Goal: Information Seeking & Learning: Learn about a topic

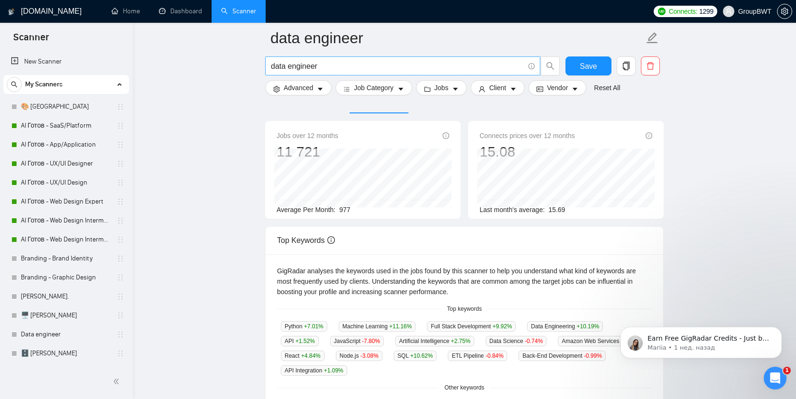
scroll to position [55, 0]
click at [325, 64] on input "data engineer" at bounding box center [397, 66] width 253 height 12
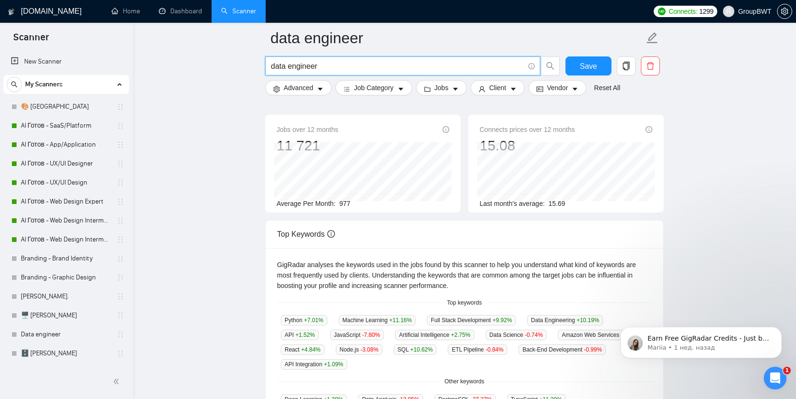
scroll to position [0, 0]
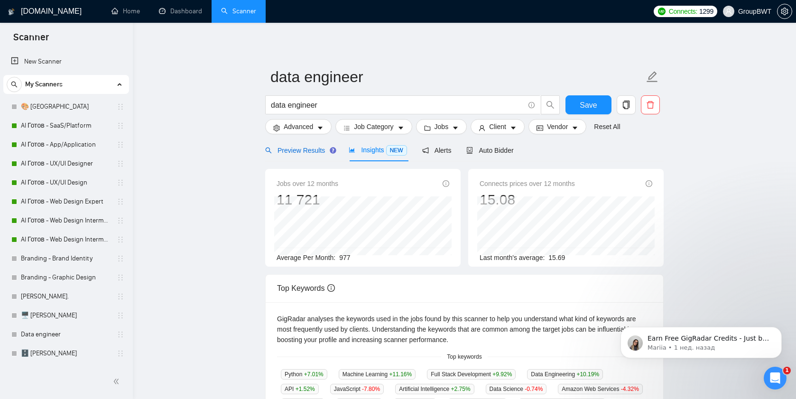
click at [293, 152] on span "Preview Results" at bounding box center [299, 151] width 68 height 8
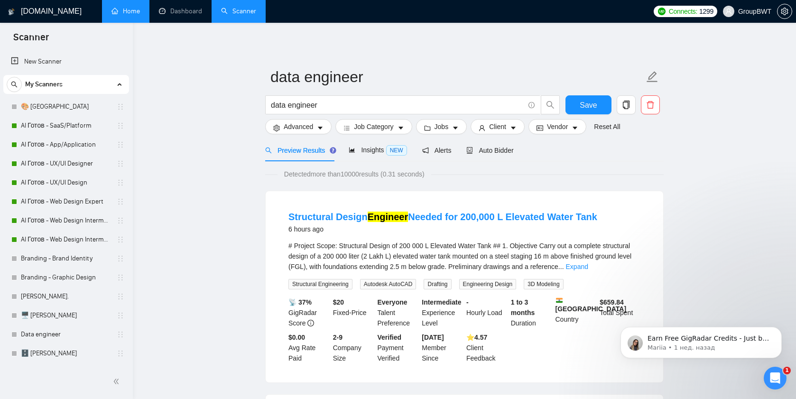
click at [125, 15] on link "Home" at bounding box center [125, 11] width 28 height 8
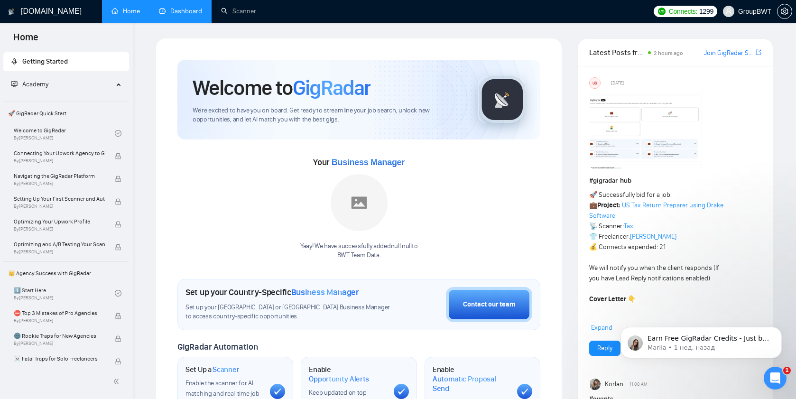
click at [165, 7] on link "Dashboard" at bounding box center [180, 11] width 43 height 8
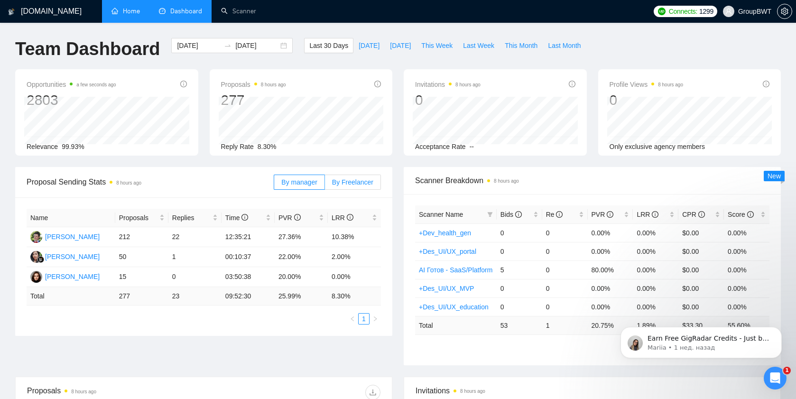
click at [359, 184] on span "By Freelancer" at bounding box center [352, 182] width 41 height 8
click at [325, 184] on input "By Freelancer" at bounding box center [325, 184] width 0 height 0
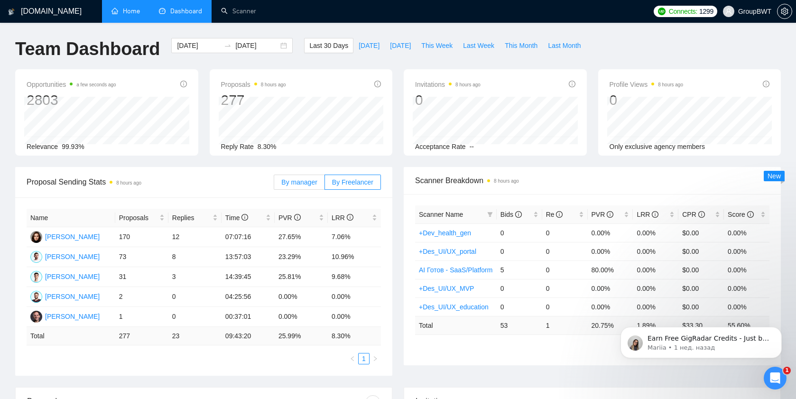
click at [300, 181] on span "By manager" at bounding box center [299, 182] width 36 height 8
click at [274, 184] on input "By manager" at bounding box center [274, 184] width 0 height 0
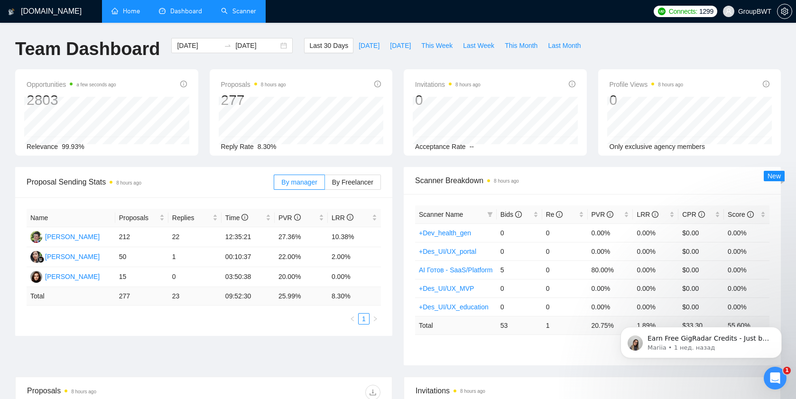
click at [244, 14] on link "Scanner" at bounding box center [238, 11] width 35 height 8
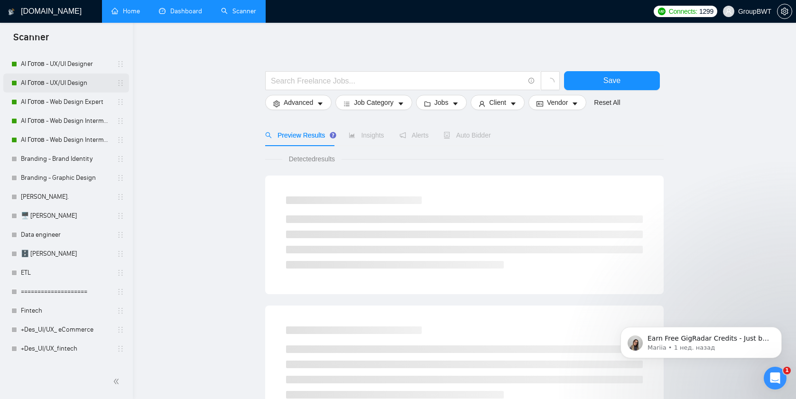
scroll to position [100, 0]
click at [30, 238] on link "Data engineer" at bounding box center [66, 234] width 90 height 19
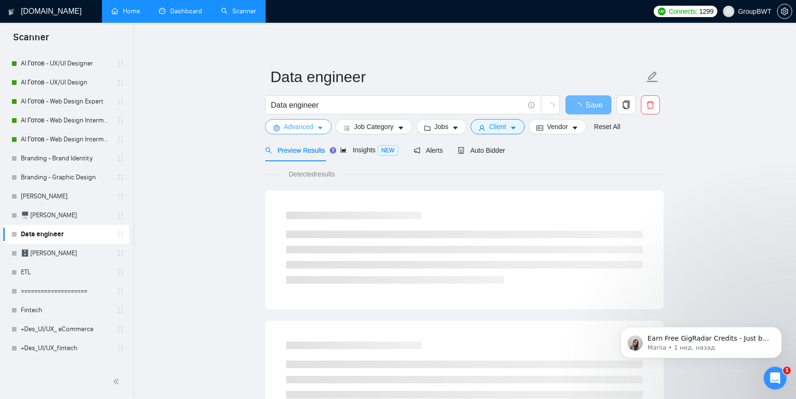
click at [305, 126] on span "Advanced" at bounding box center [298, 126] width 29 height 10
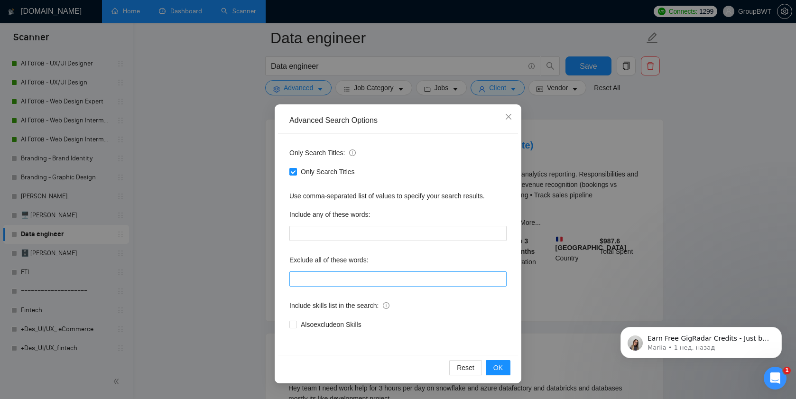
scroll to position [65, 0]
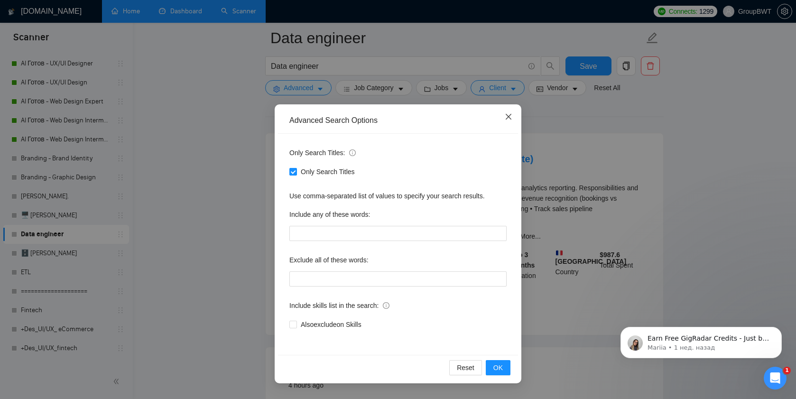
click at [508, 119] on icon "close" at bounding box center [509, 117] width 8 height 8
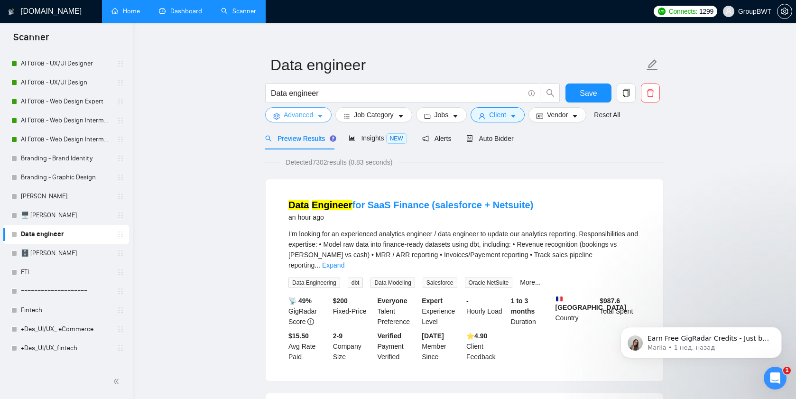
scroll to position [0, 0]
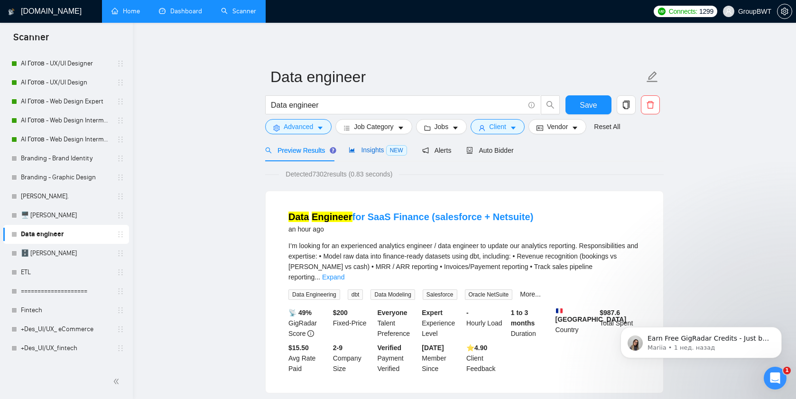
click at [368, 152] on span "Insights NEW" at bounding box center [378, 150] width 58 height 8
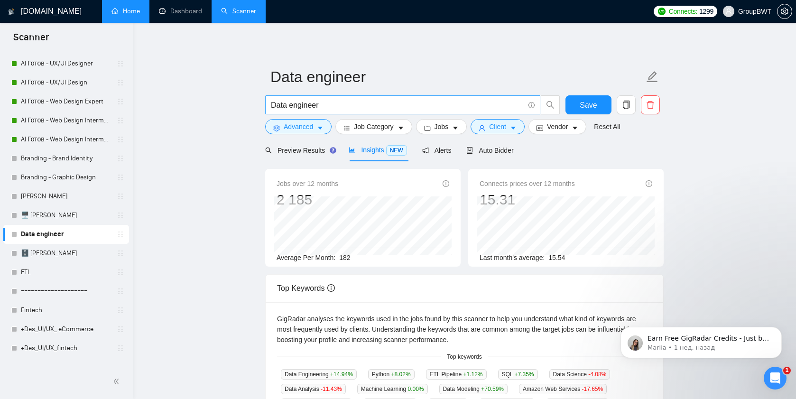
click at [286, 104] on input "Data engineer" at bounding box center [397, 105] width 253 height 12
paste input "("Power BI" OR "Looker" OR "Tableau") AND ("FMCG" OR "Retail" OR "Consumer Good…"
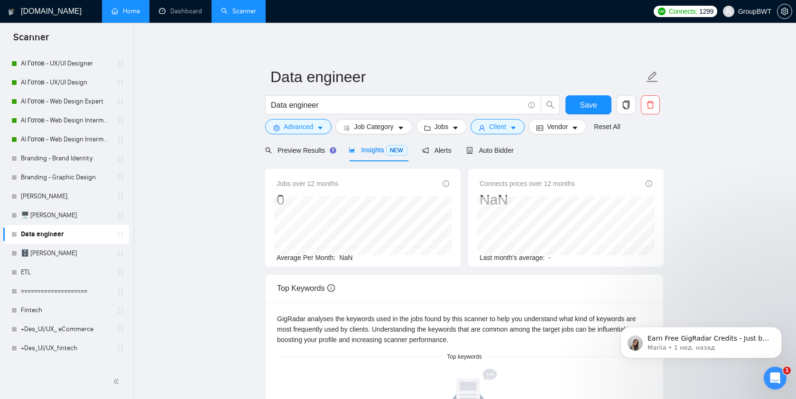
click at [185, 121] on main "Data engineer Data engineer Save Advanced Job Category Jobs Client Vendor Reset…" at bounding box center [464, 332] width 633 height 589
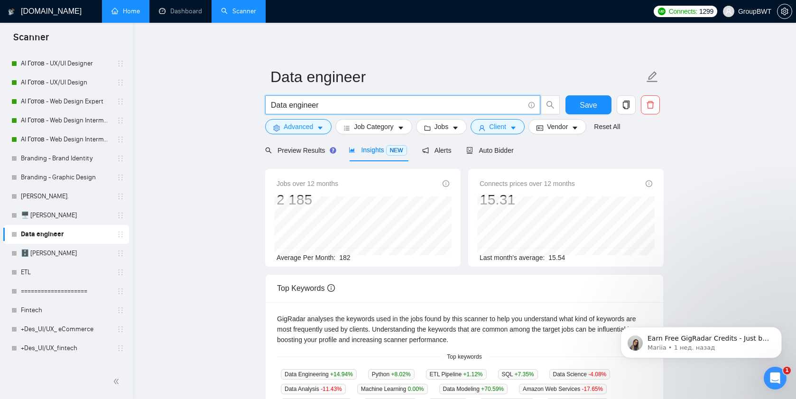
click at [340, 101] on input "Data engineer" at bounding box center [397, 105] width 253 height 12
paste input "data engineer, etl, airflow, dbt, "AI", LLM, NLP, langchain, "vector database",…"
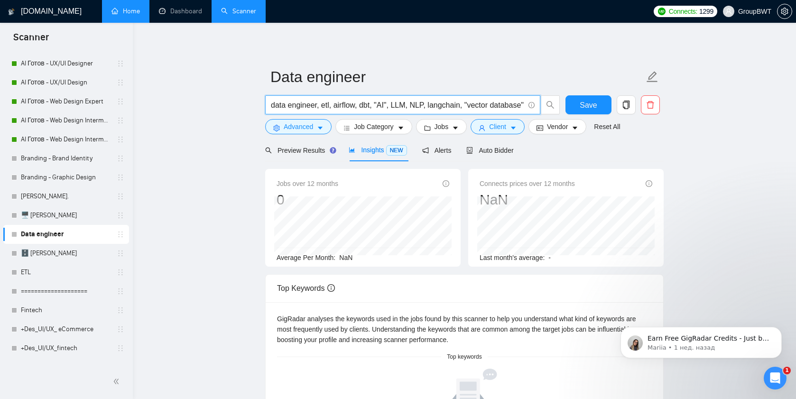
click at [345, 108] on input "data engineer, etl, airflow, dbt, "AI", LLM, NLP, langchain, "vector database",…" at bounding box center [397, 105] width 253 height 12
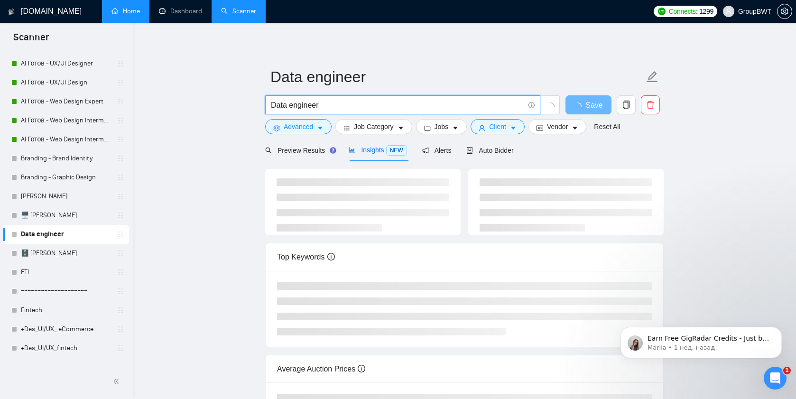
type input "Data engineer"
click at [173, 89] on main "Data engineer Data engineer Save Advanced Job Category Jobs Client Vendor Reset…" at bounding box center [464, 248] width 633 height 421
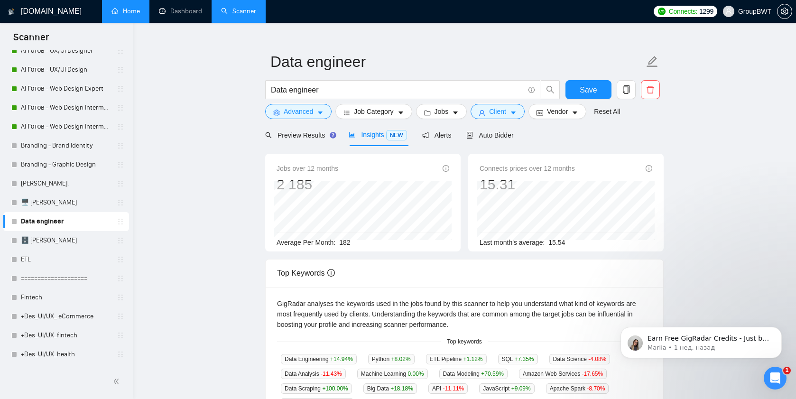
scroll to position [114, 0]
click at [510, 131] on span "Auto Bidder" at bounding box center [489, 135] width 47 height 8
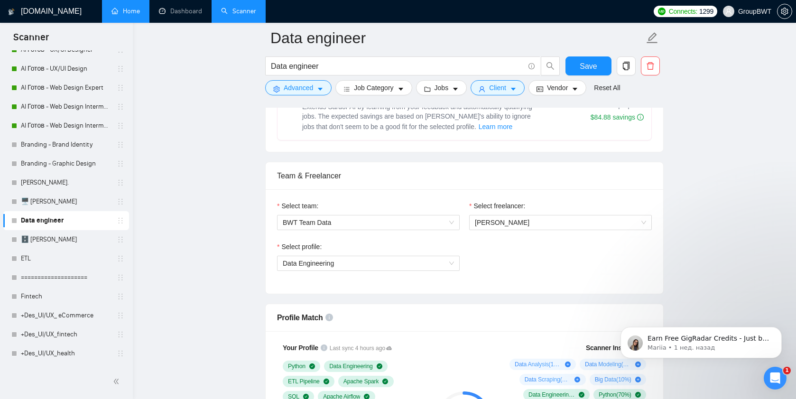
scroll to position [423, 0]
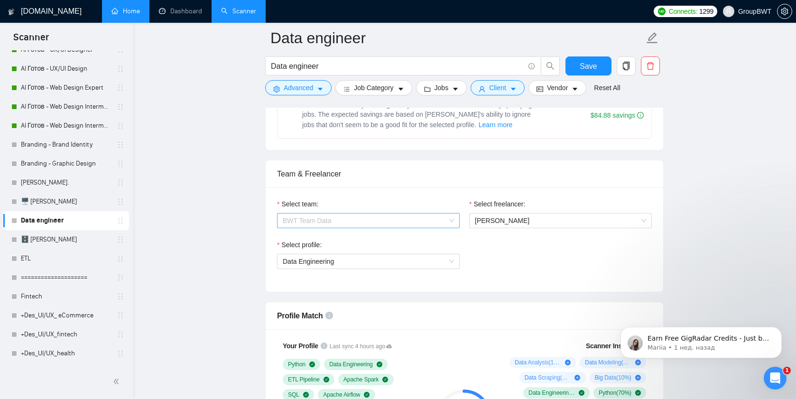
click at [330, 222] on span "BWT Team Data" at bounding box center [368, 220] width 171 height 14
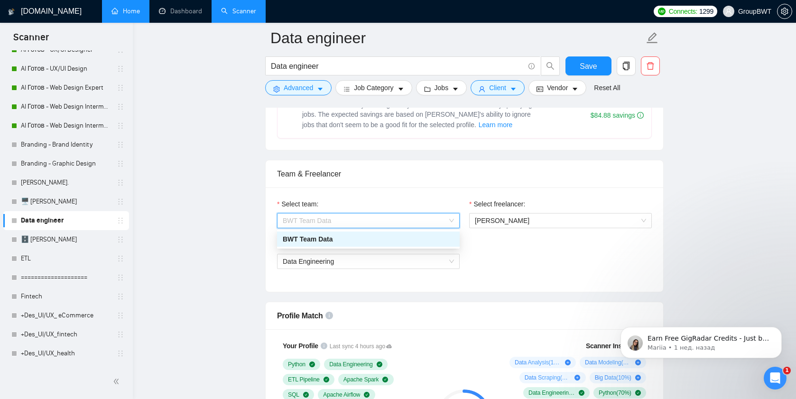
click at [325, 239] on div "BWT Team Data" at bounding box center [368, 239] width 171 height 10
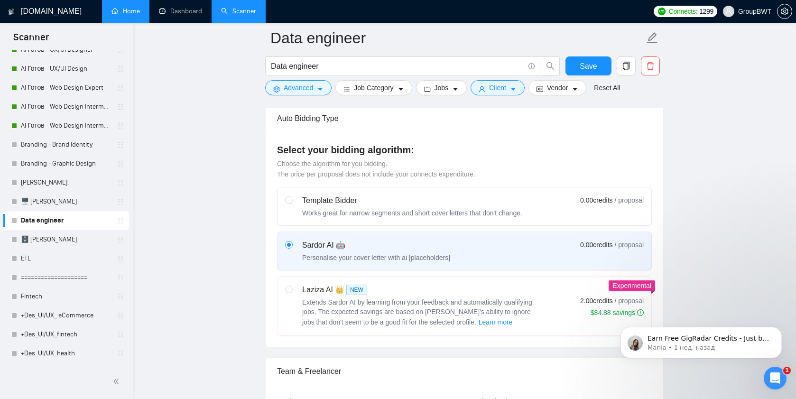
scroll to position [0, 0]
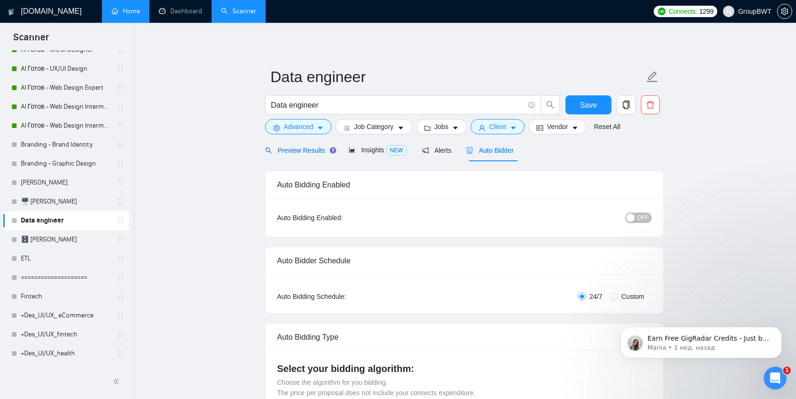
click at [304, 150] on span "Preview Results" at bounding box center [299, 151] width 68 height 8
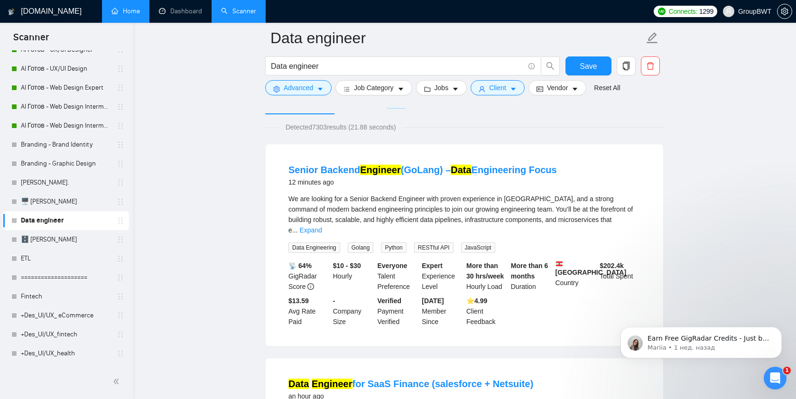
scroll to position [12, 0]
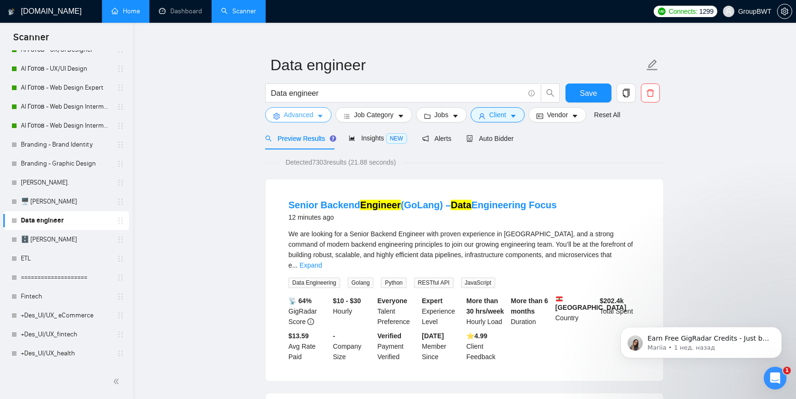
click at [289, 116] on span "Advanced" at bounding box center [298, 115] width 29 height 10
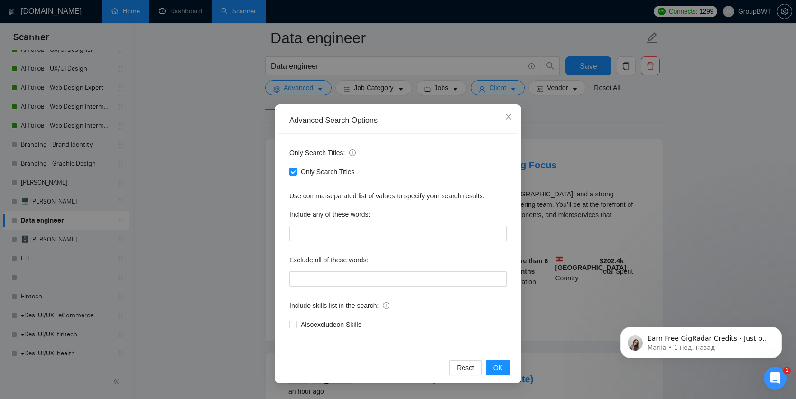
scroll to position [58, 0]
click at [514, 119] on span "Close" at bounding box center [509, 117] width 26 height 26
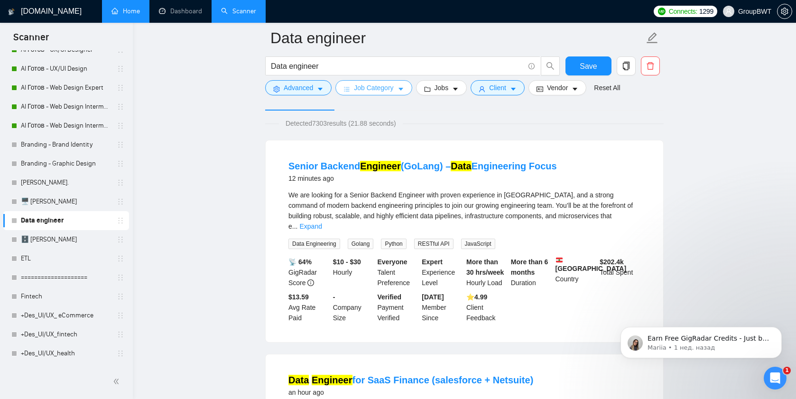
click at [385, 88] on span "Job Category" at bounding box center [373, 88] width 39 height 10
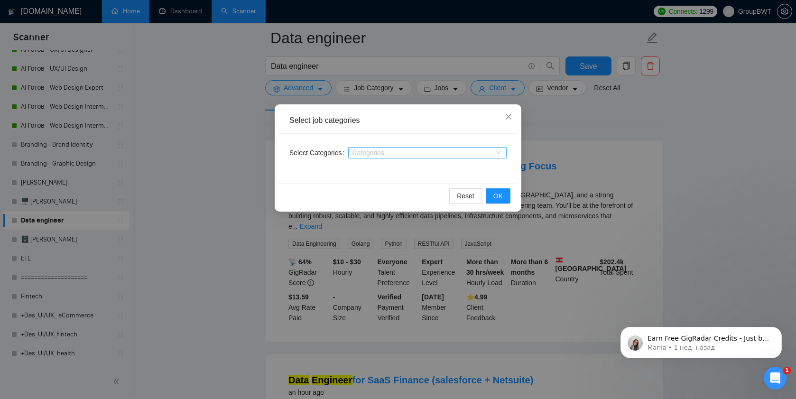
click at [392, 149] on div at bounding box center [422, 153] width 144 height 8
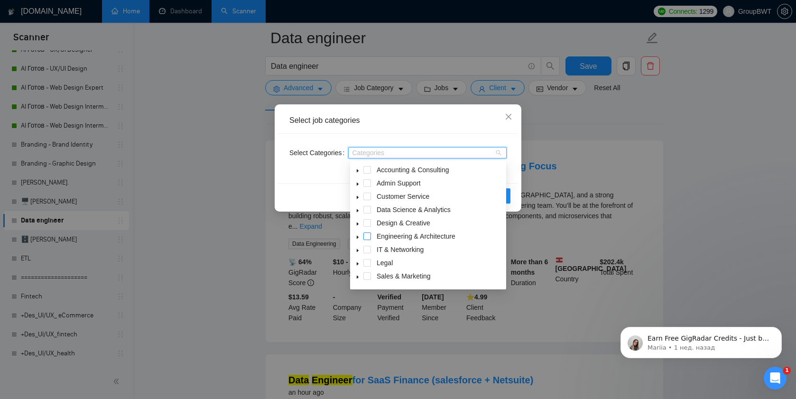
click at [366, 234] on span at bounding box center [367, 236] width 8 height 8
click at [340, 174] on div "Select Categories Engineering & Architecture" at bounding box center [398, 158] width 240 height 49
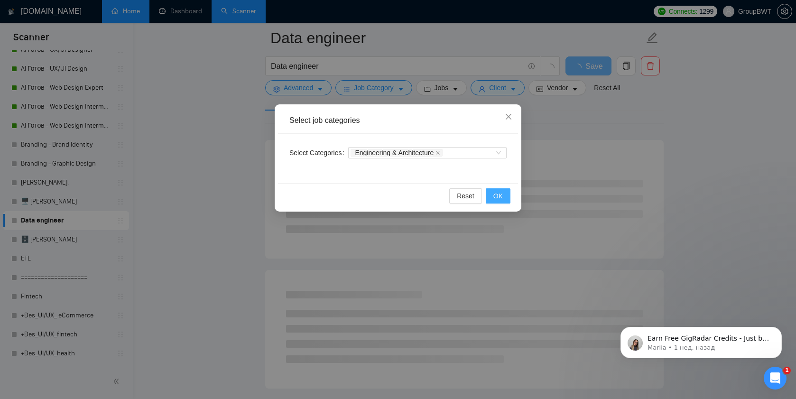
click at [499, 199] on span "OK" at bounding box center [497, 196] width 9 height 10
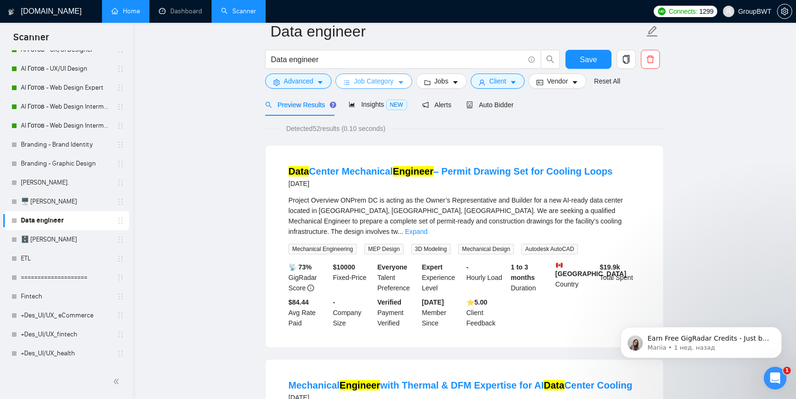
scroll to position [25, 0]
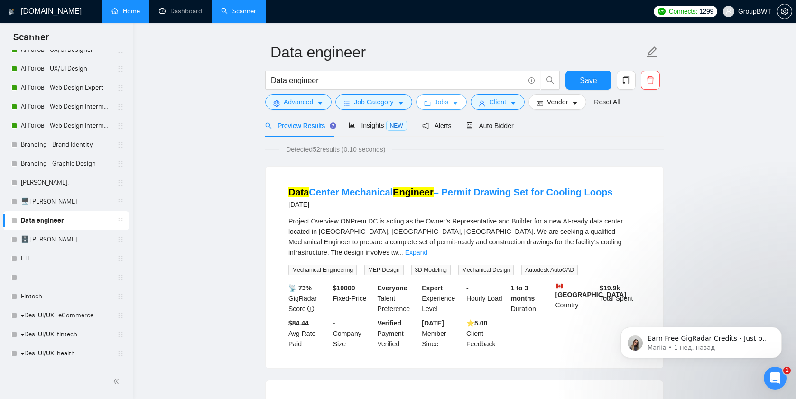
click at [452, 103] on button "Jobs" at bounding box center [441, 101] width 51 height 15
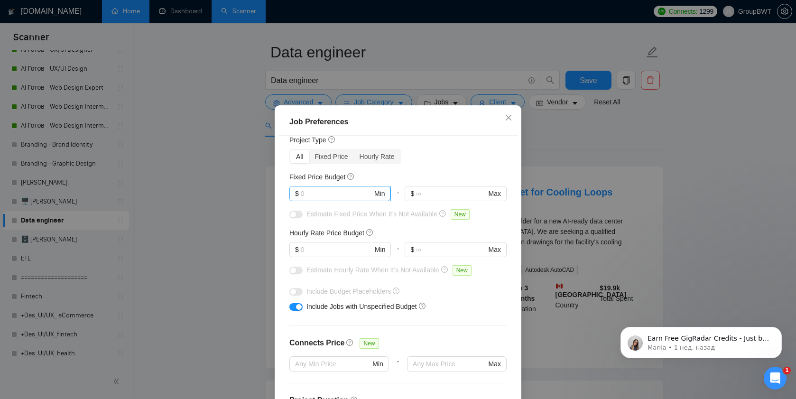
scroll to position [32, 0]
click at [507, 117] on icon "close" at bounding box center [509, 118] width 8 height 8
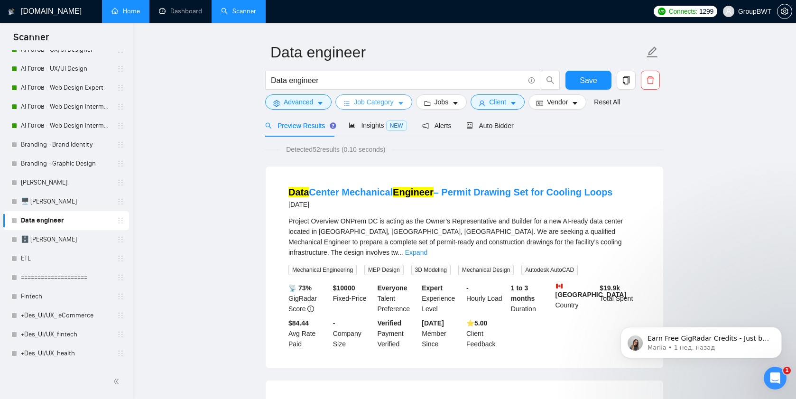
click at [376, 103] on span "Job Category" at bounding box center [373, 102] width 39 height 10
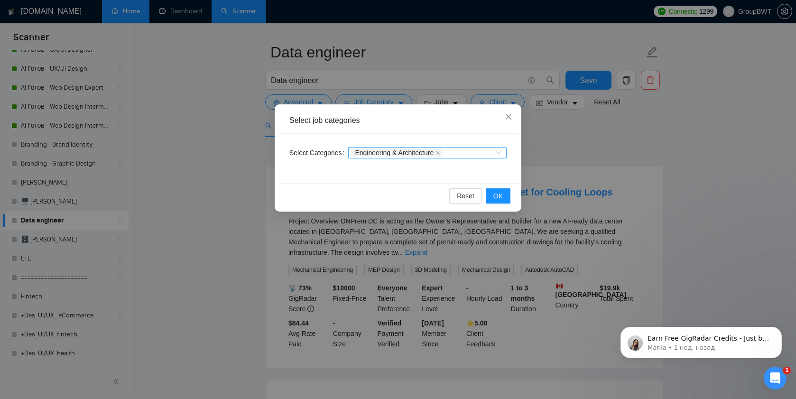
click at [501, 155] on div "Engineering & Architecture" at bounding box center [427, 152] width 158 height 11
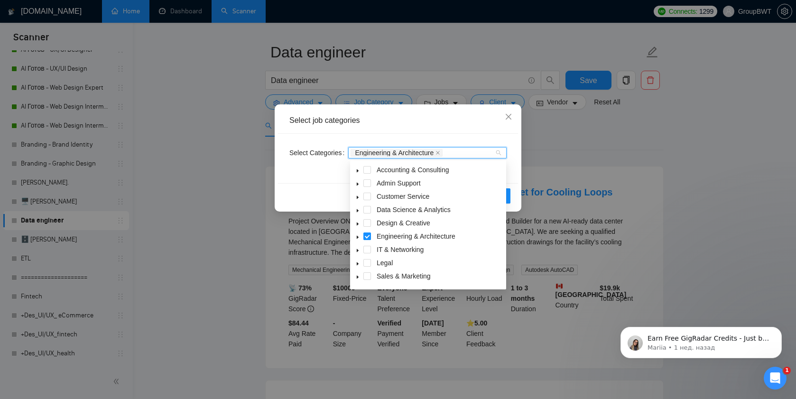
click at [366, 237] on span at bounding box center [367, 236] width 8 height 8
click at [327, 196] on div "Reset OK" at bounding box center [398, 195] width 240 height 25
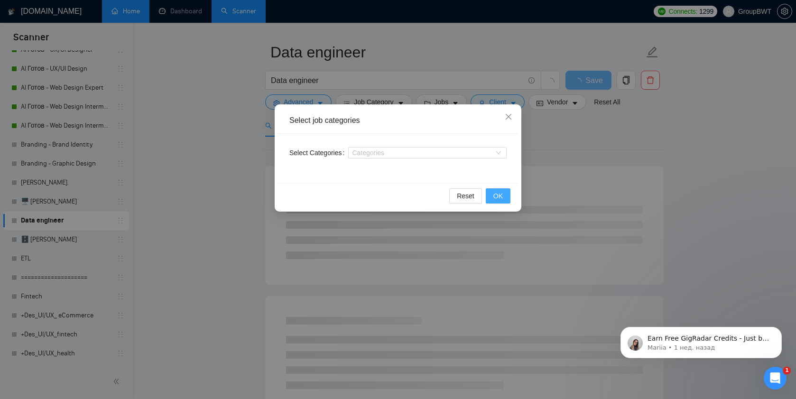
click at [505, 198] on button "OK" at bounding box center [498, 195] width 25 height 15
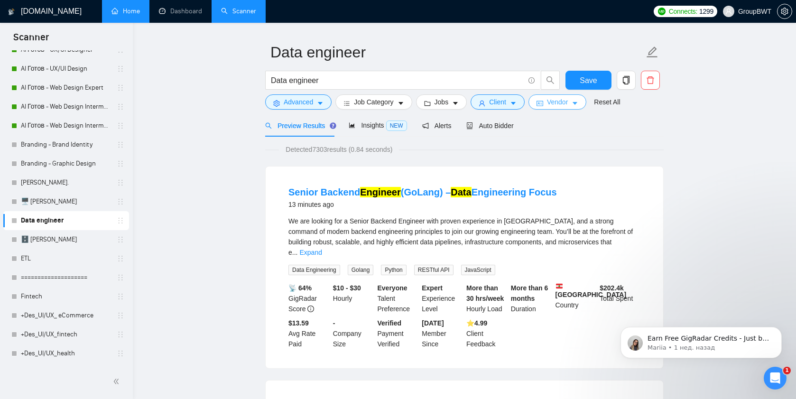
click at [568, 106] on span "Vendor" at bounding box center [557, 102] width 21 height 10
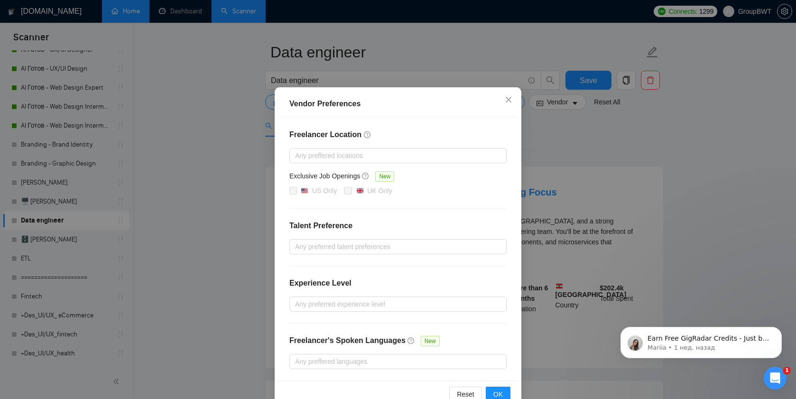
scroll to position [40, 0]
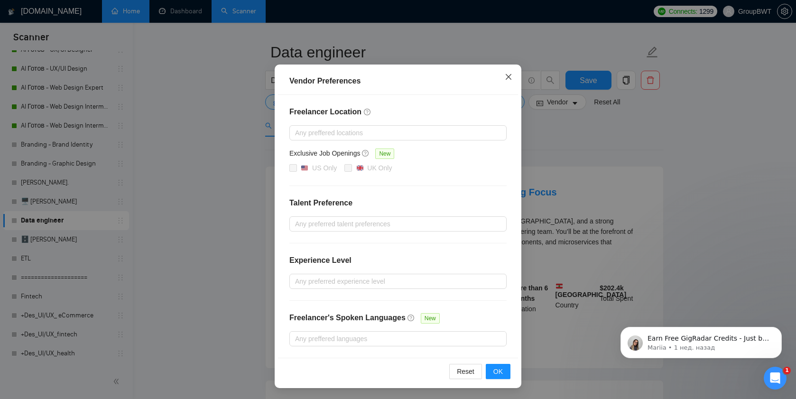
click at [508, 78] on icon "close" at bounding box center [509, 77] width 8 height 8
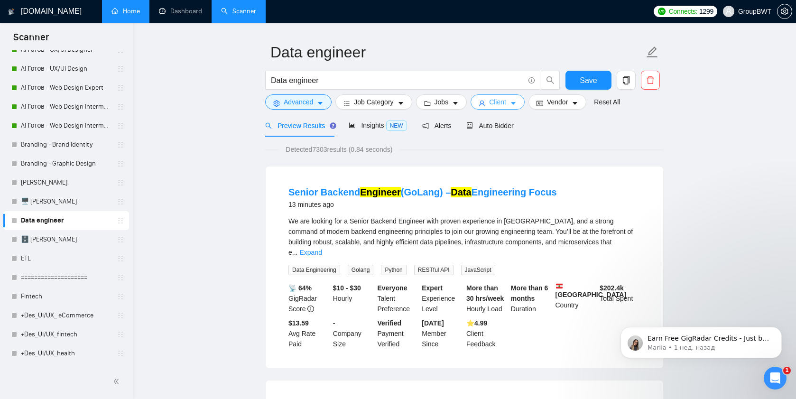
click at [503, 107] on span "Client" at bounding box center [497, 102] width 17 height 10
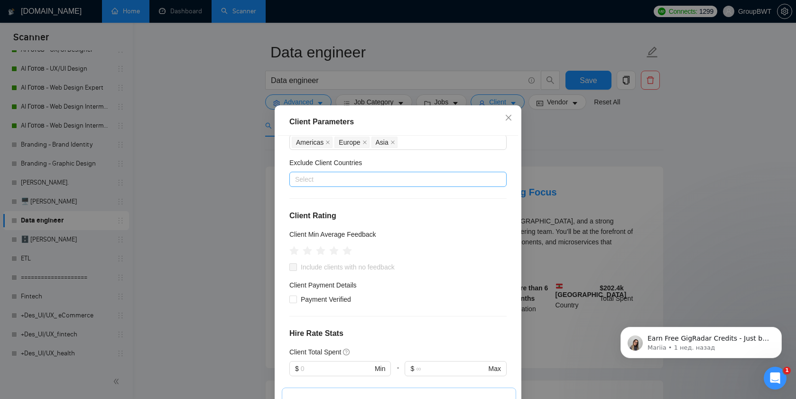
scroll to position [48, 0]
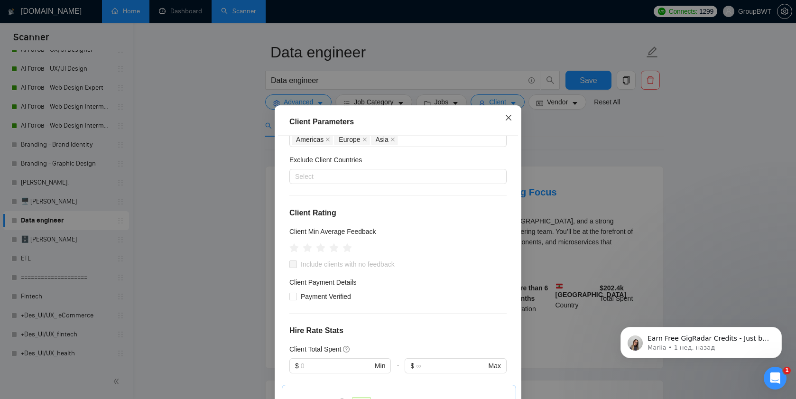
click at [508, 119] on icon "close" at bounding box center [509, 118] width 8 height 8
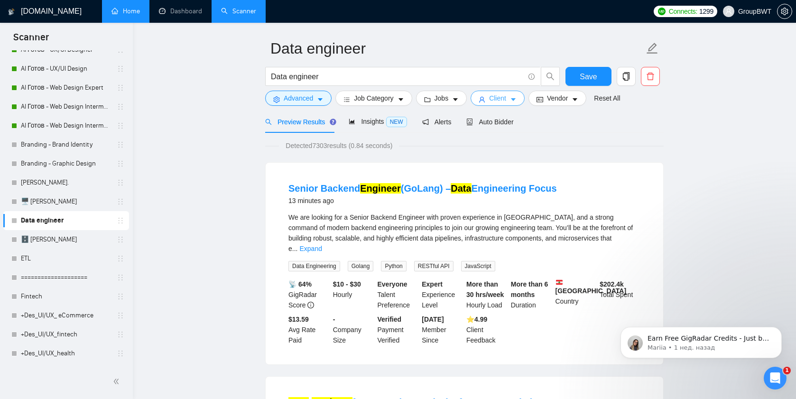
scroll to position [0, 0]
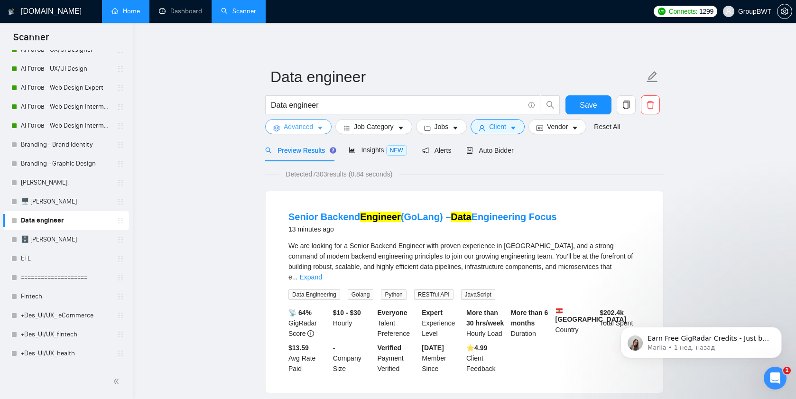
click at [297, 125] on span "Advanced" at bounding box center [298, 126] width 29 height 10
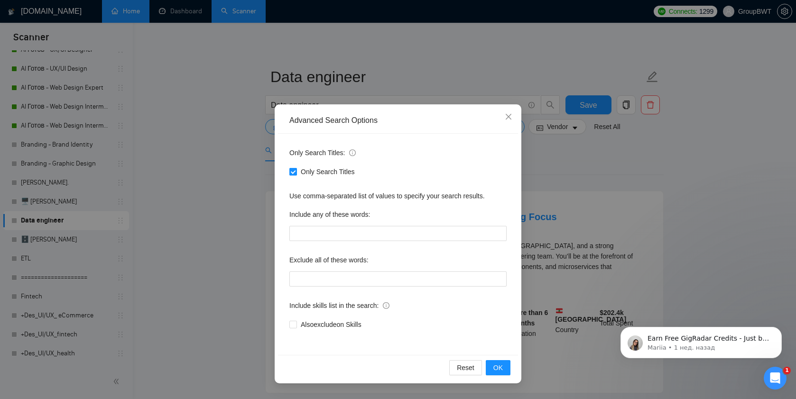
click at [303, 169] on span "Only Search Titles" at bounding box center [328, 171] width 62 height 10
click at [296, 169] on input "Only Search Titles" at bounding box center [292, 171] width 7 height 7
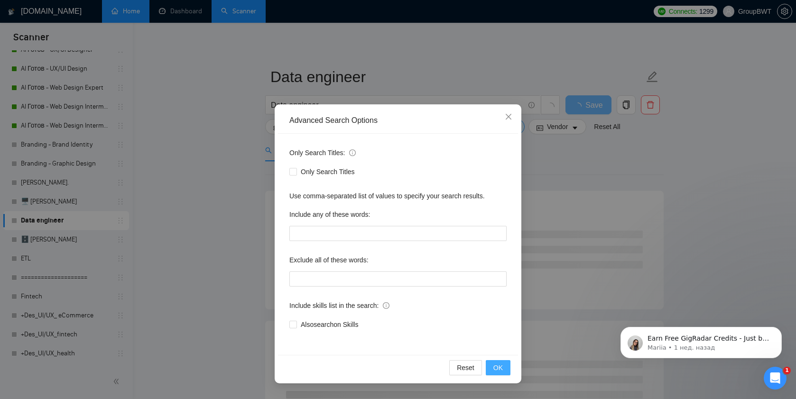
click at [491, 361] on button "OK" at bounding box center [498, 367] width 25 height 15
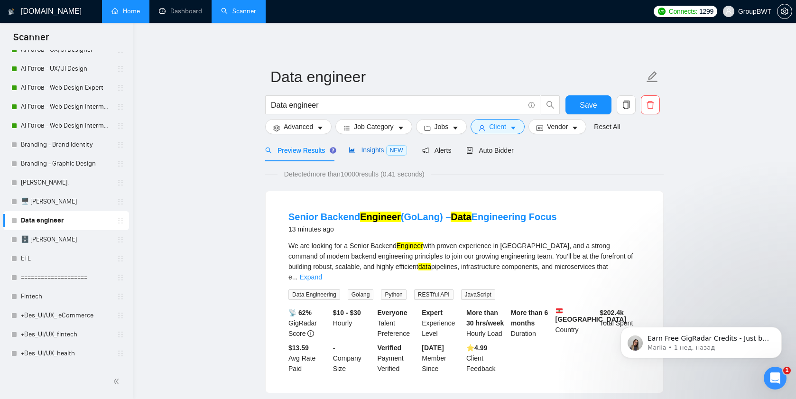
click at [368, 148] on span "Insights NEW" at bounding box center [378, 150] width 58 height 8
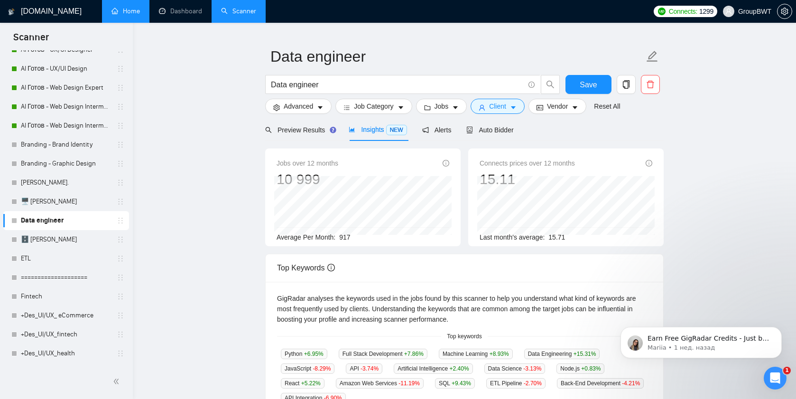
scroll to position [22, 0]
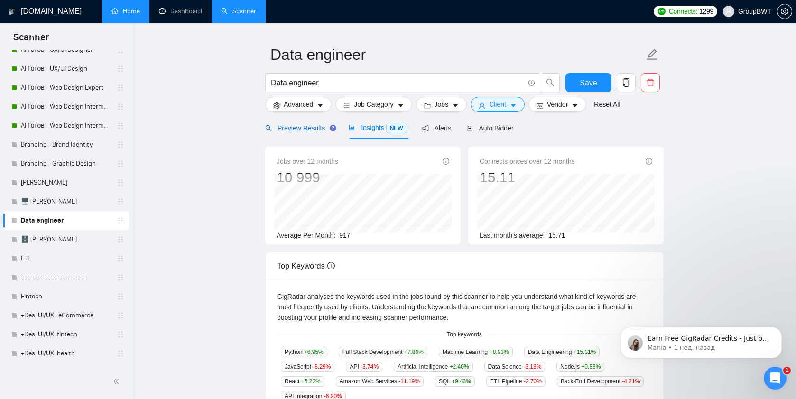
click at [291, 132] on div "Preview Results" at bounding box center [299, 128] width 68 height 10
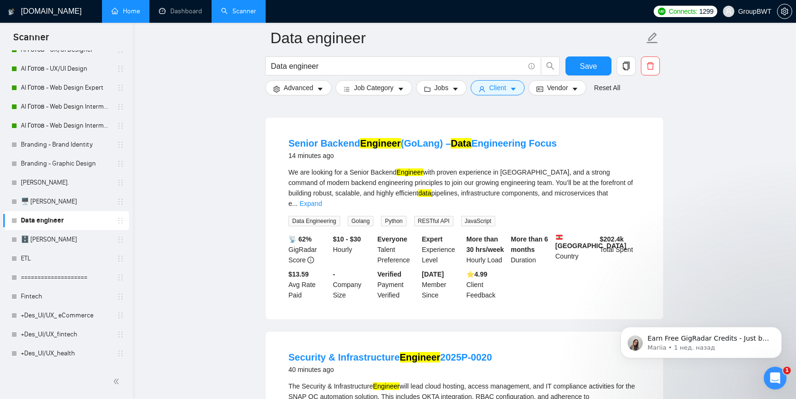
scroll to position [80, 0]
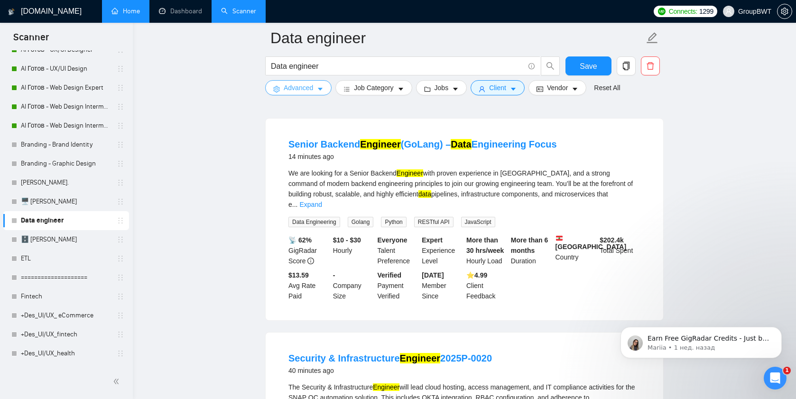
click at [306, 87] on span "Advanced" at bounding box center [298, 88] width 29 height 10
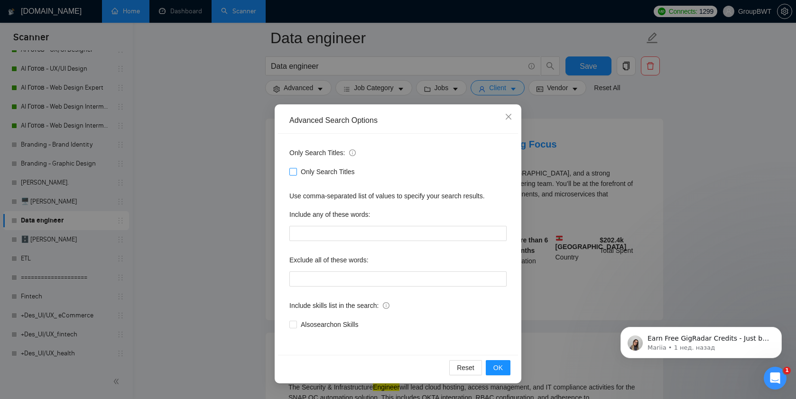
click at [294, 170] on input "Only Search Titles" at bounding box center [292, 171] width 7 height 7
checkbox input "true"
click at [503, 366] on button "OK" at bounding box center [498, 367] width 25 height 15
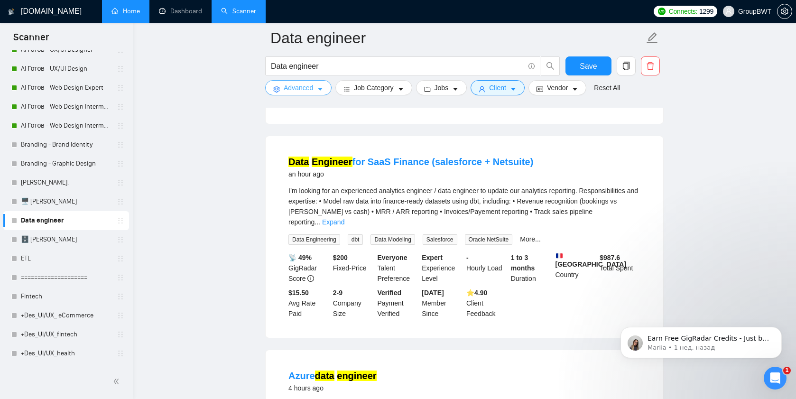
scroll to position [281, 0]
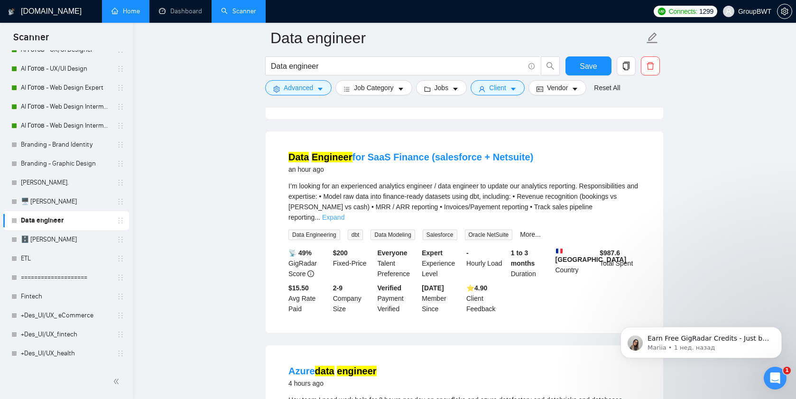
click at [344, 213] on link "Expand" at bounding box center [333, 217] width 22 height 8
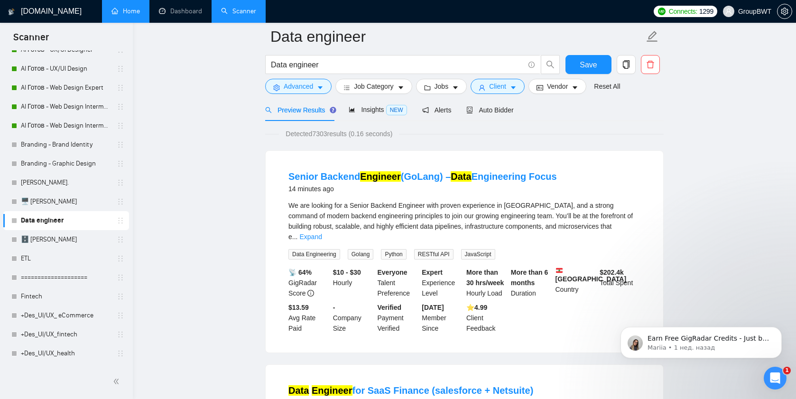
scroll to position [31, 0]
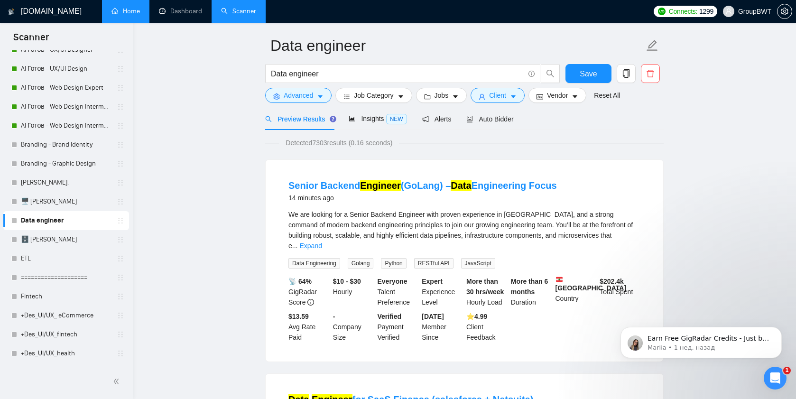
click at [292, 120] on span "Preview Results" at bounding box center [299, 119] width 68 height 8
click at [296, 101] on span "Advanced" at bounding box center [298, 95] width 29 height 10
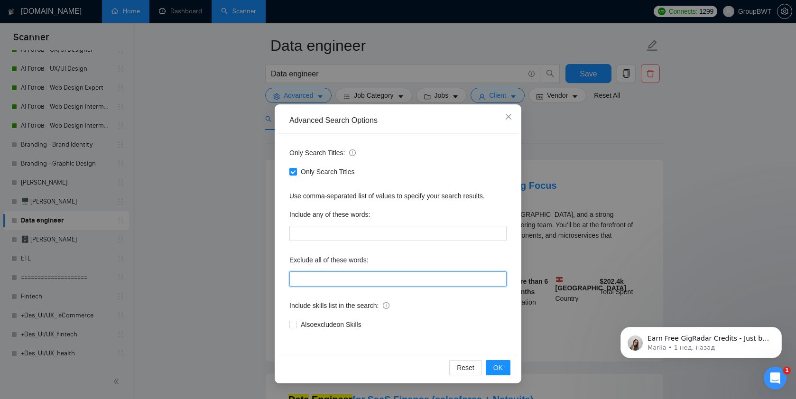
click at [314, 278] on input "text" at bounding box center [397, 278] width 217 height 15
type input "salesforce"
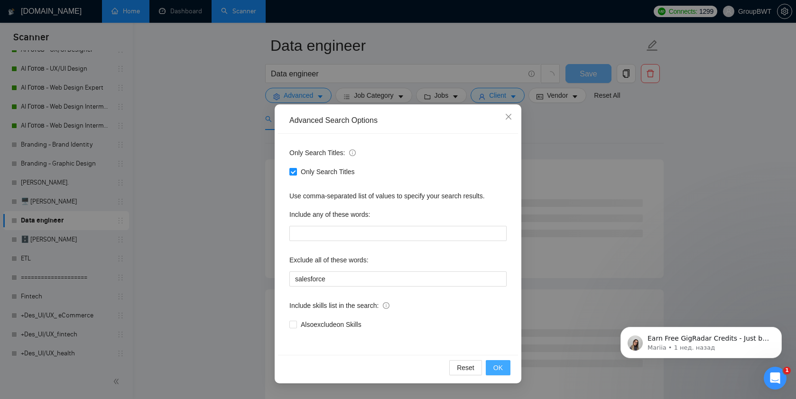
click at [494, 367] on span "OK" at bounding box center [497, 367] width 9 height 10
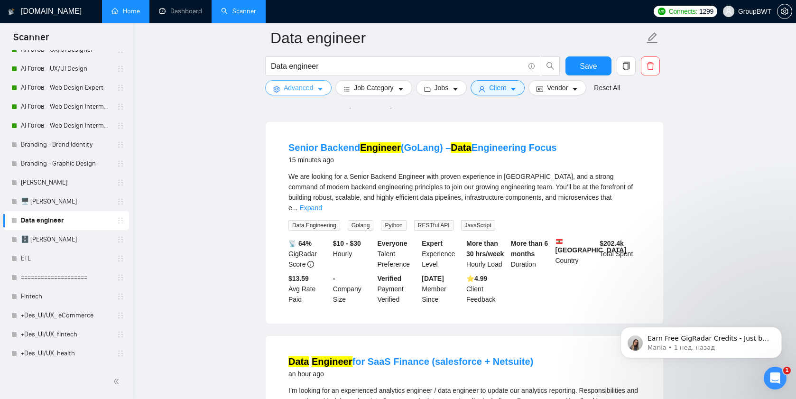
scroll to position [76, 0]
click at [293, 92] on span "Advanced" at bounding box center [298, 88] width 29 height 10
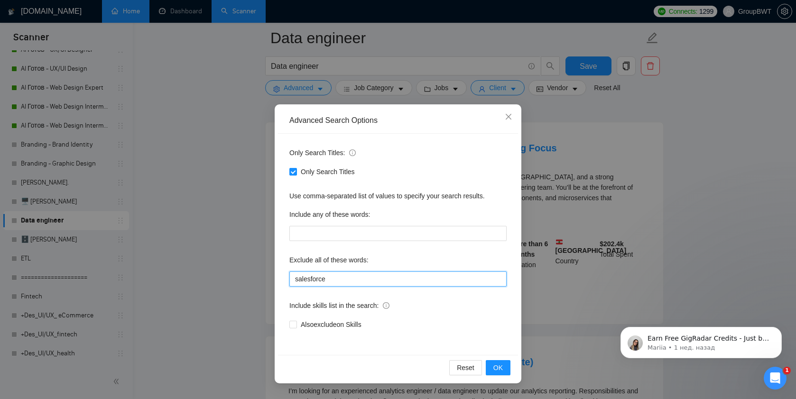
click at [335, 280] on input "salesforce" at bounding box center [397, 278] width 217 height 15
click at [506, 372] on button "OK" at bounding box center [498, 367] width 25 height 15
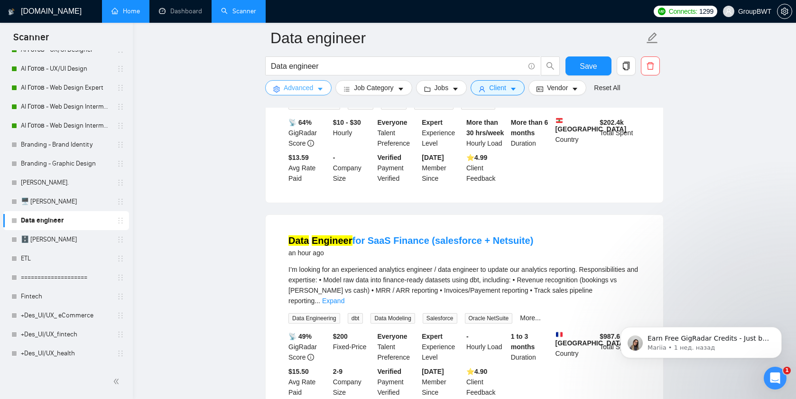
scroll to position [198, 0]
click at [506, 88] on span "Client" at bounding box center [497, 88] width 17 height 10
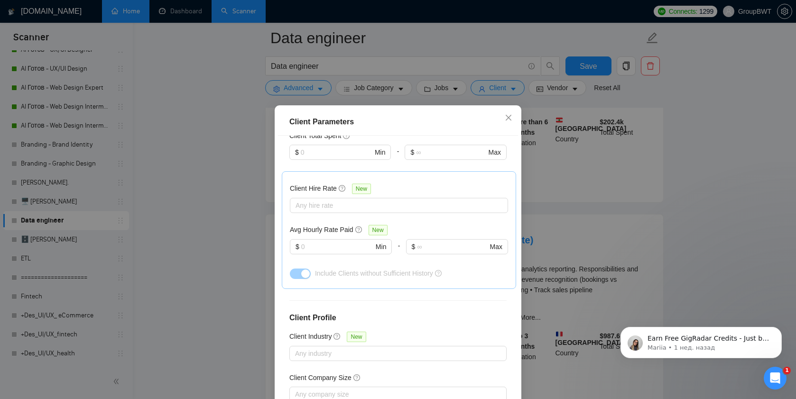
scroll to position [235, 0]
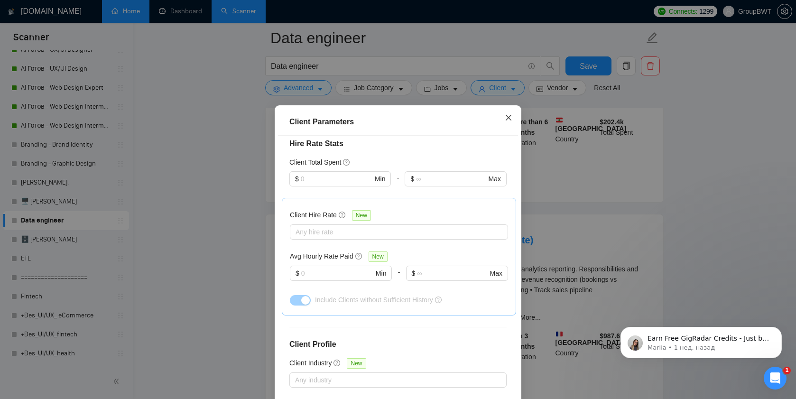
click at [508, 118] on icon "close" at bounding box center [508, 117] width 6 height 6
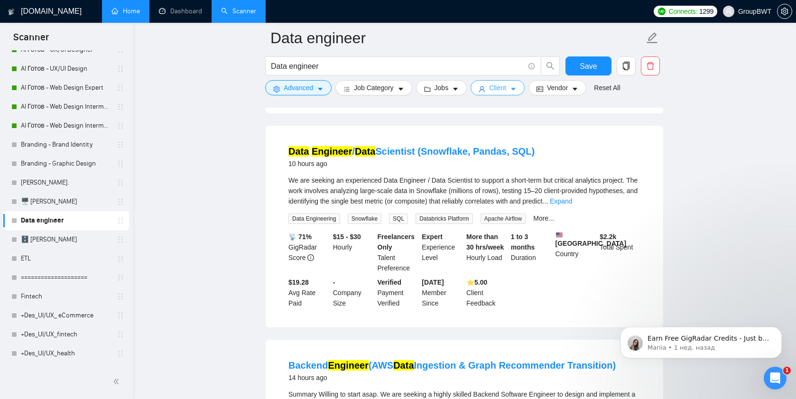
scroll to position [698, 0]
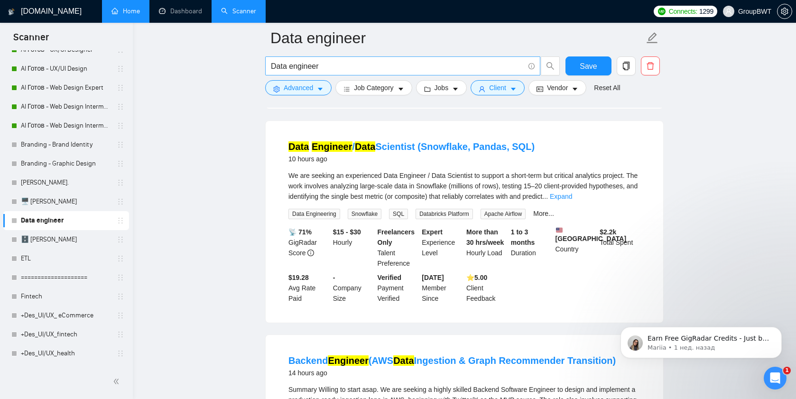
click at [339, 63] on input "Data engineer" at bounding box center [397, 66] width 253 height 12
type input "pandas"
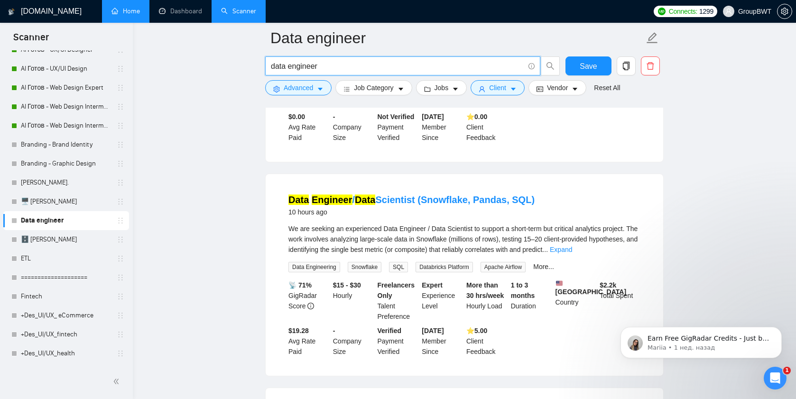
scroll to position [716, 0]
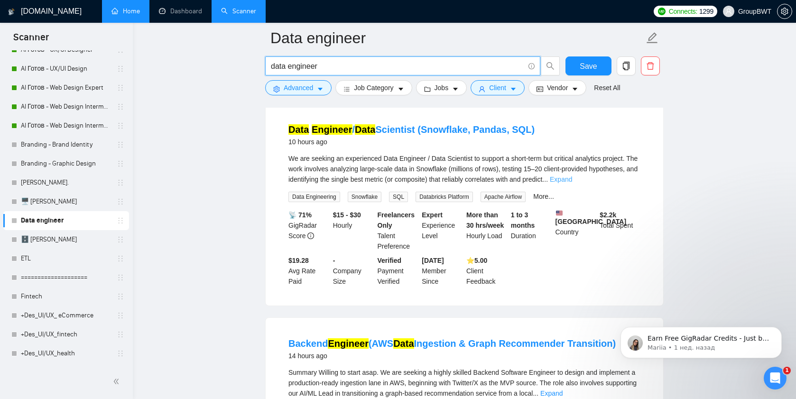
click at [572, 175] on link "Expand" at bounding box center [561, 179] width 22 height 8
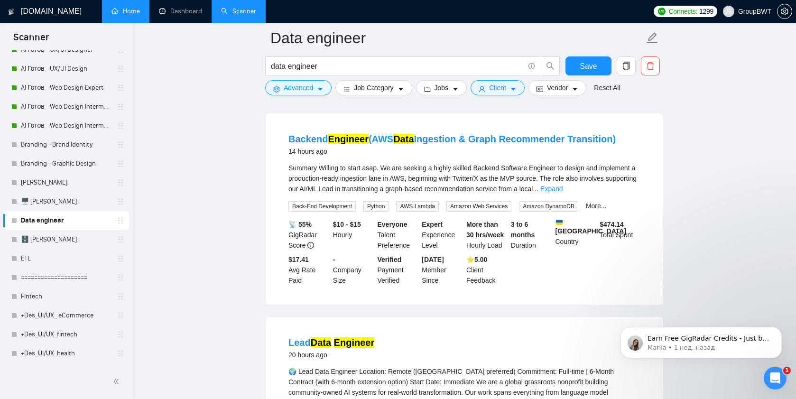
scroll to position [1109, 0]
click at [562, 184] on link "Expand" at bounding box center [551, 188] width 22 height 8
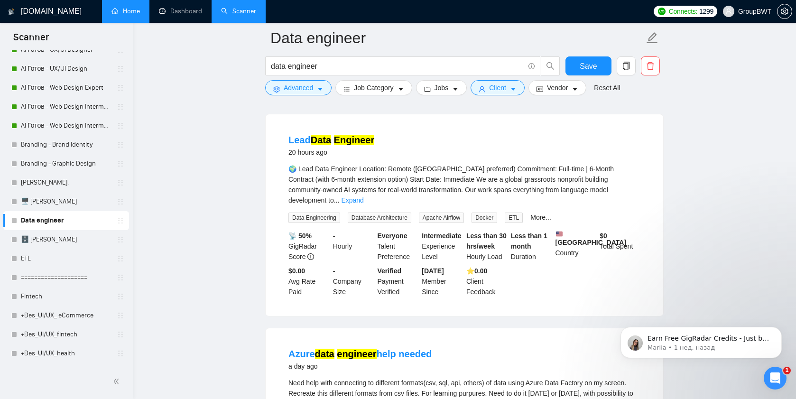
scroll to position [1504, 0]
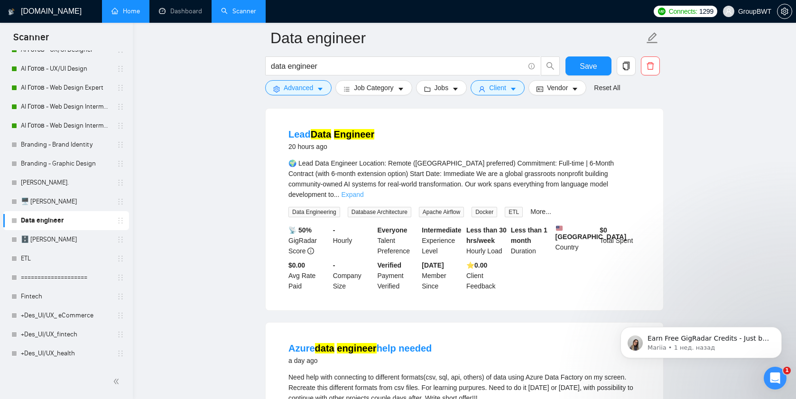
click at [363, 191] on link "Expand" at bounding box center [352, 195] width 22 height 8
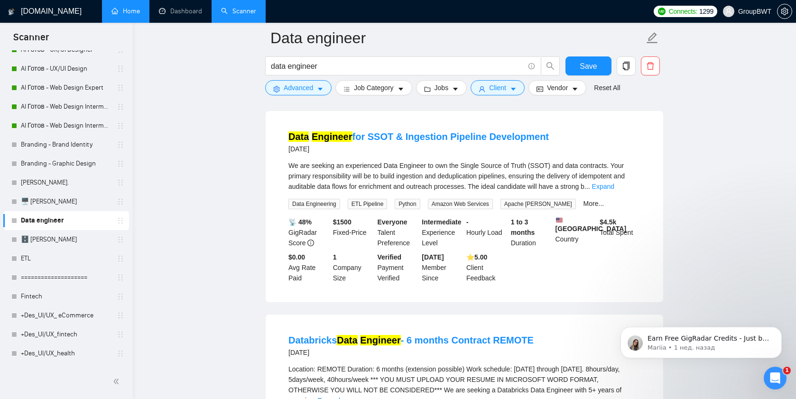
scroll to position [2686, 0]
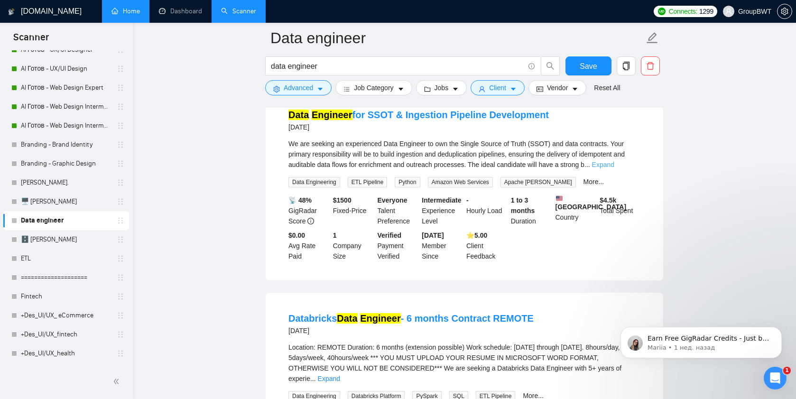
click at [614, 167] on link "Expand" at bounding box center [603, 165] width 22 height 8
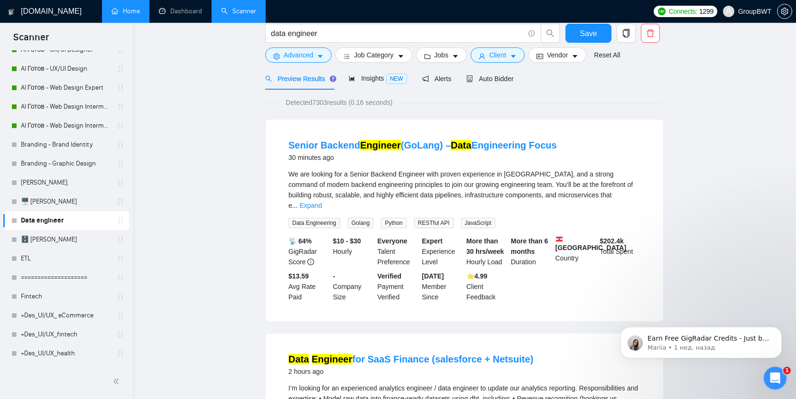
scroll to position [0, 0]
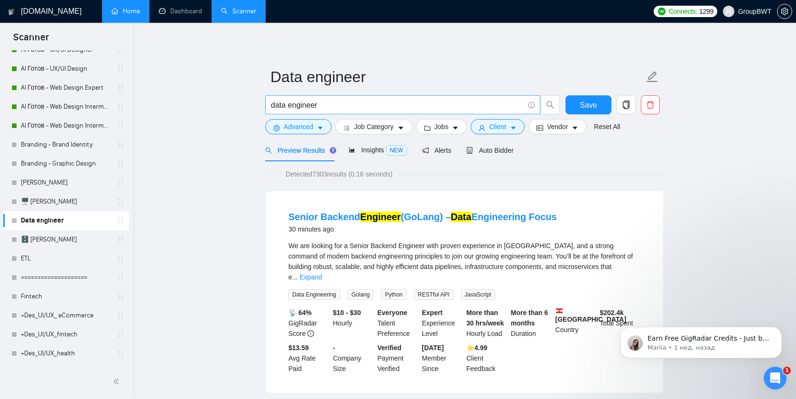
click at [354, 107] on input "data engineer" at bounding box center [397, 105] width 253 height 12
type input "data engineering"
click at [361, 152] on span "Insights NEW" at bounding box center [378, 150] width 58 height 8
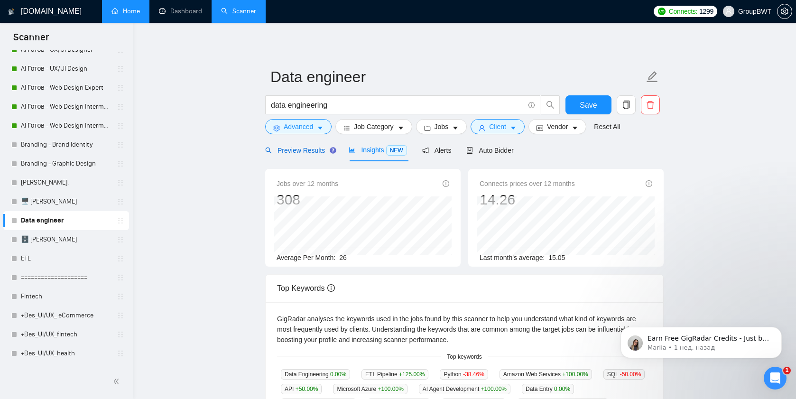
click at [303, 154] on span "Preview Results" at bounding box center [299, 151] width 68 height 8
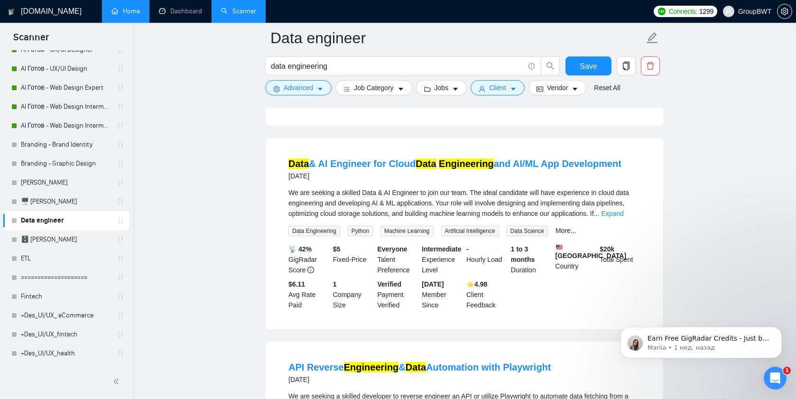
scroll to position [284, 0]
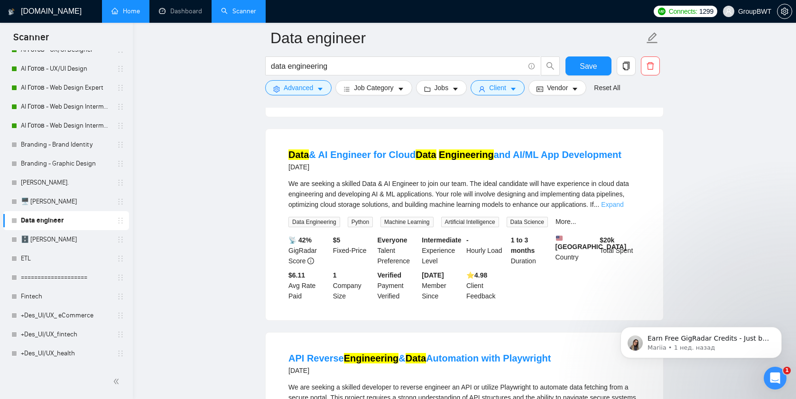
click at [623, 201] on link "Expand" at bounding box center [612, 205] width 22 height 8
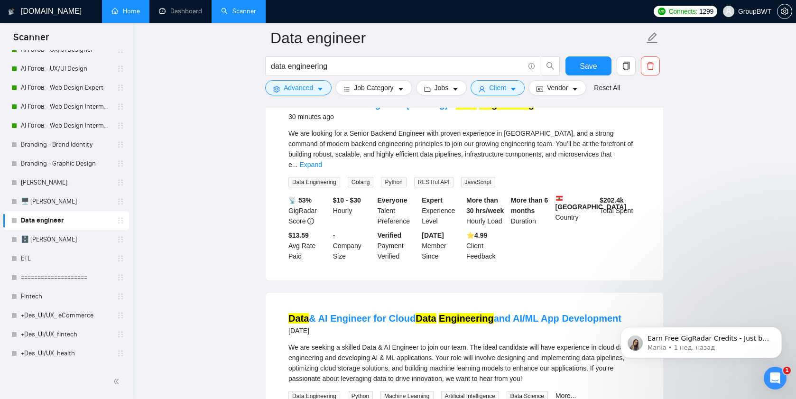
scroll to position [0, 0]
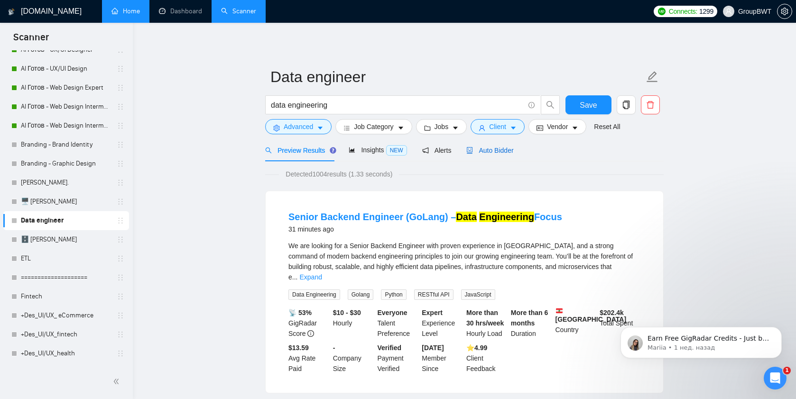
click at [493, 150] on span "Auto Bidder" at bounding box center [489, 151] width 47 height 8
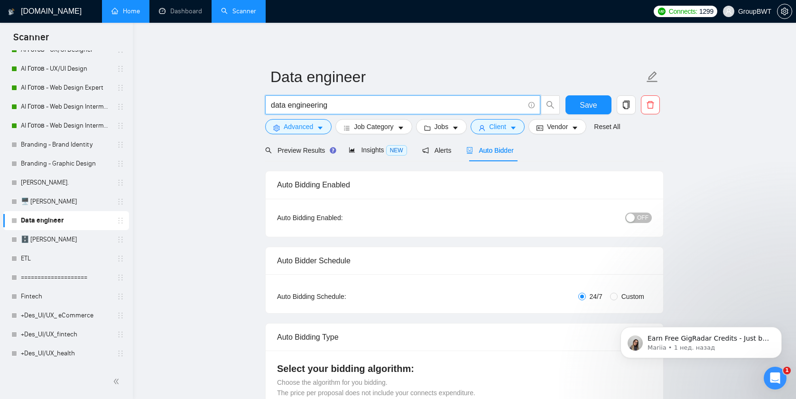
click at [319, 106] on input "data engineering" at bounding box center [397, 105] width 253 height 12
click at [282, 154] on span "Preview Results" at bounding box center [299, 151] width 68 height 8
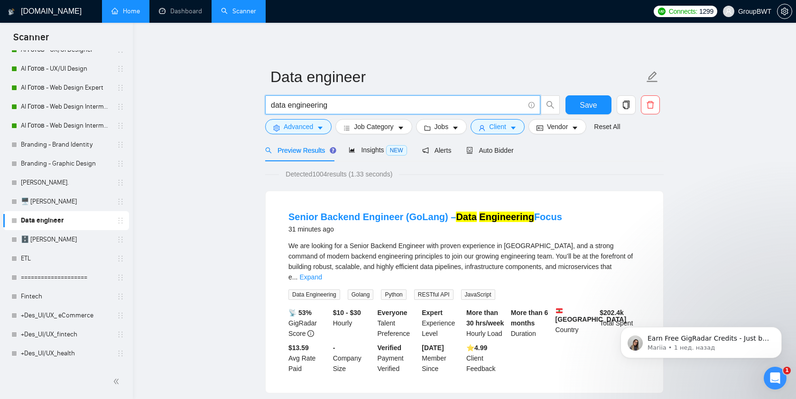
click at [331, 103] on input "data engineering" at bounding box center [397, 105] width 253 height 12
click at [362, 151] on span "Insights NEW" at bounding box center [378, 150] width 58 height 8
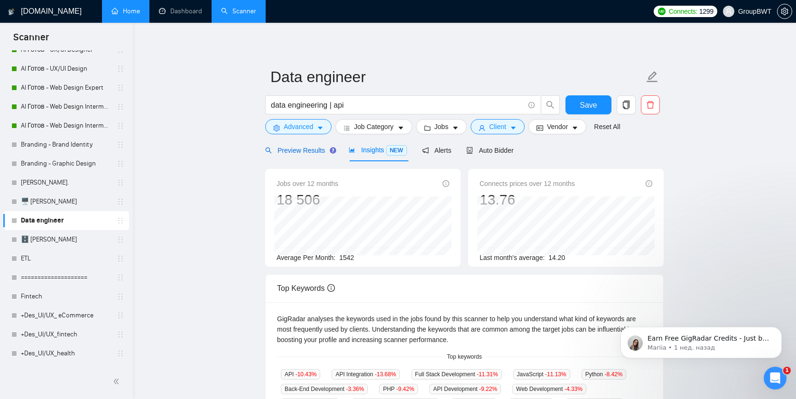
click at [306, 155] on div "Preview Results" at bounding box center [299, 150] width 68 height 10
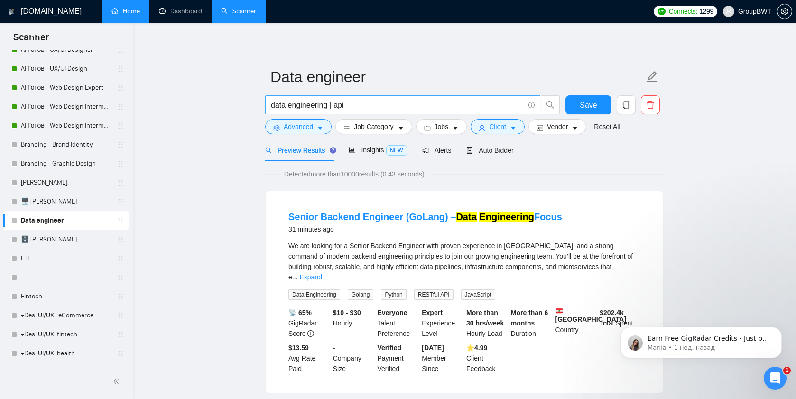
click at [354, 108] on input "data engineering | api" at bounding box center [397, 105] width 253 height 12
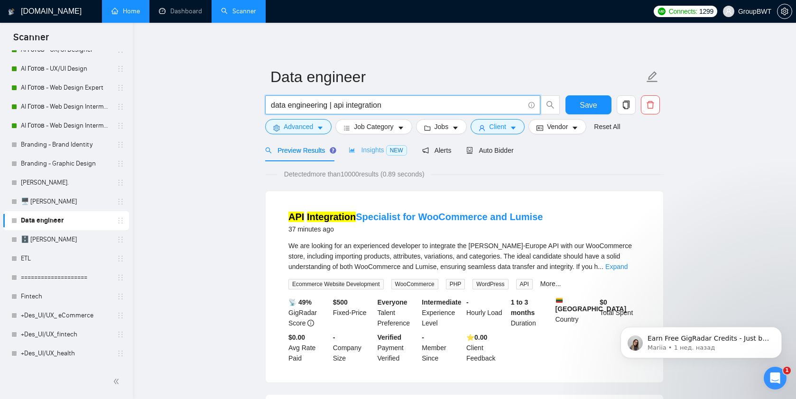
type input "data engineering | api integration"
click at [362, 147] on span "Insights NEW" at bounding box center [378, 150] width 58 height 8
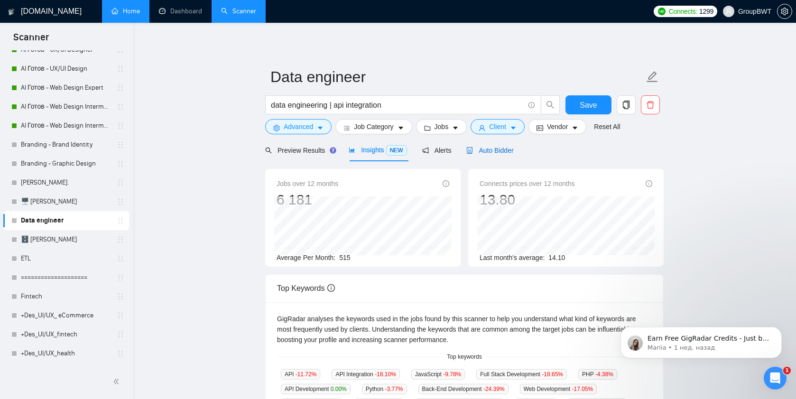
click at [494, 154] on span "Auto Bidder" at bounding box center [489, 151] width 47 height 8
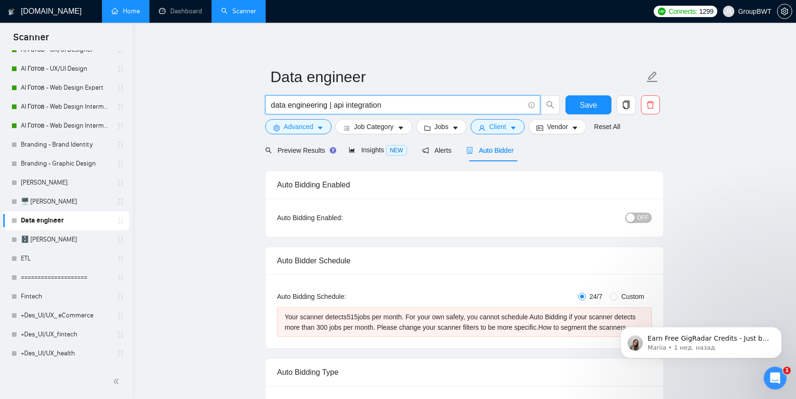
drag, startPoint x: 334, startPoint y: 106, endPoint x: 391, endPoint y: 106, distance: 56.9
click at [392, 106] on input "data engineering | api integration" at bounding box center [397, 105] width 253 height 12
type input "data engineering | pipeline"
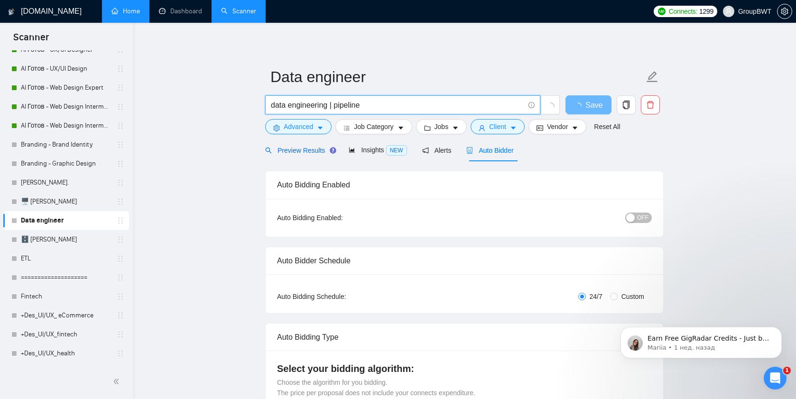
click at [312, 149] on span "Preview Results" at bounding box center [299, 151] width 68 height 8
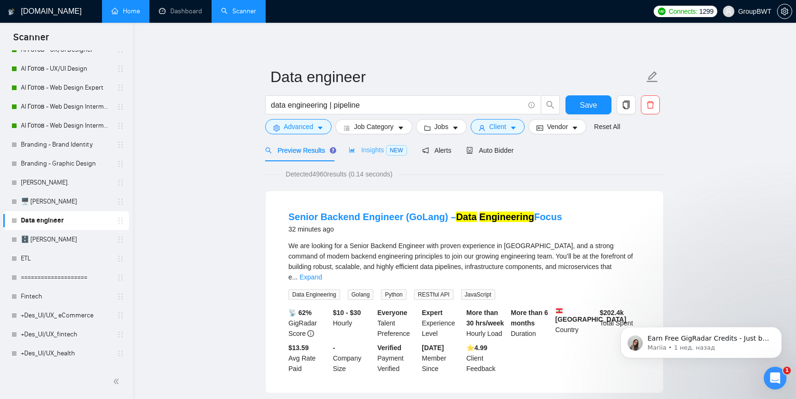
click at [369, 156] on div "Insights NEW" at bounding box center [378, 150] width 58 height 22
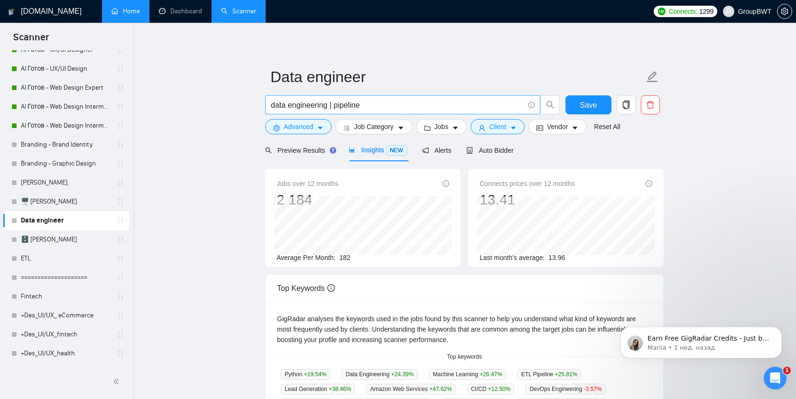
click at [388, 99] on span "data engineering | pipeline" at bounding box center [402, 104] width 275 height 19
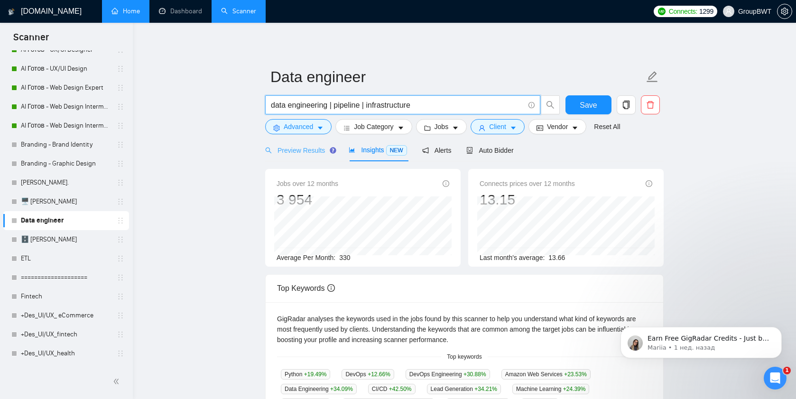
type input "data engineering | pipeline | infrastructure"
click at [293, 147] on span "Preview Results" at bounding box center [299, 151] width 68 height 8
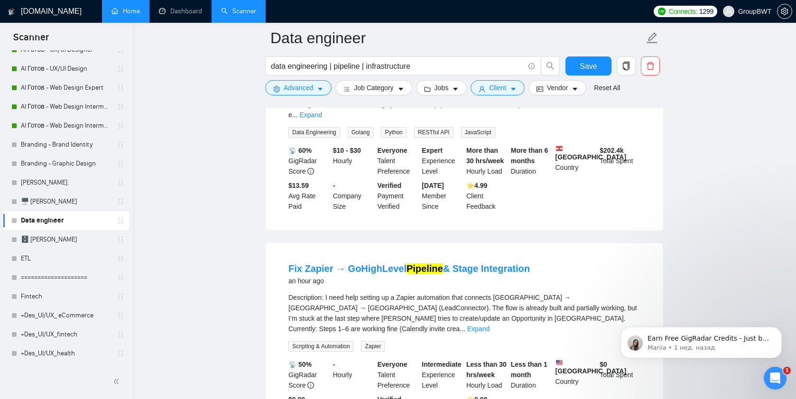
scroll to position [155, 0]
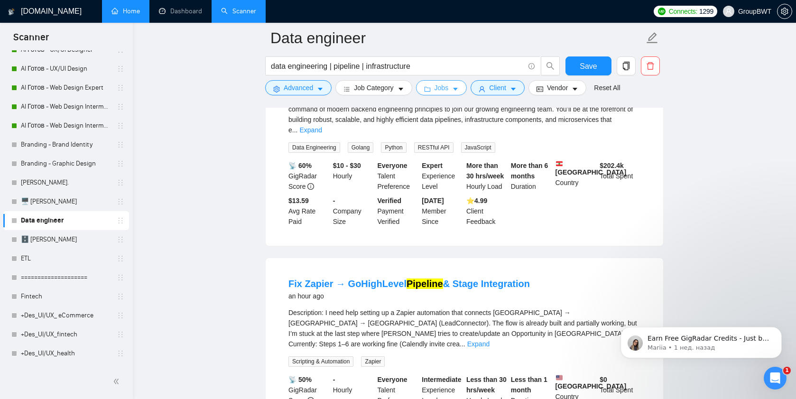
click at [441, 90] on span "Jobs" at bounding box center [441, 88] width 14 height 10
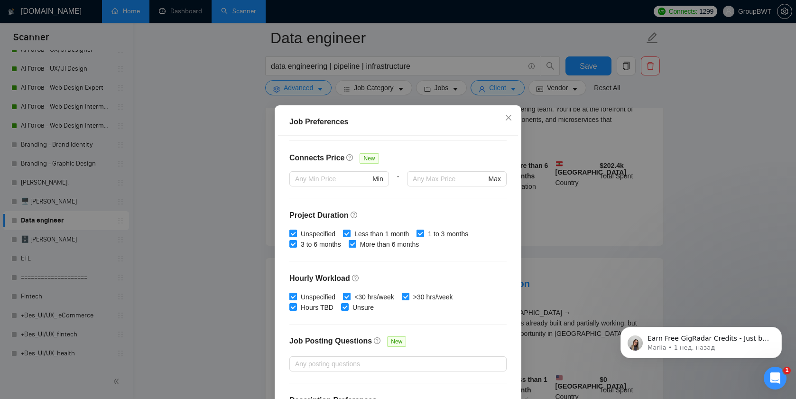
scroll to position [232, 0]
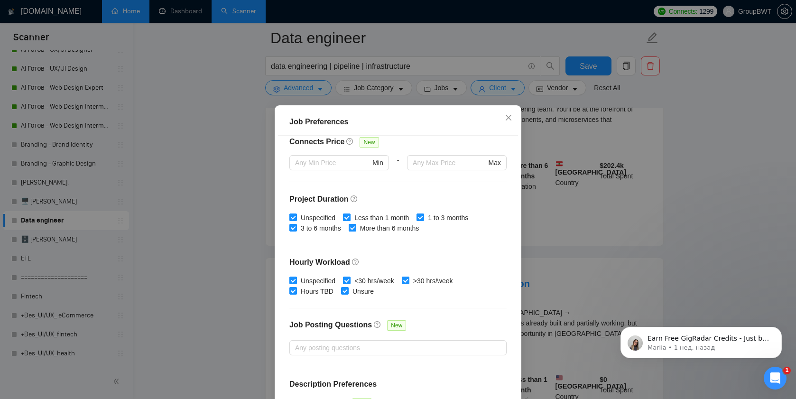
click at [346, 218] on input "Less than 1 month" at bounding box center [346, 216] width 7 height 7
checkbox input "false"
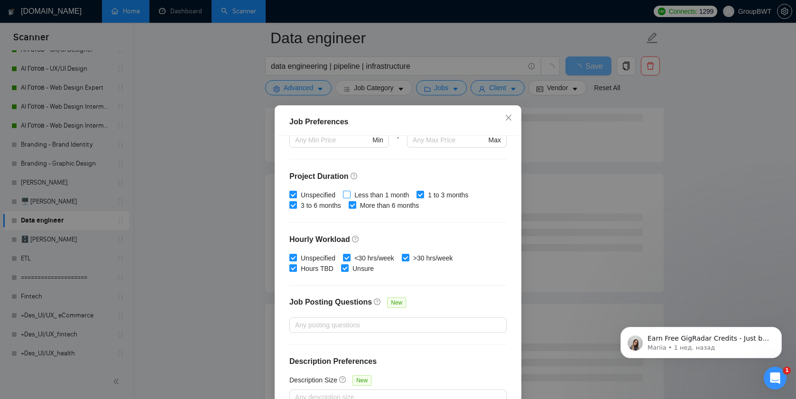
scroll to position [57, 0]
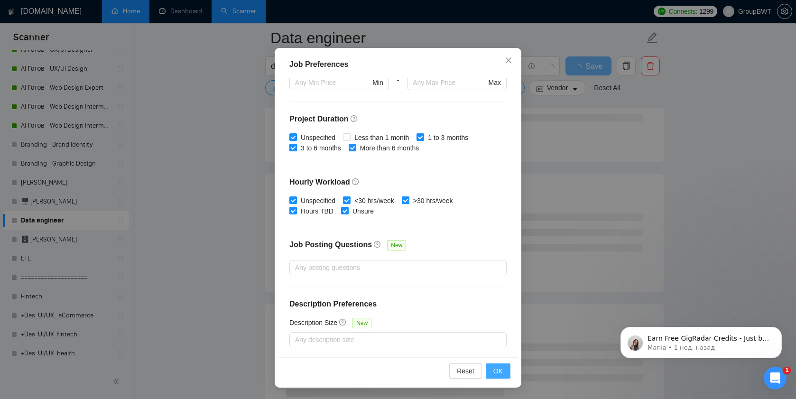
click at [503, 374] on button "OK" at bounding box center [498, 370] width 25 height 15
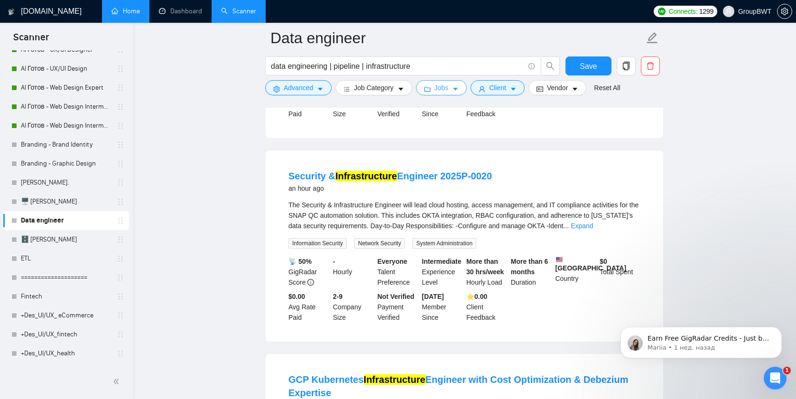
scroll to position [312, 0]
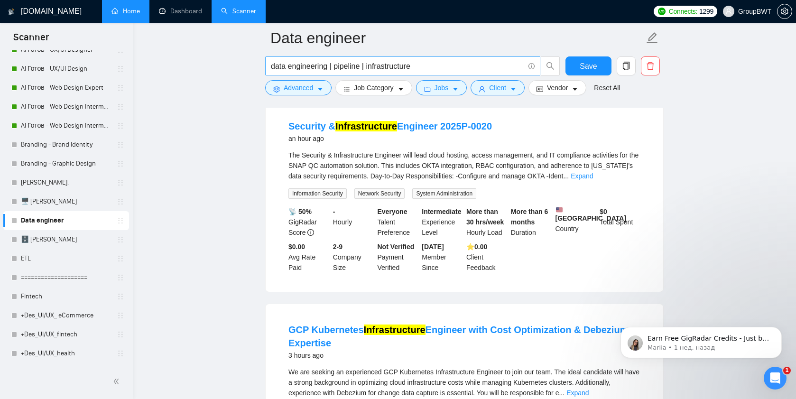
click at [367, 68] on input "data engineering | pipeline | infrastructure" at bounding box center [397, 66] width 253 height 12
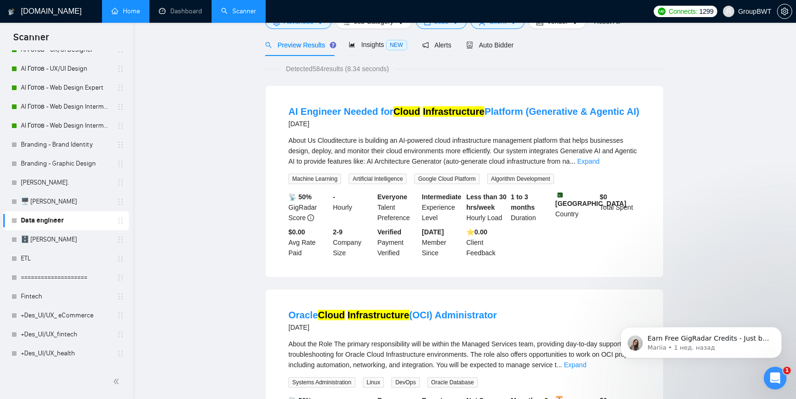
scroll to position [0, 0]
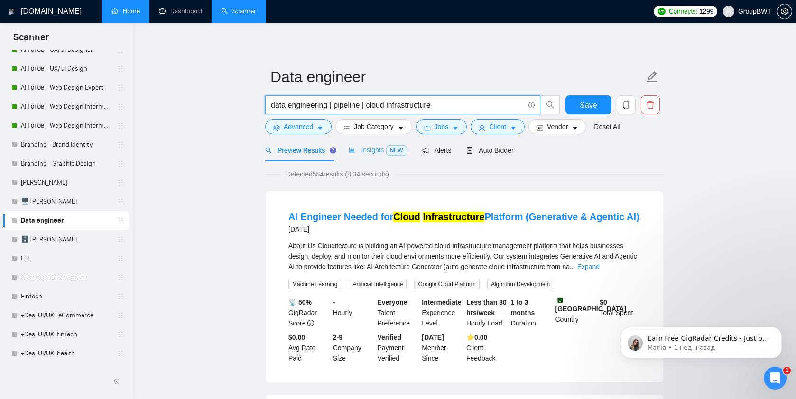
type input "data engineering | pipeline | cloud infrastructure"
click at [371, 151] on span "Insights NEW" at bounding box center [378, 150] width 58 height 8
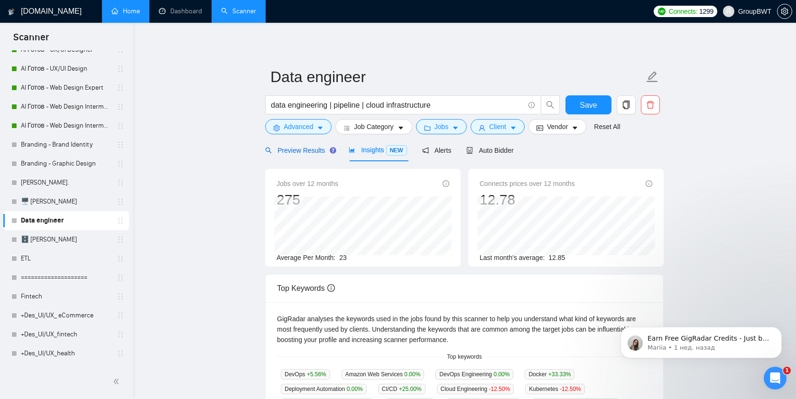
click at [315, 154] on span "Preview Results" at bounding box center [299, 151] width 68 height 8
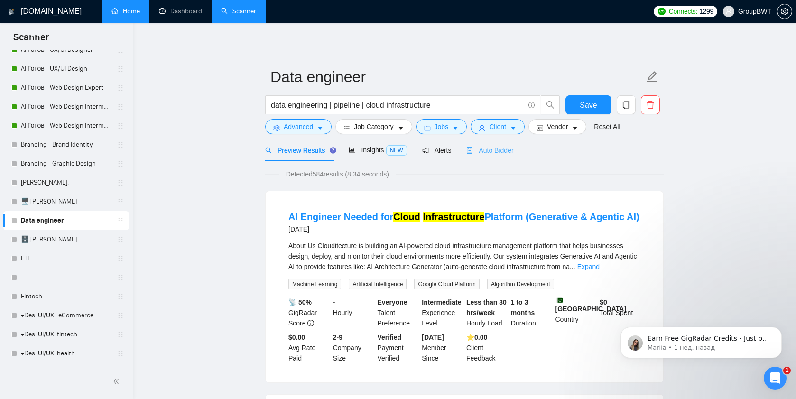
click at [499, 156] on div "Auto Bidder" at bounding box center [489, 150] width 47 height 22
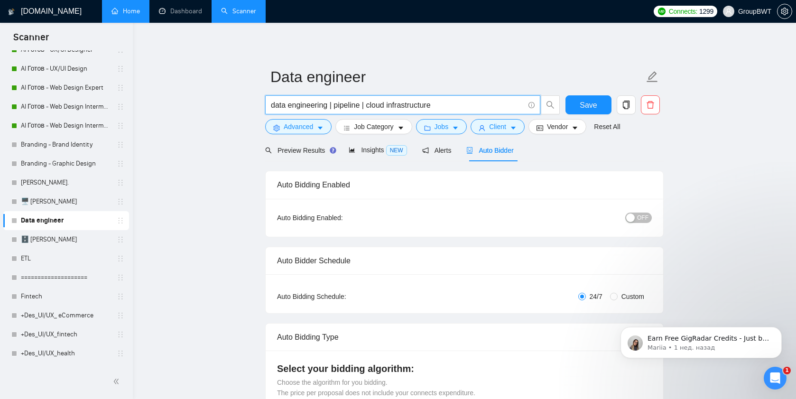
drag, startPoint x: 330, startPoint y: 106, endPoint x: 445, endPoint y: 103, distance: 115.7
click at [446, 104] on input "data engineering | pipeline | cloud infrastructure" at bounding box center [397, 105] width 253 height 12
type input "data engineering"
click at [291, 150] on span "Preview Results" at bounding box center [299, 151] width 68 height 8
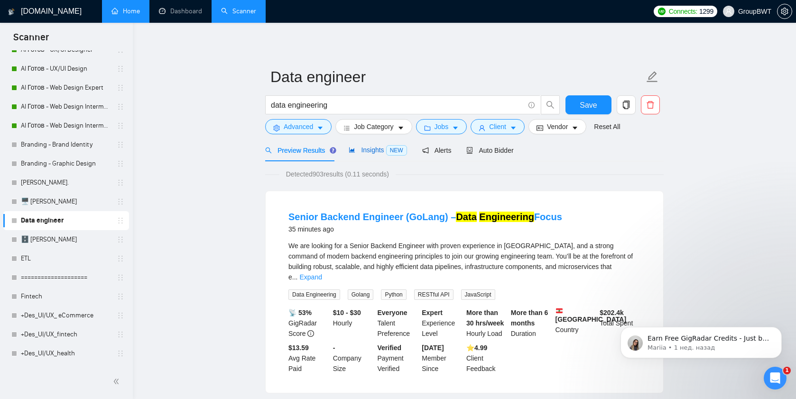
click at [374, 154] on div "Insights NEW" at bounding box center [378, 150] width 58 height 11
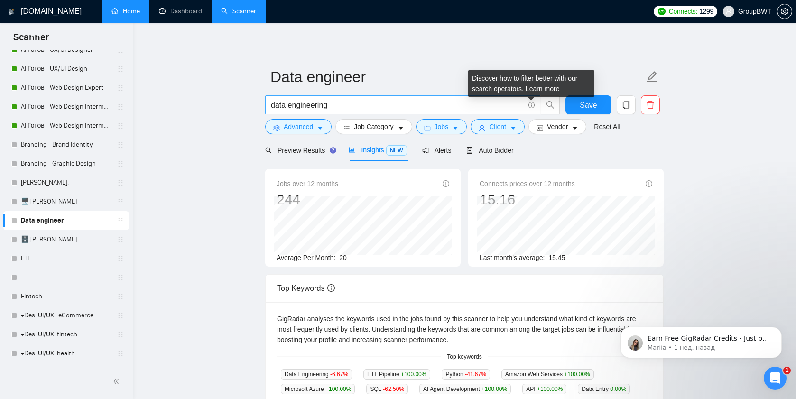
click at [530, 105] on icon "info-circle" at bounding box center [531, 105] width 6 height 6
click at [539, 89] on link "Learn more" at bounding box center [542, 89] width 34 height 8
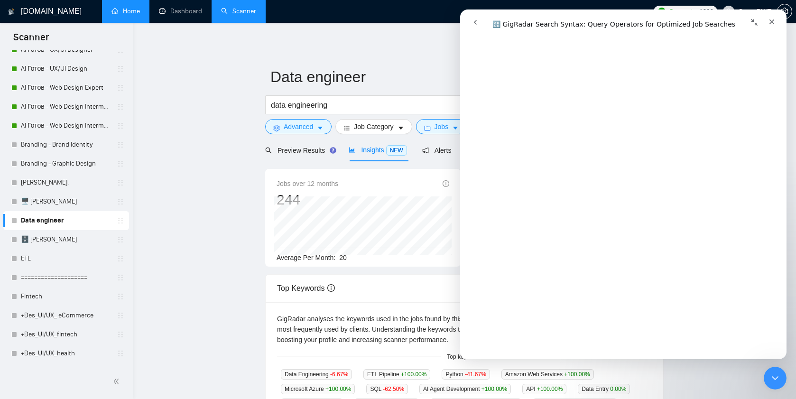
scroll to position [641, 0]
click at [753, 23] on icon "Свернуть окно" at bounding box center [754, 22] width 8 height 8
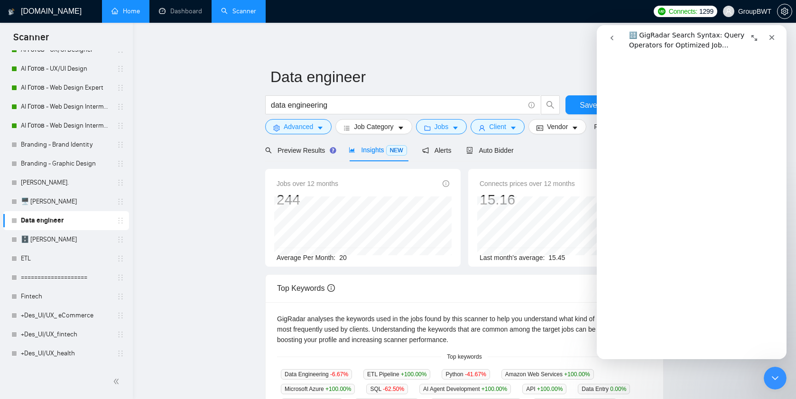
scroll to position [651, 0]
click at [379, 106] on input "data engineering" at bounding box center [397, 105] width 253 height 12
click at [269, 105] on span "data engineering" at bounding box center [402, 104] width 275 height 19
click at [271, 105] on input "data engineering" at bounding box center [397, 105] width 253 height 12
click at [415, 105] on input "data engineer | data engineering" at bounding box center [397, 105] width 253 height 12
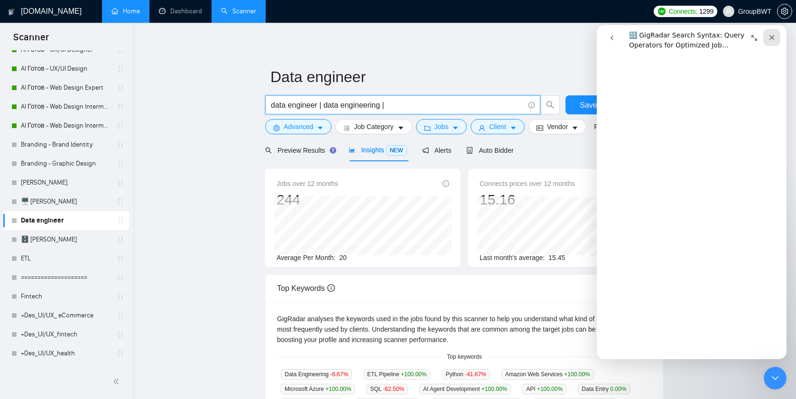
click at [774, 37] on icon "Закрыть" at bounding box center [772, 38] width 8 height 8
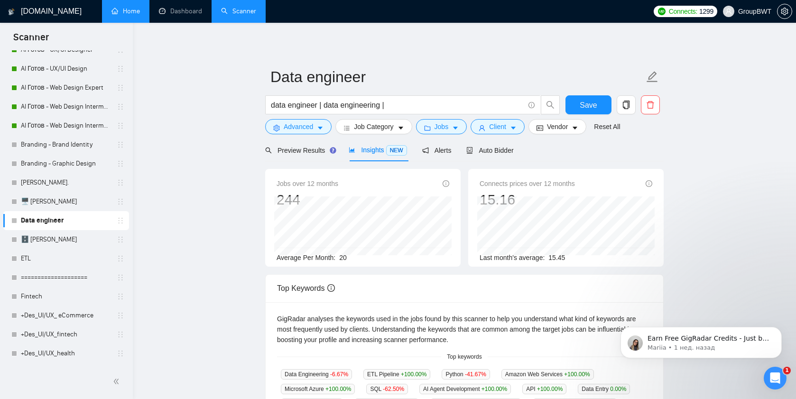
scroll to position [0, 0]
click at [396, 109] on input "data engineer | data engineering |" at bounding box center [397, 105] width 253 height 12
drag, startPoint x: 320, startPoint y: 106, endPoint x: 412, endPoint y: 105, distance: 92.0
click at [412, 106] on input "data engineer | data engineering |" at bounding box center [397, 105] width 253 height 12
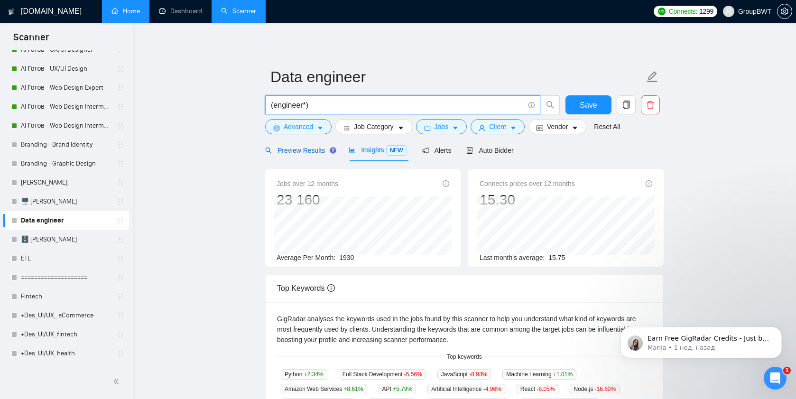
click at [299, 153] on span "Preview Results" at bounding box center [299, 151] width 68 height 8
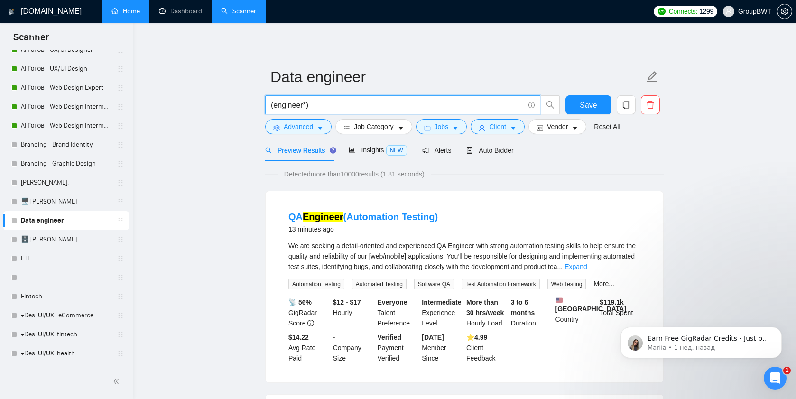
click at [271, 105] on input "(engineer*)" at bounding box center [397, 105] width 253 height 12
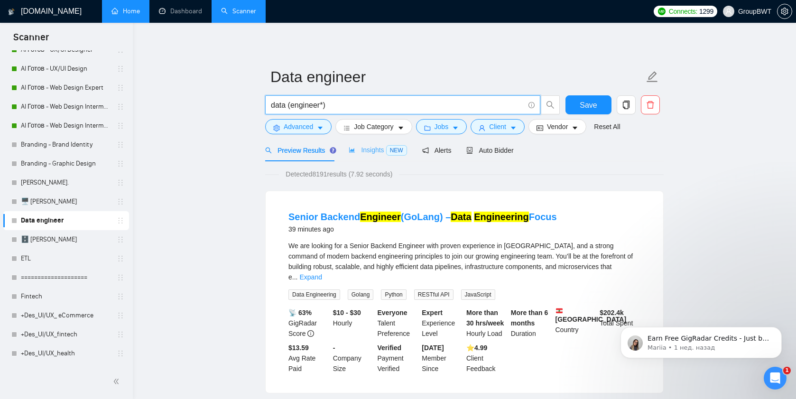
type input "data (engineer*)"
click at [373, 148] on span "Insights NEW" at bounding box center [378, 150] width 58 height 8
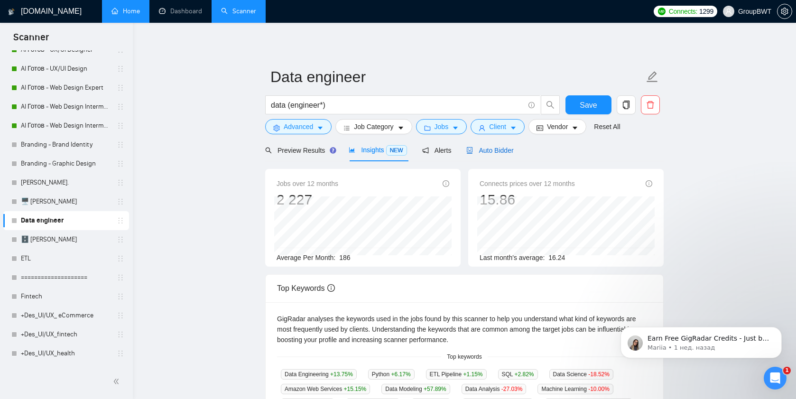
click at [486, 149] on span "Auto Bidder" at bounding box center [489, 151] width 47 height 8
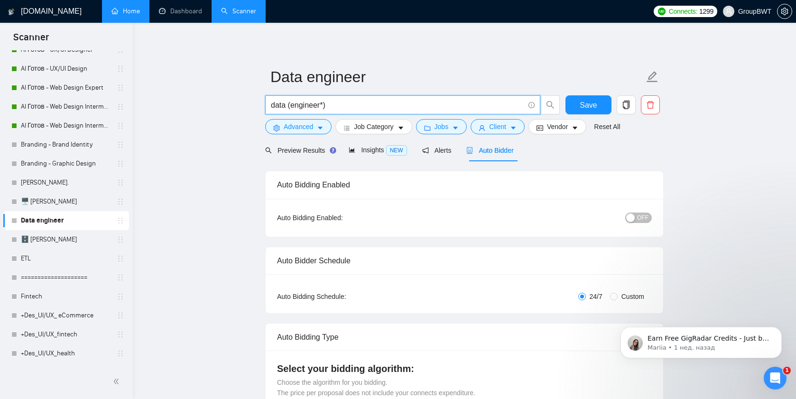
click at [342, 100] on input "data (engineer*)" at bounding box center [397, 105] width 253 height 12
click at [349, 106] on input "data (engineer*) | data architect" at bounding box center [397, 105] width 253 height 12
click at [398, 106] on input "data (engineer*) | data (architect" at bounding box center [397, 105] width 253 height 12
type input "data (engineer*) | data (architect*)"
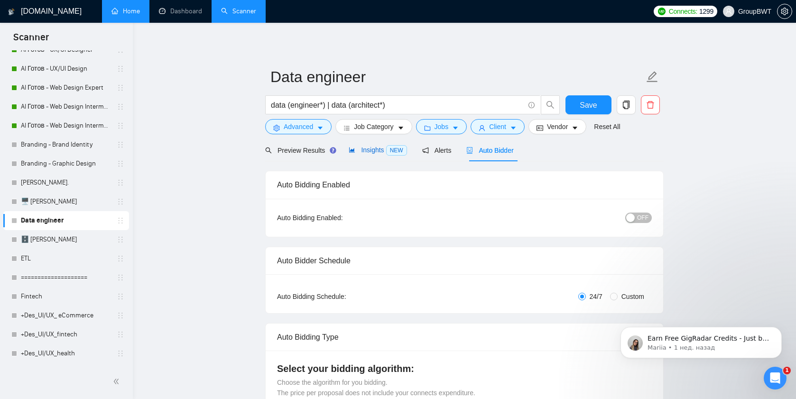
click at [370, 147] on span "Insights NEW" at bounding box center [378, 150] width 58 height 8
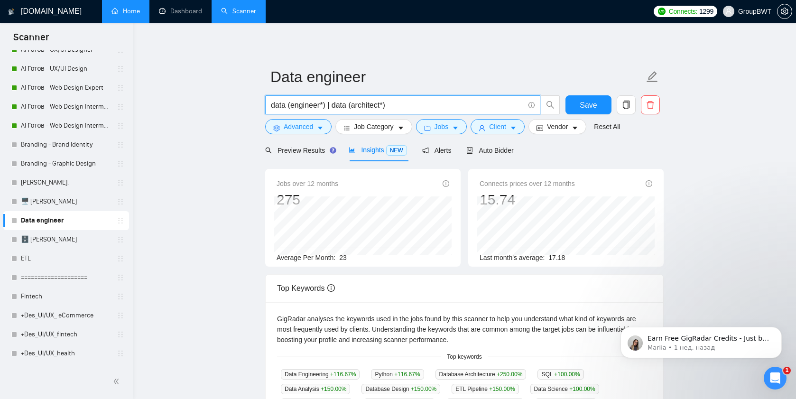
drag, startPoint x: 333, startPoint y: 104, endPoint x: 232, endPoint y: 103, distance: 101.5
click at [232, 104] on main "Data engineer data (engineer*) | data (architect*) Save Advanced Job Category J…" at bounding box center [464, 363] width 633 height 651
click at [285, 149] on span "Preview Results" at bounding box center [299, 151] width 68 height 8
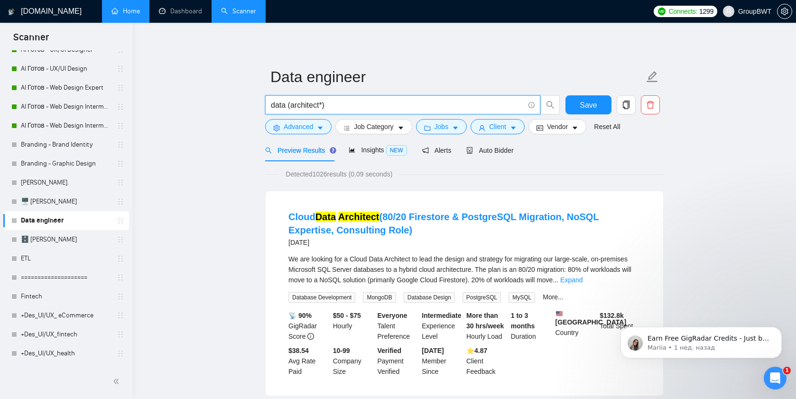
drag, startPoint x: 335, startPoint y: 105, endPoint x: 225, endPoint y: 104, distance: 110.0
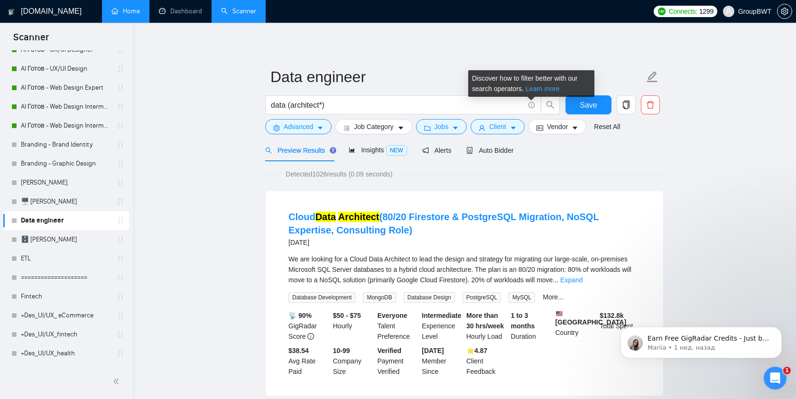
click at [539, 87] on link "Learn more" at bounding box center [542, 89] width 34 height 8
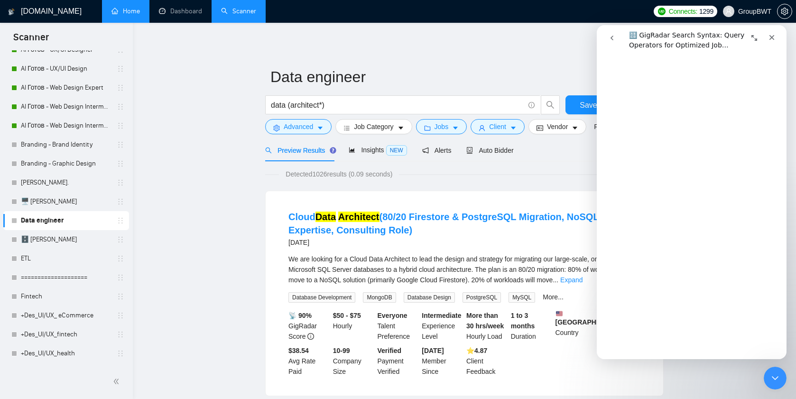
scroll to position [378, 0]
click at [351, 105] on input "data (architect*)" at bounding box center [397, 105] width 253 height 12
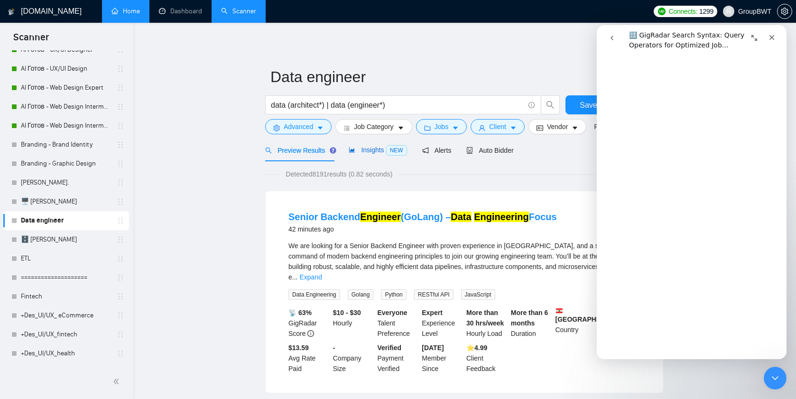
click at [367, 145] on div "Insights NEW" at bounding box center [378, 150] width 58 height 11
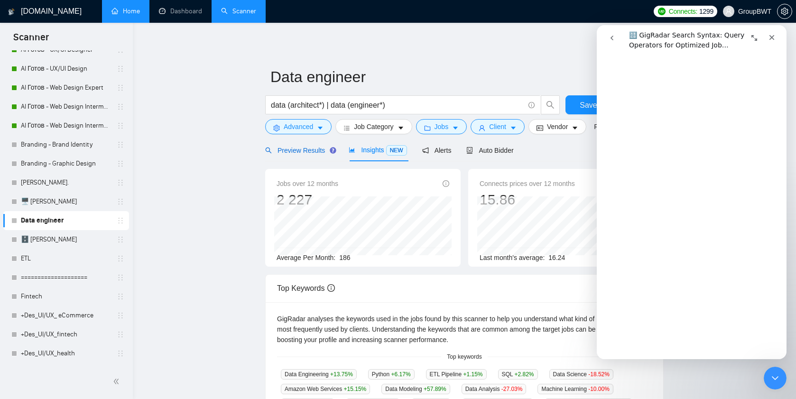
click at [303, 155] on div "Preview Results" at bounding box center [299, 150] width 68 height 10
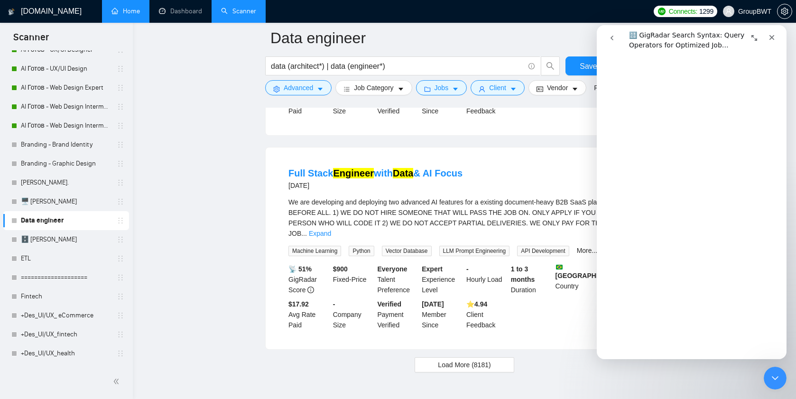
scroll to position [1936, 0]
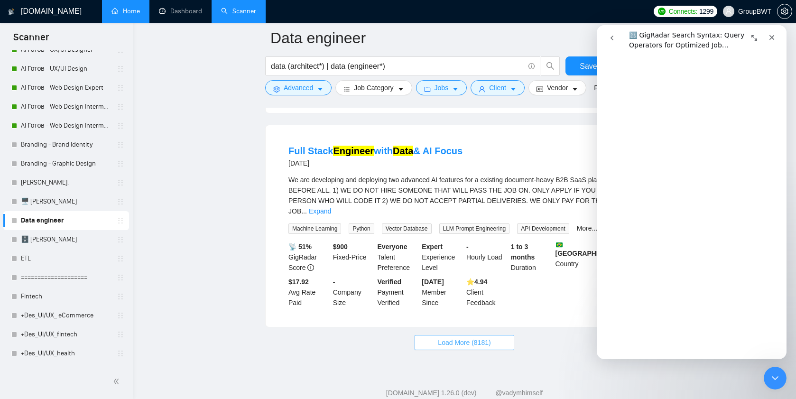
click at [438, 337] on span "Load More (8181)" at bounding box center [464, 342] width 53 height 10
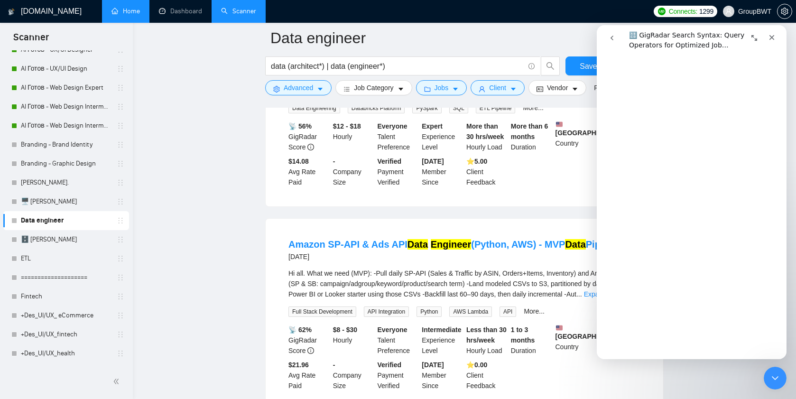
scroll to position [1420, 0]
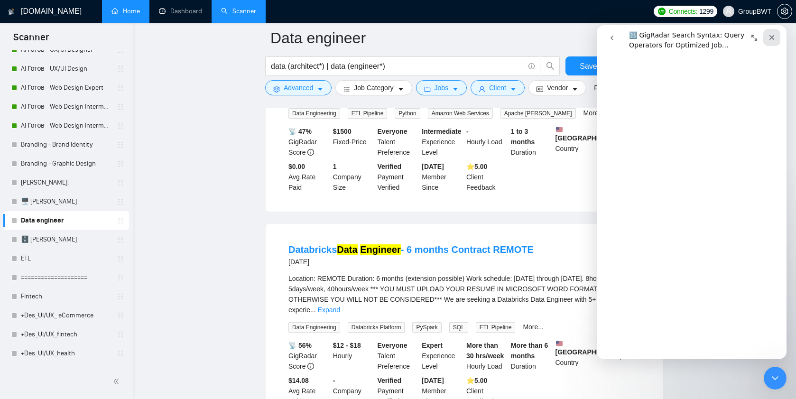
click at [771, 34] on icon "Закрыть" at bounding box center [772, 38] width 8 height 8
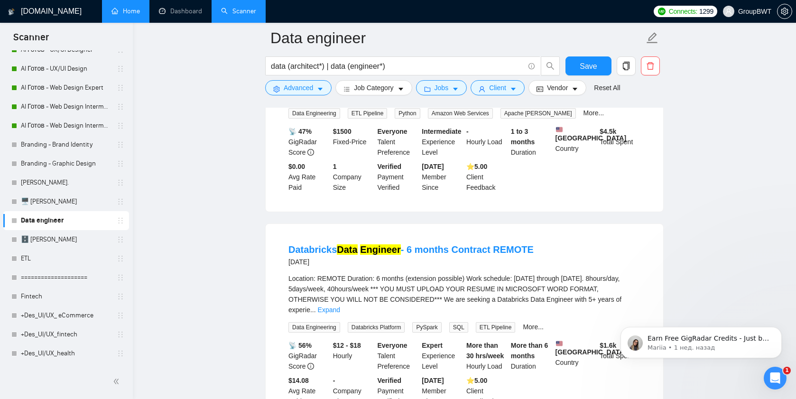
scroll to position [0, 0]
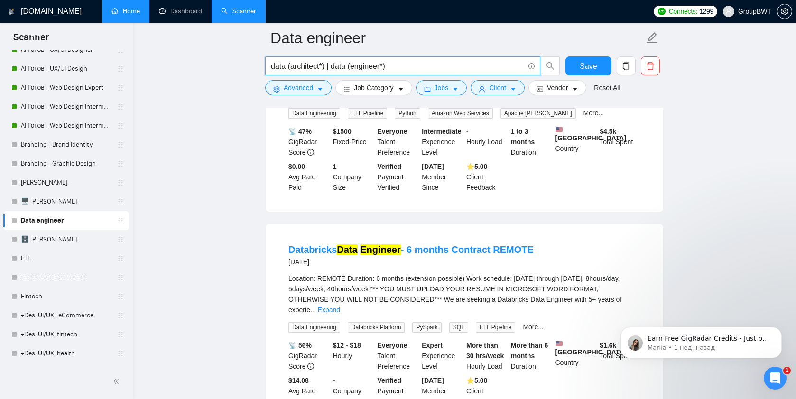
drag, startPoint x: 329, startPoint y: 64, endPoint x: 414, endPoint y: 66, distance: 85.8
click at [414, 66] on input "data (architect*) | data (engineer*)" at bounding box center [397, 66] width 253 height 12
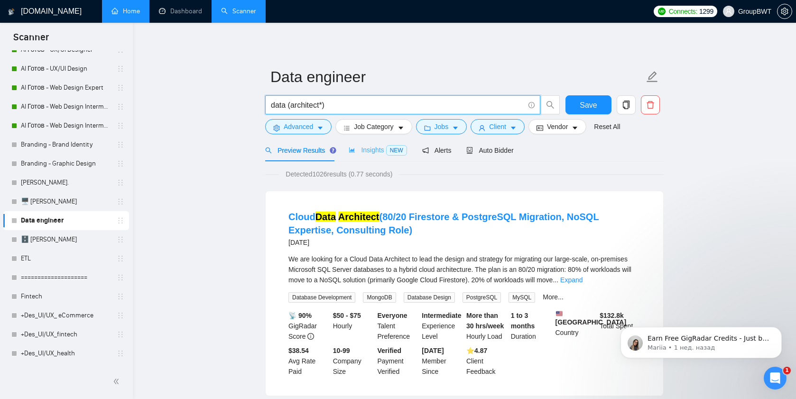
type input "data (architect*)"
click at [361, 155] on div "Insights NEW" at bounding box center [378, 150] width 58 height 11
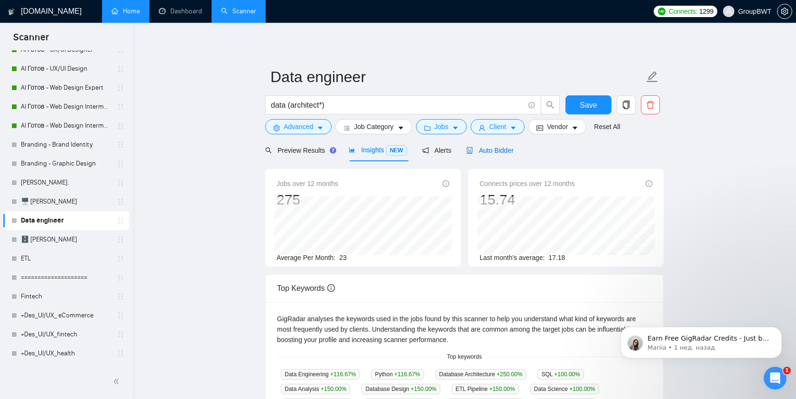
click at [507, 147] on span "Auto Bidder" at bounding box center [489, 151] width 47 height 8
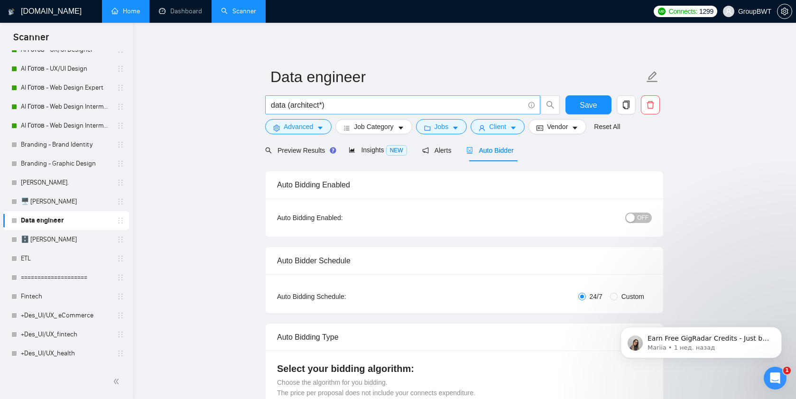
click at [303, 105] on input "data (architect*)" at bounding box center [397, 105] width 253 height 12
click at [280, 155] on div "Preview Results" at bounding box center [299, 150] width 68 height 10
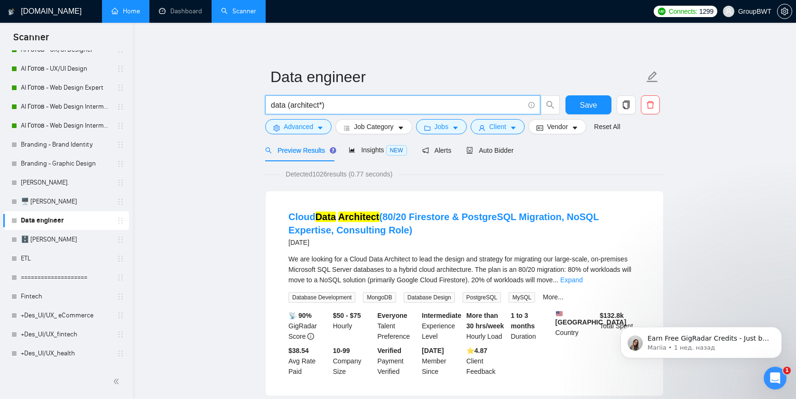
drag, startPoint x: 348, startPoint y: 101, endPoint x: 215, endPoint y: 101, distance: 132.8
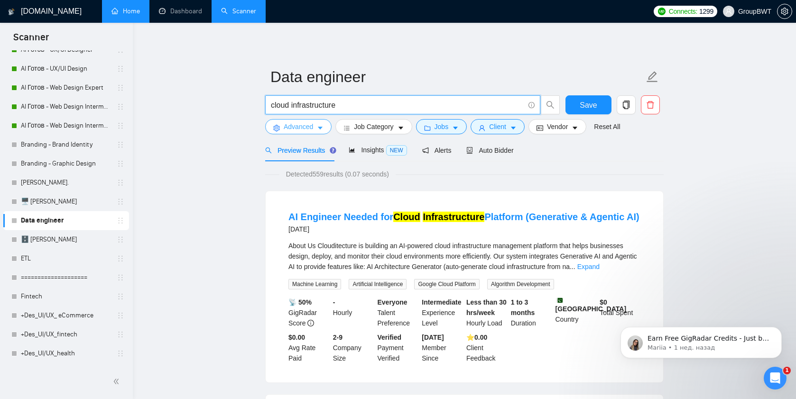
type input "cloud infrastructure"
click at [287, 130] on span "Advanced" at bounding box center [298, 126] width 29 height 10
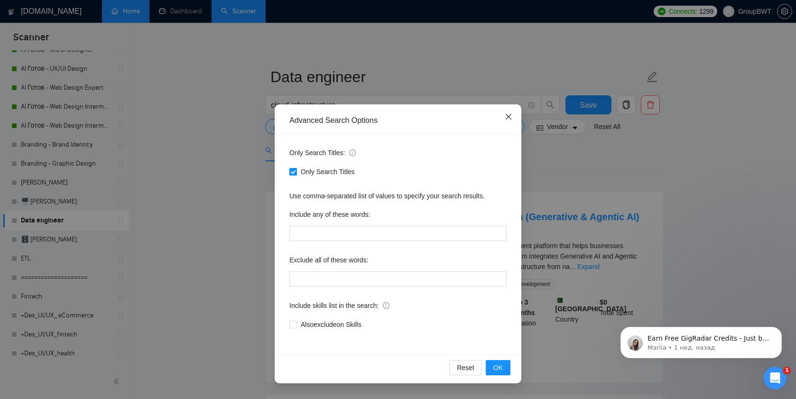
click at [514, 117] on span "Close" at bounding box center [509, 117] width 26 height 26
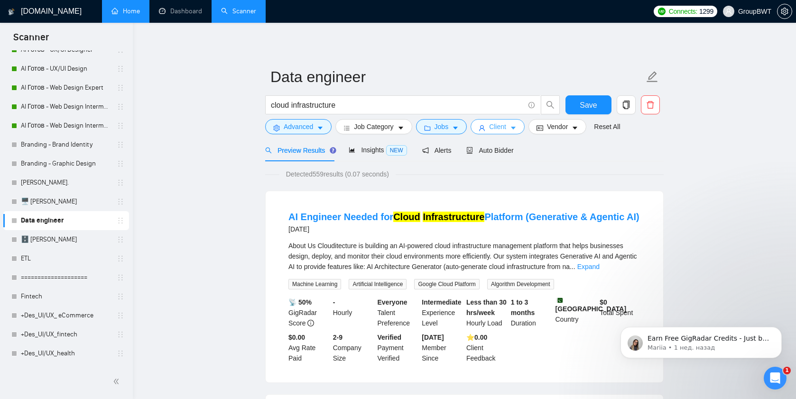
click at [489, 123] on button "Client" at bounding box center [497, 126] width 54 height 15
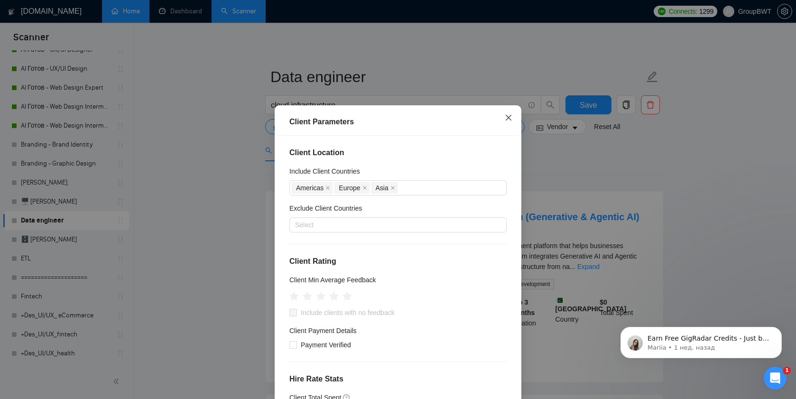
click at [513, 119] on span "Close" at bounding box center [509, 118] width 26 height 26
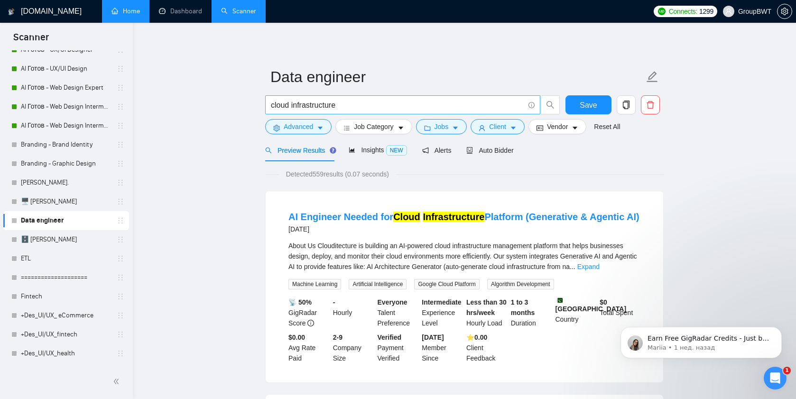
click at [301, 108] on input "cloud infrastructure" at bounding box center [397, 105] width 253 height 12
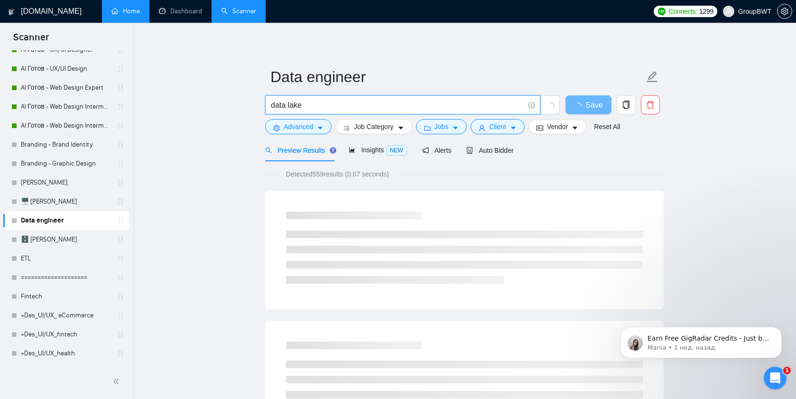
type input "data lake"
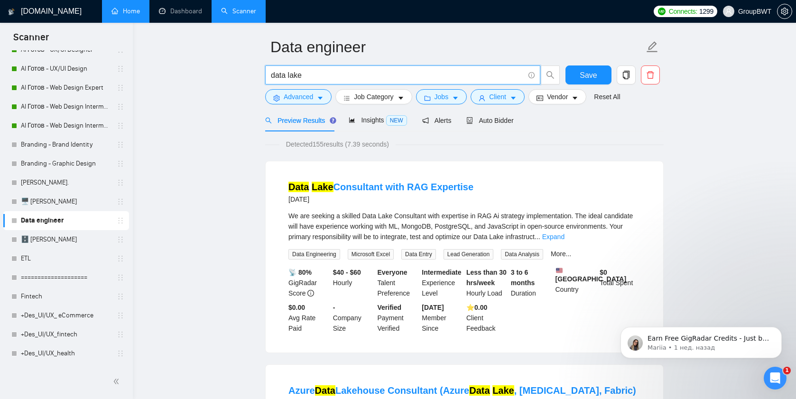
scroll to position [1, 0]
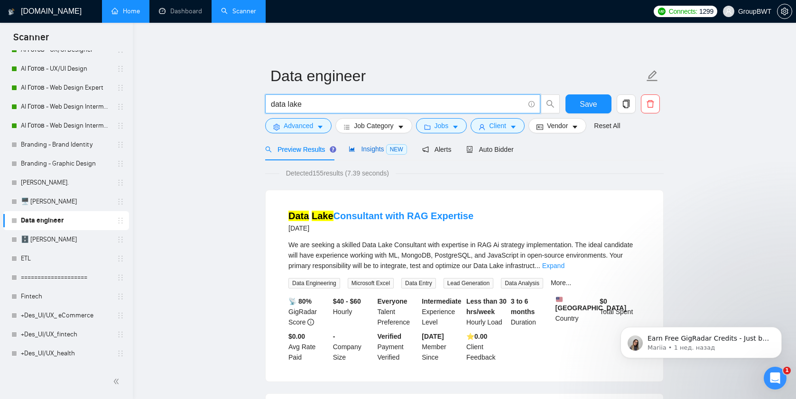
click at [372, 148] on span "Insights NEW" at bounding box center [378, 149] width 58 height 8
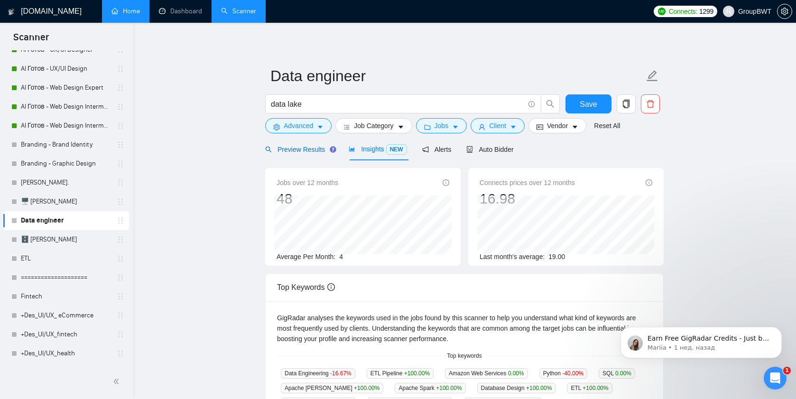
click at [288, 152] on span "Preview Results" at bounding box center [299, 150] width 68 height 8
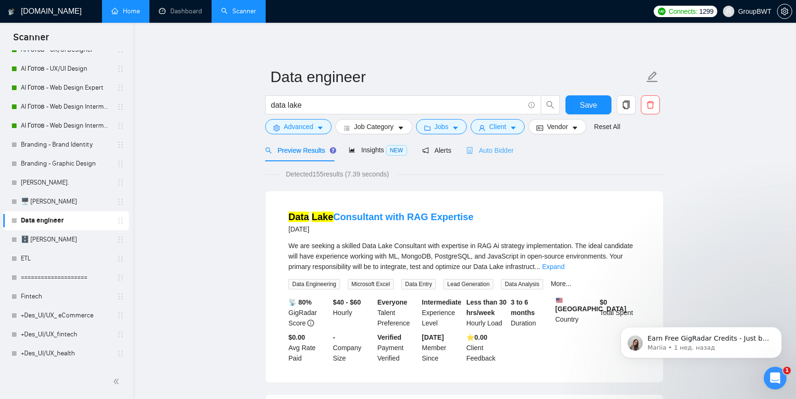
click at [496, 155] on div "Auto Bidder" at bounding box center [489, 150] width 47 height 22
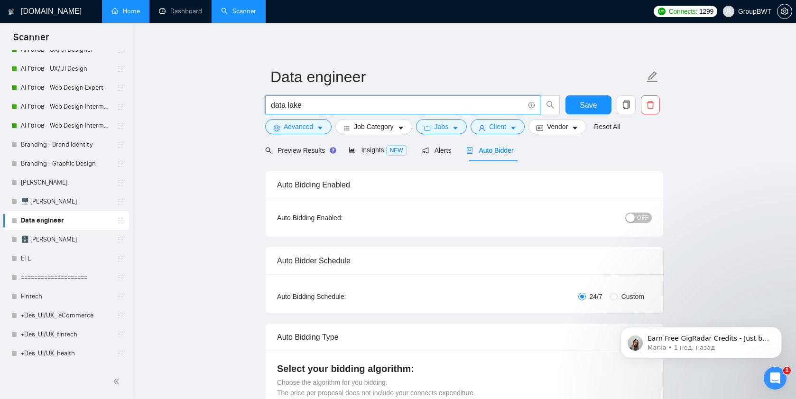
click at [330, 103] on input "data lake" at bounding box center [397, 105] width 253 height 12
type input "api data"
click at [298, 147] on span "Preview Results" at bounding box center [299, 151] width 68 height 8
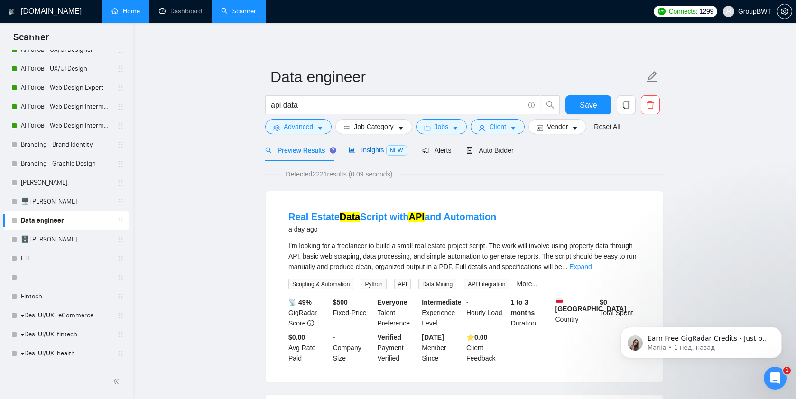
click at [358, 153] on span "Insights NEW" at bounding box center [378, 150] width 58 height 8
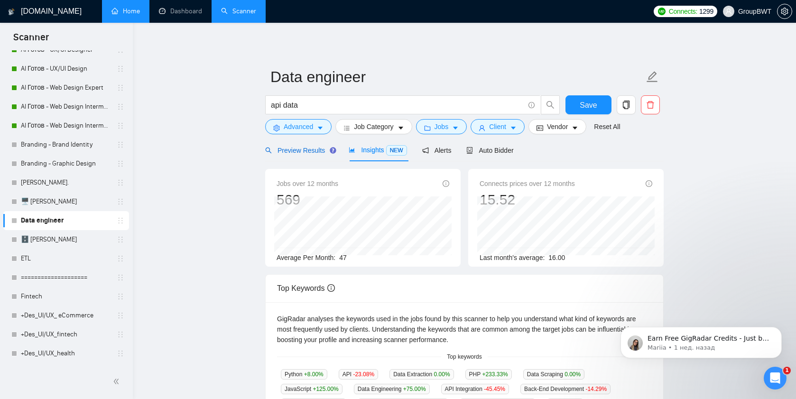
click at [309, 151] on span "Preview Results" at bounding box center [299, 151] width 68 height 8
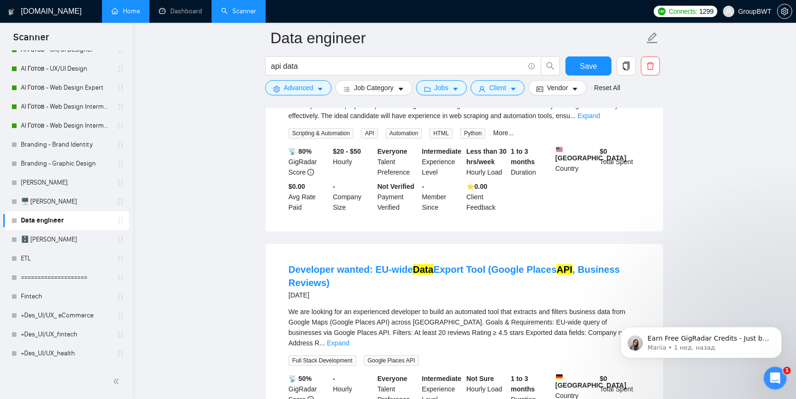
scroll to position [917, 0]
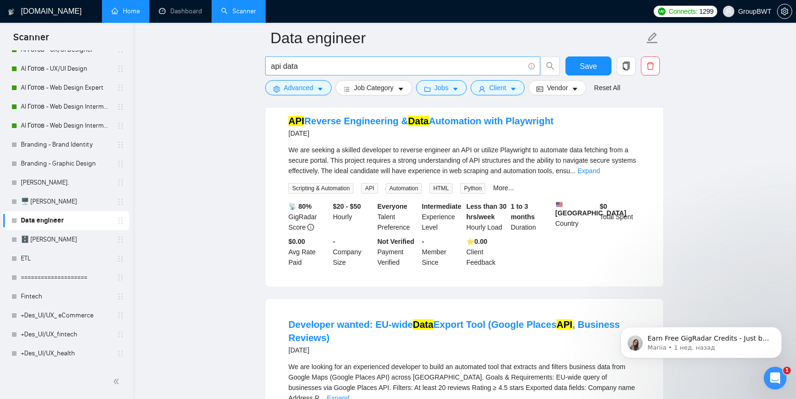
click at [293, 71] on input "api data" at bounding box center [397, 66] width 253 height 12
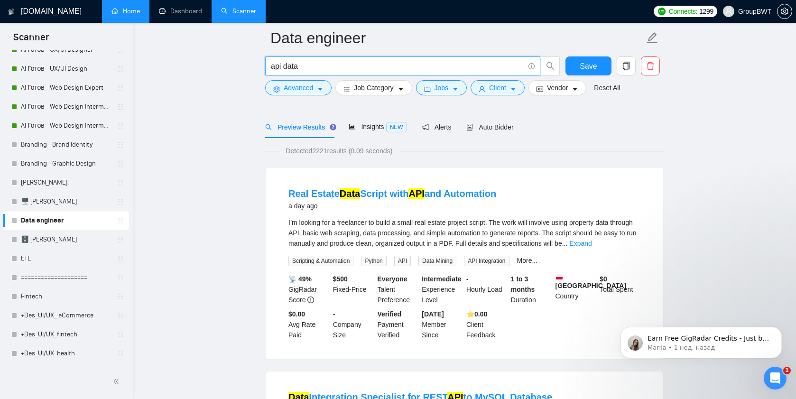
scroll to position [0, 0]
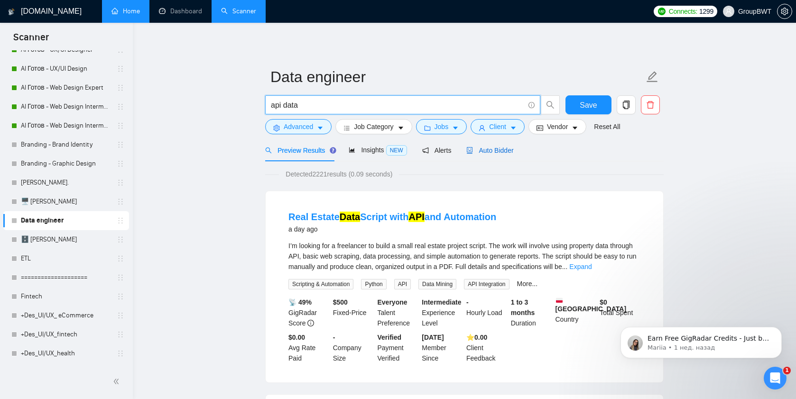
click at [487, 150] on span "Auto Bidder" at bounding box center [489, 151] width 47 height 8
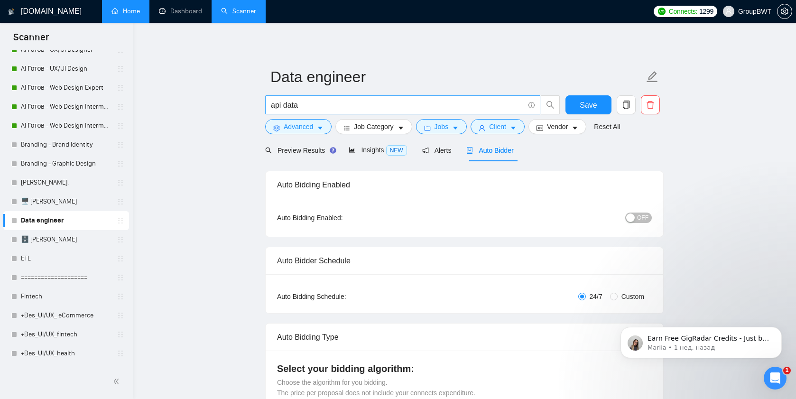
click at [312, 103] on input "api data" at bounding box center [397, 105] width 253 height 12
type input "warehouse management"
click at [299, 153] on span "Preview Results" at bounding box center [299, 151] width 68 height 8
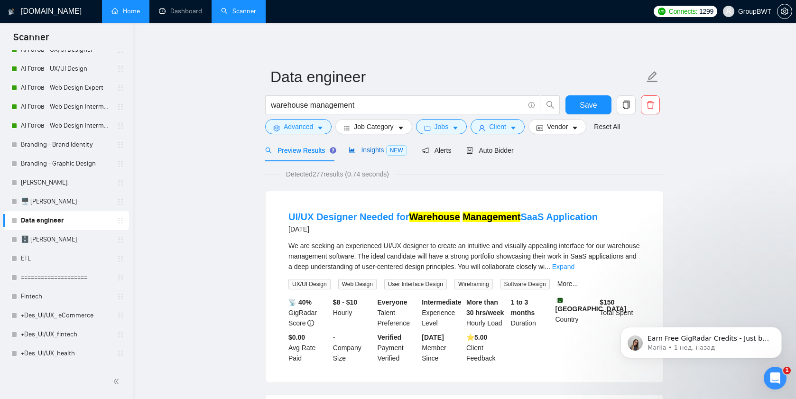
click at [363, 150] on span "Insights NEW" at bounding box center [378, 150] width 58 height 8
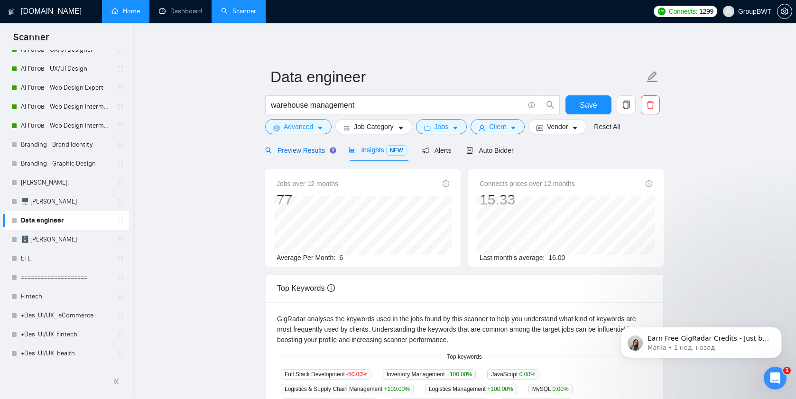
click at [296, 150] on span "Preview Results" at bounding box center [299, 151] width 68 height 8
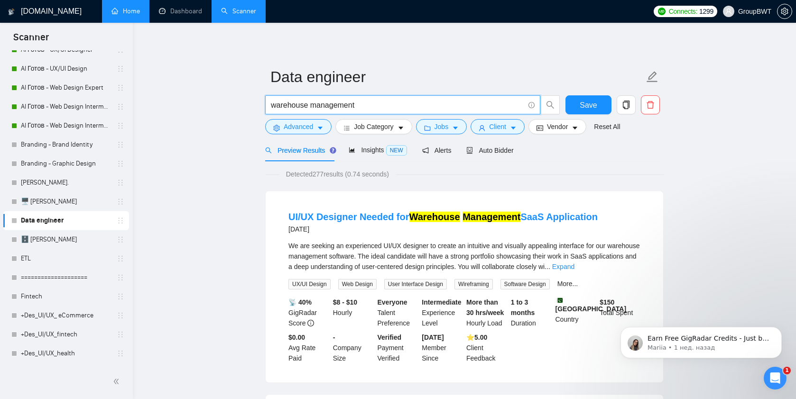
click at [322, 110] on input "warehouse management" at bounding box center [397, 105] width 253 height 12
click at [322, 109] on input "warehouse management" at bounding box center [397, 105] width 253 height 12
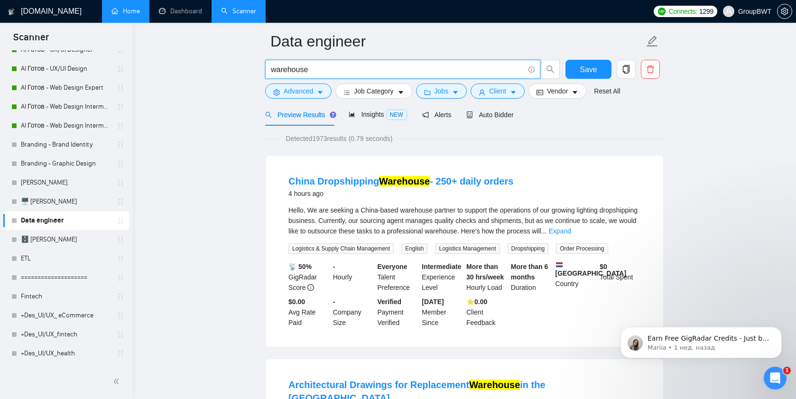
scroll to position [34, 0]
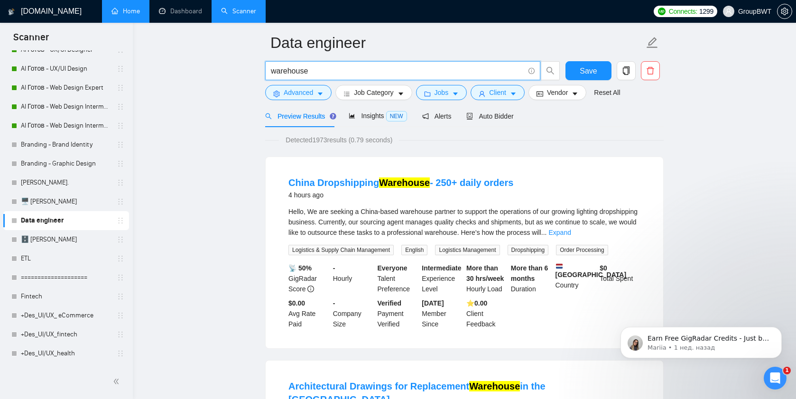
click at [273, 71] on input "warehouse" at bounding box center [397, 71] width 253 height 12
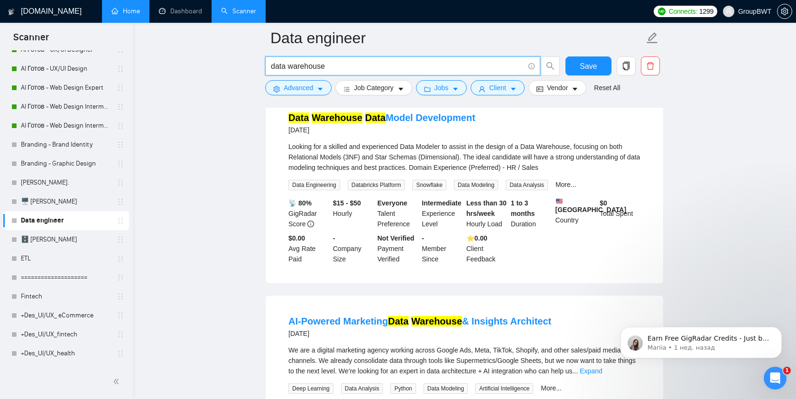
scroll to position [0, 0]
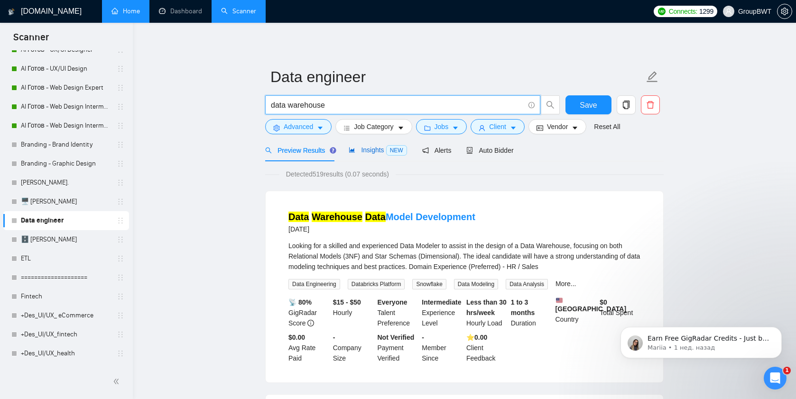
click at [358, 150] on span "Insights NEW" at bounding box center [378, 150] width 58 height 8
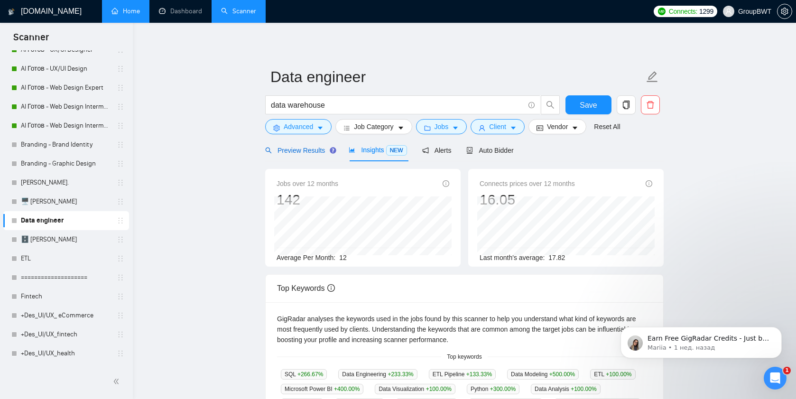
click at [300, 147] on span "Preview Results" at bounding box center [299, 151] width 68 height 8
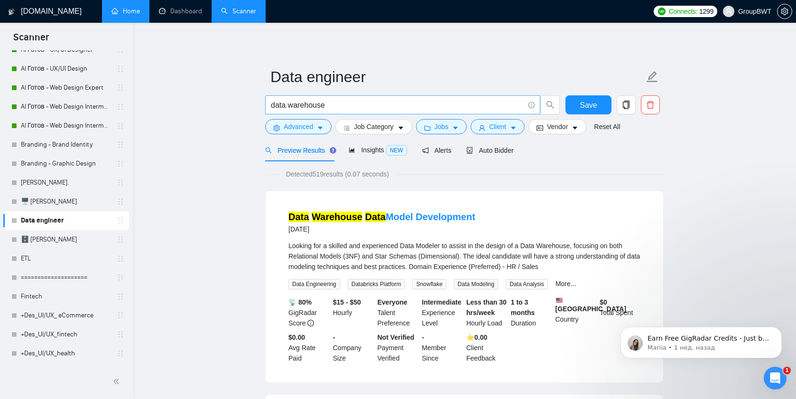
click at [320, 111] on span "data warehouse" at bounding box center [402, 104] width 275 height 19
click at [361, 107] on input "data warehouse" at bounding box center [397, 105] width 253 height 12
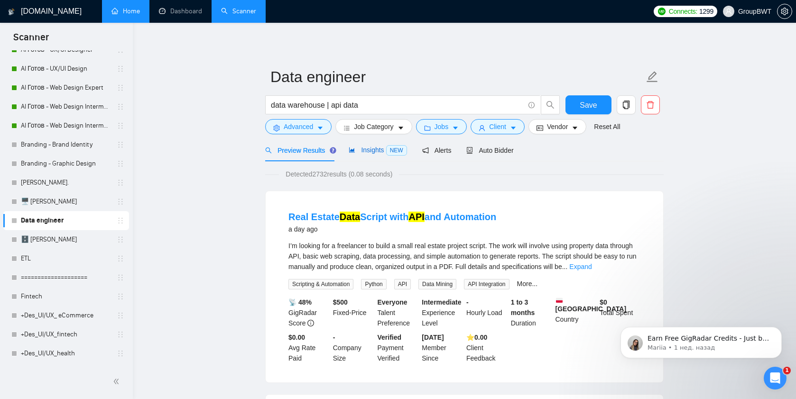
click at [353, 148] on icon "area-chart" at bounding box center [352, 150] width 7 height 7
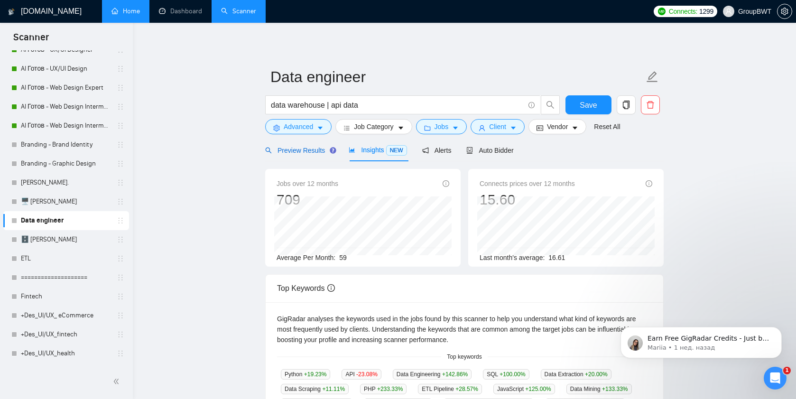
click at [299, 150] on span "Preview Results" at bounding box center [299, 151] width 68 height 8
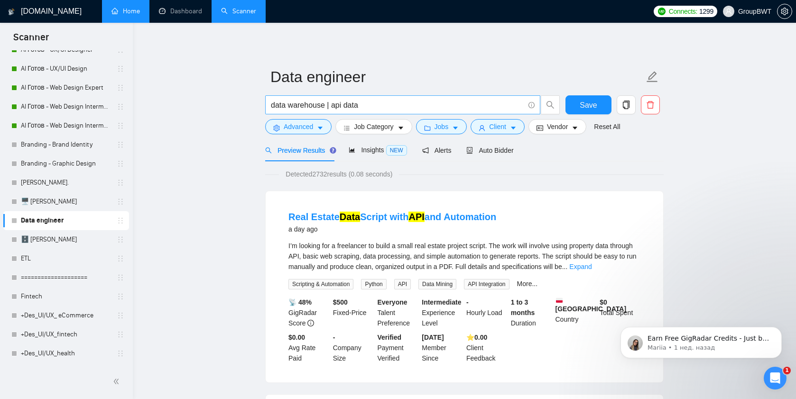
click at [387, 104] on input "data warehouse | api data" at bounding box center [397, 105] width 253 height 12
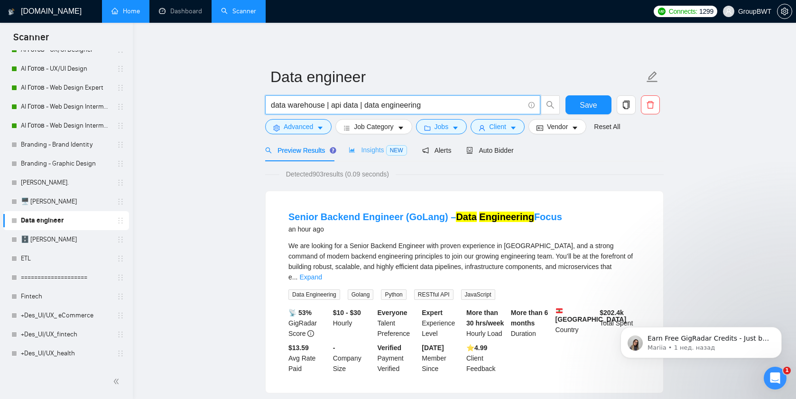
type input "data warehouse | api data | data engineering"
click at [368, 148] on span "Insights NEW" at bounding box center [378, 150] width 58 height 8
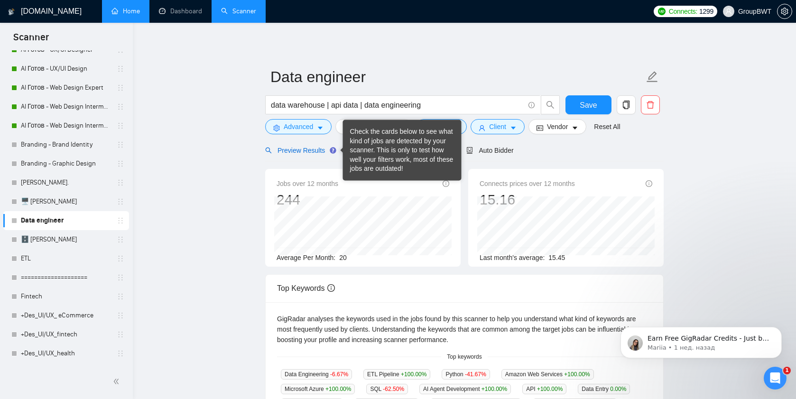
click at [320, 148] on span "Preview Results" at bounding box center [299, 151] width 68 height 8
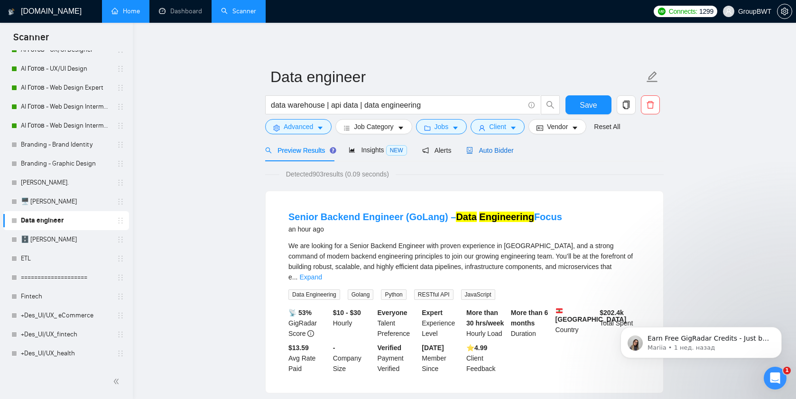
click at [495, 147] on span "Auto Bidder" at bounding box center [489, 151] width 47 height 8
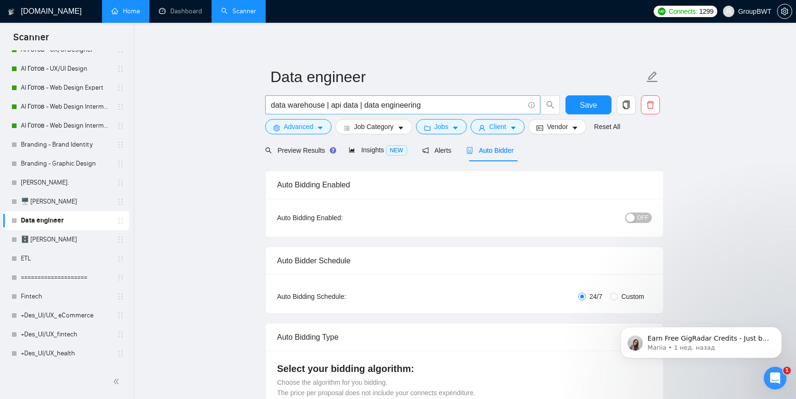
click at [270, 105] on span "data warehouse | api data | data engineering" at bounding box center [402, 104] width 275 height 19
click at [272, 105] on input "data warehouse | api data | data engineering" at bounding box center [397, 105] width 253 height 12
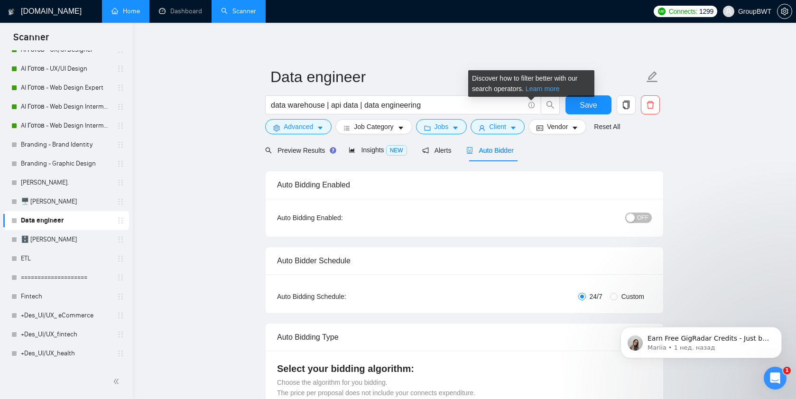
click at [537, 88] on link "Learn more" at bounding box center [542, 89] width 34 height 8
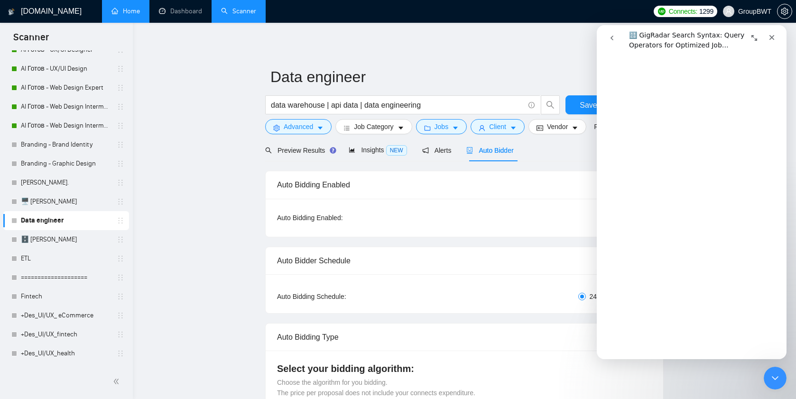
scroll to position [2498, 0]
click at [750, 38] on icon "Развернуть окно" at bounding box center [754, 38] width 8 height 8
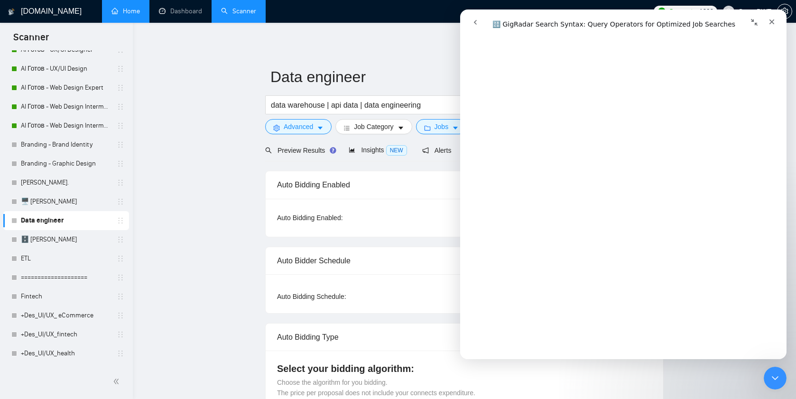
scroll to position [2748, 0]
click at [273, 106] on input "data warehouse | api data | data engineering" at bounding box center [397, 105] width 253 height 12
click at [756, 25] on icon "Свернуть окно" at bounding box center [754, 22] width 7 height 7
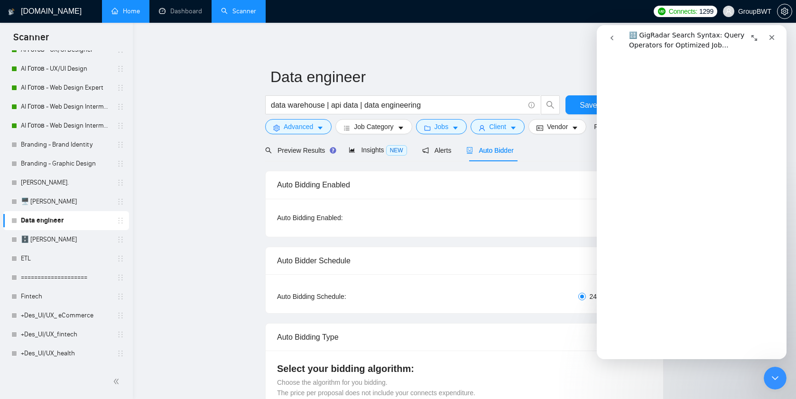
scroll to position [2757, 0]
click at [271, 108] on input "data warehouse | api data | data engineering" at bounding box center [397, 105] width 253 height 12
click at [326, 103] on input "(data warehouse | api data | data engineering" at bounding box center [397, 105] width 253 height 12
click at [335, 104] on input "(data warehouse) | api data | data engineering" at bounding box center [397, 105] width 253 height 12
click at [366, 106] on input "(data warehouse) | (api data | data engineering" at bounding box center [397, 105] width 253 height 12
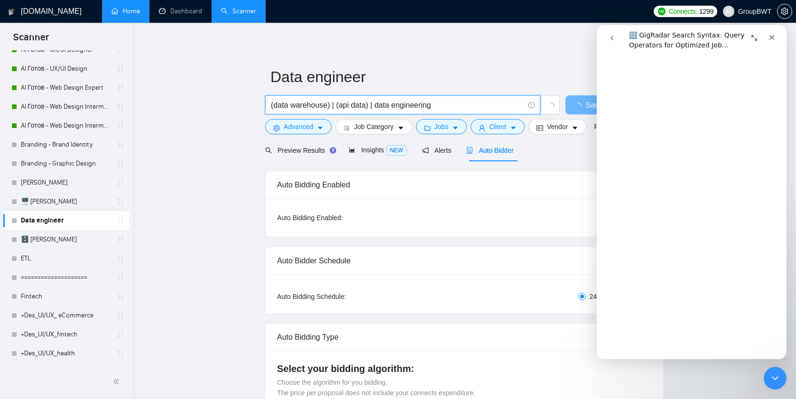
click at [376, 106] on input "(data warehouse) | (api data) | data engineering" at bounding box center [397, 105] width 253 height 12
click at [454, 107] on input "(data warehouse) | (api data) | (data engineering" at bounding box center [397, 105] width 253 height 12
type input "(data warehouse) | (api data) | (data engineering)"
click at [365, 151] on span "Insights NEW" at bounding box center [378, 150] width 58 height 8
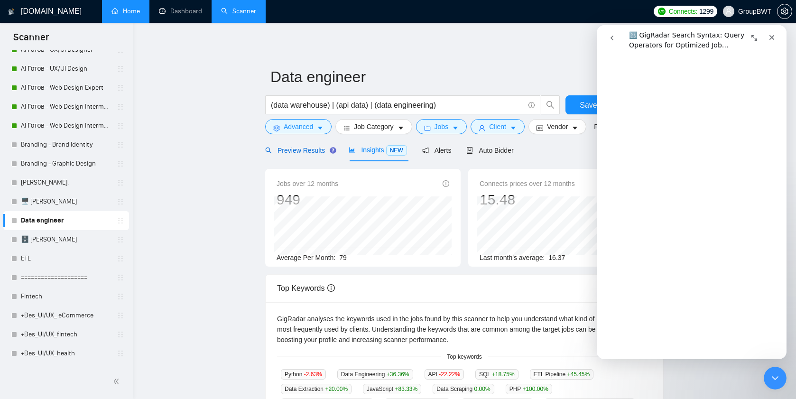
click at [296, 152] on span "Preview Results" at bounding box center [299, 151] width 68 height 8
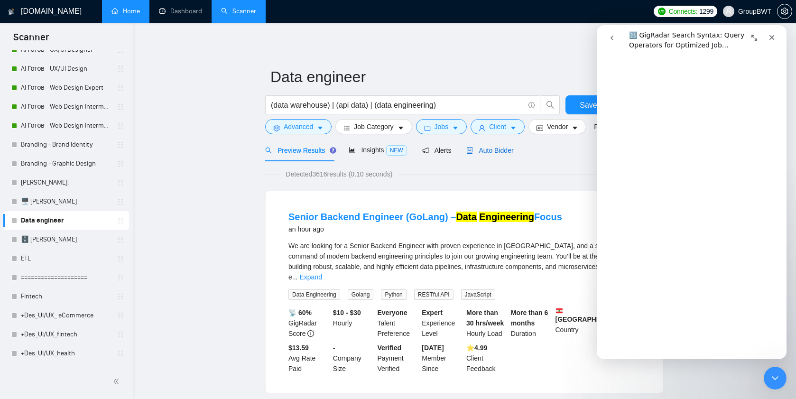
click at [498, 146] on div "Auto Bidder" at bounding box center [489, 150] width 47 height 10
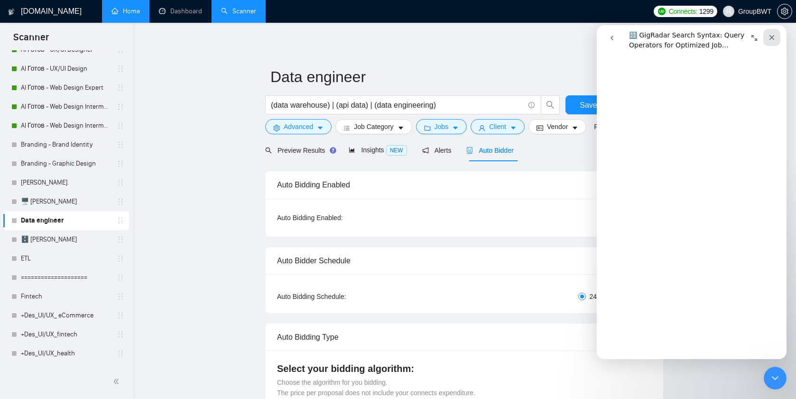
click at [773, 39] on icon "Закрыть" at bounding box center [771, 37] width 5 height 5
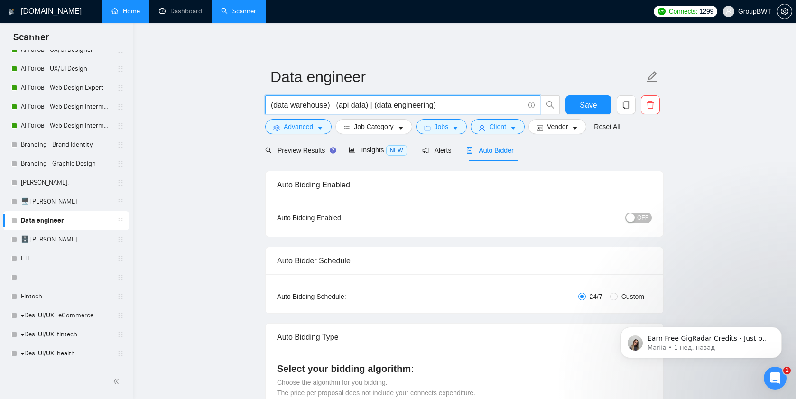
click at [453, 101] on input "(data warehouse) | (api data) | (data engineering)" at bounding box center [397, 105] width 253 height 12
click at [453, 97] on span "(data warehouse) | (api data) | (data engineering)" at bounding box center [402, 104] width 275 height 19
click at [383, 150] on span "Insights NEW" at bounding box center [378, 150] width 58 height 8
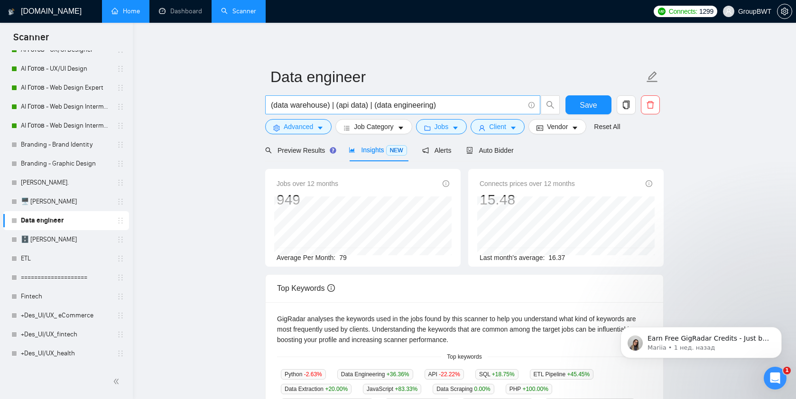
click at [454, 107] on input "(data warehouse) | (api data) | (data engineering)" at bounding box center [397, 105] width 253 height 12
paste input "(data (architect*))"
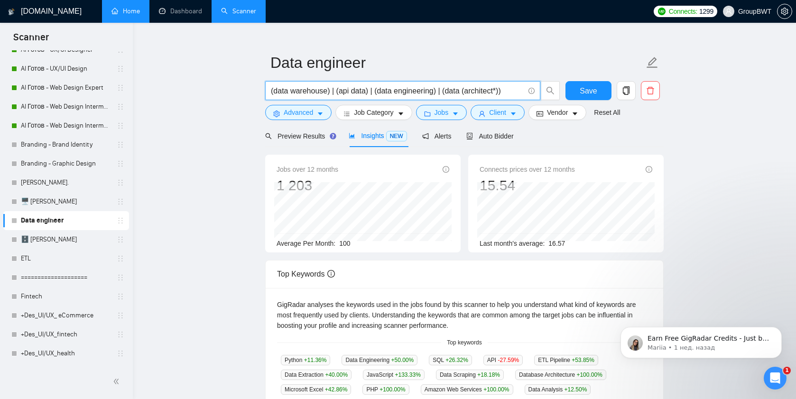
scroll to position [15, 0]
type input "(data warehouse) | (api data) | (data engineering) | (data (architect*))"
click at [317, 132] on span "Preview Results" at bounding box center [299, 136] width 68 height 8
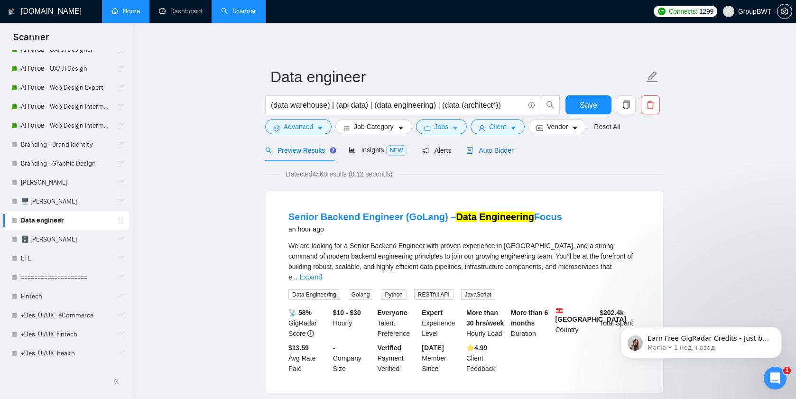
click at [498, 152] on span "Auto Bidder" at bounding box center [489, 151] width 47 height 8
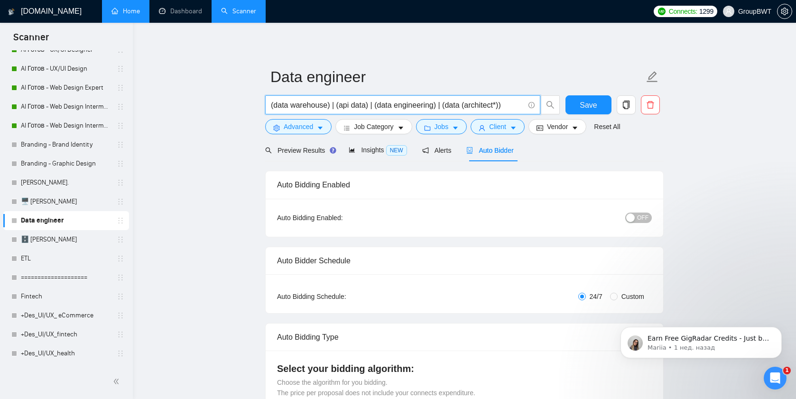
click at [304, 106] on input "(data warehouse) | (api data) | (data engineering) | (data (architect*))" at bounding box center [397, 105] width 253 height 12
type input "data lake"
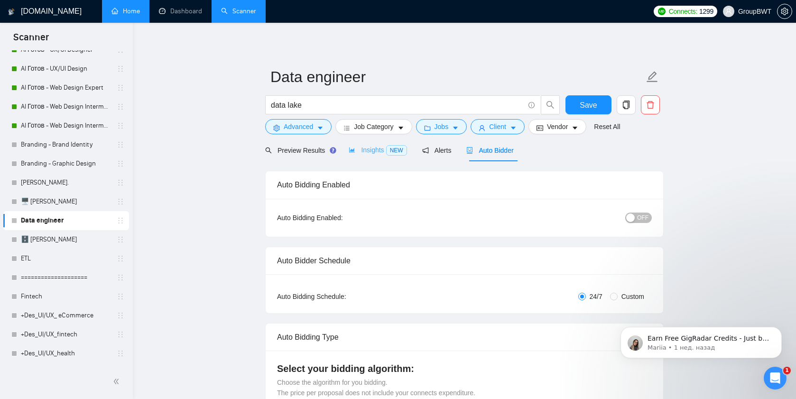
click at [371, 142] on div "Insights NEW" at bounding box center [378, 150] width 58 height 22
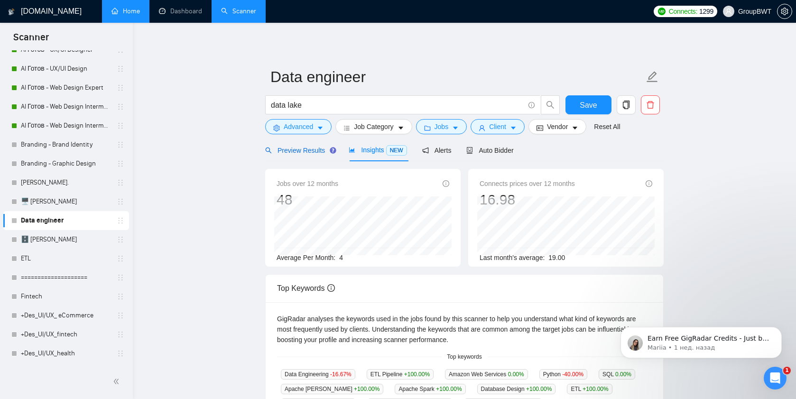
click at [298, 150] on span "Preview Results" at bounding box center [299, 151] width 68 height 8
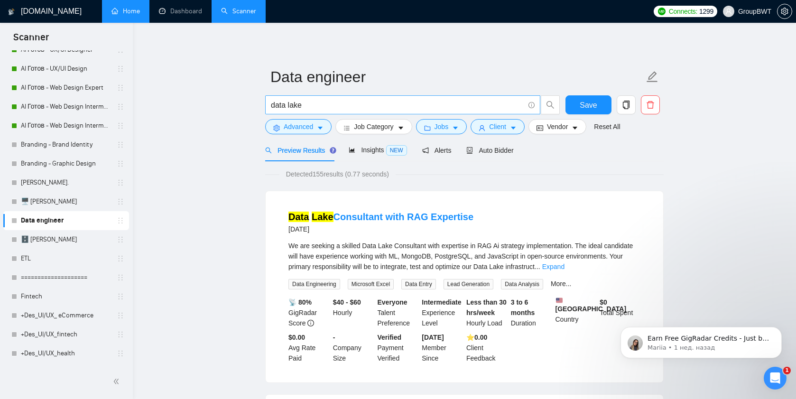
click at [285, 104] on input "data lake" at bounding box center [397, 105] width 253 height 12
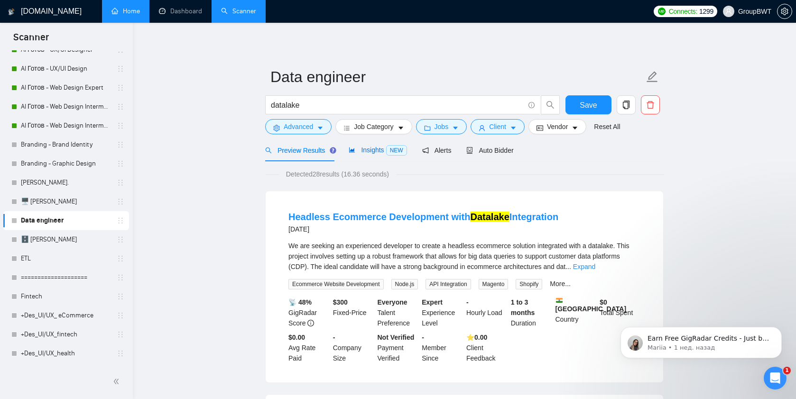
click at [378, 152] on span "Insights NEW" at bounding box center [378, 150] width 58 height 8
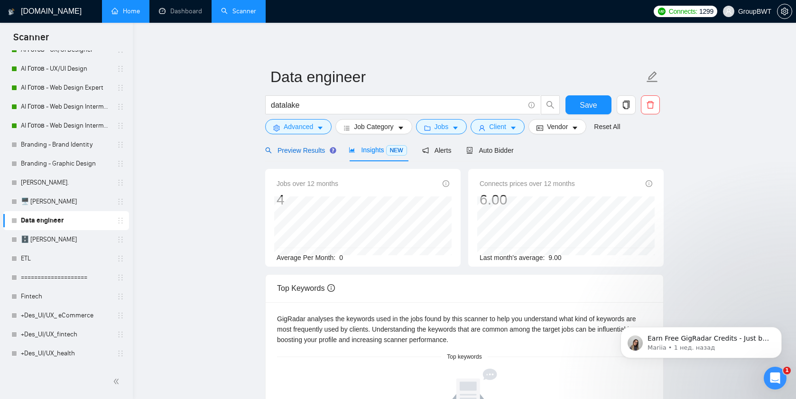
click at [304, 149] on span "Preview Results" at bounding box center [299, 151] width 68 height 8
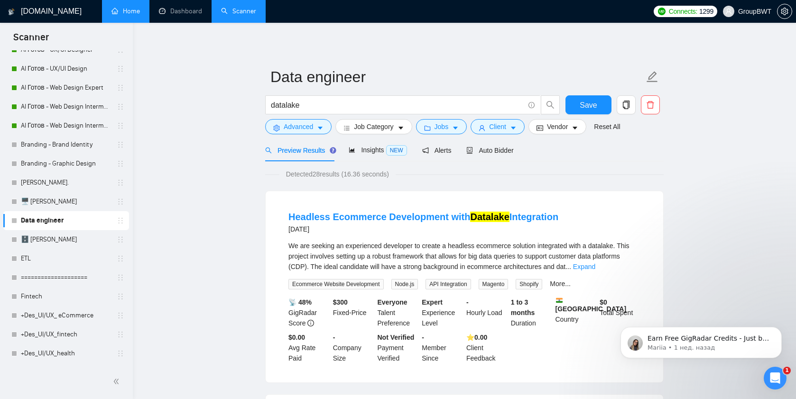
scroll to position [11, 0]
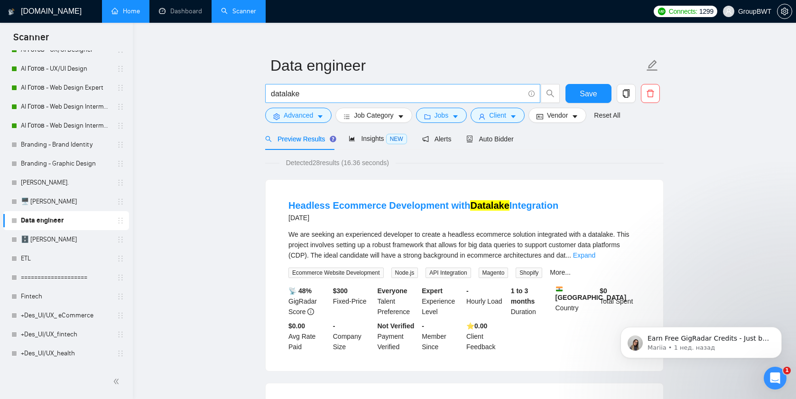
click at [308, 92] on input "datalake" at bounding box center [397, 94] width 253 height 12
type input "h"
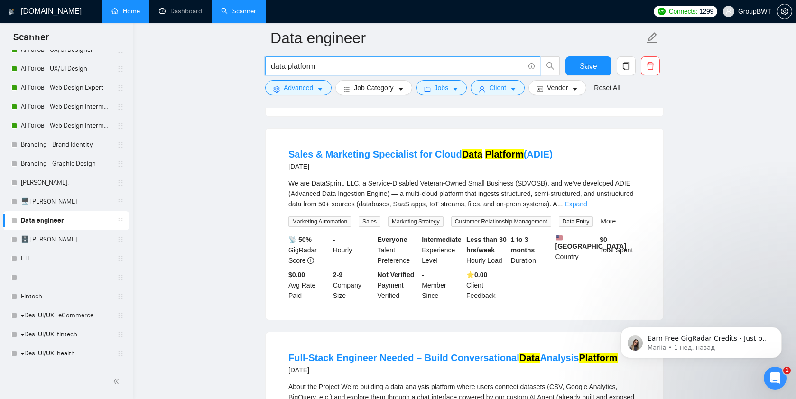
scroll to position [1514, 0]
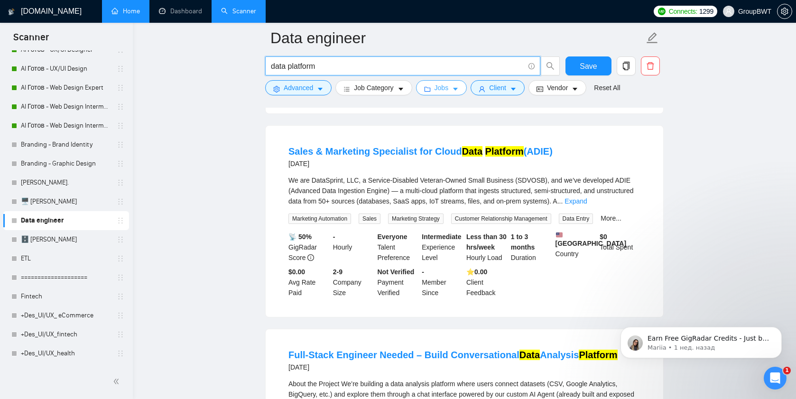
type input "data platform"
click at [457, 87] on icon "caret-down" at bounding box center [455, 89] width 7 height 7
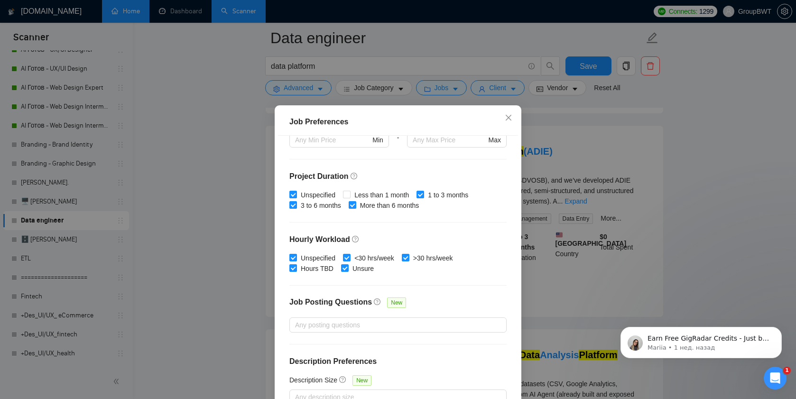
click at [497, 85] on div "Job Preferences Budget Project Type All Fixed Price Hourly Rate Fixed Price Bud…" at bounding box center [398, 199] width 796 height 399
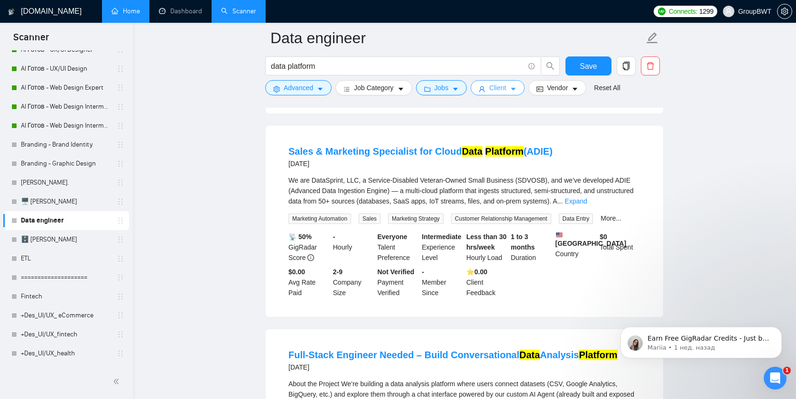
click at [513, 88] on button "Client" at bounding box center [497, 87] width 54 height 15
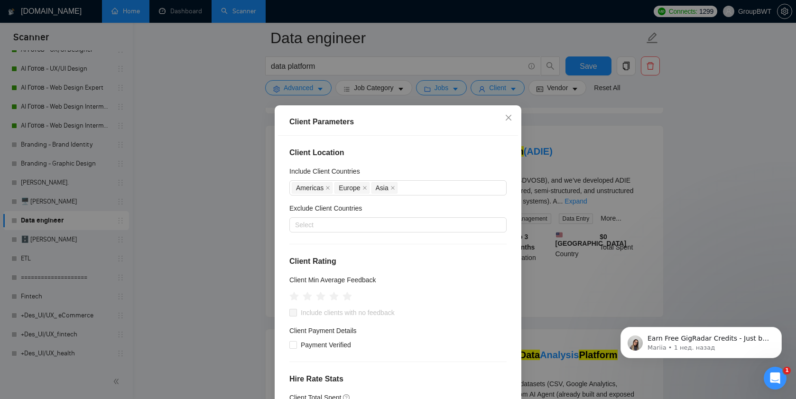
scroll to position [7, 0]
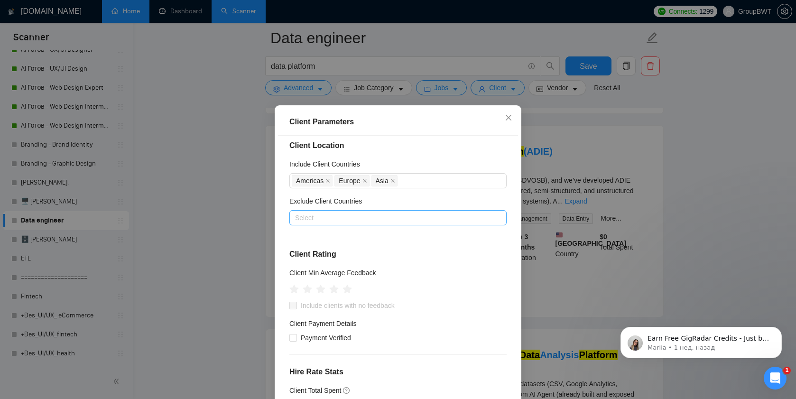
click at [348, 216] on div at bounding box center [393, 217] width 203 height 11
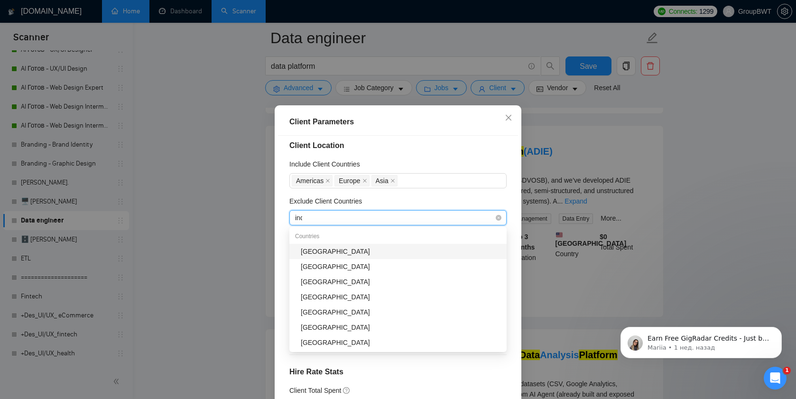
type input "indi"
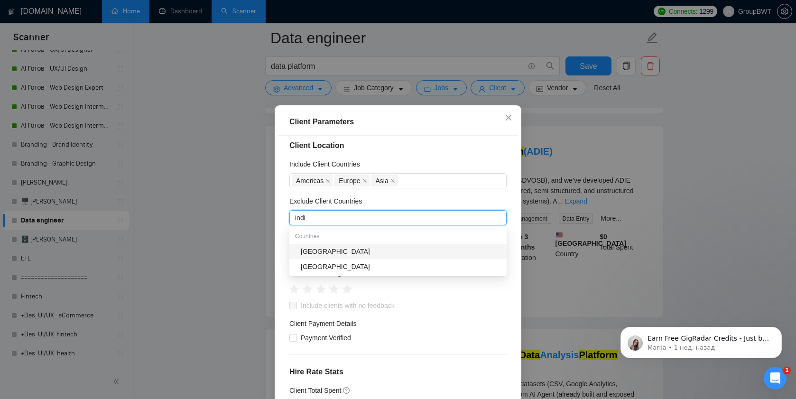
click at [346, 255] on div "[GEOGRAPHIC_DATA]" at bounding box center [401, 251] width 200 height 10
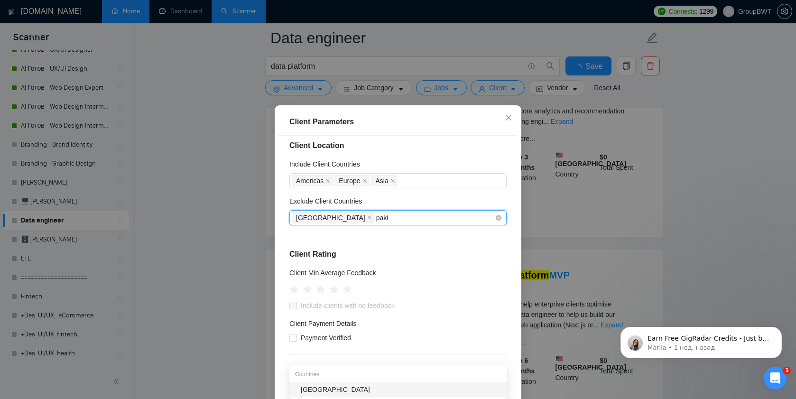
scroll to position [1514, 0]
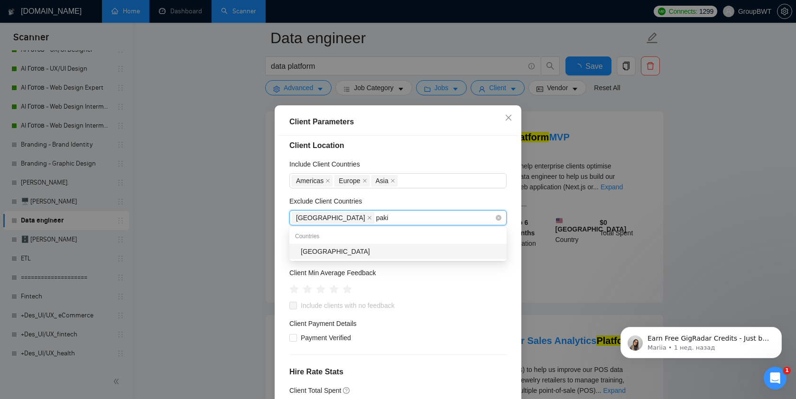
type input "pakis"
click at [333, 252] on div "[GEOGRAPHIC_DATA]" at bounding box center [401, 251] width 200 height 10
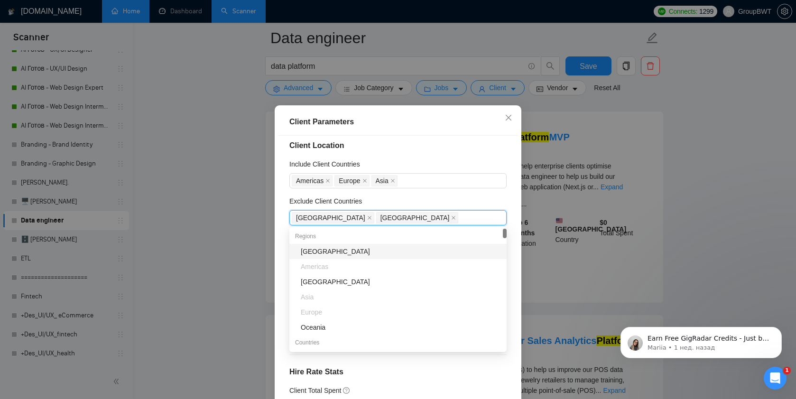
click at [426, 194] on div "Client Location Include Client Countries [GEOGRAPHIC_DATA] [GEOGRAPHIC_DATA] [G…" at bounding box center [398, 275] width 240 height 279
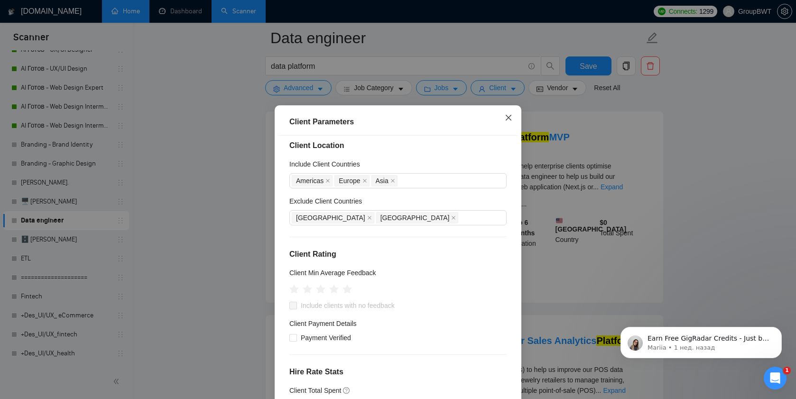
click at [508, 118] on icon "close" at bounding box center [508, 117] width 6 height 6
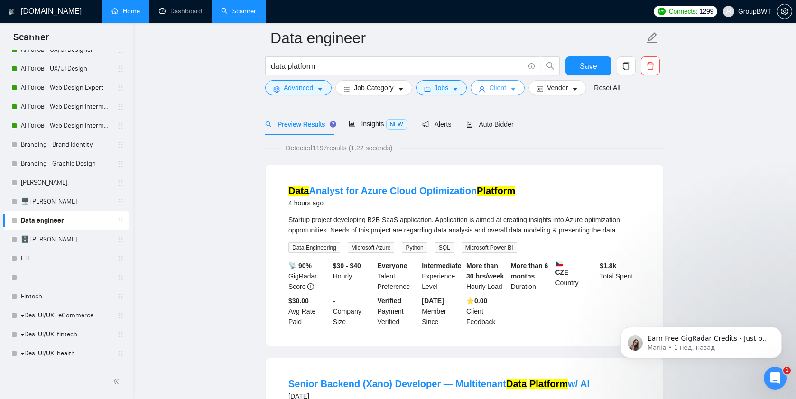
scroll to position [0, 0]
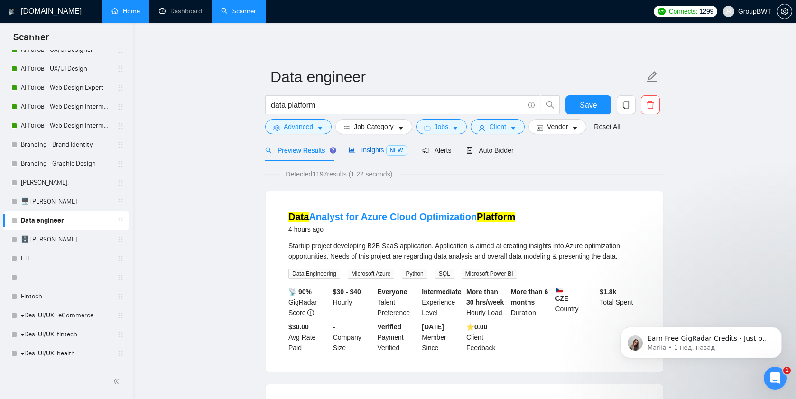
click at [361, 145] on div "Insights NEW" at bounding box center [378, 150] width 58 height 11
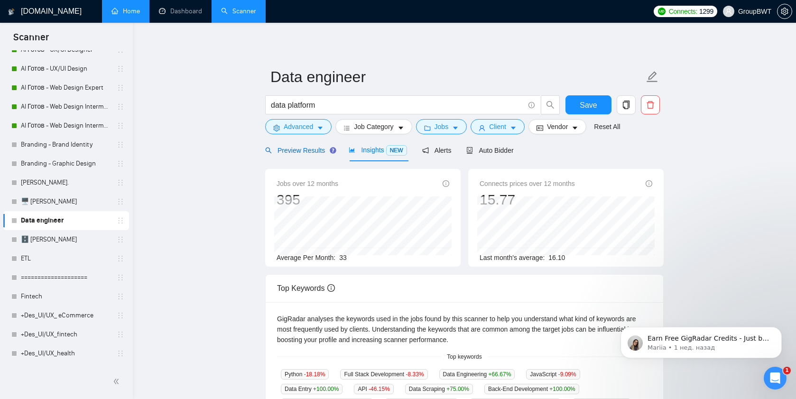
click at [290, 153] on span "Preview Results" at bounding box center [299, 151] width 68 height 8
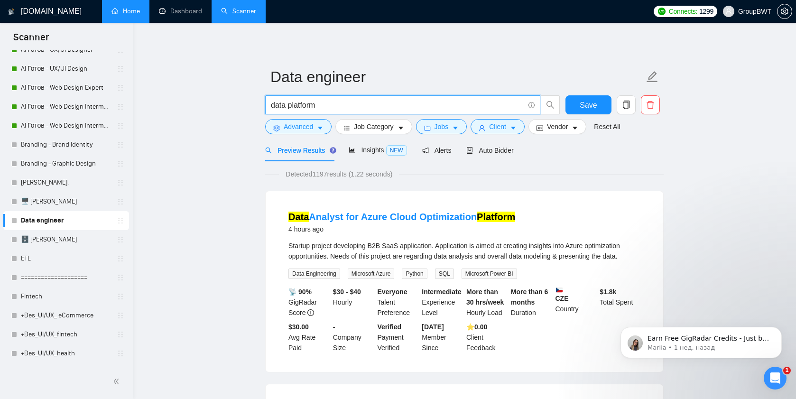
click at [324, 102] on input "data platform" at bounding box center [397, 105] width 253 height 12
drag, startPoint x: 322, startPoint y: 103, endPoint x: 289, endPoint y: 104, distance: 33.7
click at [288, 104] on input "data platform" at bounding box center [397, 105] width 253 height 12
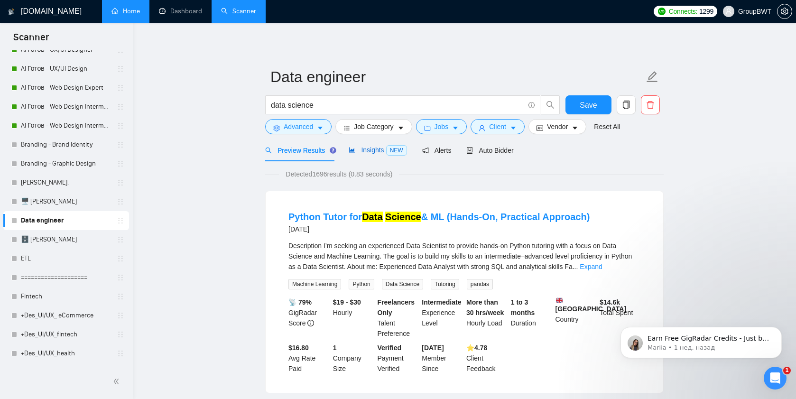
click at [379, 155] on div "Insights NEW" at bounding box center [378, 150] width 58 height 11
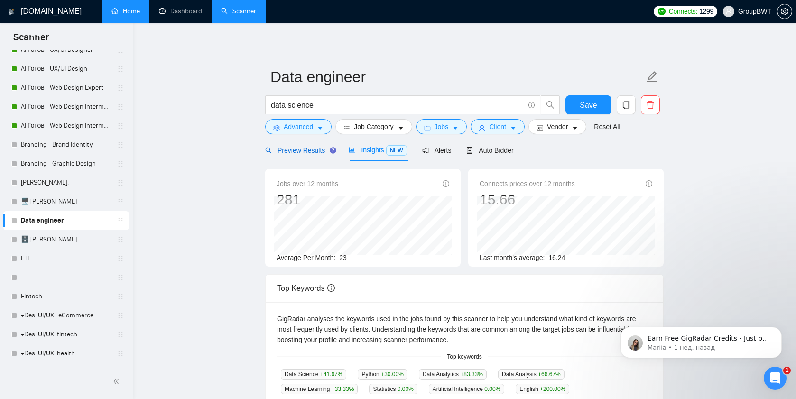
click at [300, 150] on span "Preview Results" at bounding box center [299, 151] width 68 height 8
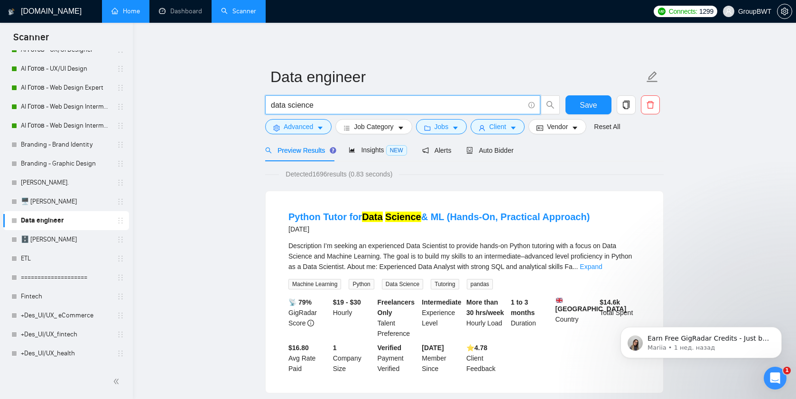
click at [320, 107] on input "data science" at bounding box center [397, 105] width 253 height 12
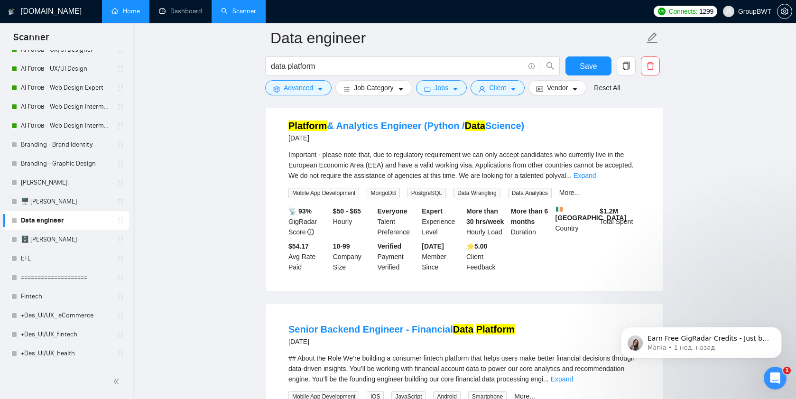
scroll to position [1120, 0]
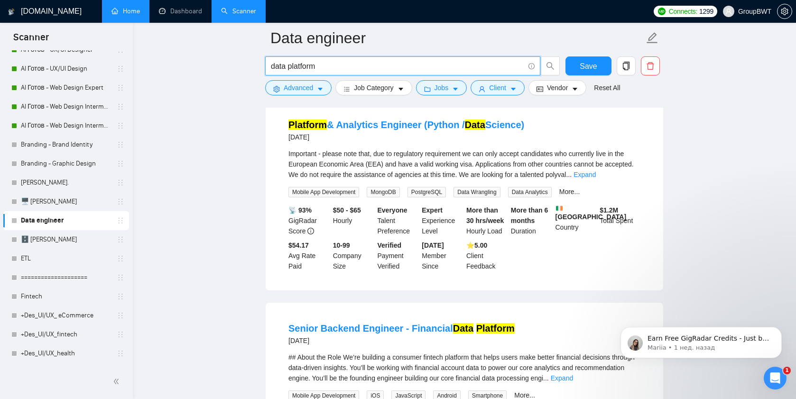
click at [311, 60] on input "data platform" at bounding box center [397, 66] width 253 height 12
click at [311, 61] on input "data platform" at bounding box center [397, 66] width 253 height 12
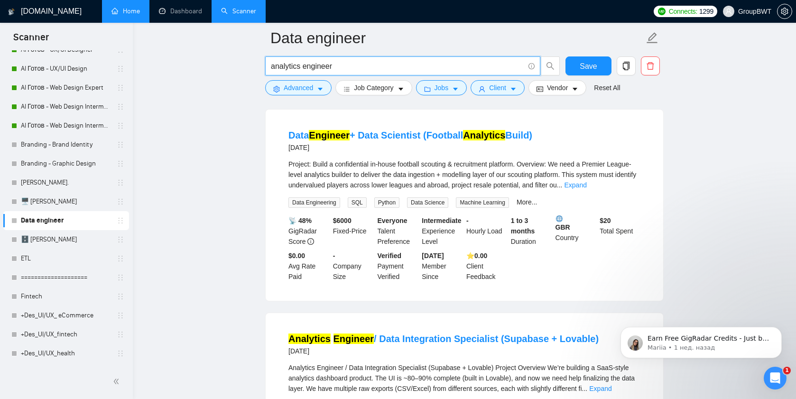
type input "analytics engineer"
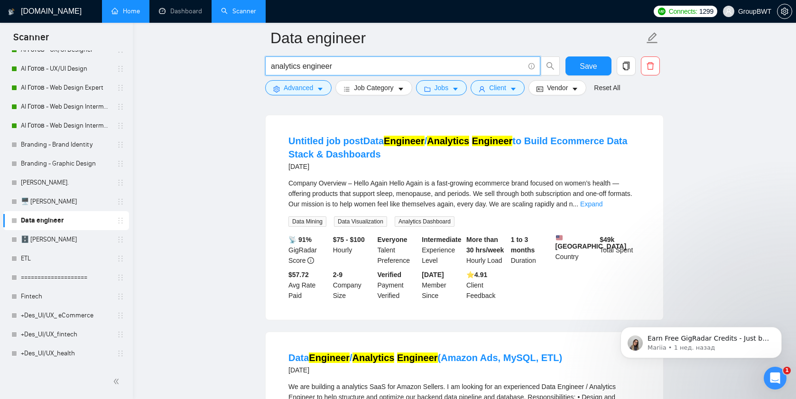
scroll to position [86, 0]
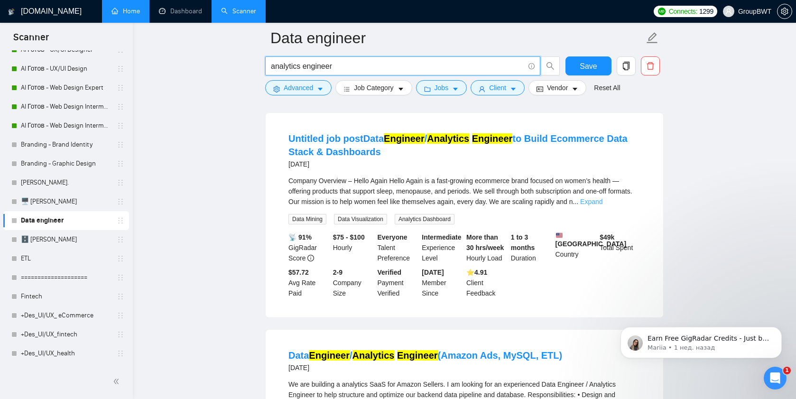
click at [602, 201] on link "Expand" at bounding box center [591, 202] width 22 height 8
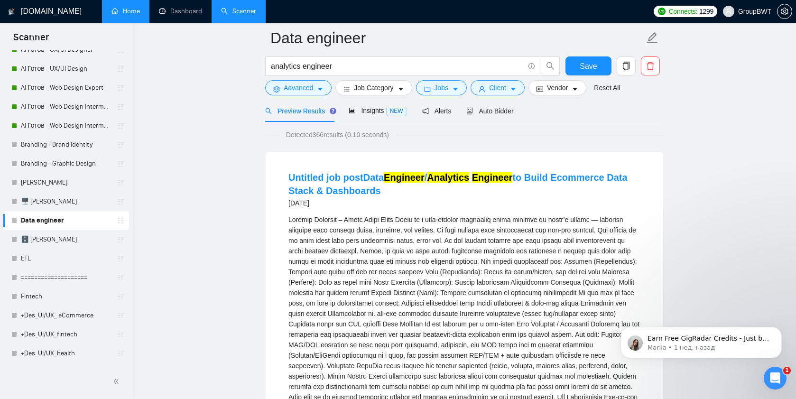
scroll to position [25, 0]
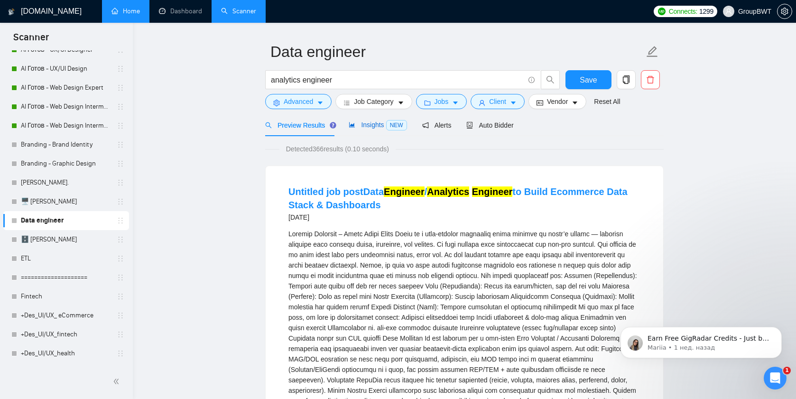
click at [366, 124] on span "Insights NEW" at bounding box center [378, 125] width 58 height 8
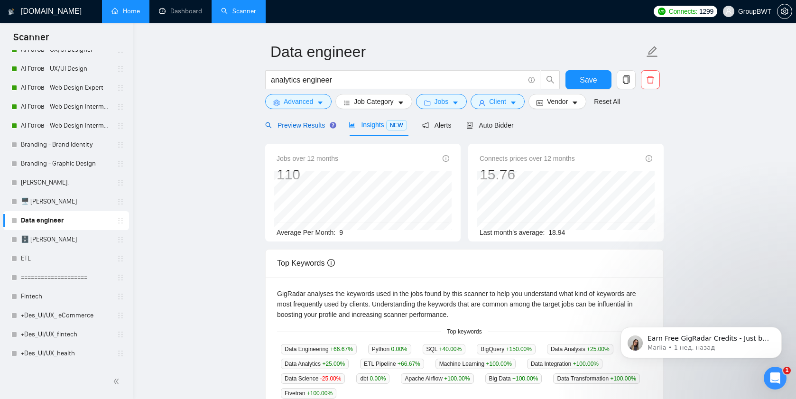
click at [298, 120] on div "Preview Results" at bounding box center [299, 125] width 68 height 10
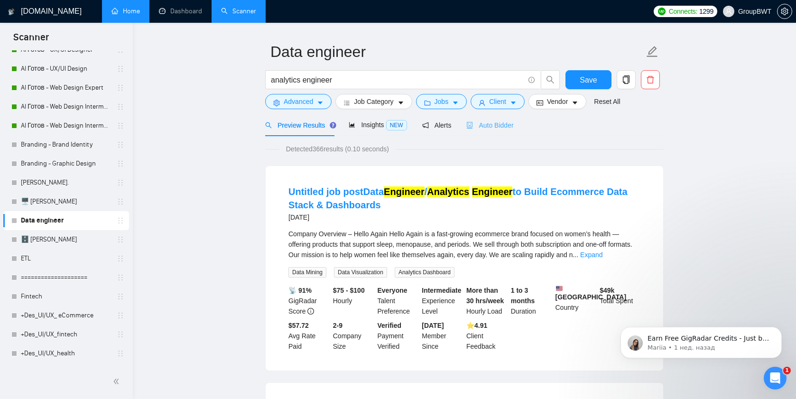
click at [504, 130] on div "Auto Bidder" at bounding box center [489, 125] width 47 height 22
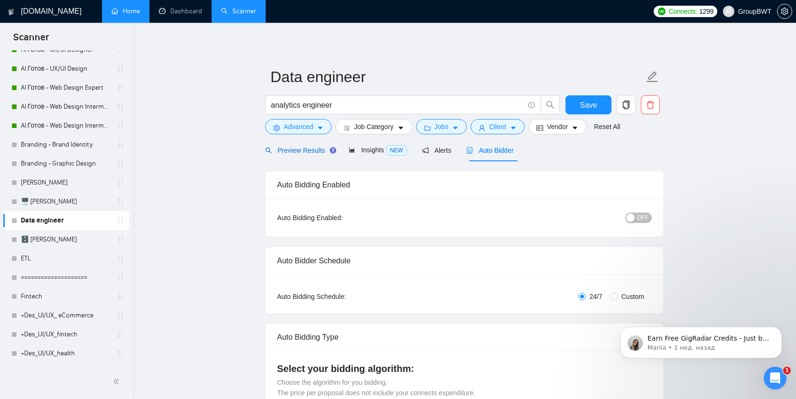
click at [294, 148] on span "Preview Results" at bounding box center [299, 151] width 68 height 8
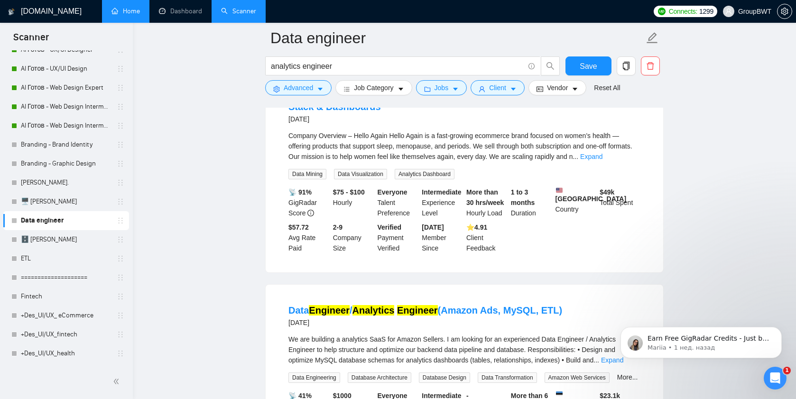
scroll to position [27, 0]
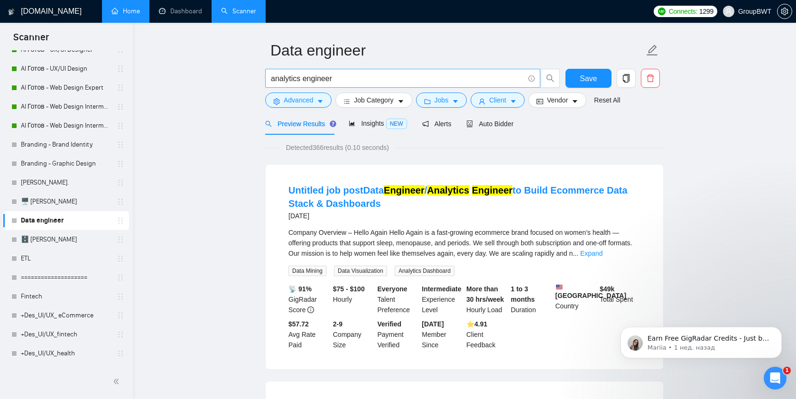
click at [318, 78] on input "analytics engineer" at bounding box center [397, 79] width 253 height 12
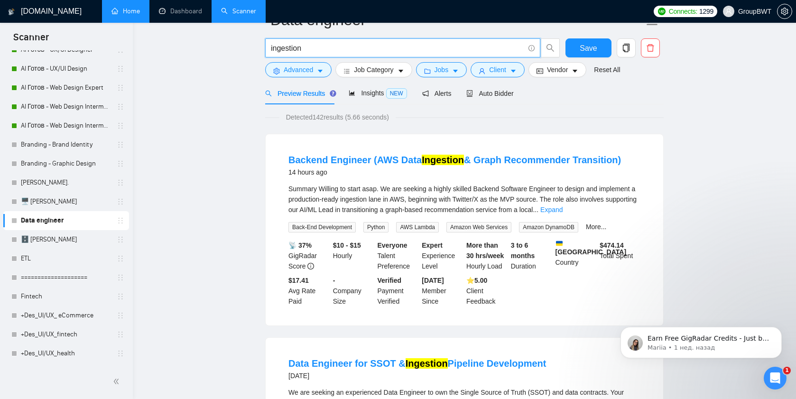
scroll to position [0, 0]
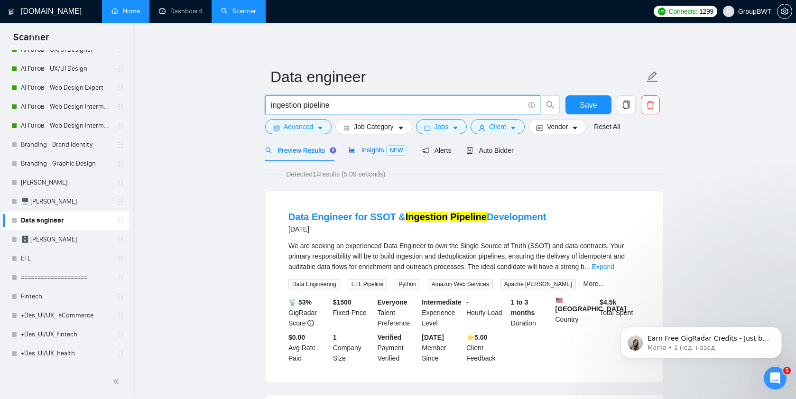
click at [371, 152] on span "Insights NEW" at bounding box center [378, 150] width 58 height 8
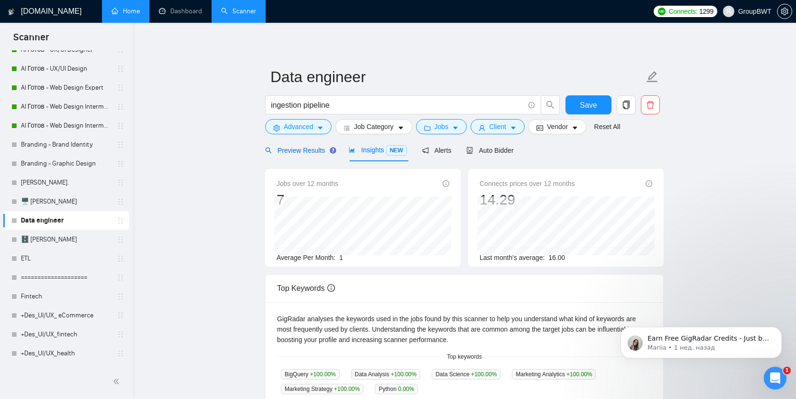
click at [306, 153] on span "Preview Results" at bounding box center [299, 151] width 68 height 8
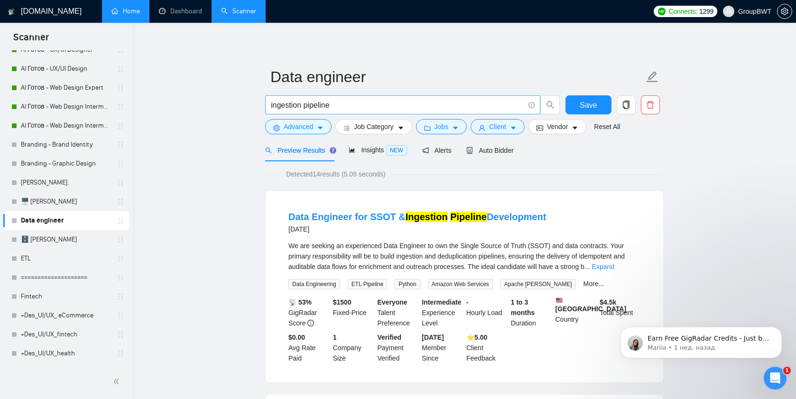
click at [286, 104] on input "ingestion pipeline" at bounding box center [397, 105] width 253 height 12
click at [311, 101] on input "ingestion pipeline" at bounding box center [397, 105] width 253 height 12
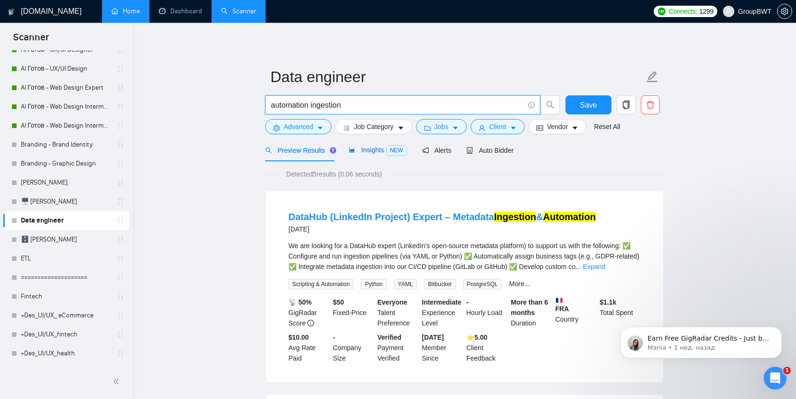
click at [373, 150] on span "Insights NEW" at bounding box center [378, 150] width 58 height 8
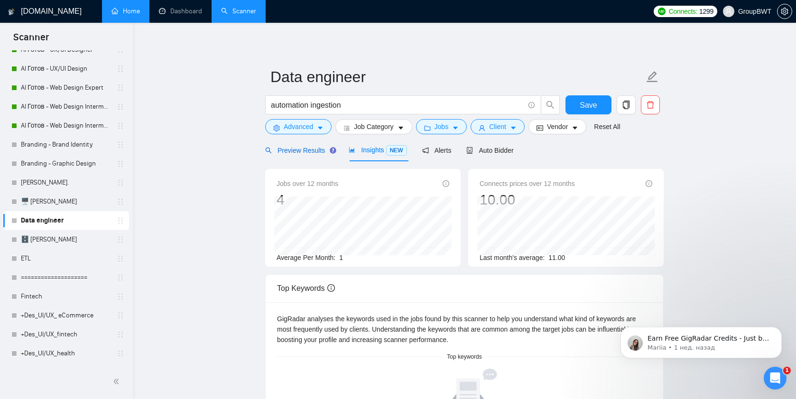
click at [282, 147] on span "Preview Results" at bounding box center [299, 151] width 68 height 8
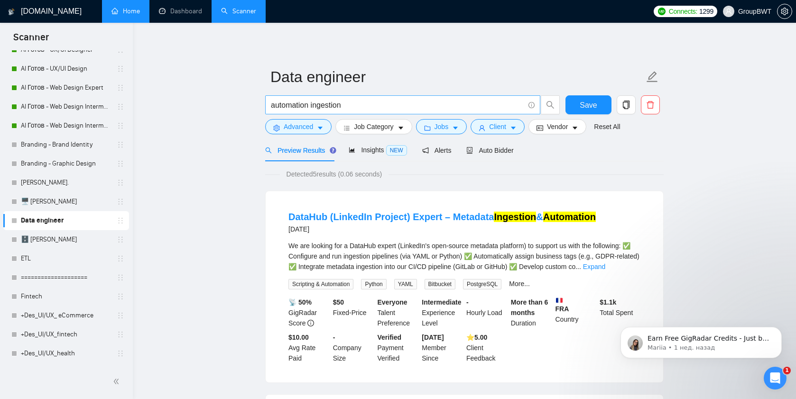
click at [293, 108] on input "automation ingestion" at bounding box center [397, 105] width 253 height 12
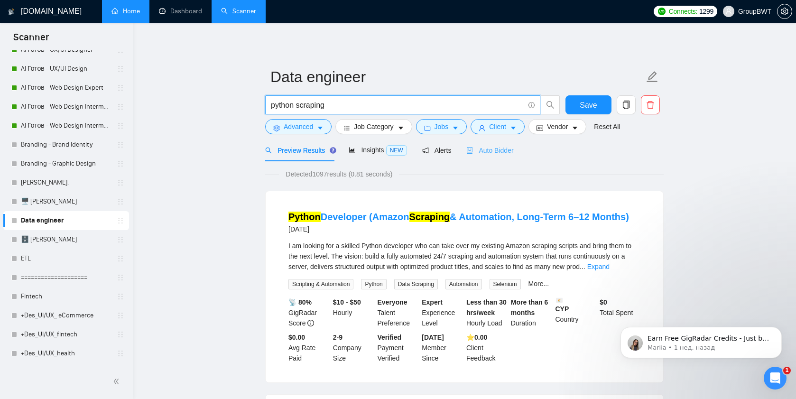
type input "python scraping"
click at [505, 152] on span "Auto Bidder" at bounding box center [489, 151] width 47 height 8
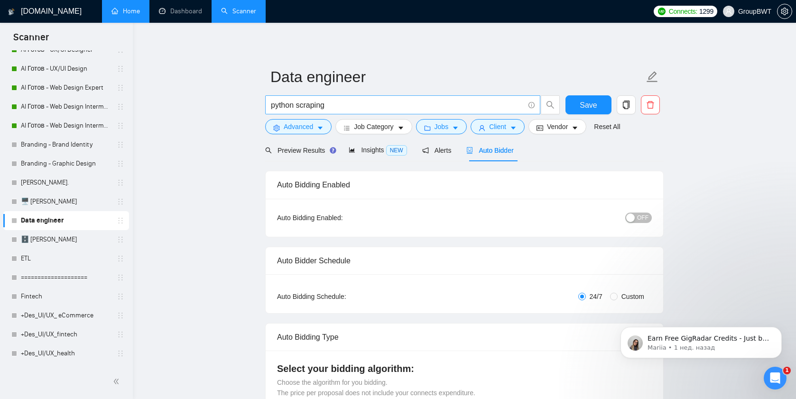
click at [307, 104] on input "python scraping" at bounding box center [397, 105] width 253 height 12
paste input "(data warehouse) | (api data) | (data engineering) | (data (architect*)) | (ana…"
type input "(data warehouse) | (api data) | (data engineering) | (data (architect*)) | (ana…"
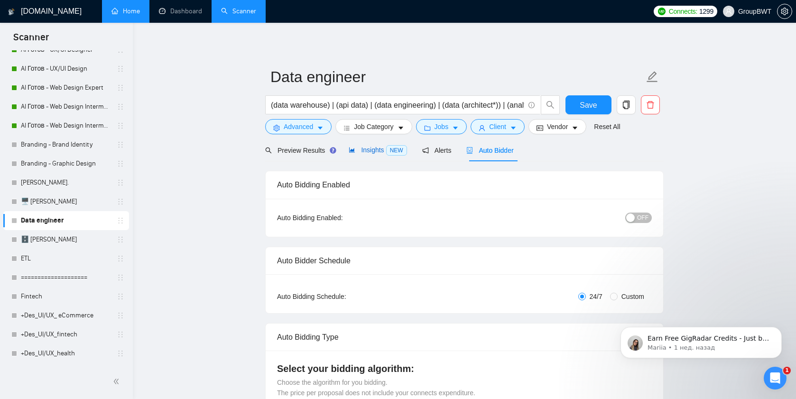
click at [380, 153] on span "Insights NEW" at bounding box center [378, 150] width 58 height 8
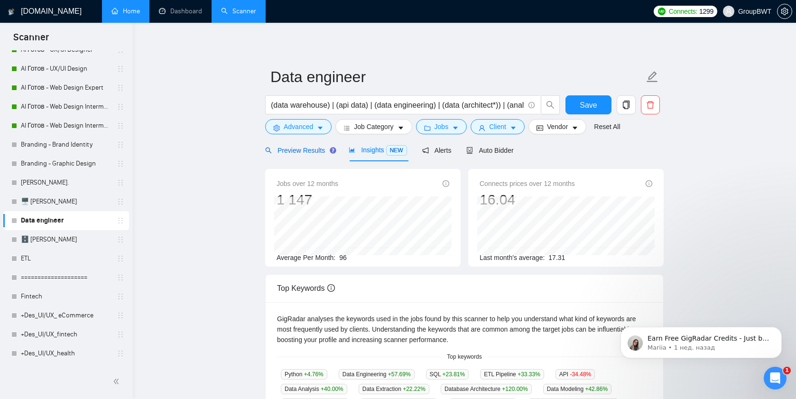
click at [314, 153] on span "Preview Results" at bounding box center [299, 151] width 68 height 8
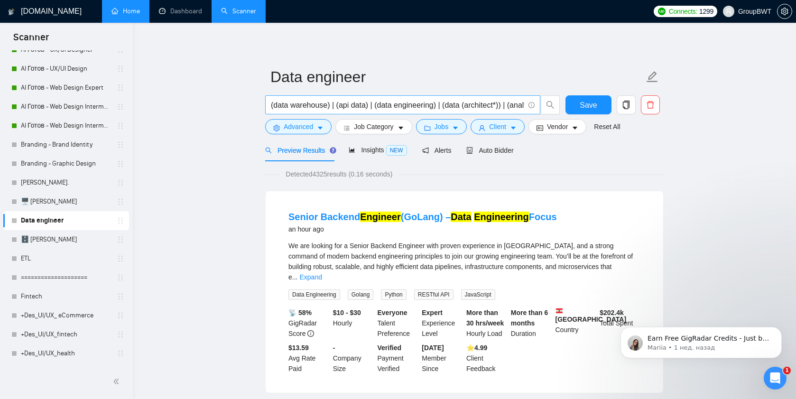
click at [342, 105] on input "(data warehouse) | (api data) | (data engineering) | (data (architect*)) | (ana…" at bounding box center [397, 105] width 253 height 12
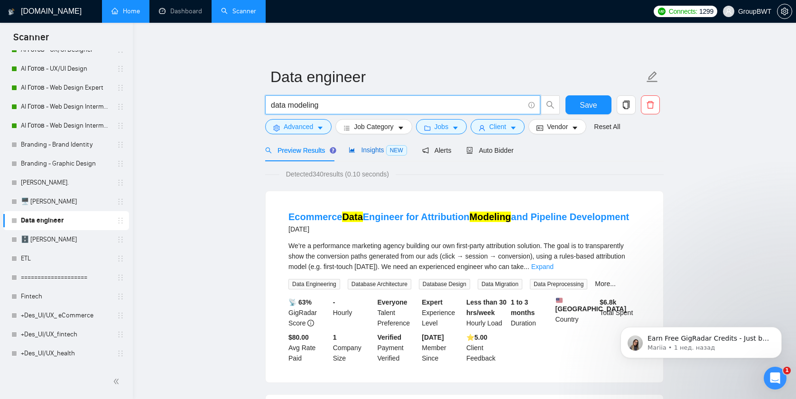
click at [373, 153] on span "Insights NEW" at bounding box center [378, 150] width 58 height 8
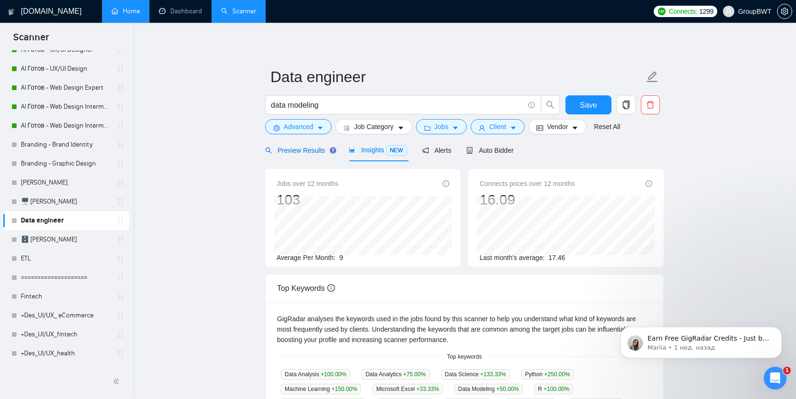
click at [303, 153] on span "Preview Results" at bounding box center [299, 151] width 68 height 8
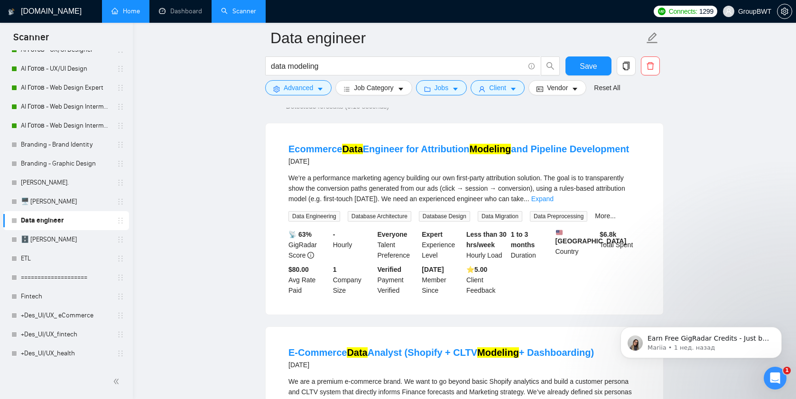
scroll to position [76, 0]
click at [301, 66] on input "data modeling" at bounding box center [397, 66] width 253 height 12
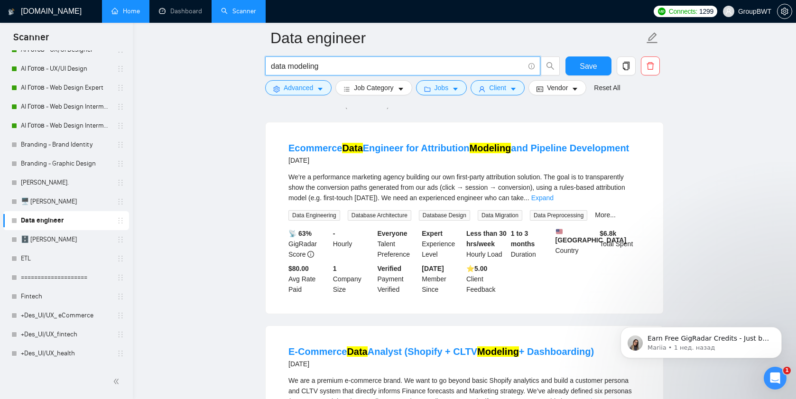
click at [301, 66] on input "data modeling" at bounding box center [397, 66] width 253 height 12
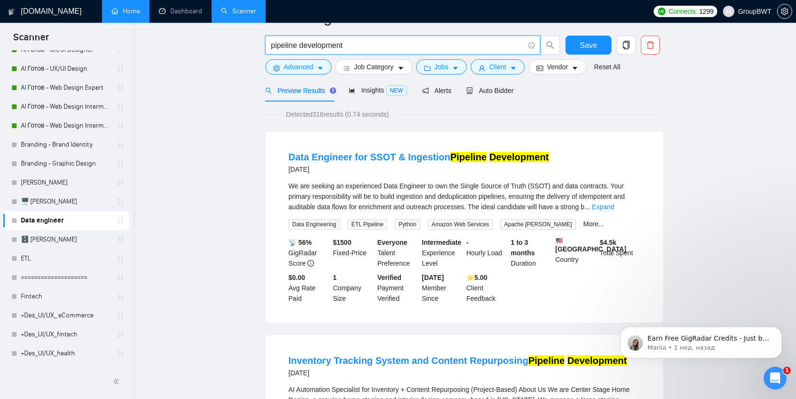
scroll to position [0, 0]
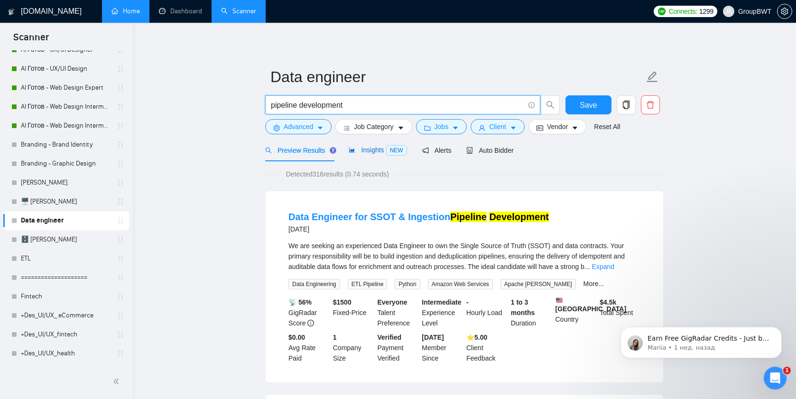
click at [367, 146] on div "Insights NEW" at bounding box center [378, 150] width 58 height 11
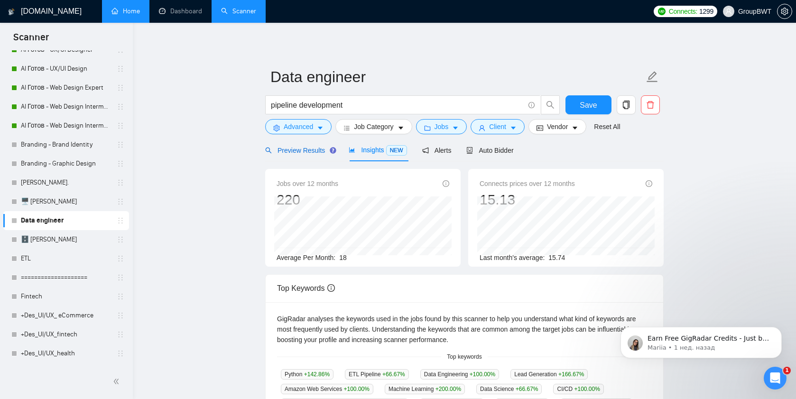
click at [300, 151] on span "Preview Results" at bounding box center [299, 151] width 68 height 8
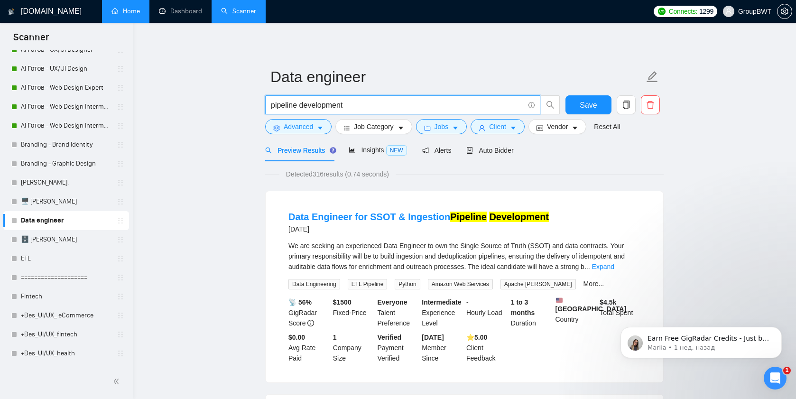
click at [333, 110] on input "pipeline development" at bounding box center [397, 105] width 253 height 12
click at [333, 109] on input "pipeline development" at bounding box center [397, 105] width 253 height 12
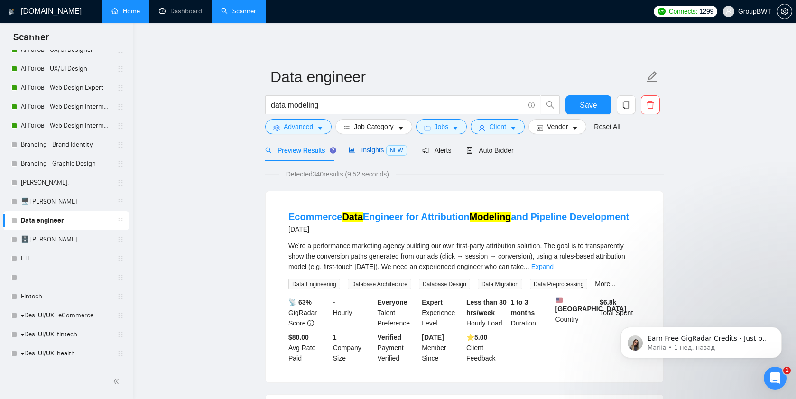
click at [370, 153] on span "Insights NEW" at bounding box center [378, 150] width 58 height 8
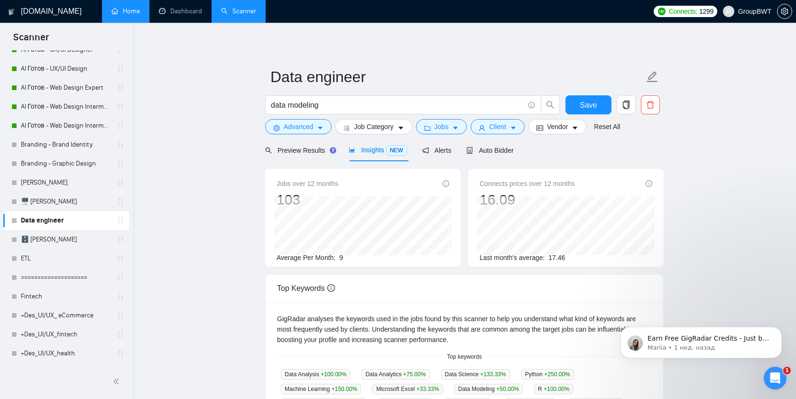
click at [275, 143] on div "Preview Results" at bounding box center [299, 150] width 68 height 22
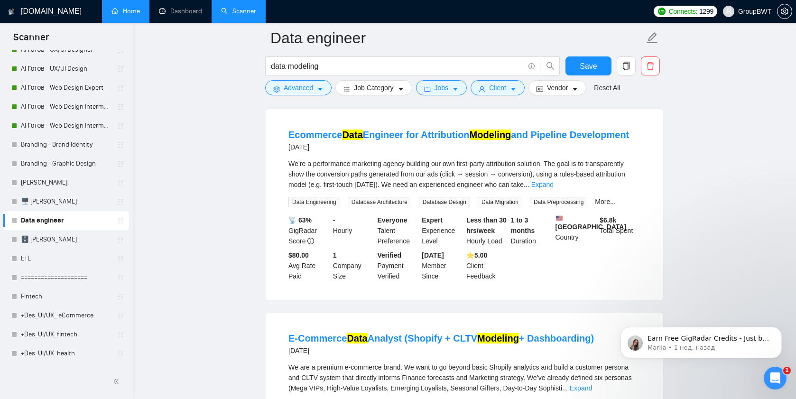
scroll to position [44, 0]
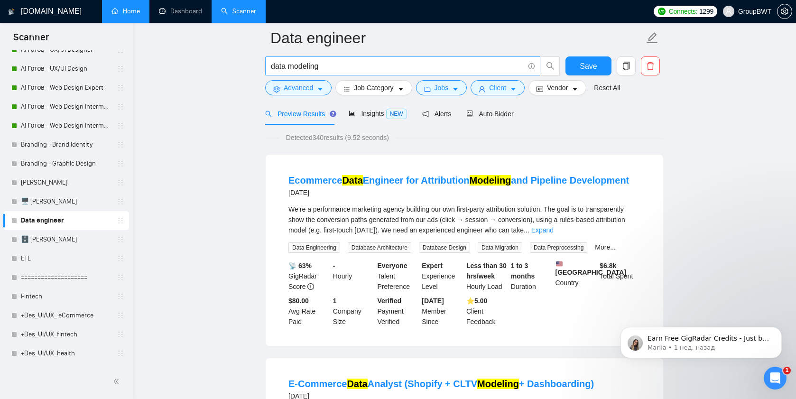
click at [286, 69] on input "data modeling" at bounding box center [397, 66] width 253 height 12
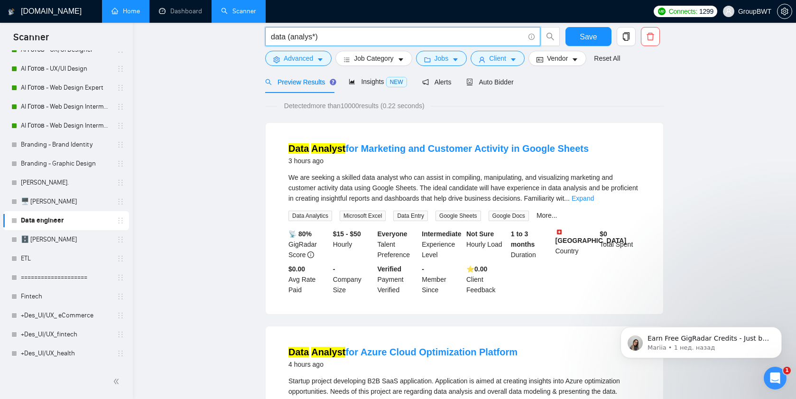
scroll to position [21, 0]
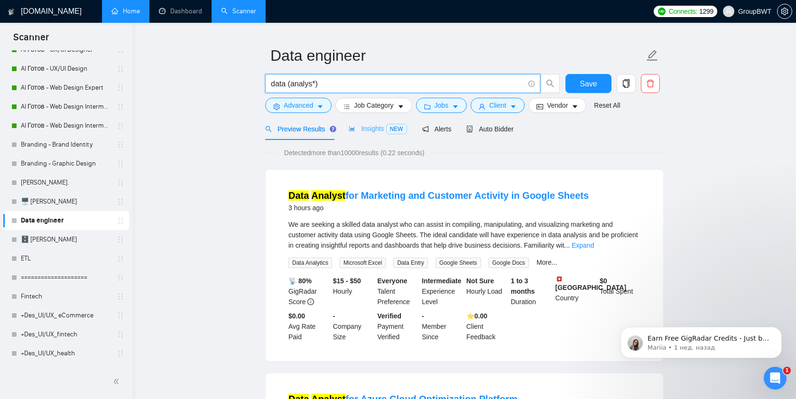
type input "data (analys*)"
click at [367, 128] on span "Insights NEW" at bounding box center [378, 129] width 58 height 8
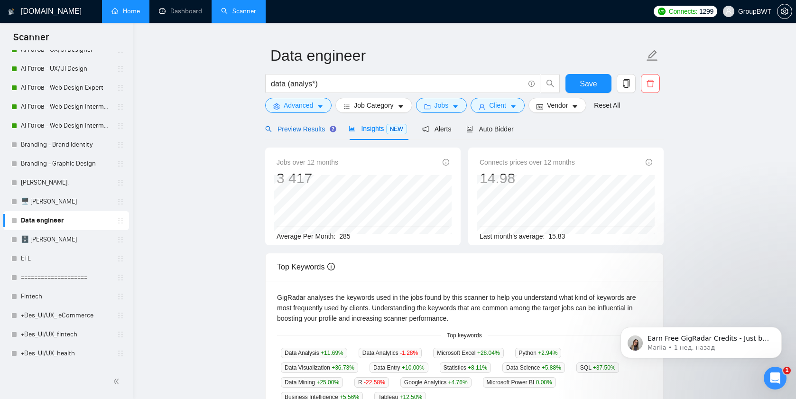
click at [294, 126] on span "Preview Results" at bounding box center [299, 129] width 68 height 8
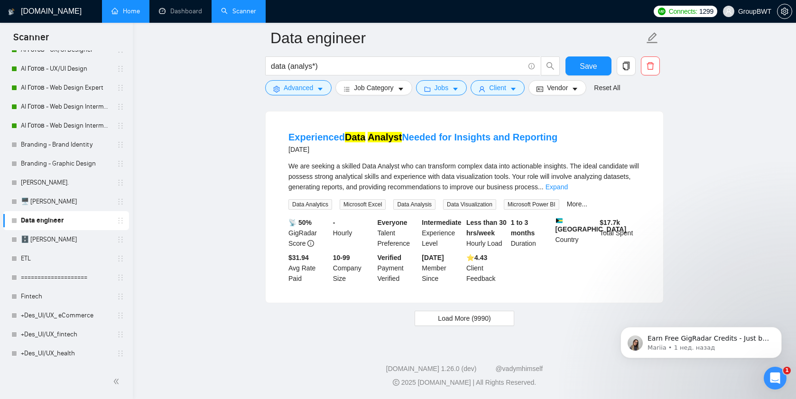
scroll to position [1929, 0]
click at [450, 321] on span "Load More (9990)" at bounding box center [464, 318] width 53 height 10
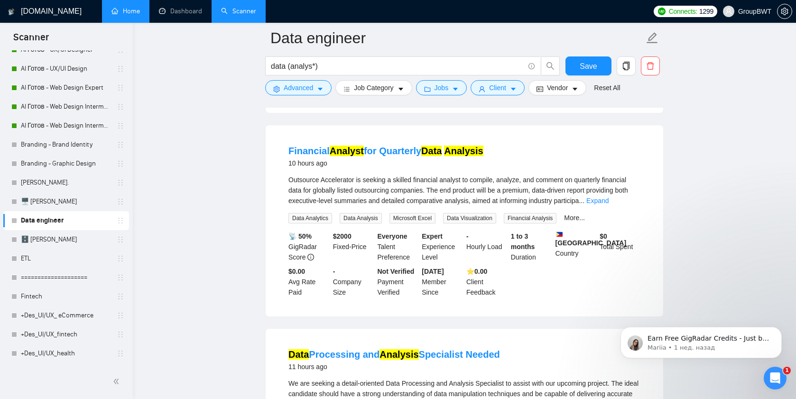
scroll to position [456, 0]
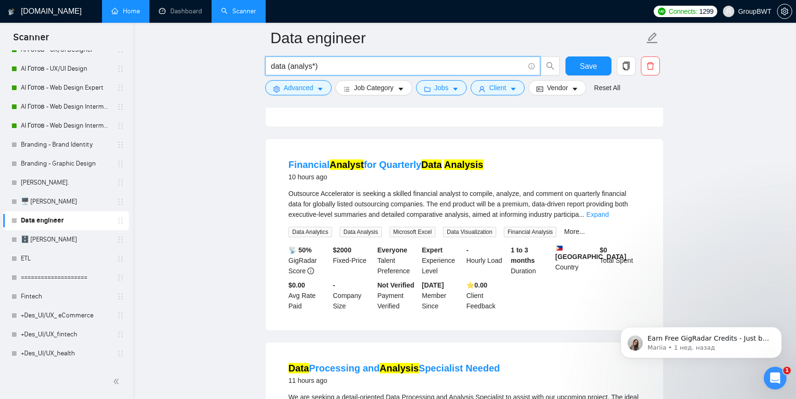
click at [306, 66] on input "data (analys*)" at bounding box center [397, 66] width 253 height 12
paste input "(data warehouse) | (api data) | (data engineering) | (data (architect*)) | (ana…"
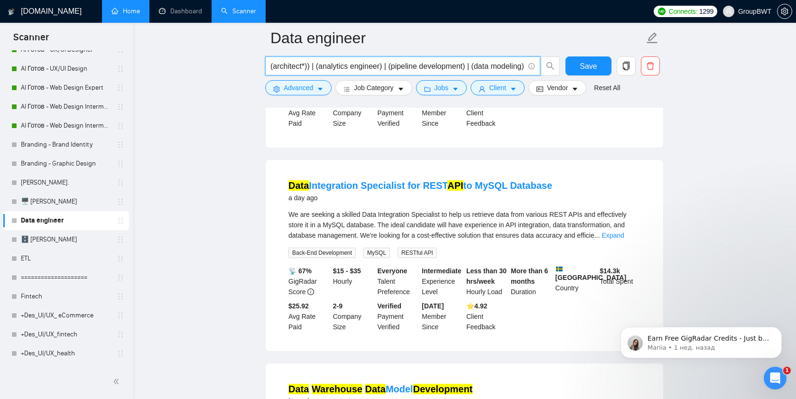
scroll to position [0, 0]
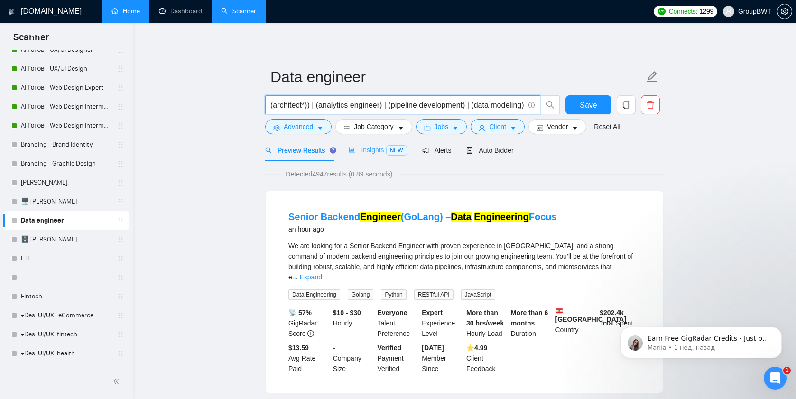
type input "(data warehouse) | (api data) | (data engineering) | (data (architect*)) | (ana…"
click at [366, 149] on span "Insights NEW" at bounding box center [378, 150] width 58 height 8
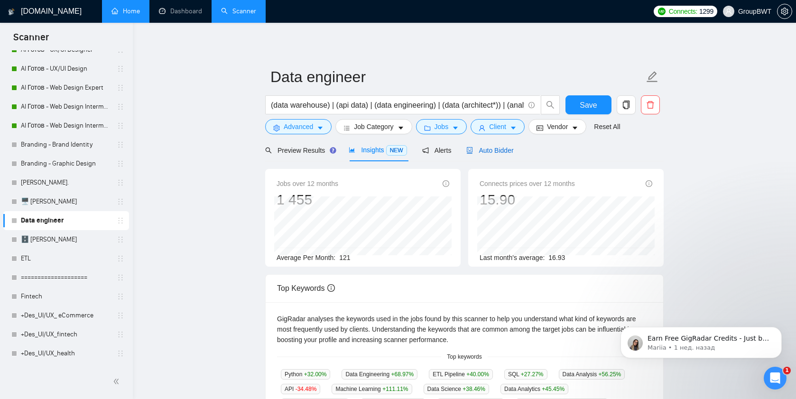
click at [506, 154] on span "Auto Bidder" at bounding box center [489, 151] width 47 height 8
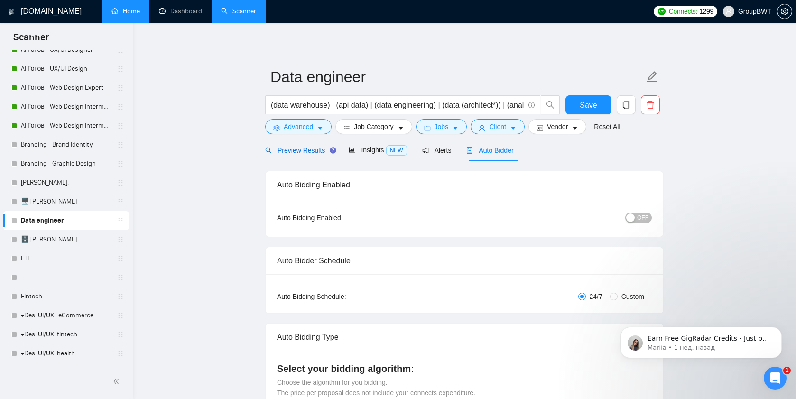
click at [283, 148] on span "Preview Results" at bounding box center [299, 151] width 68 height 8
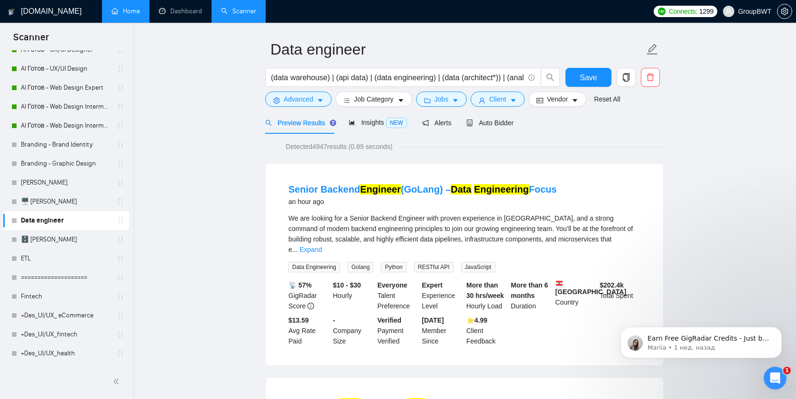
scroll to position [30, 0]
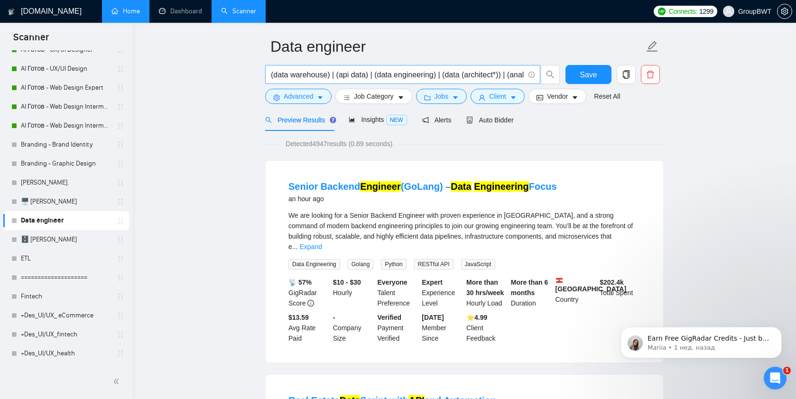
click at [339, 73] on input "(data warehouse) | (api data) | (data engineering) | (data (architect*)) | (ana…" at bounding box center [397, 75] width 253 height 12
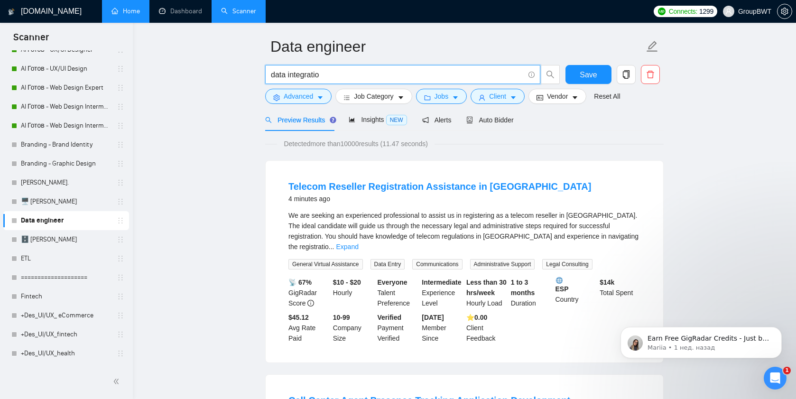
type input "data integration"
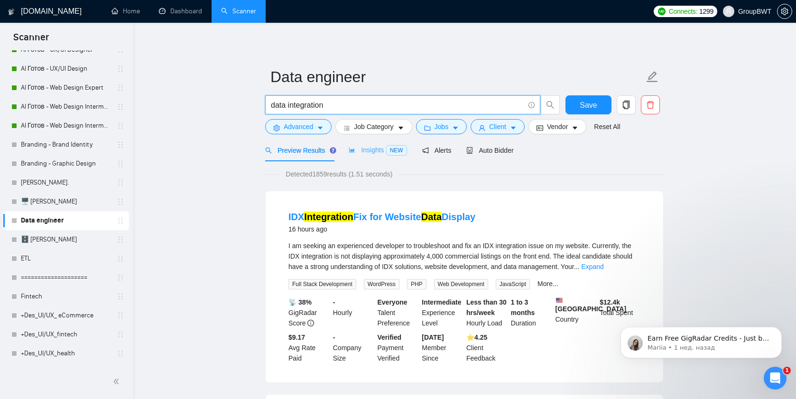
type input "data integration"
click at [379, 153] on span "Insights NEW" at bounding box center [378, 150] width 58 height 8
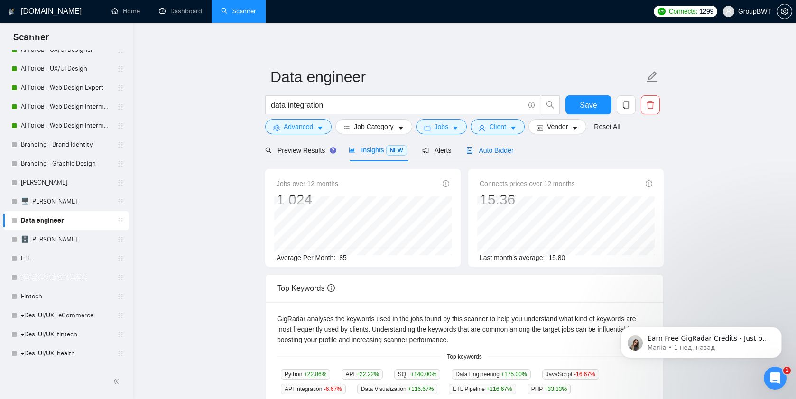
click at [490, 147] on span "Auto Bidder" at bounding box center [489, 151] width 47 height 8
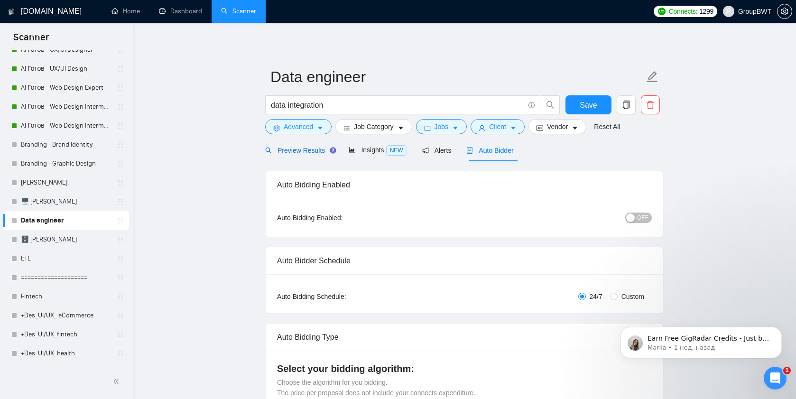
click at [290, 148] on span "Preview Results" at bounding box center [299, 151] width 68 height 8
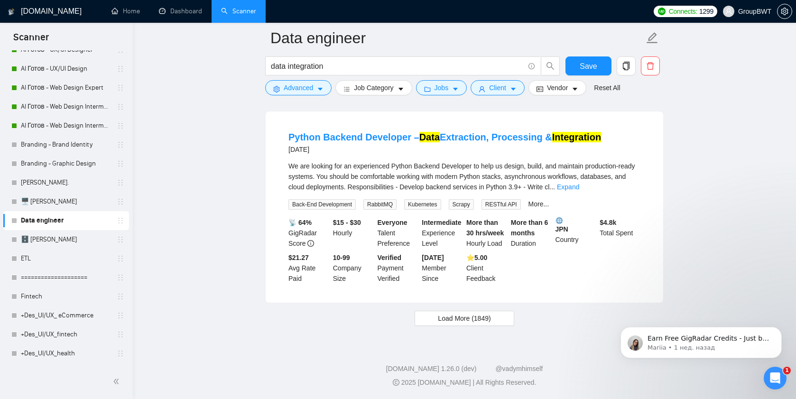
scroll to position [1962, 0]
click at [446, 316] on span "Load More (1849)" at bounding box center [464, 318] width 53 height 10
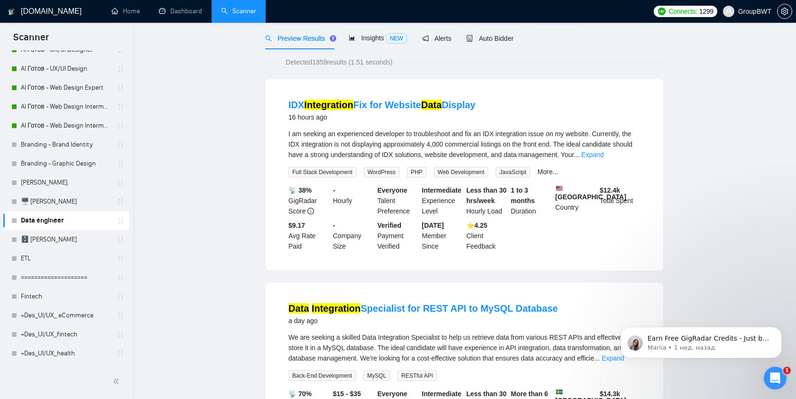
scroll to position [0, 0]
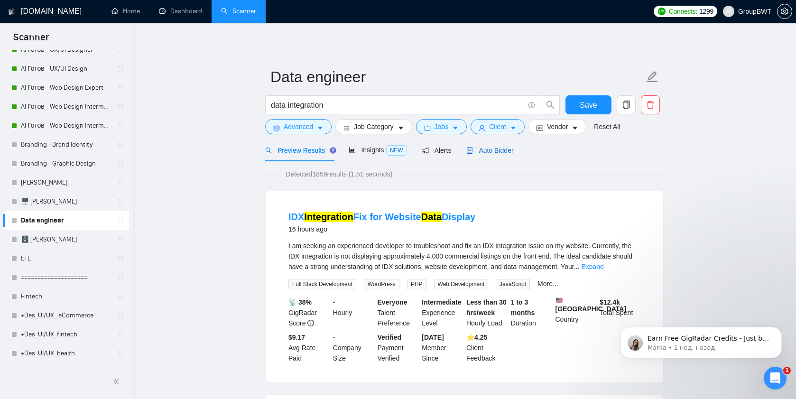
click at [503, 152] on span "Auto Bidder" at bounding box center [489, 151] width 47 height 8
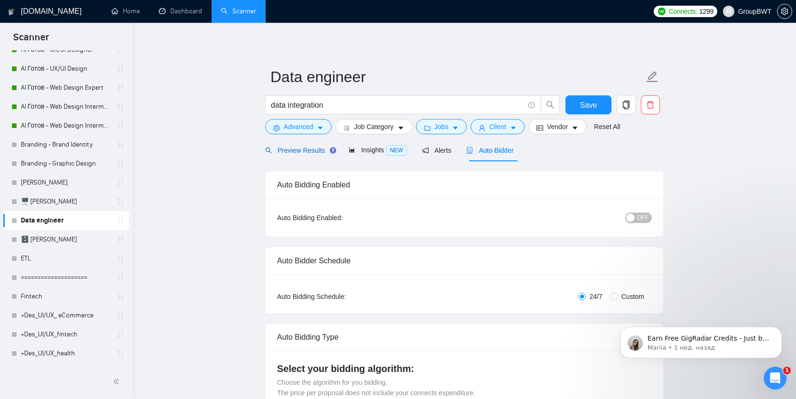
click at [294, 147] on span "Preview Results" at bounding box center [299, 151] width 68 height 8
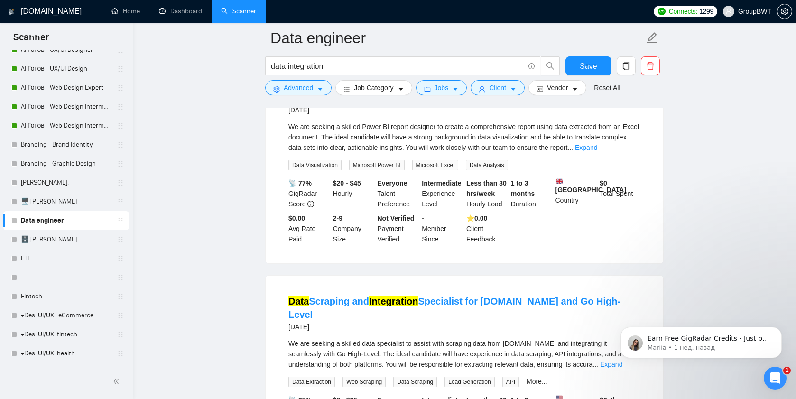
scroll to position [1145, 0]
click at [498, 83] on span "Client" at bounding box center [497, 88] width 17 height 10
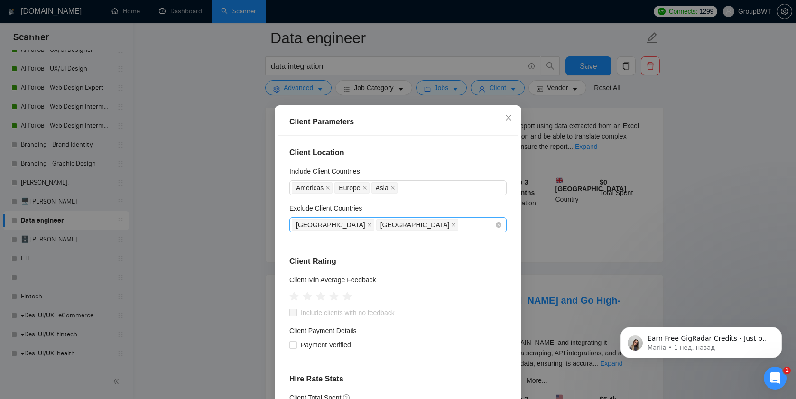
click at [399, 218] on div "India Pakistan" at bounding box center [393, 224] width 203 height 13
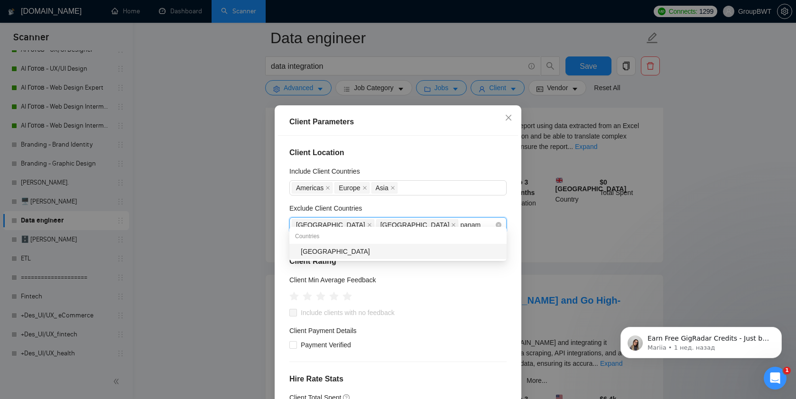
type input "panama"
click at [349, 250] on div "[GEOGRAPHIC_DATA]" at bounding box center [401, 251] width 200 height 10
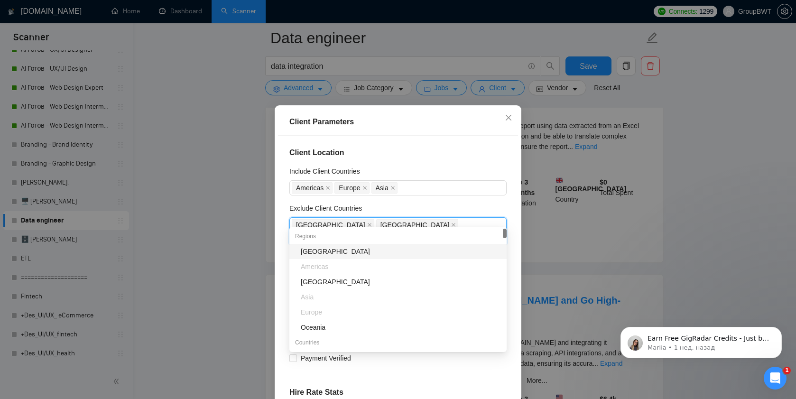
click at [449, 193] on div "Client Location Include Client Countries Americas Europe Asia Exclude Client Co…" at bounding box center [398, 275] width 240 height 279
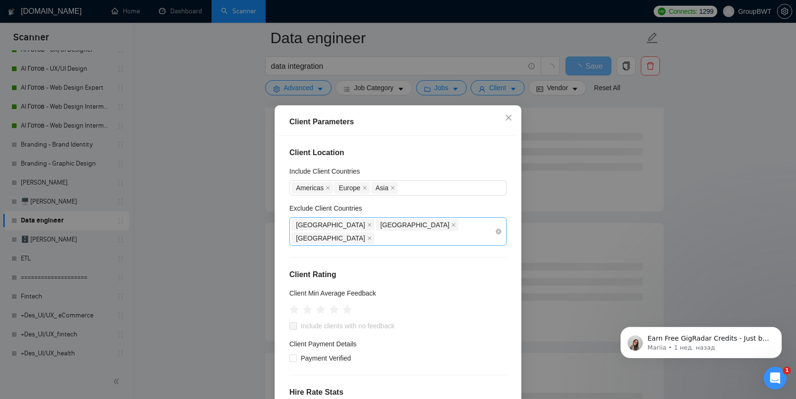
click at [426, 218] on div "India Pakistan Panama" at bounding box center [393, 231] width 203 height 27
type input "kaza"
click at [368, 244] on div "[GEOGRAPHIC_DATA]" at bounding box center [397, 251] width 217 height 15
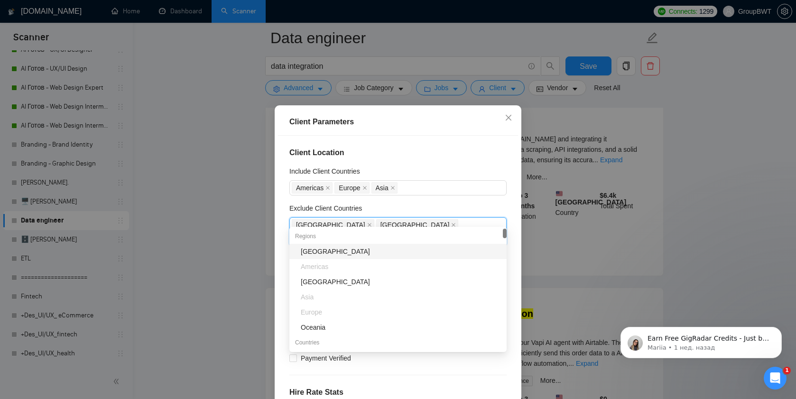
click at [467, 203] on div "Exclude Client Countries" at bounding box center [397, 210] width 217 height 14
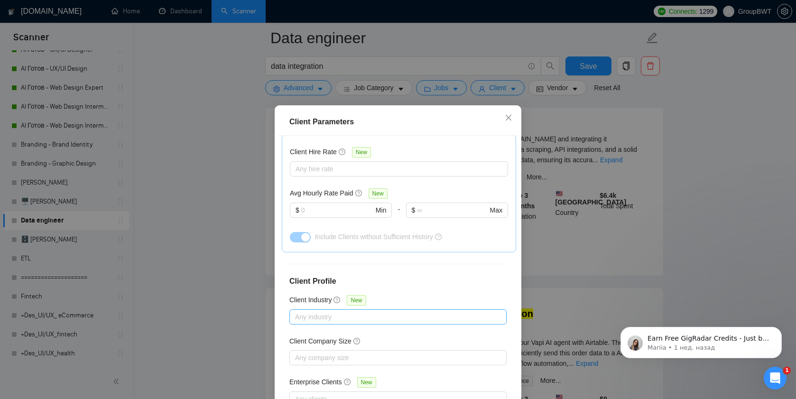
scroll to position [57, 0]
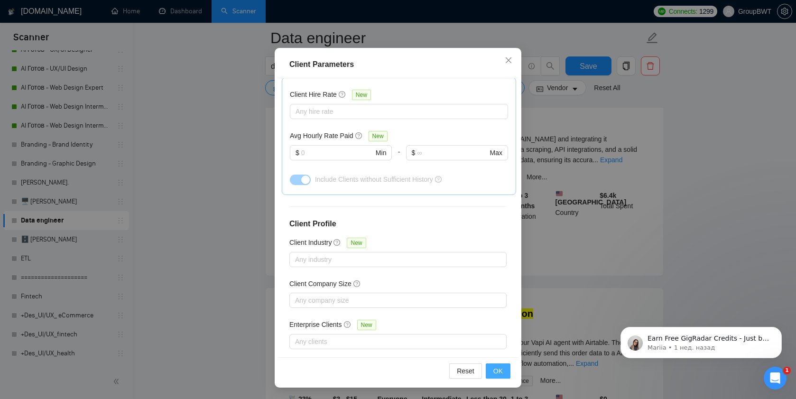
click at [495, 371] on span "OK" at bounding box center [497, 371] width 9 height 10
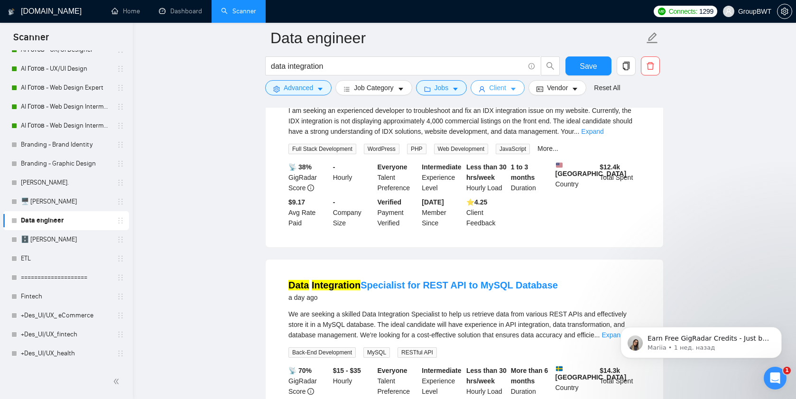
scroll to position [0, 0]
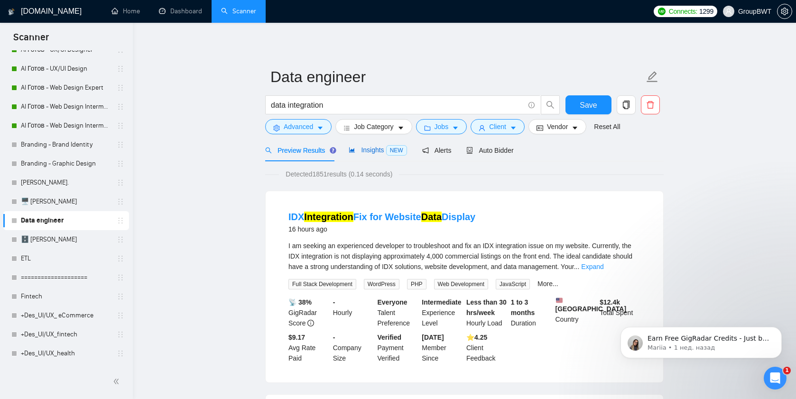
click at [369, 153] on span "Insights NEW" at bounding box center [378, 150] width 58 height 8
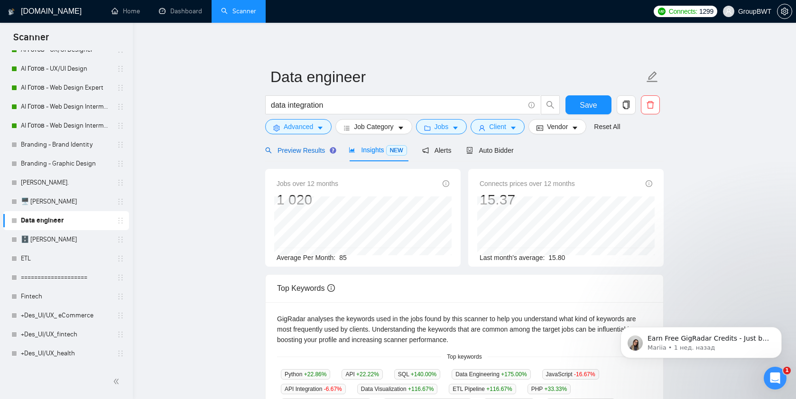
click at [299, 147] on span "Preview Results" at bounding box center [299, 151] width 68 height 8
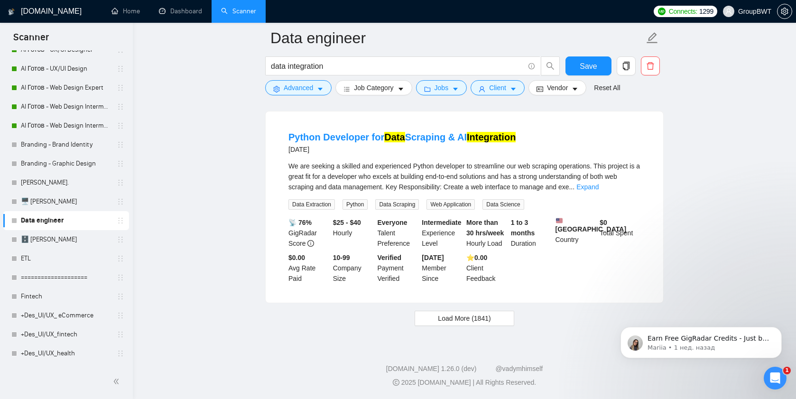
scroll to position [1962, 0]
click at [442, 320] on span "Load More (1841)" at bounding box center [464, 318] width 53 height 10
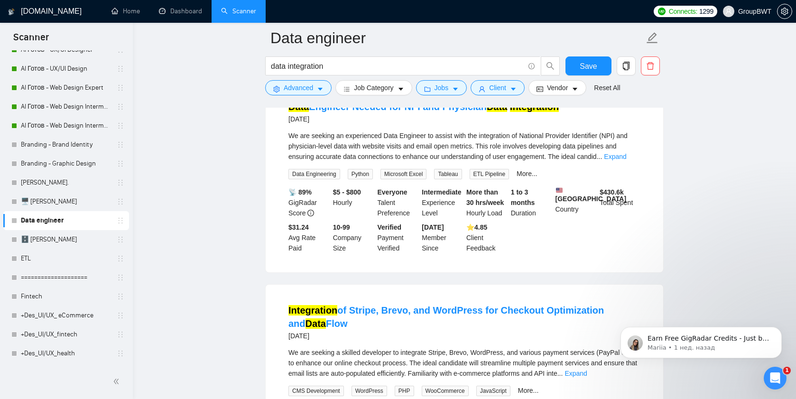
scroll to position [2370, 0]
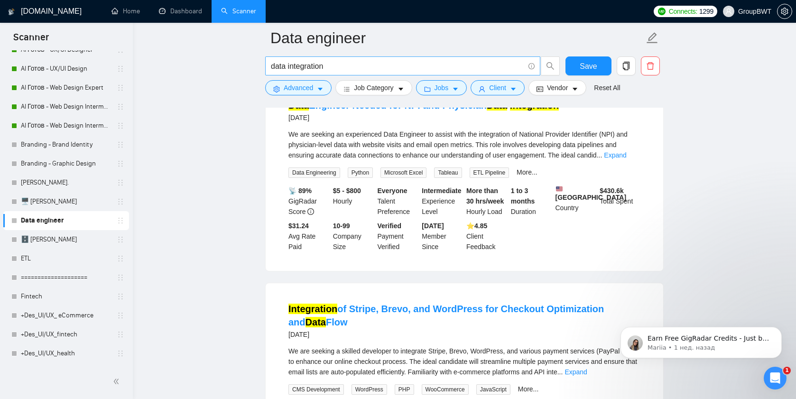
click at [277, 70] on input "data integration" at bounding box center [397, 66] width 253 height 12
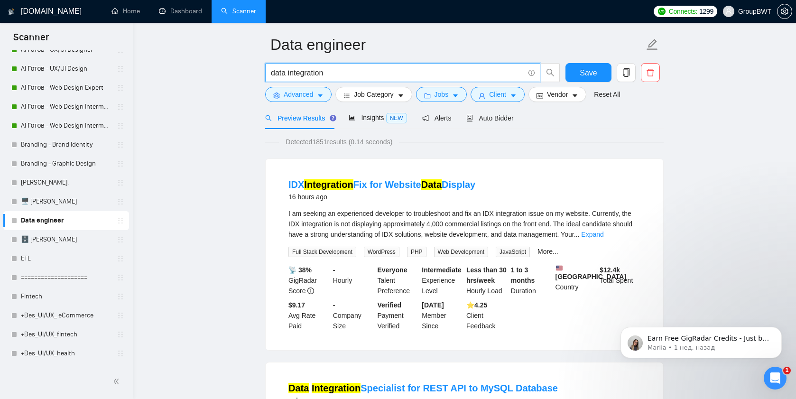
scroll to position [0, 0]
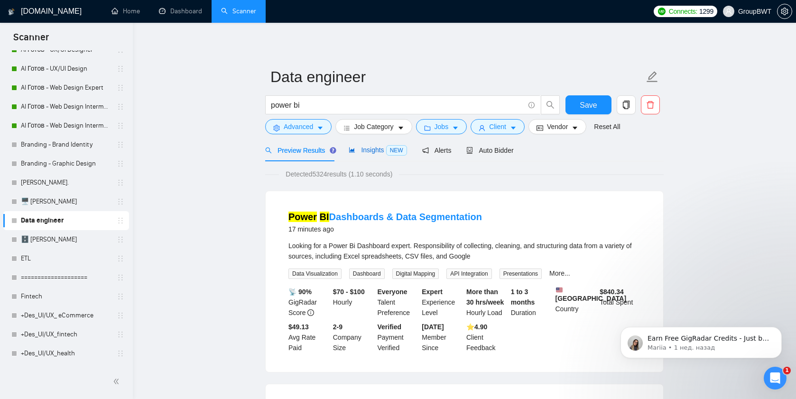
click at [360, 151] on span "Insights NEW" at bounding box center [378, 150] width 58 height 8
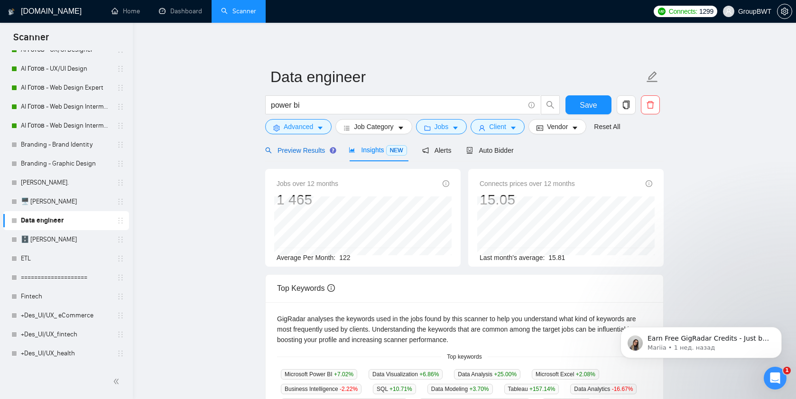
click at [300, 154] on div "Preview Results" at bounding box center [299, 150] width 68 height 10
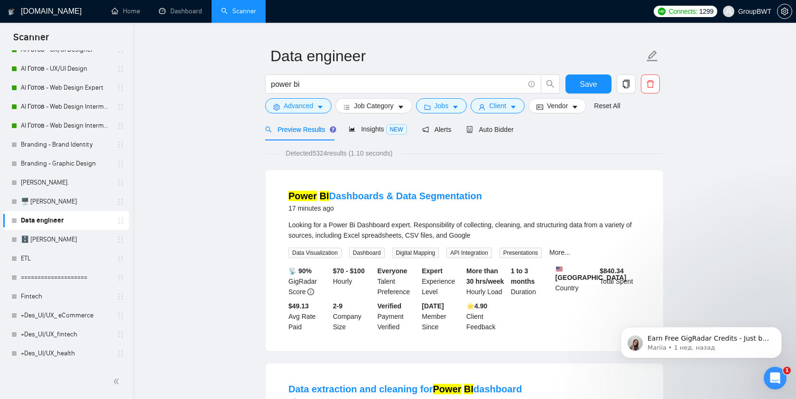
scroll to position [27, 0]
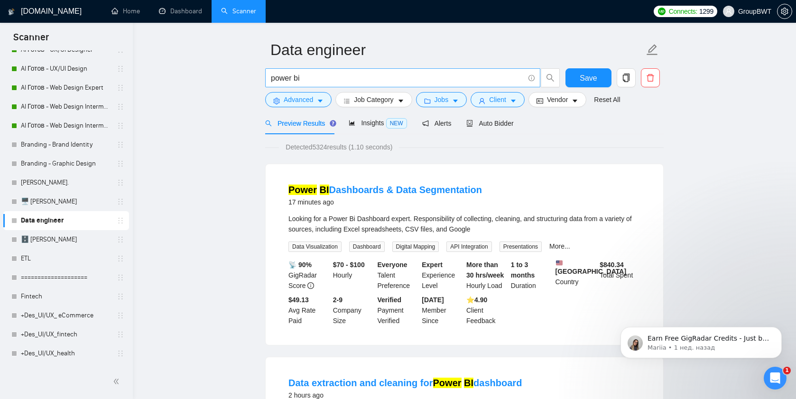
click at [336, 86] on span "power bi" at bounding box center [402, 77] width 275 height 19
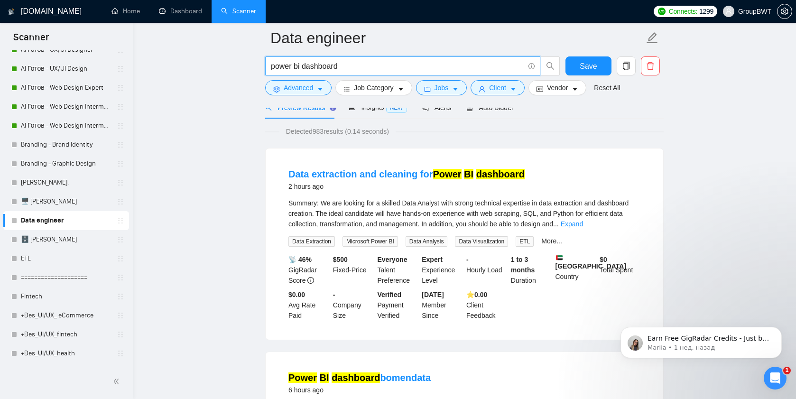
scroll to position [0, 0]
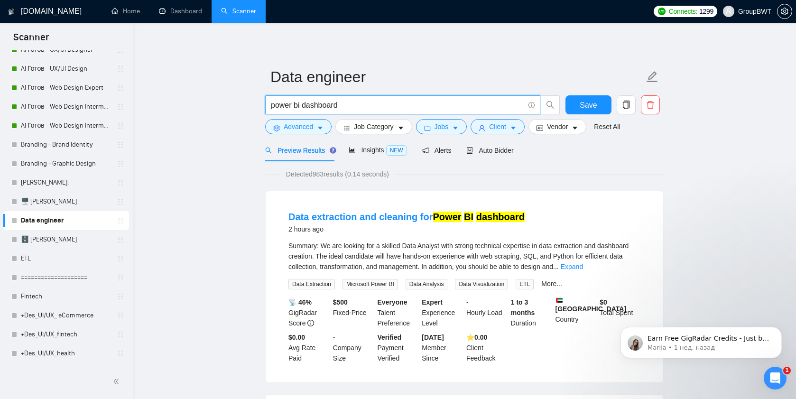
click at [334, 105] on input "power bi dashboard" at bounding box center [397, 105] width 253 height 12
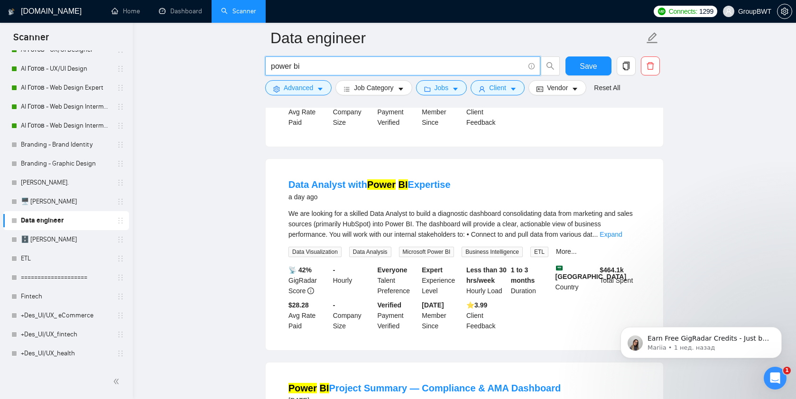
scroll to position [1509, 0]
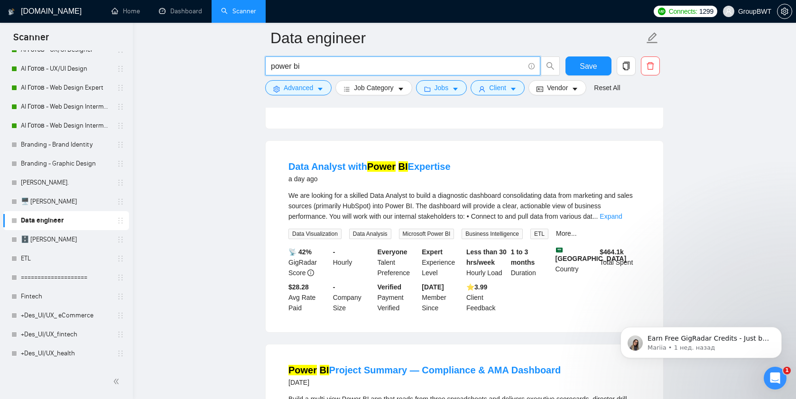
click at [271, 67] on input "power bi" at bounding box center [397, 66] width 253 height 12
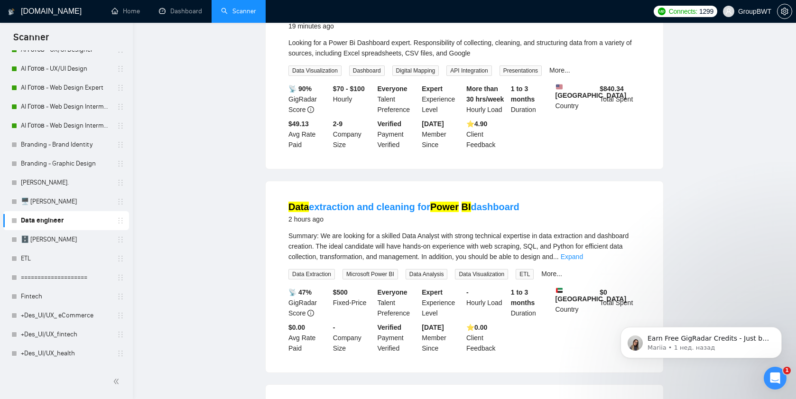
scroll to position [0, 0]
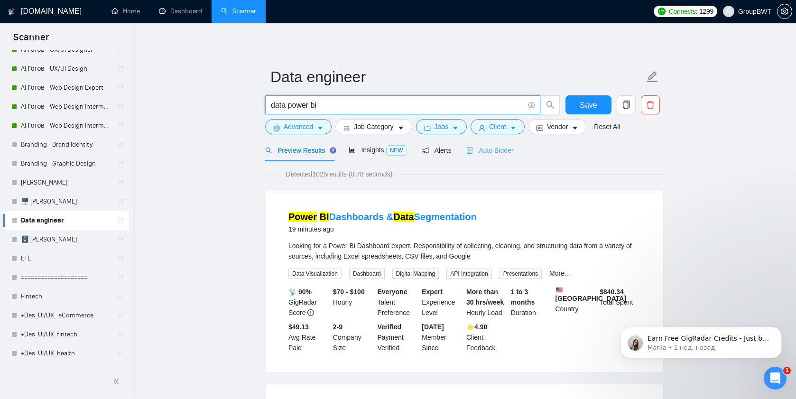
type input "data power bi"
click at [489, 149] on span "Auto Bidder" at bounding box center [489, 151] width 47 height 8
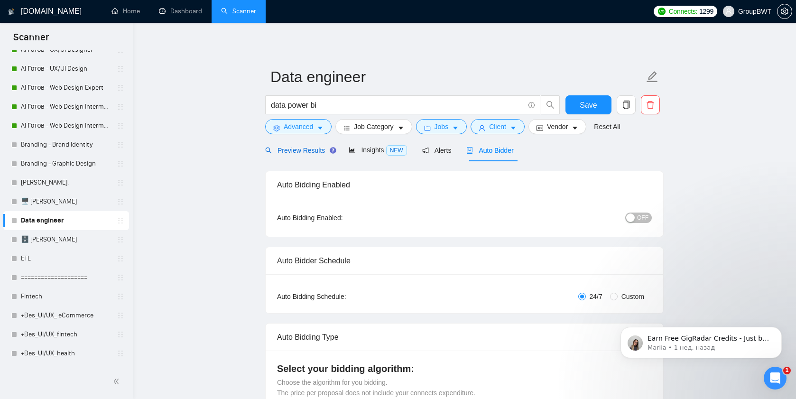
click at [289, 151] on span "Preview Results" at bounding box center [299, 151] width 68 height 8
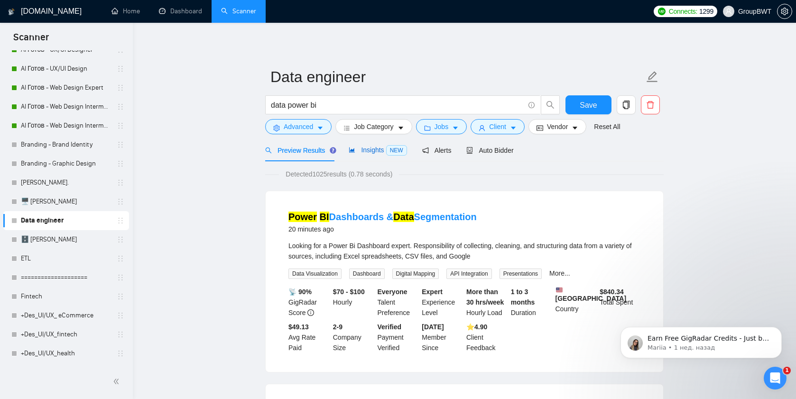
click at [364, 150] on span "Insights NEW" at bounding box center [378, 150] width 58 height 8
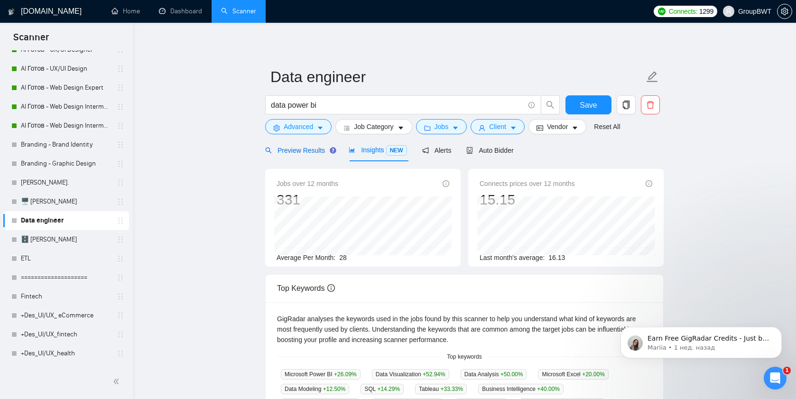
click at [302, 151] on span "Preview Results" at bounding box center [299, 151] width 68 height 8
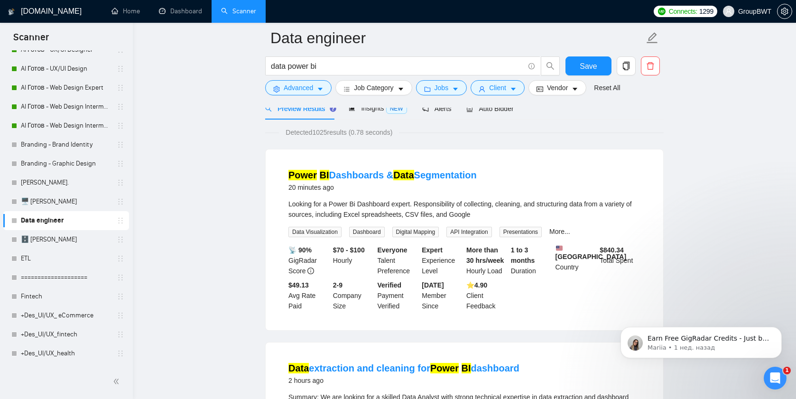
scroll to position [41, 0]
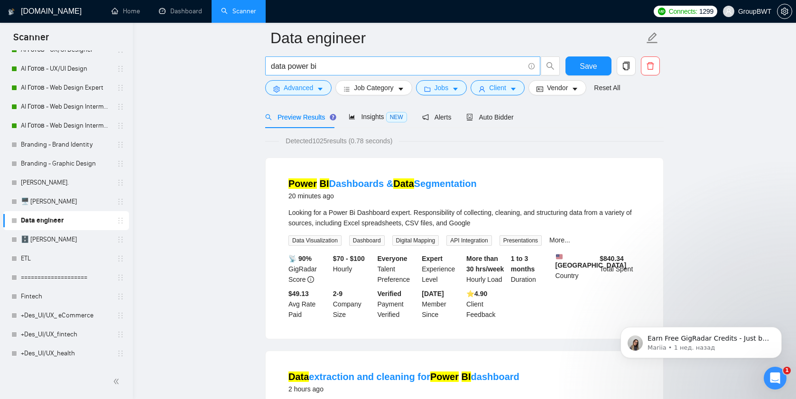
click at [291, 62] on input "data power bi" at bounding box center [397, 66] width 253 height 12
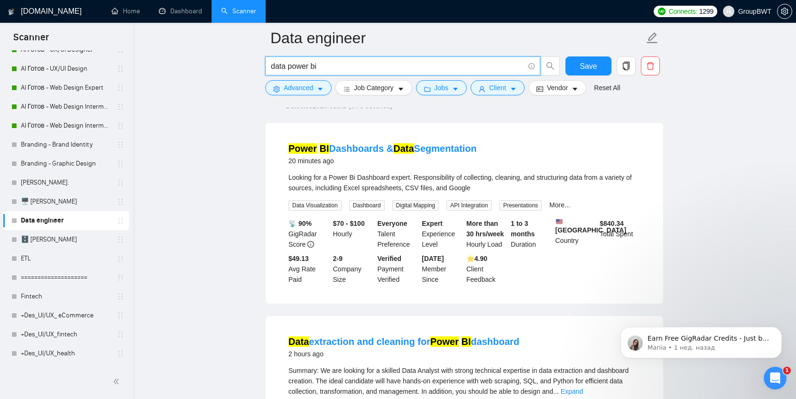
scroll to position [0, 0]
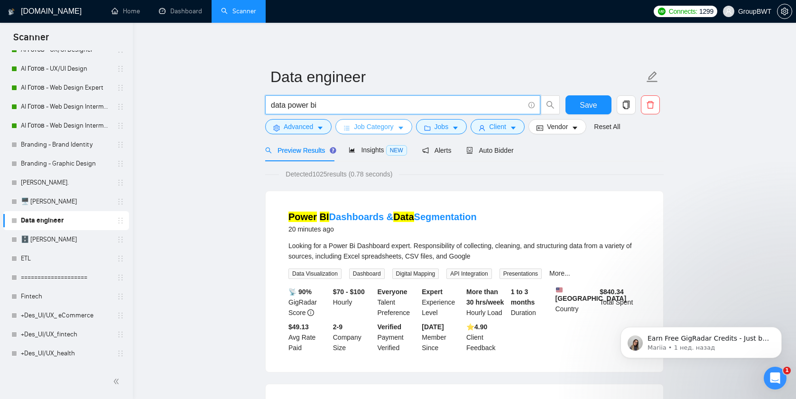
paste input "(data warehouse) | (api data) | (data engineering) | (data (architect*)) | (ana…"
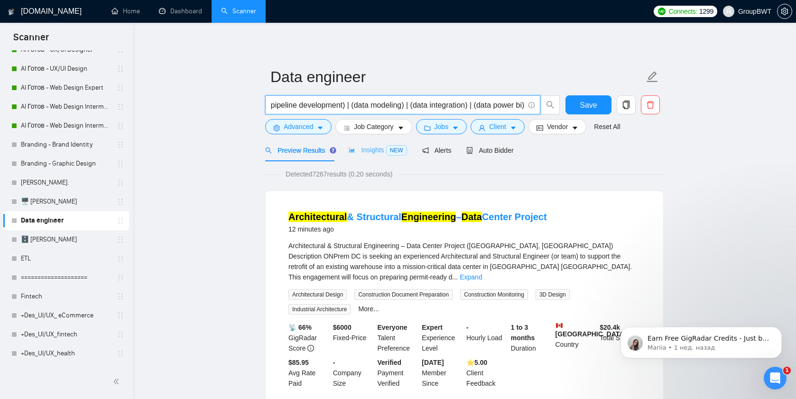
type input "(data warehouse) | (api data) | (data engineering) | (data (architect*)) | (ana…"
click at [362, 151] on span "Insights NEW" at bounding box center [378, 150] width 58 height 8
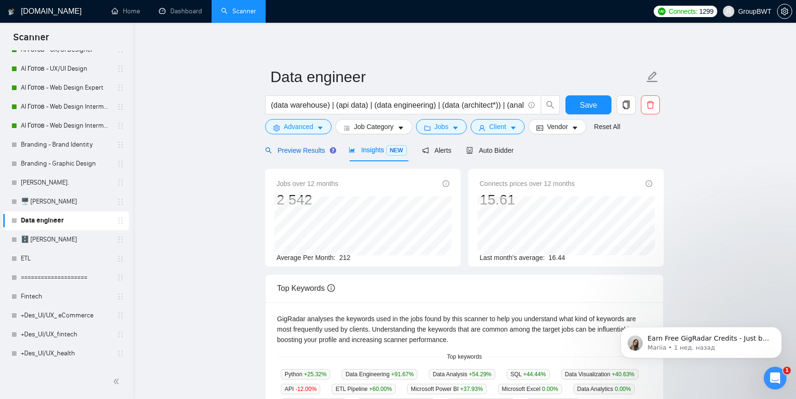
click at [289, 150] on span "Preview Results" at bounding box center [299, 151] width 68 height 8
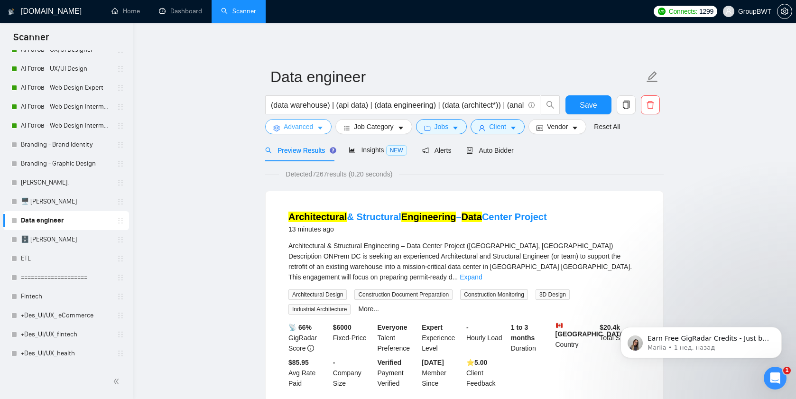
click at [309, 127] on span "Advanced" at bounding box center [298, 126] width 29 height 10
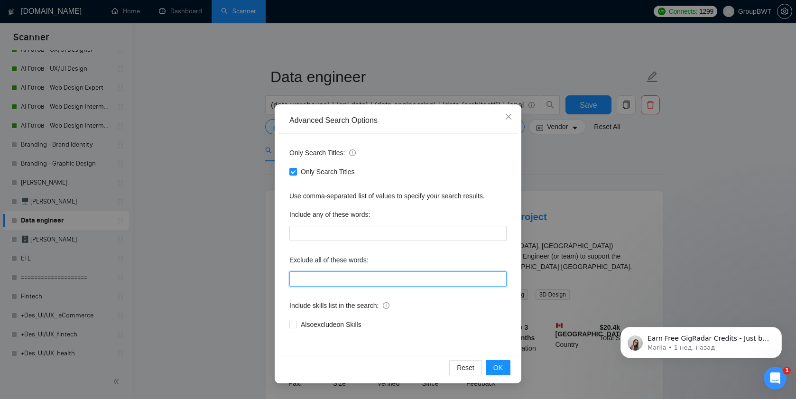
click at [344, 276] on input "text" at bounding box center [397, 278] width 217 height 15
type input "golang"
click at [503, 373] on button "OK" at bounding box center [498, 367] width 25 height 15
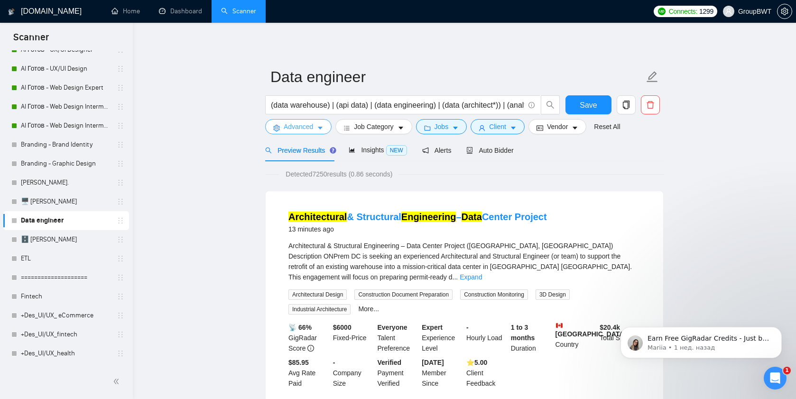
click at [295, 128] on span "Advanced" at bounding box center [298, 126] width 29 height 10
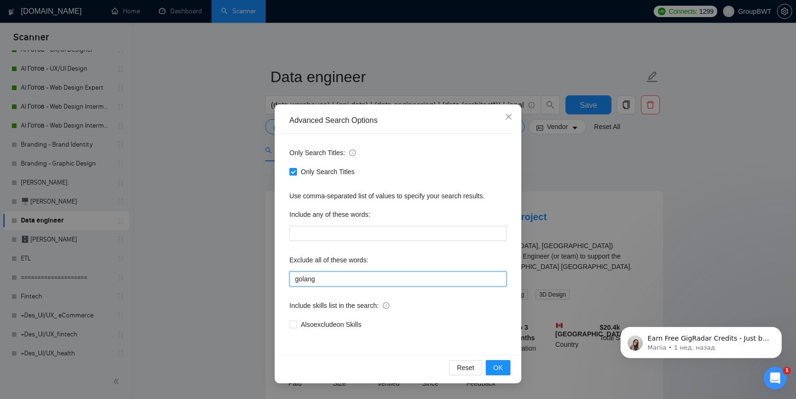
click at [330, 283] on input "golang" at bounding box center [397, 278] width 217 height 15
click at [490, 362] on button "OK" at bounding box center [498, 367] width 25 height 15
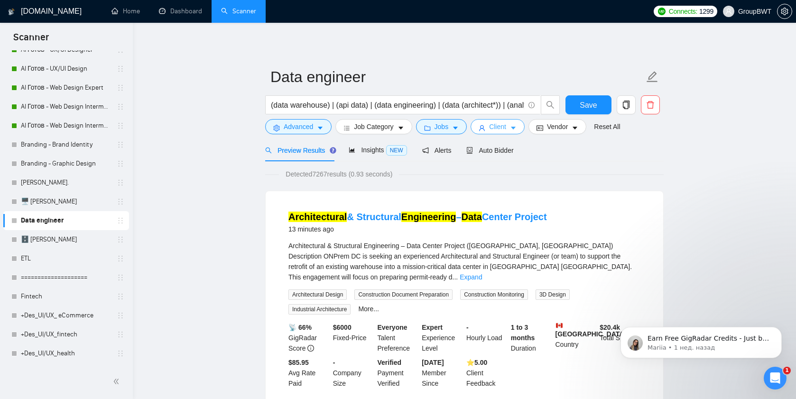
click at [516, 122] on button "Client" at bounding box center [497, 126] width 54 height 15
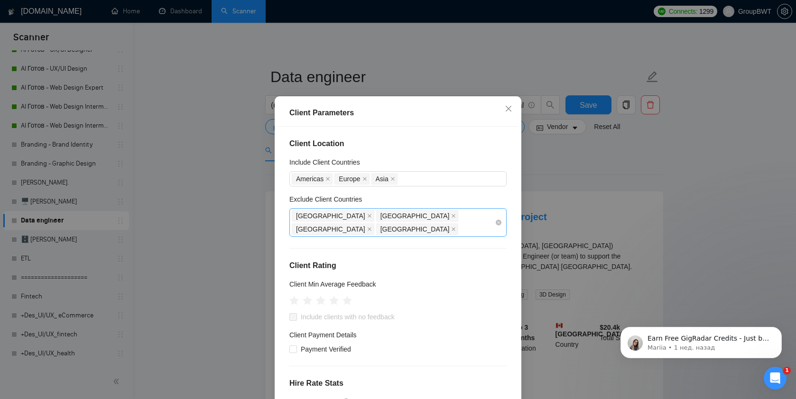
click at [459, 220] on div "India Pakistan Panama Kazakhstan" at bounding box center [393, 222] width 203 height 27
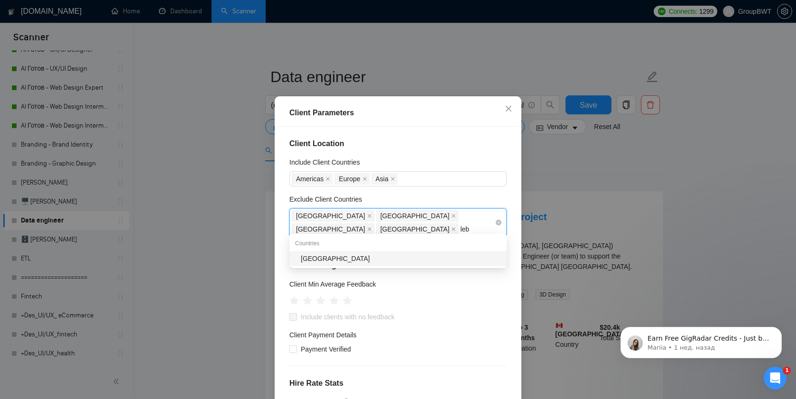
type input "leba"
click at [404, 257] on div "[GEOGRAPHIC_DATA]" at bounding box center [401, 258] width 200 height 10
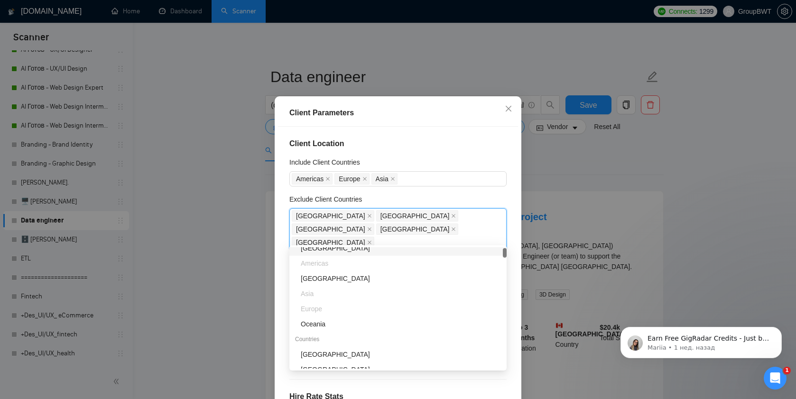
scroll to position [21, 0]
click at [458, 205] on div "Exclude Client Countries" at bounding box center [397, 201] width 217 height 14
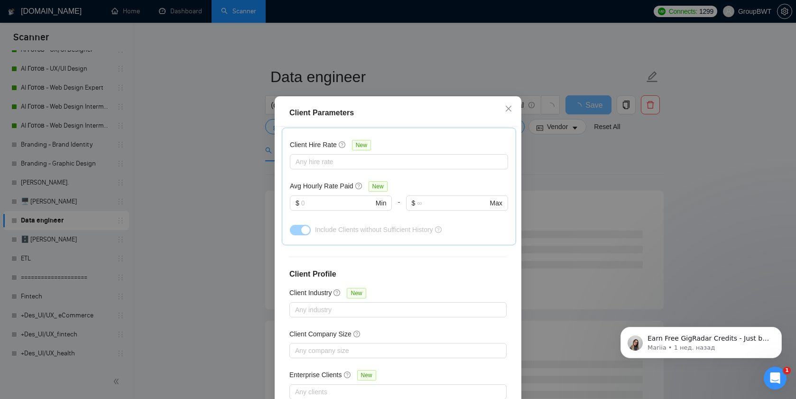
scroll to position [57, 0]
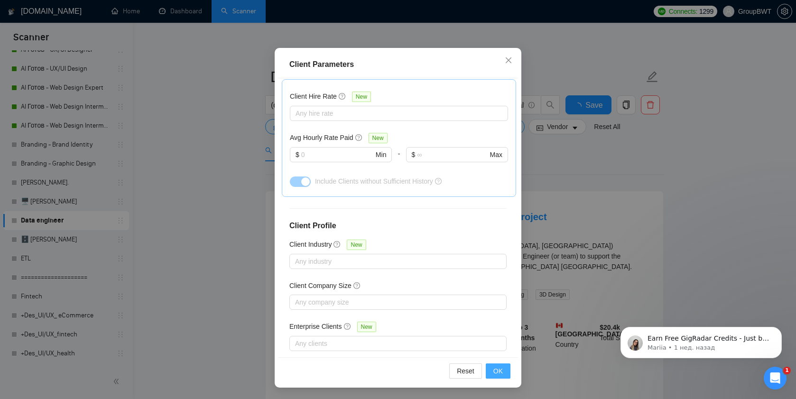
click at [493, 366] on span "OK" at bounding box center [497, 371] width 9 height 10
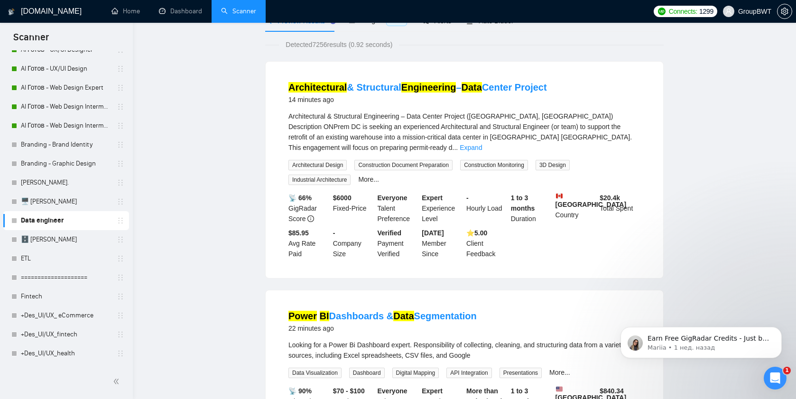
scroll to position [0, 0]
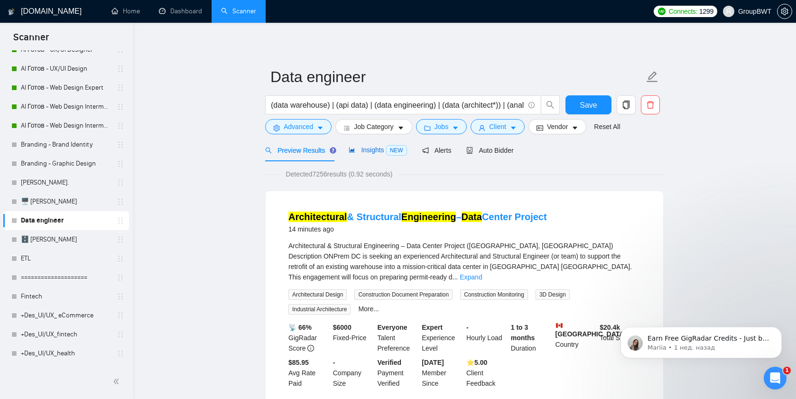
click at [375, 145] on div "Insights NEW" at bounding box center [378, 150] width 58 height 11
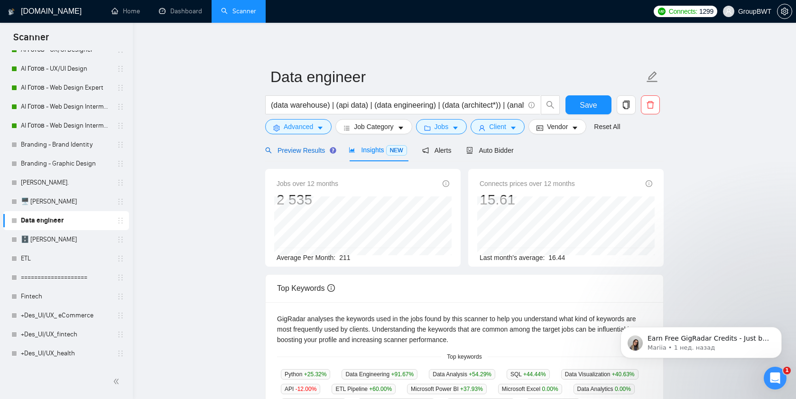
click at [285, 152] on span "Preview Results" at bounding box center [299, 151] width 68 height 8
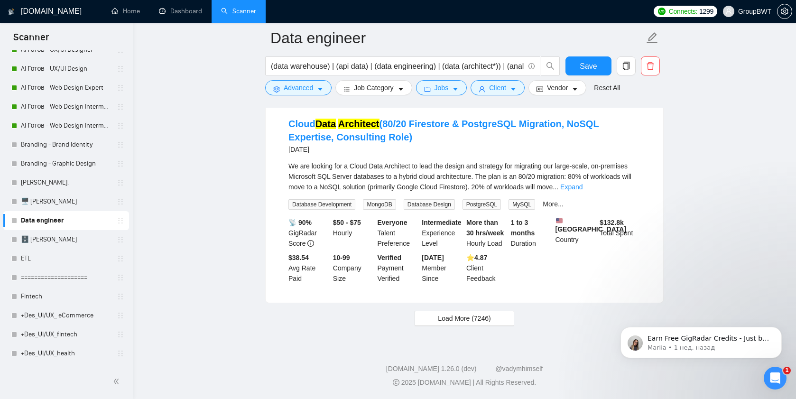
scroll to position [1992, 0]
click at [458, 319] on span "Load More (7246)" at bounding box center [464, 318] width 53 height 10
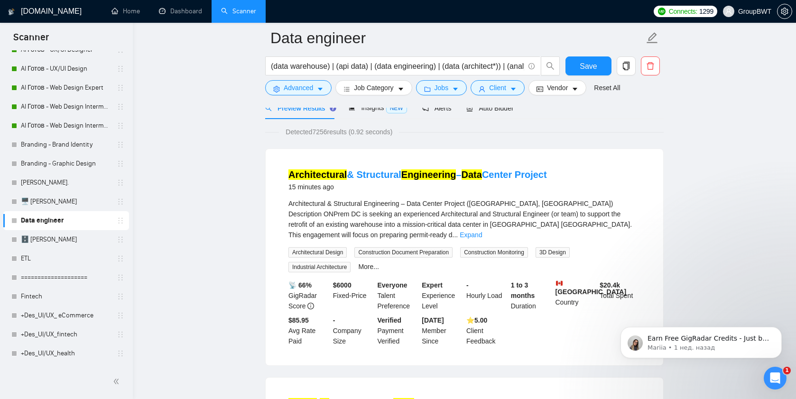
scroll to position [0, 0]
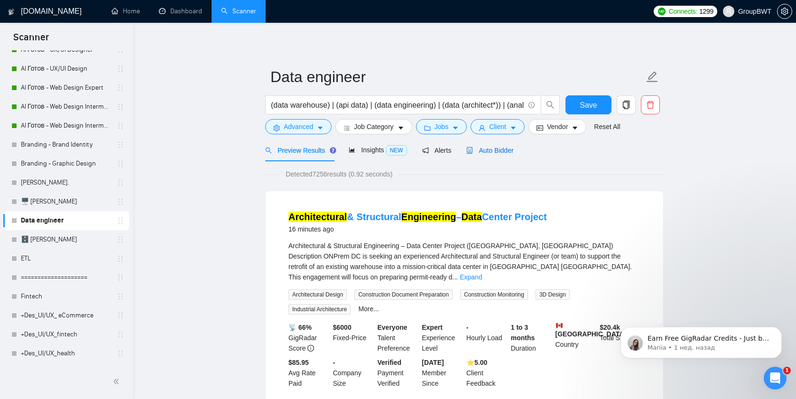
click at [504, 150] on span "Auto Bidder" at bounding box center [489, 151] width 47 height 8
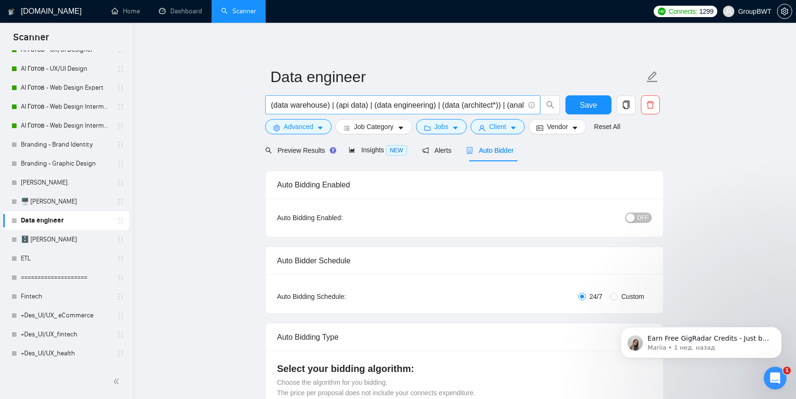
click at [342, 107] on input "(data warehouse) | (api data) | (data engineering) | (data (architect*)) | (ana…" at bounding box center [397, 105] width 253 height 12
type input "databricks"
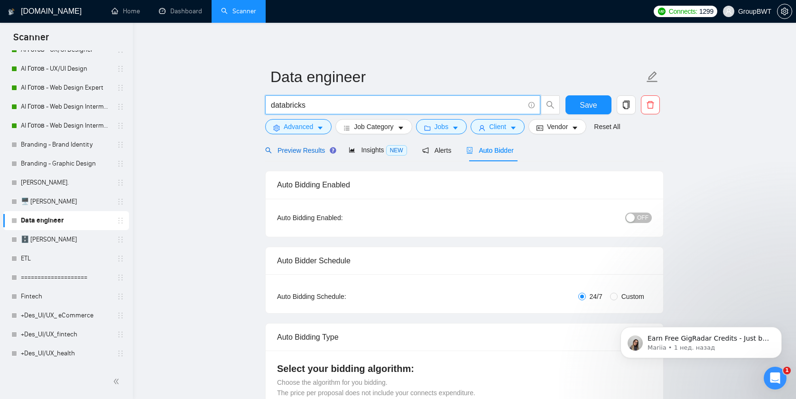
click at [297, 151] on span "Preview Results" at bounding box center [299, 151] width 68 height 8
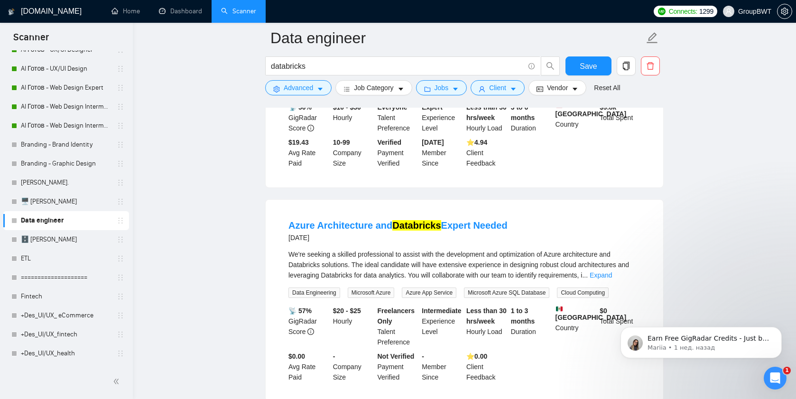
scroll to position [620, 0]
click at [520, 89] on button "Client" at bounding box center [497, 87] width 54 height 15
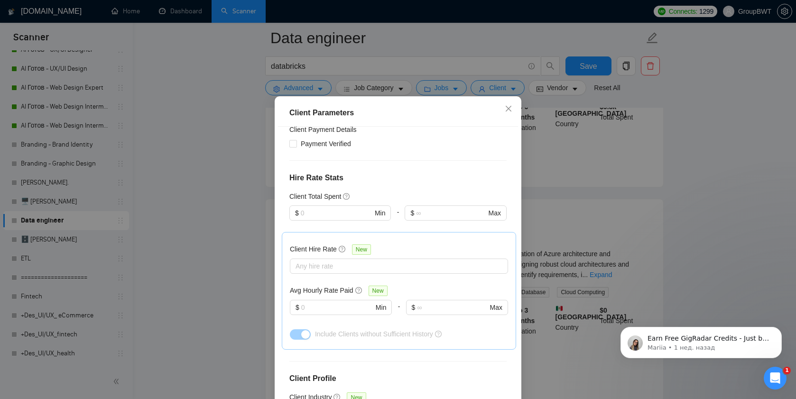
scroll to position [0, 0]
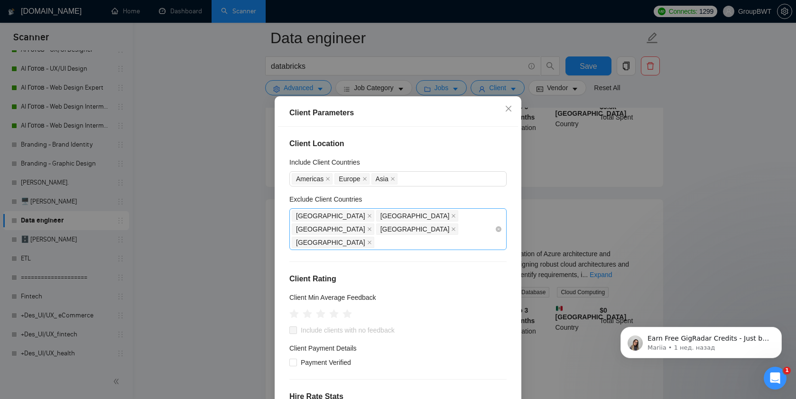
click at [477, 239] on div "India Pakistan Panama Kazakhstan Lebanon" at bounding box center [393, 229] width 203 height 40
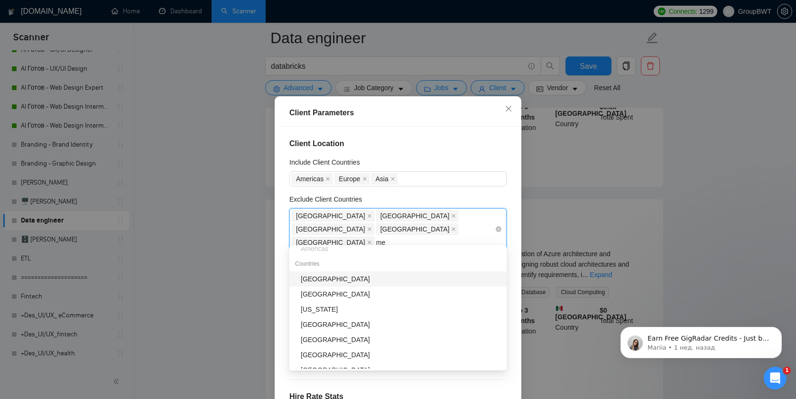
type input "mex"
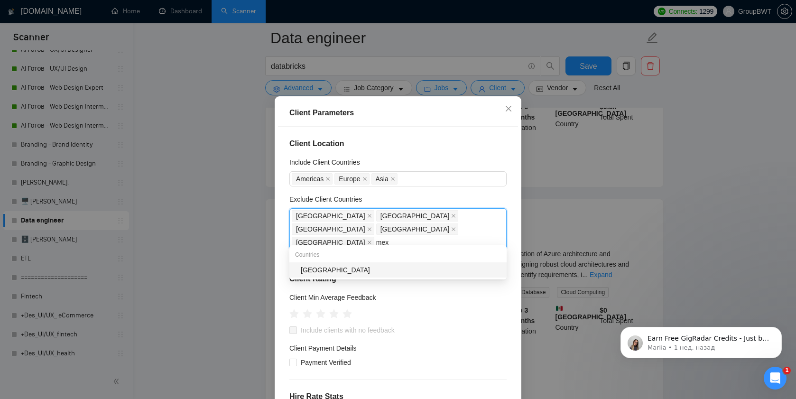
click at [428, 272] on div "Mexico" at bounding box center [401, 270] width 200 height 10
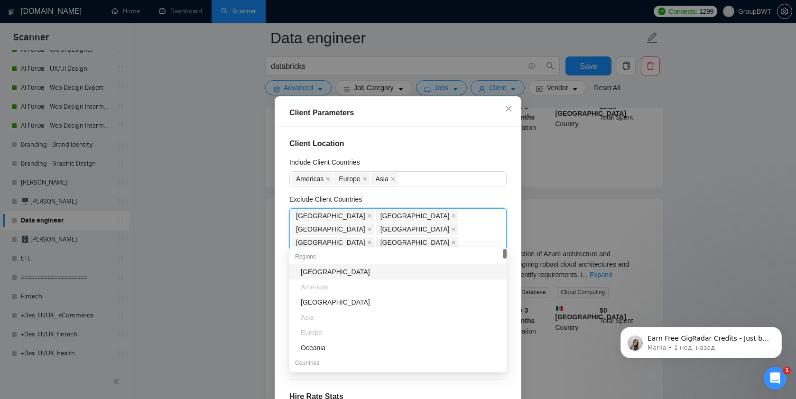
click at [404, 208] on div "Exclude Client Countries" at bounding box center [397, 201] width 217 height 14
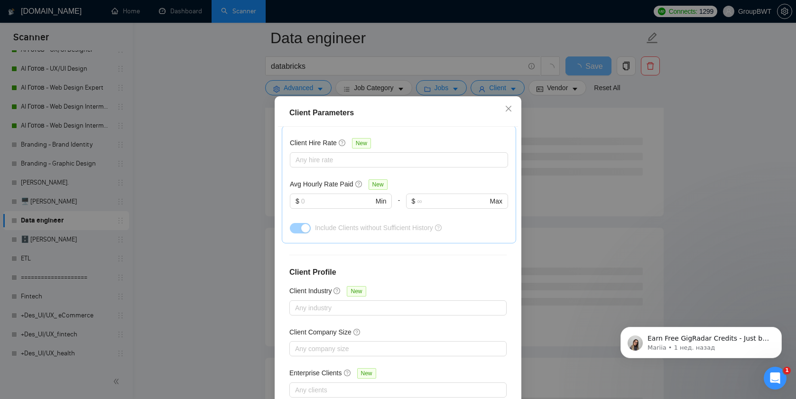
scroll to position [57, 0]
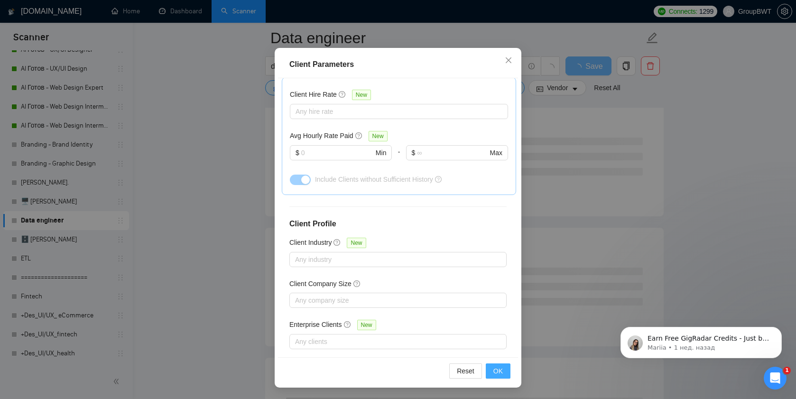
click at [502, 372] on span "OK" at bounding box center [497, 371] width 9 height 10
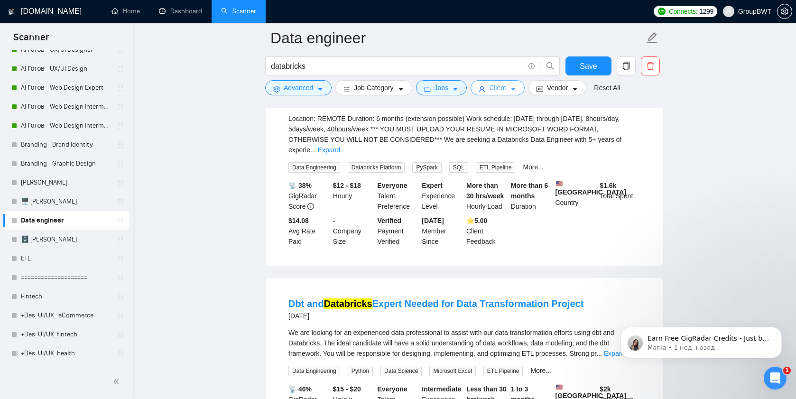
scroll to position [0, 0]
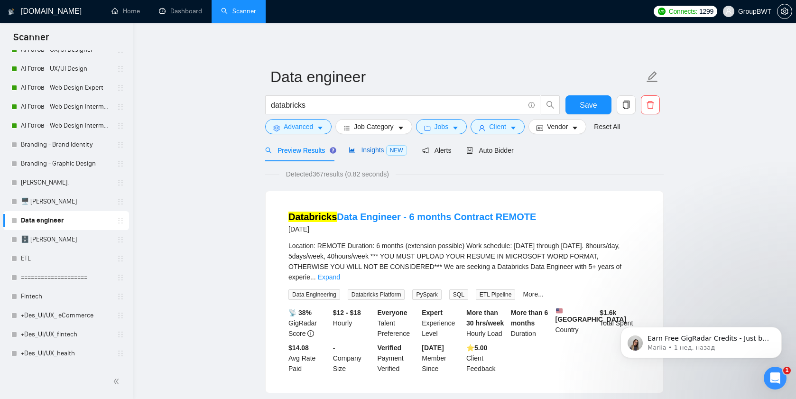
click at [362, 147] on span "Insights NEW" at bounding box center [378, 150] width 58 height 8
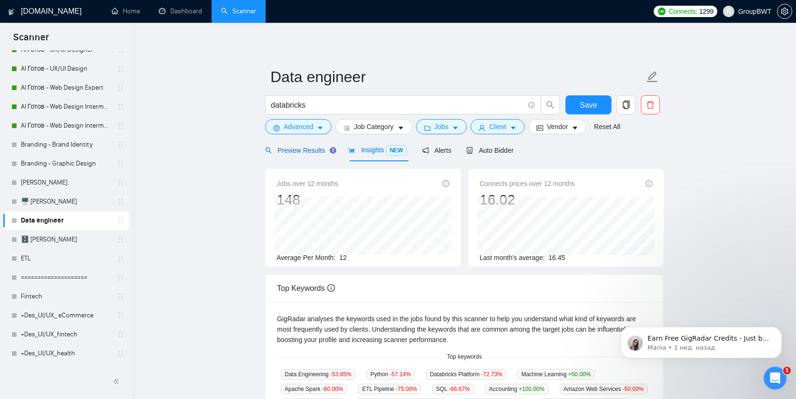
click at [294, 145] on div "Preview Results" at bounding box center [299, 150] width 68 height 10
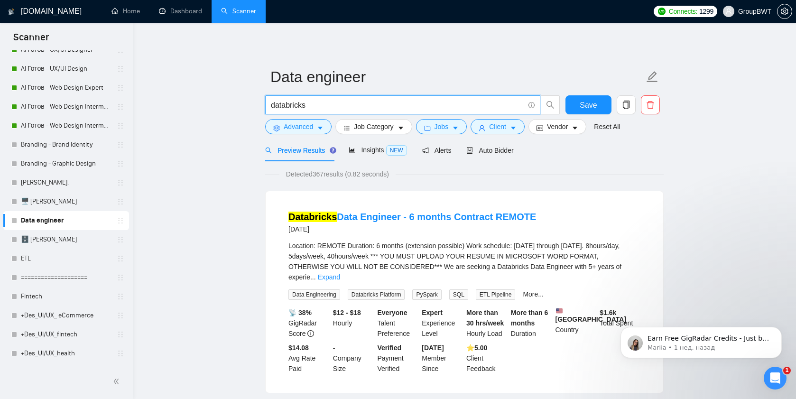
click at [314, 100] on input "databricks" at bounding box center [397, 105] width 253 height 12
click at [366, 150] on span "Insights NEW" at bounding box center [378, 150] width 58 height 8
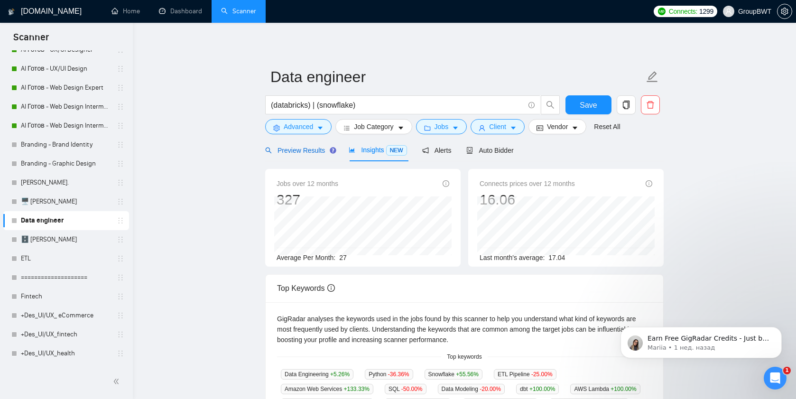
click at [296, 153] on span "Preview Results" at bounding box center [299, 151] width 68 height 8
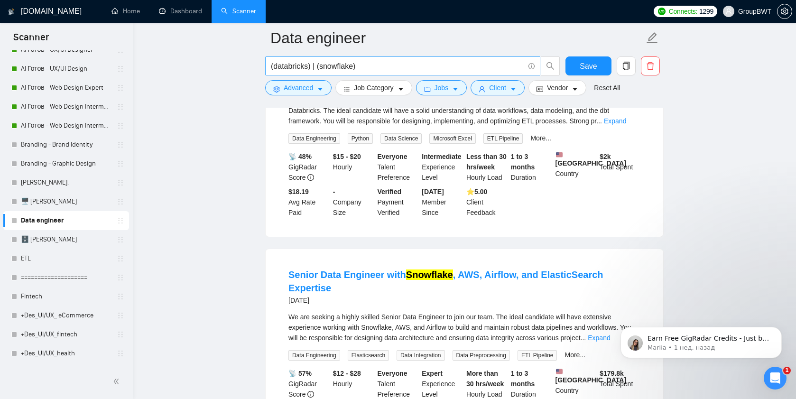
scroll to position [356, 0]
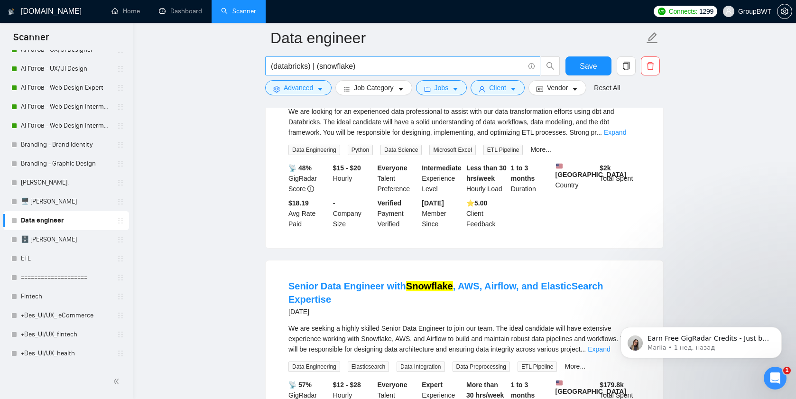
click at [295, 61] on input "(databricks) | (snowflake)" at bounding box center [397, 66] width 253 height 12
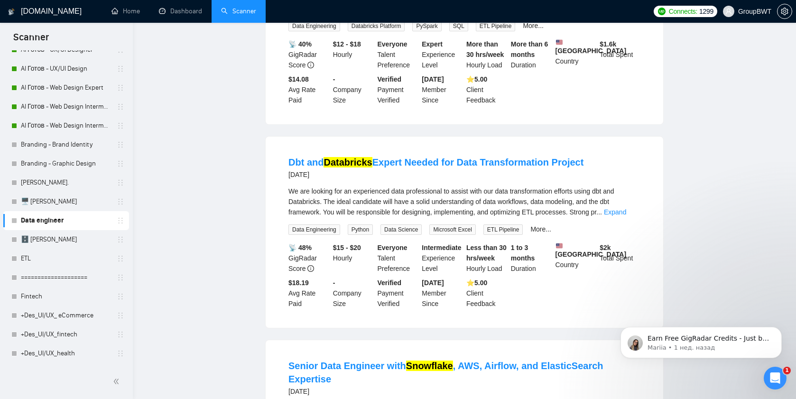
scroll to position [0, 0]
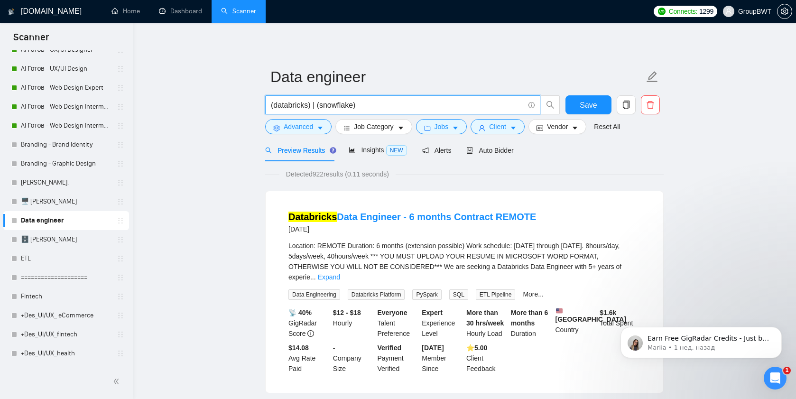
paste input "(data warehouse) | (api data) | (data (engineer*)) | (data (architect*)) | (ana…"
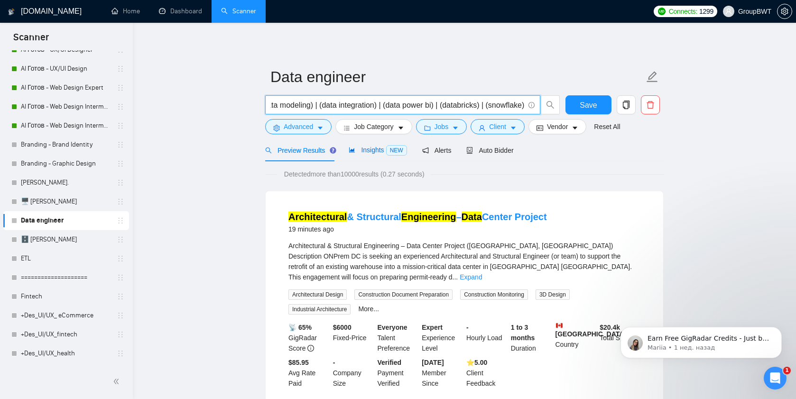
click at [375, 151] on span "Insights NEW" at bounding box center [378, 150] width 58 height 8
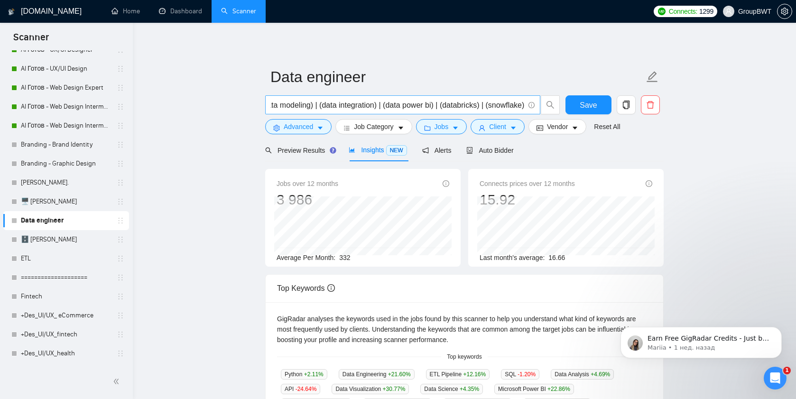
scroll to position [0, 415]
drag, startPoint x: 437, startPoint y: 106, endPoint x: 527, endPoint y: 108, distance: 90.6
click at [527, 108] on span "(data warehouse) | (api data) | (data (engineer*)) | (data (architect*)) | (ana…" at bounding box center [402, 104] width 275 height 19
type input "(data warehouse) | (api data) | (data (engineer*)) | (data (architect*)) | (ana…"
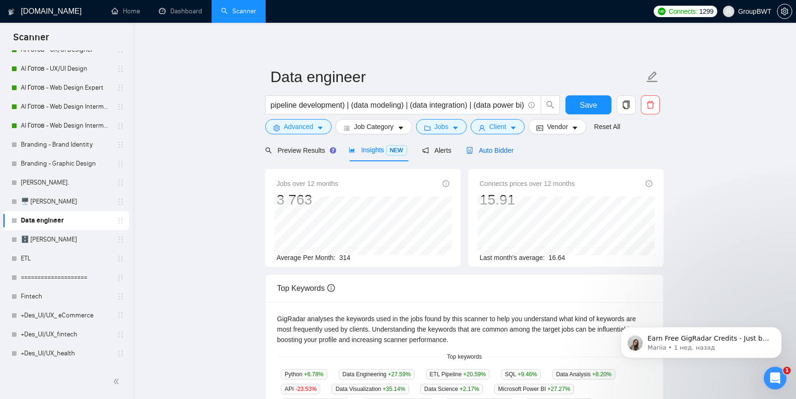
click at [498, 151] on span "Auto Bidder" at bounding box center [489, 151] width 47 height 8
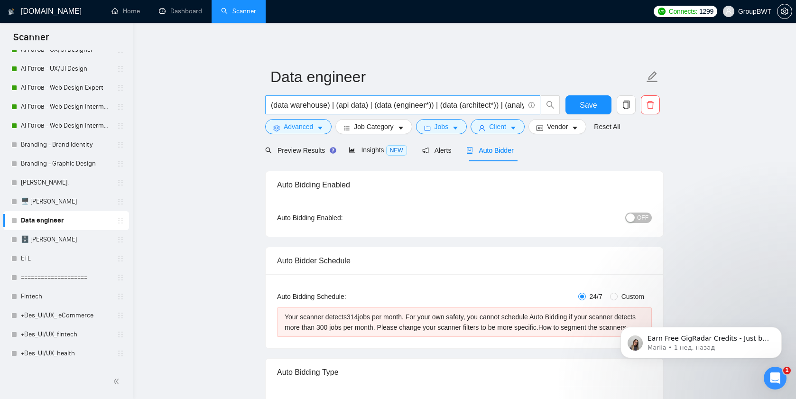
click at [363, 108] on input "(data warehouse) | (api data) | (data (engineer*)) | (data (architect*)) | (ana…" at bounding box center [397, 105] width 253 height 12
click at [296, 147] on span "Preview Results" at bounding box center [299, 151] width 68 height 8
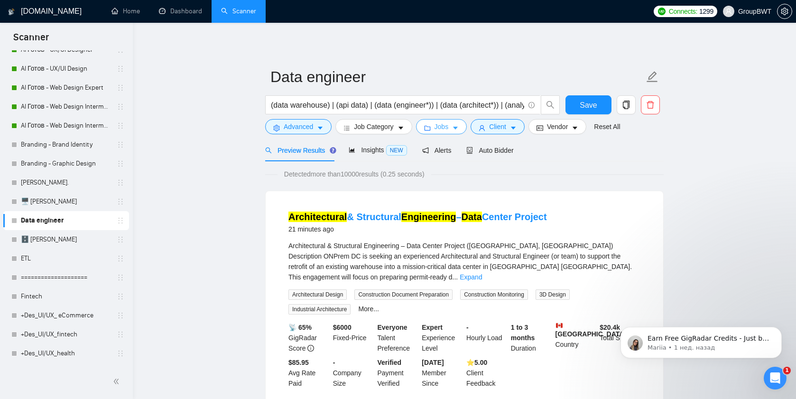
click at [435, 128] on button "Jobs" at bounding box center [441, 126] width 51 height 15
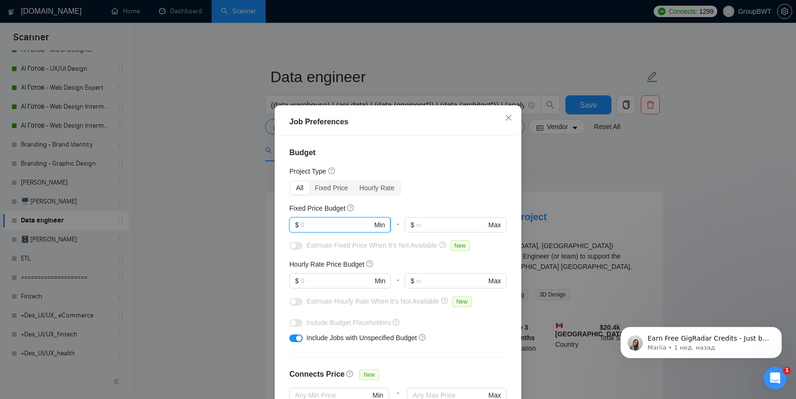
click at [321, 221] on input "text" at bounding box center [337, 225] width 72 height 10
type input "1000"
click at [317, 281] on input "text" at bounding box center [337, 280] width 72 height 10
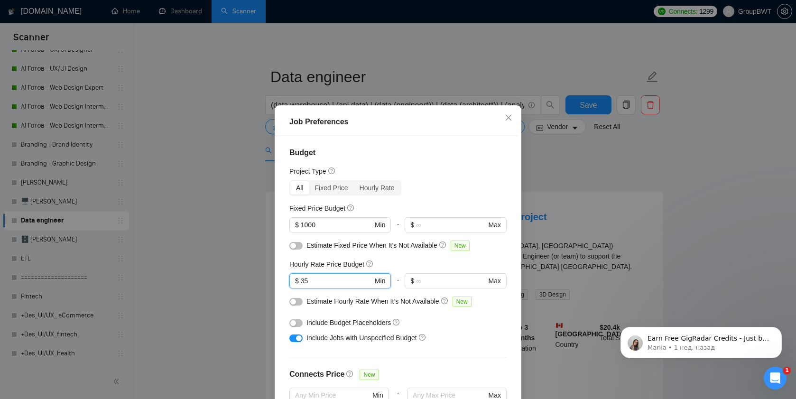
type input "35"
click at [432, 199] on div "Budget Project Type All Fixed Price Hourly Rate Fixed Price Budget $ 1000 Min -…" at bounding box center [398, 275] width 240 height 279
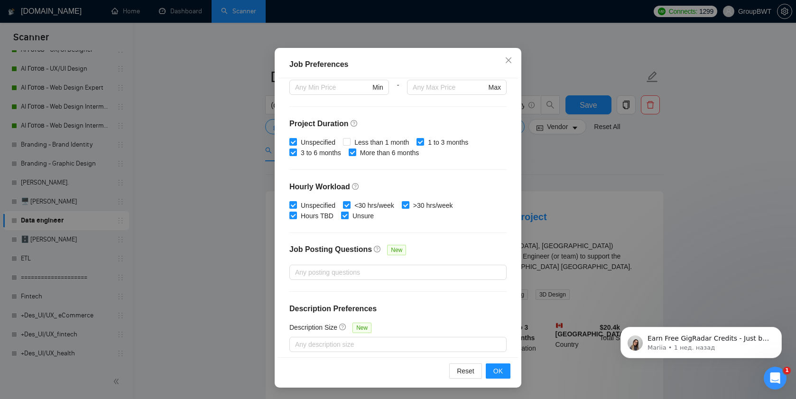
scroll to position [255, 0]
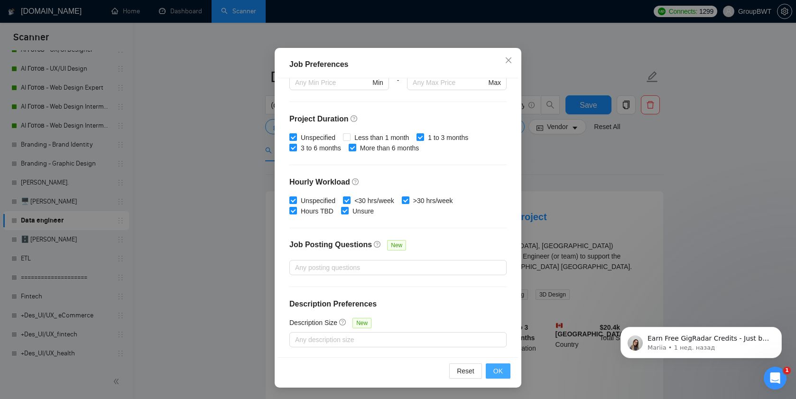
click at [505, 372] on button "OK" at bounding box center [498, 370] width 25 height 15
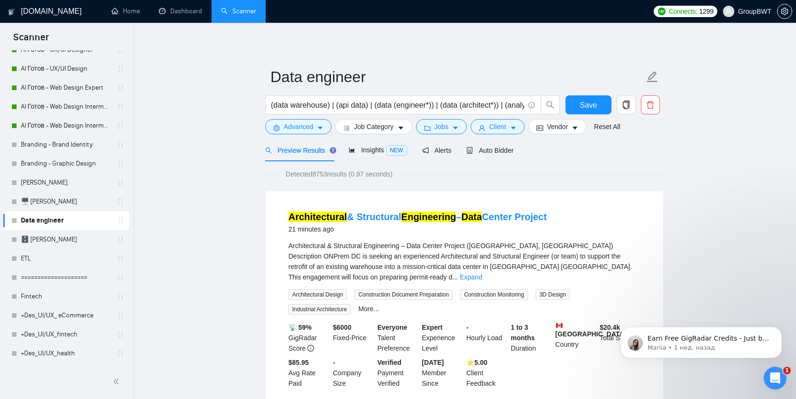
scroll to position [9, 0]
click at [377, 150] on span "Insights NEW" at bounding box center [378, 150] width 58 height 8
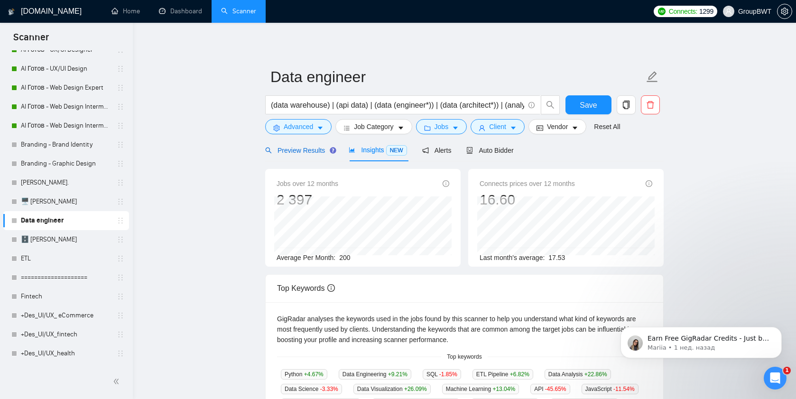
click at [294, 150] on span "Preview Results" at bounding box center [299, 151] width 68 height 8
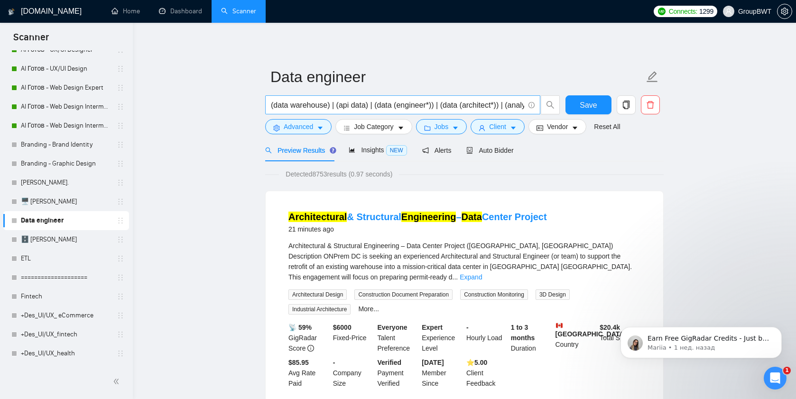
click at [503, 107] on input "(data warehouse) | (api data) | (data (engineer*)) | (data (architect*)) | (ana…" at bounding box center [397, 105] width 253 height 12
paste input "| (databricks) | (snowflake)"
type input "(data warehouse) | (api data) | (data (engineer*)) | (data (architect*)) | (ana…"
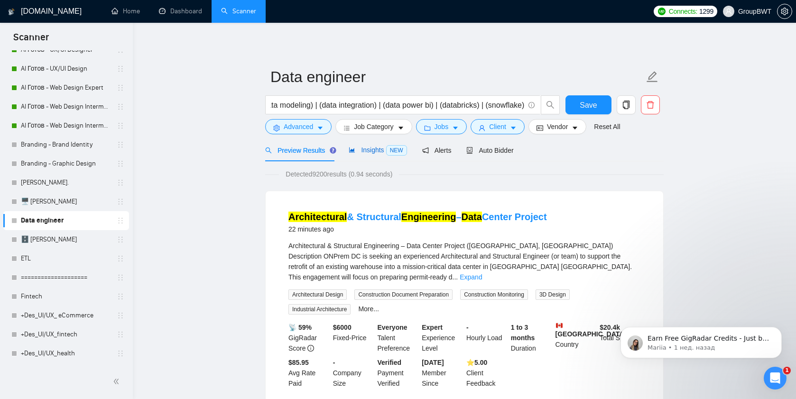
scroll to position [0, 0]
click at [364, 155] on div "Insights NEW" at bounding box center [378, 150] width 58 height 11
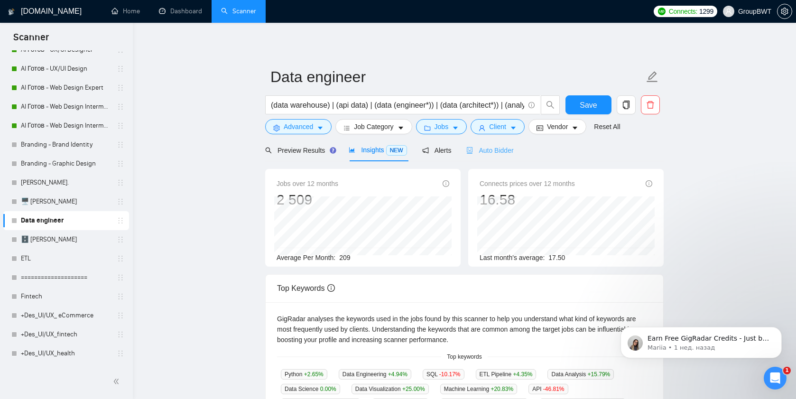
click at [507, 143] on div "Auto Bidder" at bounding box center [489, 150] width 47 height 22
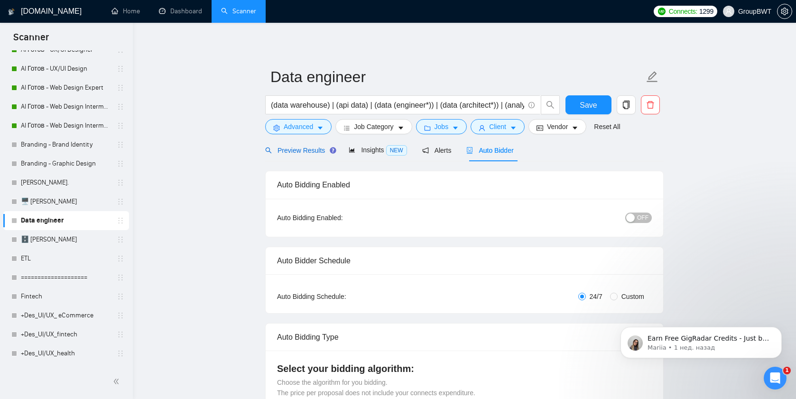
click at [284, 148] on span "Preview Results" at bounding box center [299, 151] width 68 height 8
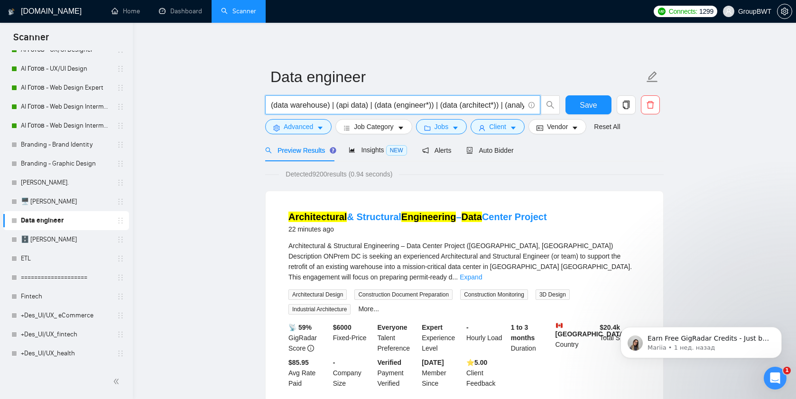
click at [354, 107] on input "(data warehouse) | (api data) | (data (engineer*)) | (data (architect*)) | (ana…" at bounding box center [397, 105] width 253 height 12
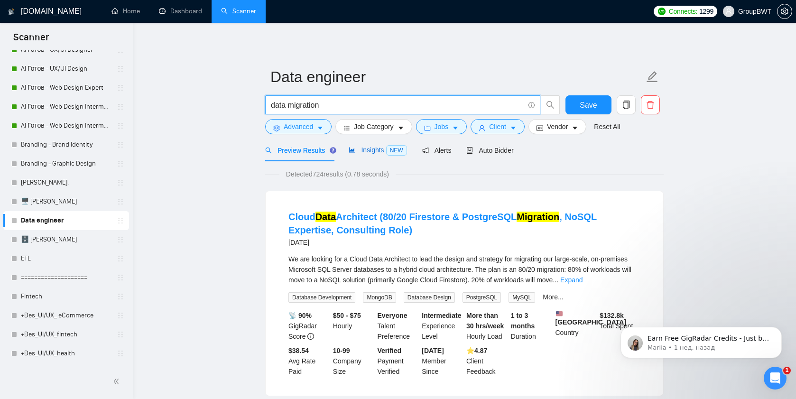
click at [368, 154] on div "Insights NEW" at bounding box center [378, 150] width 58 height 11
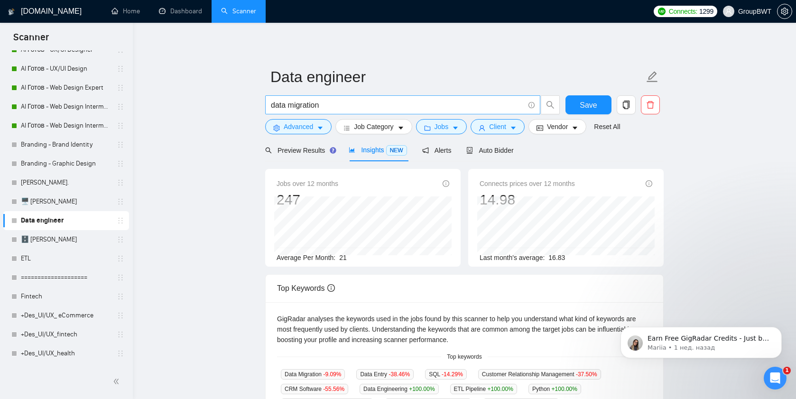
click at [307, 102] on input "data migration" at bounding box center [397, 105] width 253 height 12
click at [303, 150] on span "Preview Results" at bounding box center [299, 151] width 68 height 8
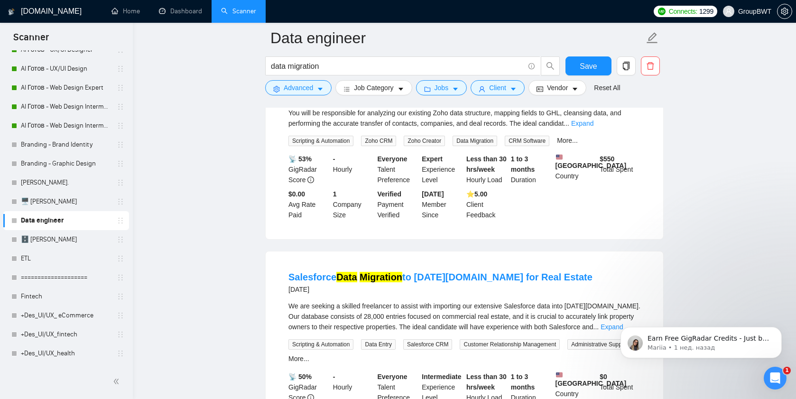
scroll to position [446, 0]
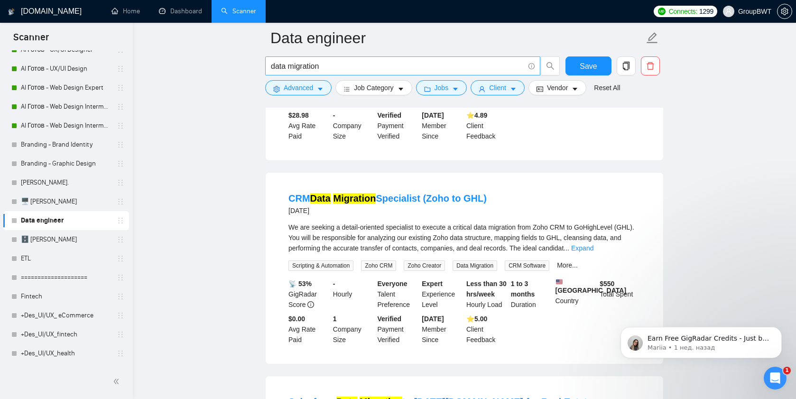
click at [288, 61] on input "data migration" at bounding box center [397, 66] width 253 height 12
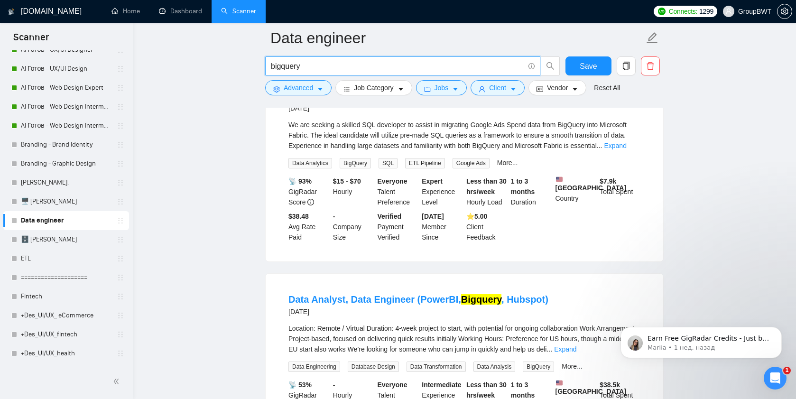
scroll to position [536, 0]
type input "bigquery"
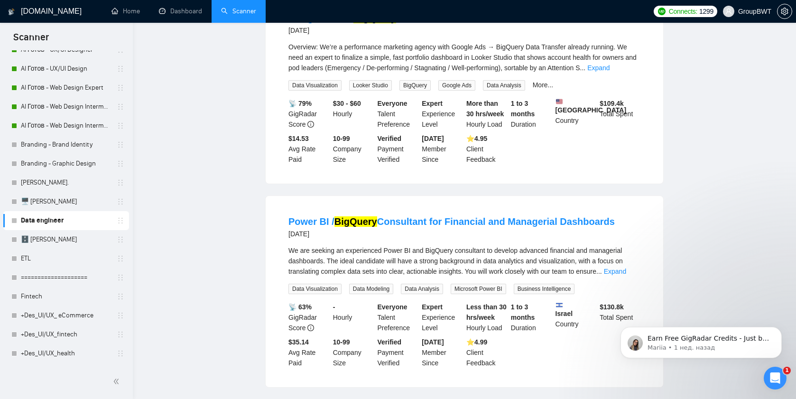
scroll to position [0, 0]
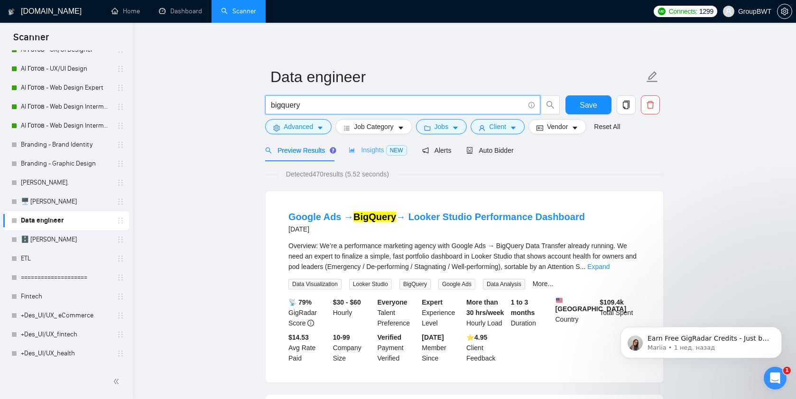
click at [370, 144] on div "Insights NEW" at bounding box center [378, 150] width 58 height 22
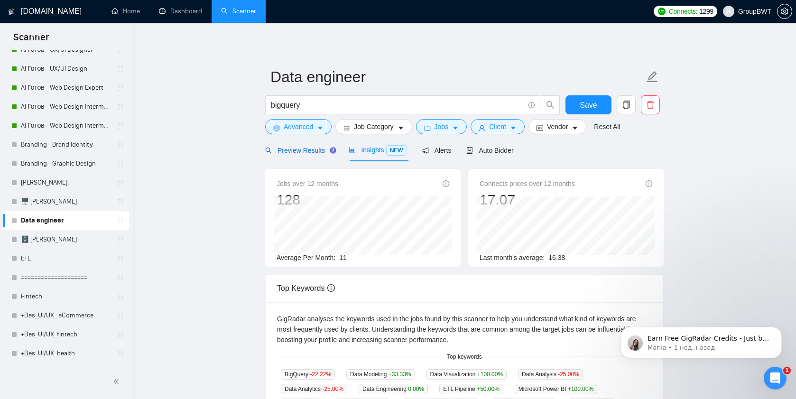
click at [297, 154] on div "Preview Results" at bounding box center [299, 150] width 68 height 10
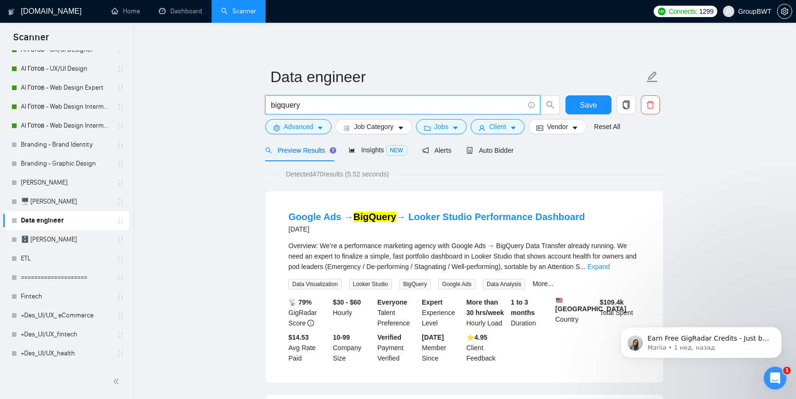
click at [303, 102] on input "bigquery" at bounding box center [397, 105] width 253 height 12
click at [506, 150] on span "Auto Bidder" at bounding box center [489, 151] width 47 height 8
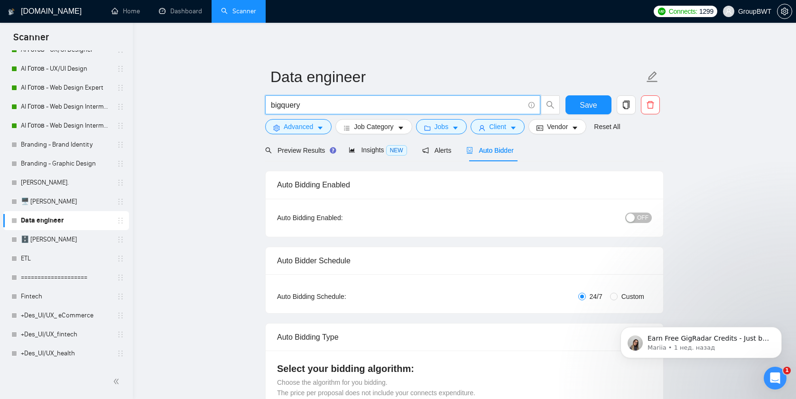
click at [347, 108] on input "bigquery" at bounding box center [397, 105] width 253 height 12
paste input "(data warehouse) | (api data) | (data (engineer*)) | (data (architect*)) | (ana…"
type input "(data warehouse) | (api data) | (data (engineer*)) | (data (architect*)) | (ana…"
click at [367, 146] on span "Insights NEW" at bounding box center [378, 150] width 58 height 8
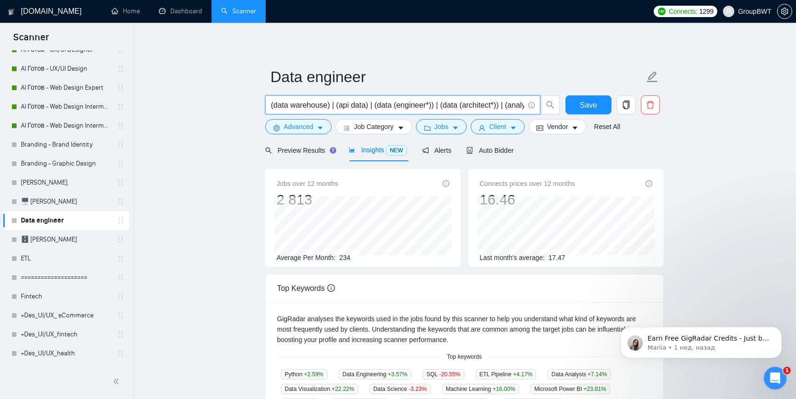
click at [360, 106] on input "(data warehouse) | (api data) | (data (engineer*)) | (data (architect*)) | (ana…" at bounding box center [397, 105] width 253 height 12
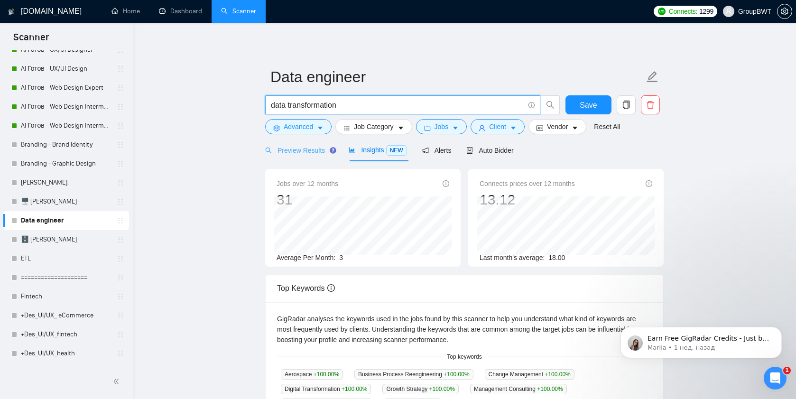
click at [283, 141] on div "Preview Results" at bounding box center [299, 150] width 68 height 22
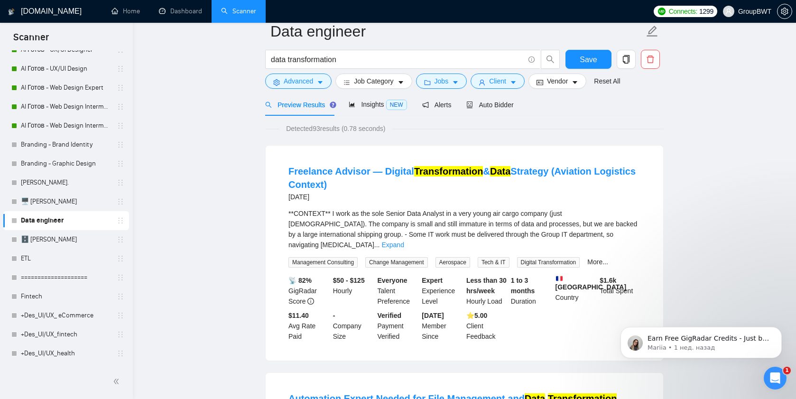
scroll to position [37, 0]
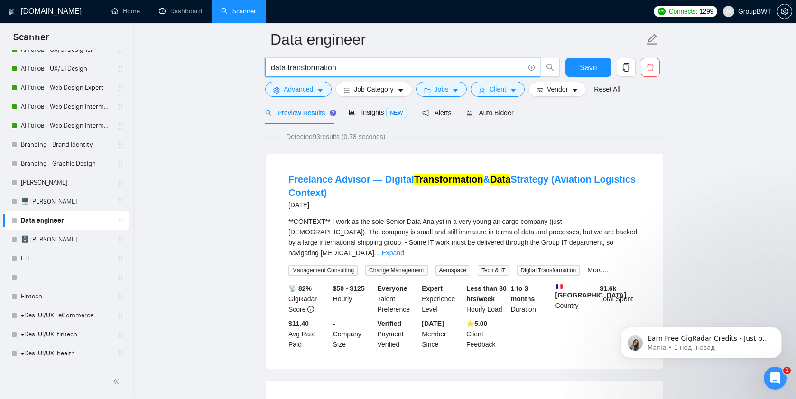
click at [314, 65] on input "data transformation" at bounding box center [397, 68] width 253 height 12
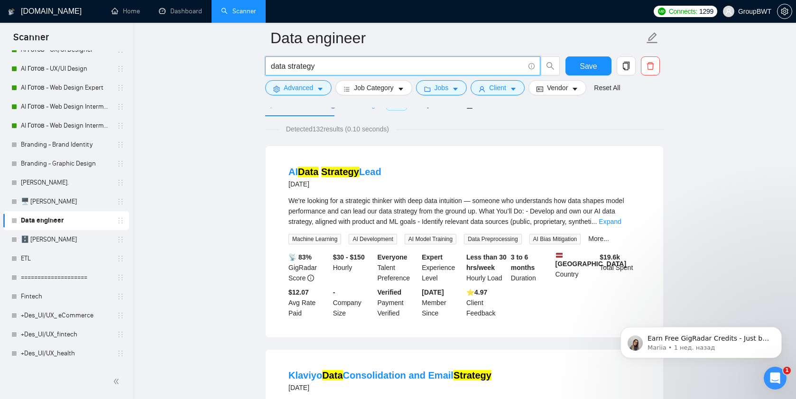
scroll to position [0, 0]
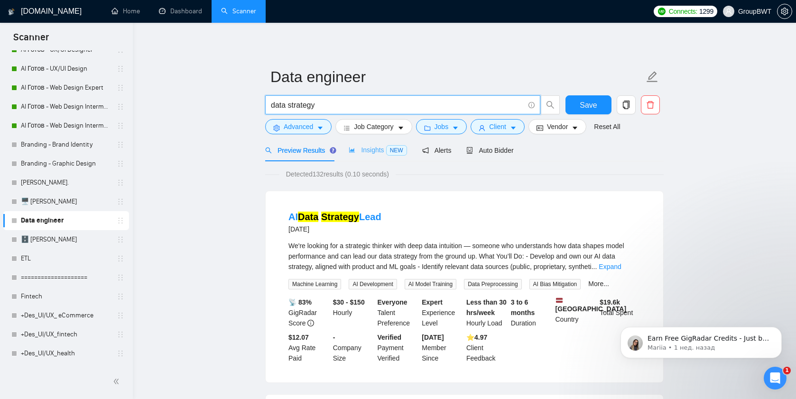
type input "data strategy"
click at [366, 151] on span "Insights NEW" at bounding box center [378, 150] width 58 height 8
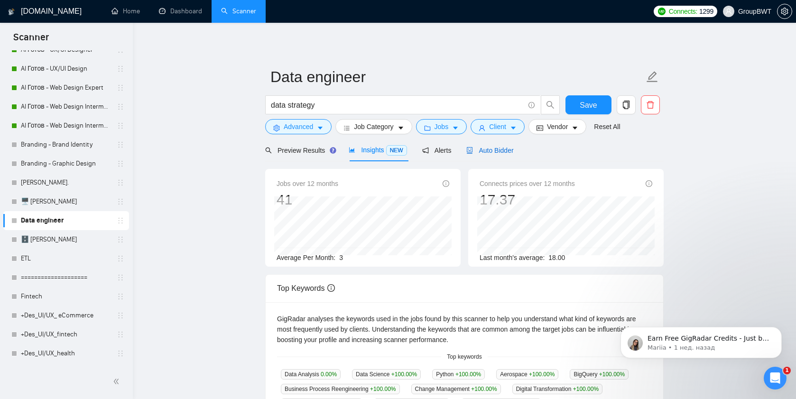
click at [495, 149] on span "Auto Bidder" at bounding box center [489, 151] width 47 height 8
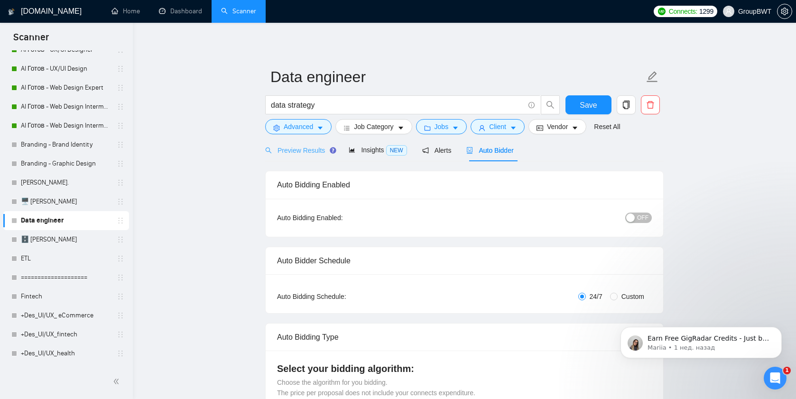
click at [313, 156] on div "Preview Results" at bounding box center [299, 150] width 68 height 22
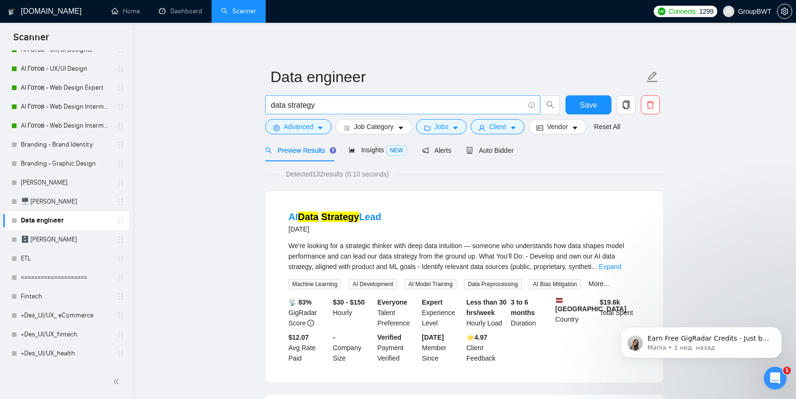
click at [294, 102] on input "data strategy" at bounding box center [397, 105] width 253 height 12
click at [309, 107] on input "data strategy" at bounding box center [397, 105] width 253 height 12
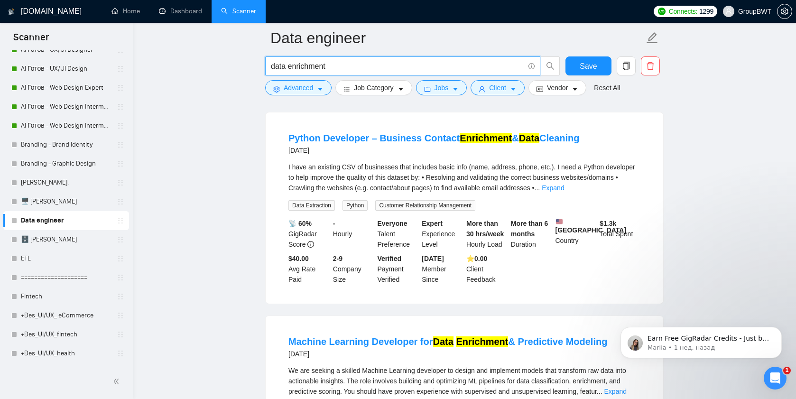
scroll to position [891, 0]
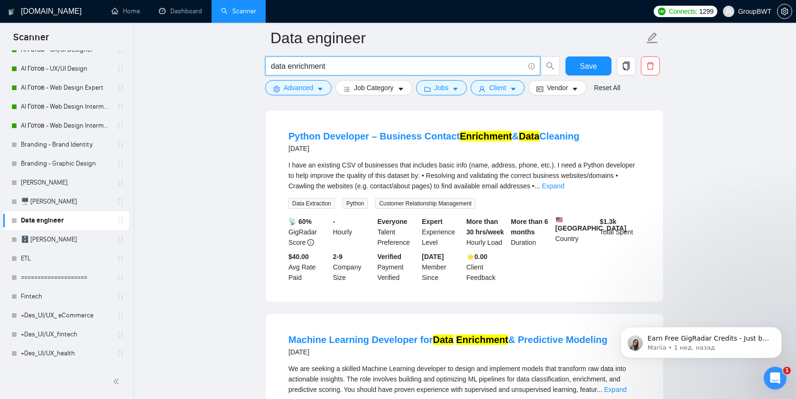
paste input "ElasticSearch"
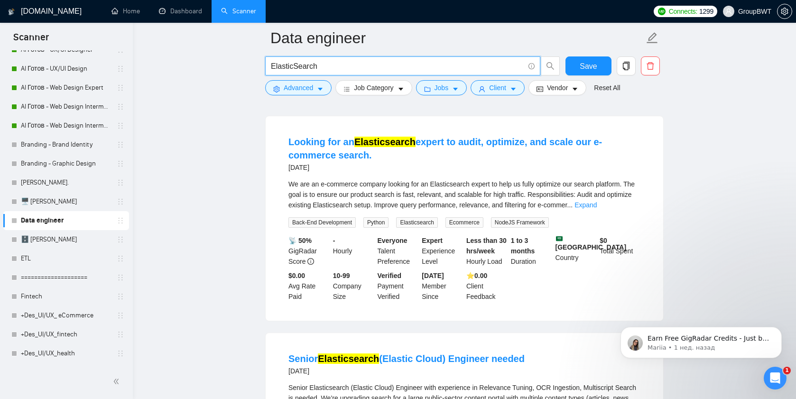
scroll to position [89, 0]
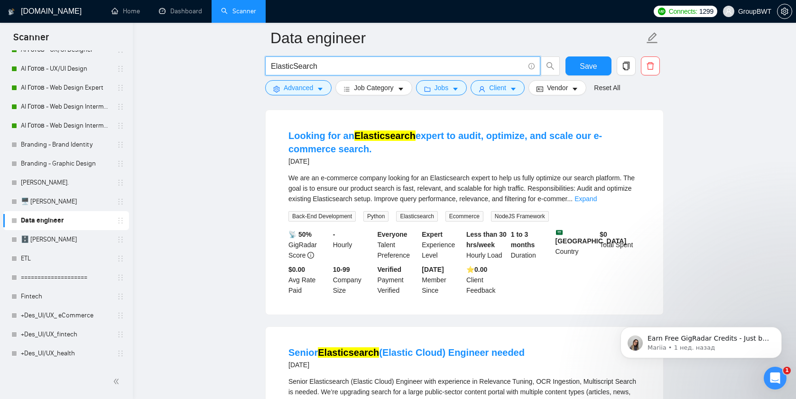
type input "ElasticSearch"
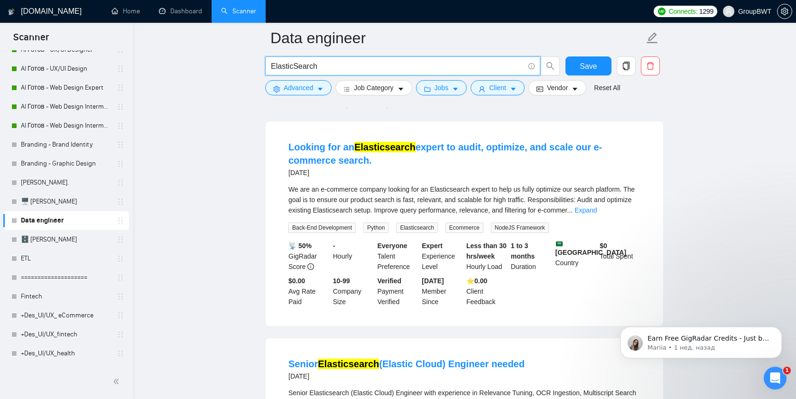
scroll to position [0, 0]
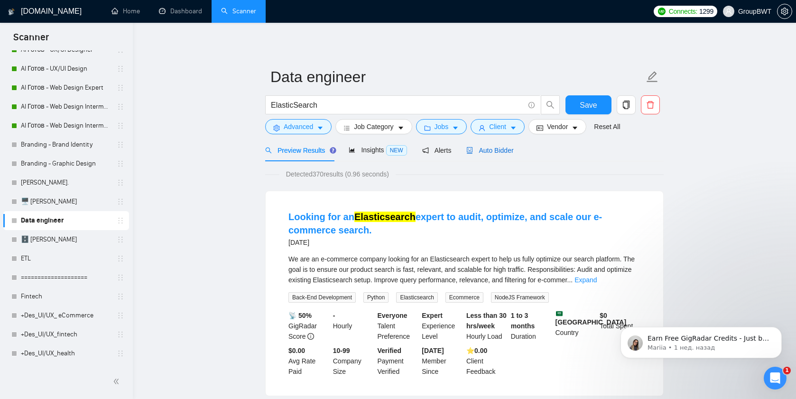
click at [497, 153] on span "Auto Bidder" at bounding box center [489, 151] width 47 height 8
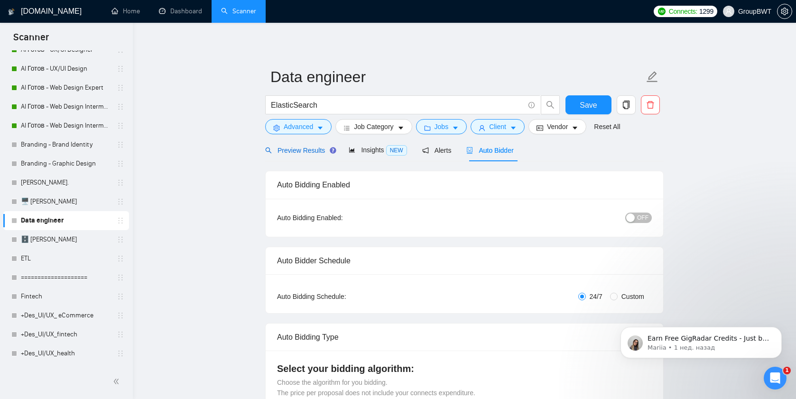
click at [295, 151] on span "Preview Results" at bounding box center [299, 151] width 68 height 8
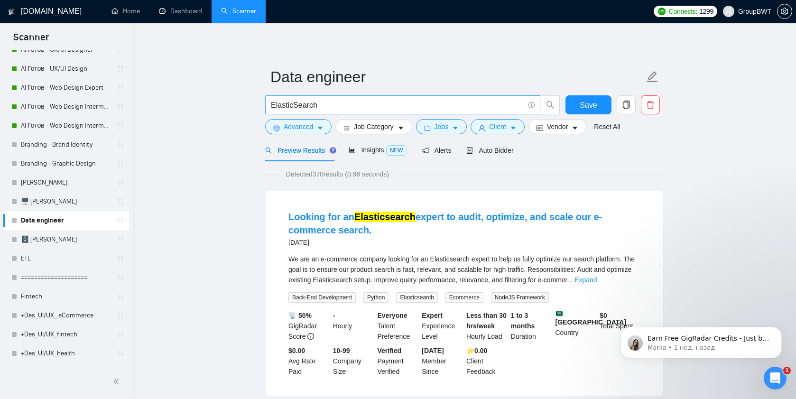
click at [291, 103] on input "ElasticSearch" at bounding box center [397, 105] width 253 height 12
click at [315, 108] on input "ElasticSearch" at bounding box center [397, 105] width 253 height 12
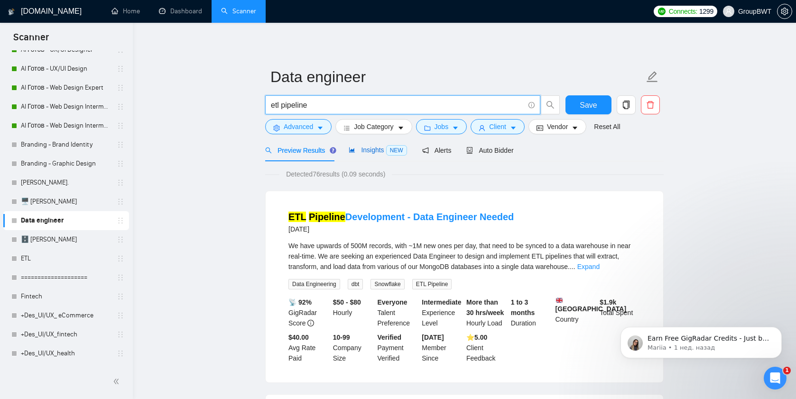
click at [359, 152] on span "Insights NEW" at bounding box center [378, 150] width 58 height 8
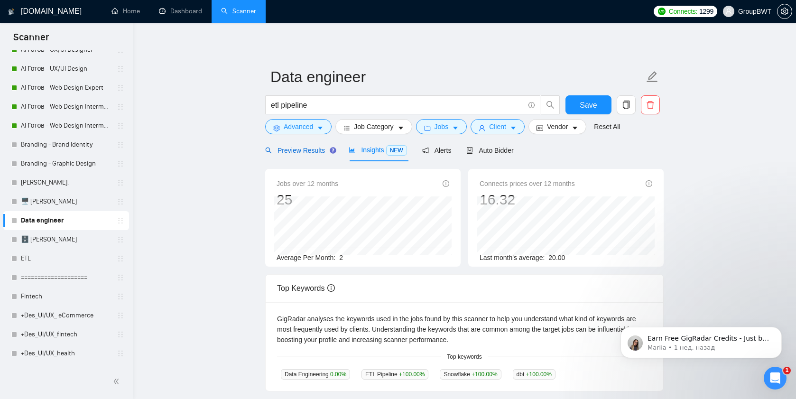
click at [289, 152] on span "Preview Results" at bounding box center [299, 151] width 68 height 8
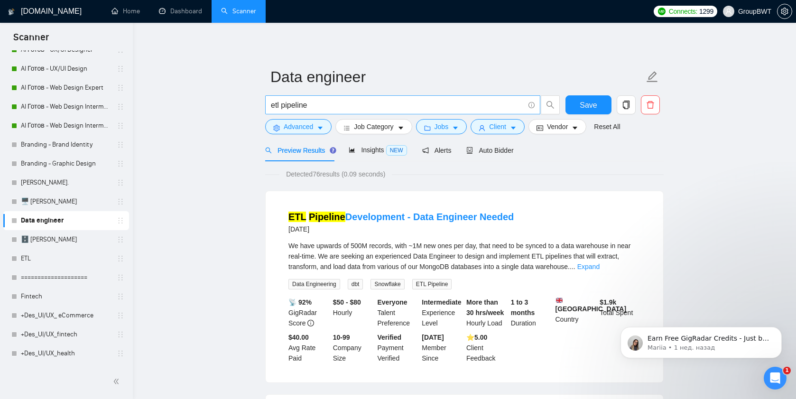
click at [314, 106] on input "etl pipeline" at bounding box center [397, 105] width 253 height 12
paste input "(data warehouse) | (api data) | (data (engineer*)) | (data (architect*)) | (ana…"
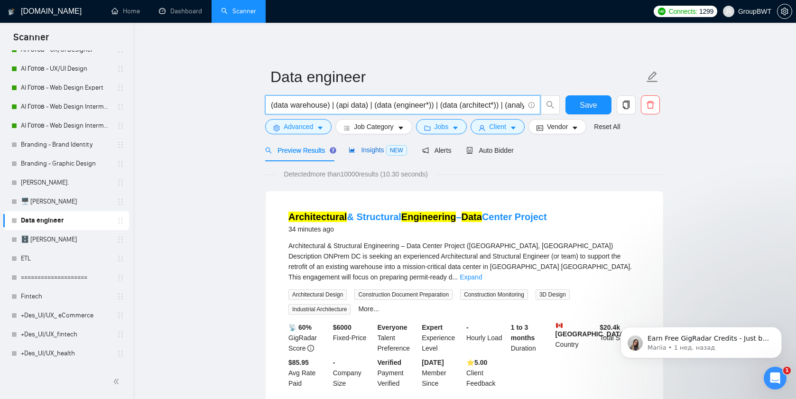
click at [371, 148] on span "Insights NEW" at bounding box center [378, 150] width 58 height 8
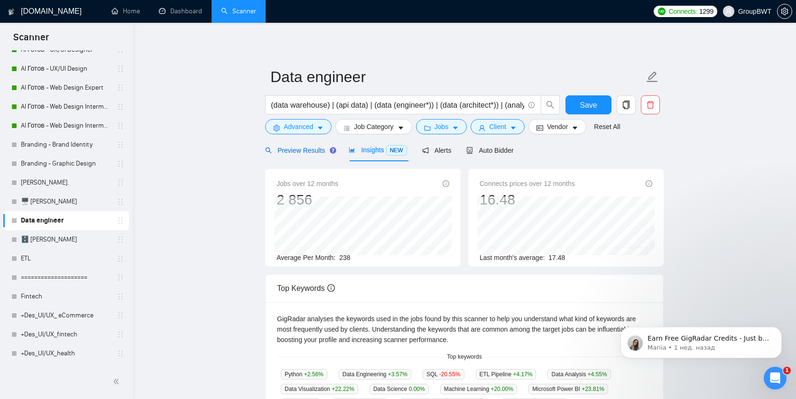
click at [293, 152] on span "Preview Results" at bounding box center [299, 151] width 68 height 8
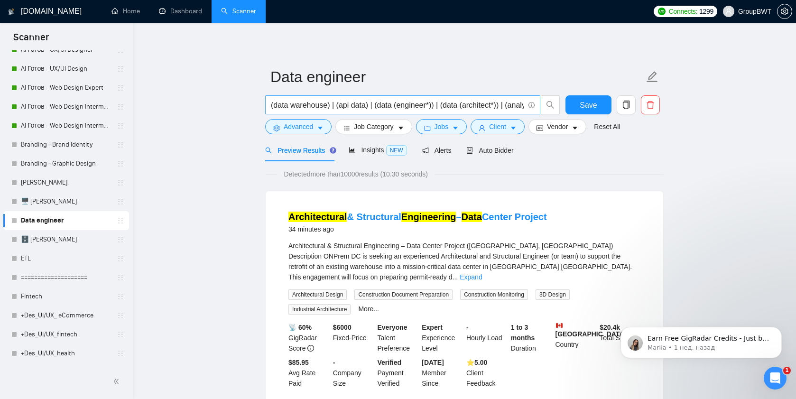
click at [339, 106] on input "(data warehouse) | (api data) | (data (engineer*)) | (data (architect*)) | (ana…" at bounding box center [397, 105] width 253 height 12
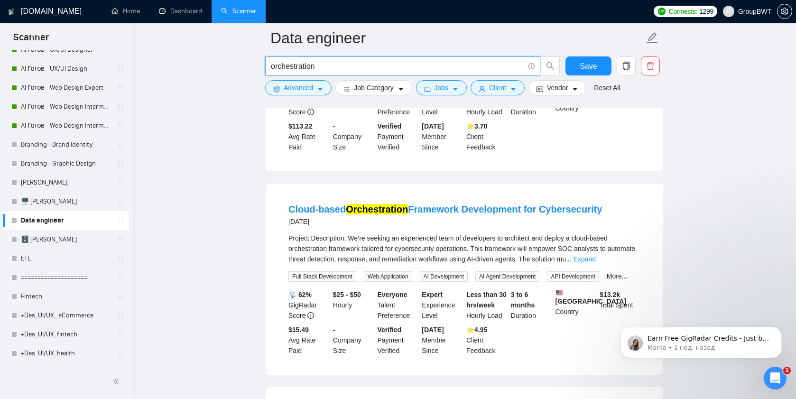
scroll to position [704, 0]
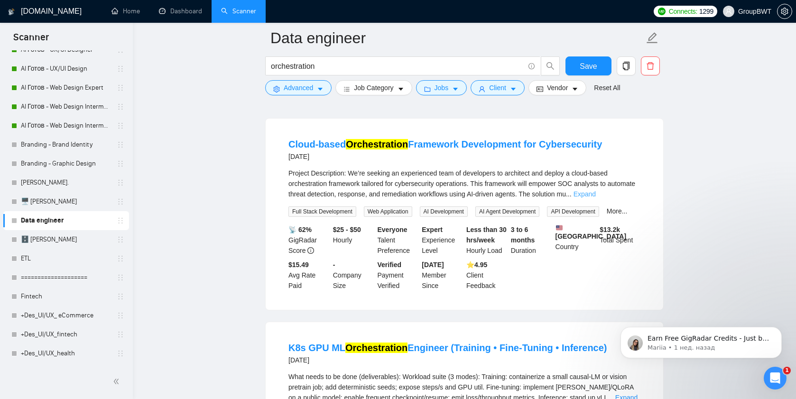
click at [596, 198] on link "Expand" at bounding box center [584, 194] width 22 height 8
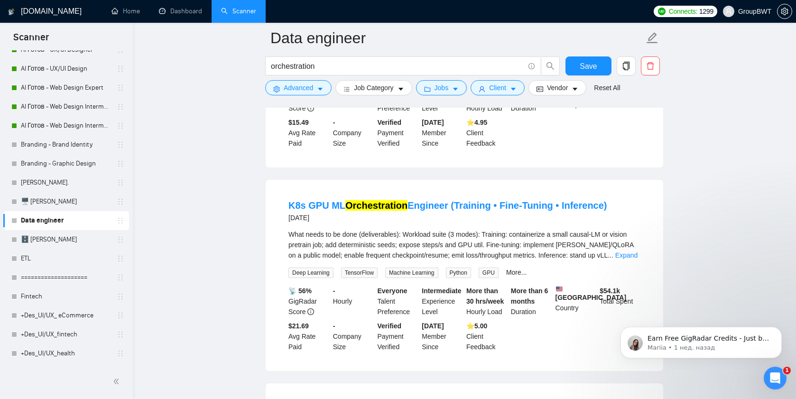
scroll to position [991, 0]
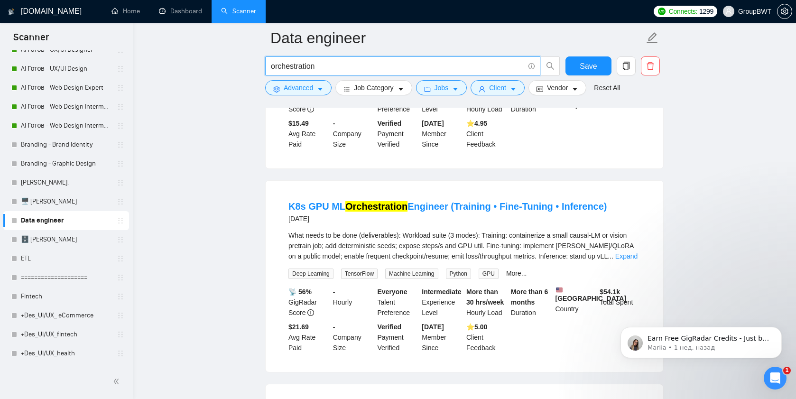
click at [310, 65] on input "orchestration" at bounding box center [397, 66] width 253 height 12
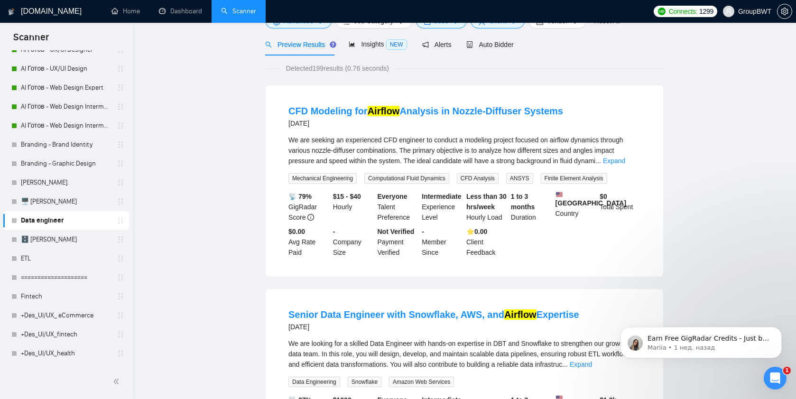
scroll to position [0, 0]
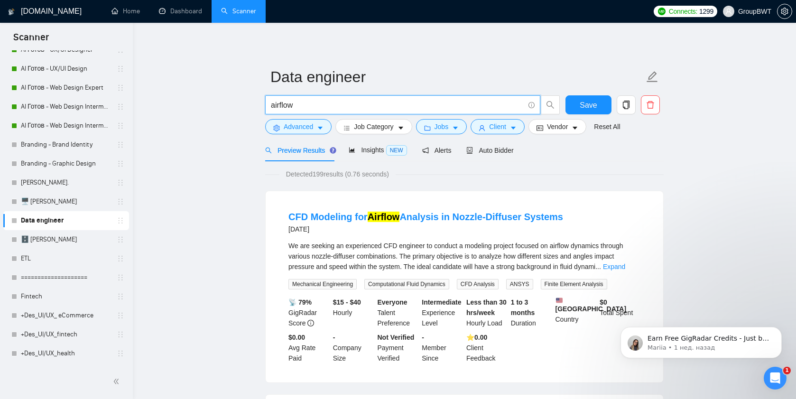
click at [293, 105] on input "airflow" at bounding box center [397, 105] width 253 height 12
paste input "(data warehouse) | (api data) | (data (engineer*)) | (data (architect*)) | (ana…"
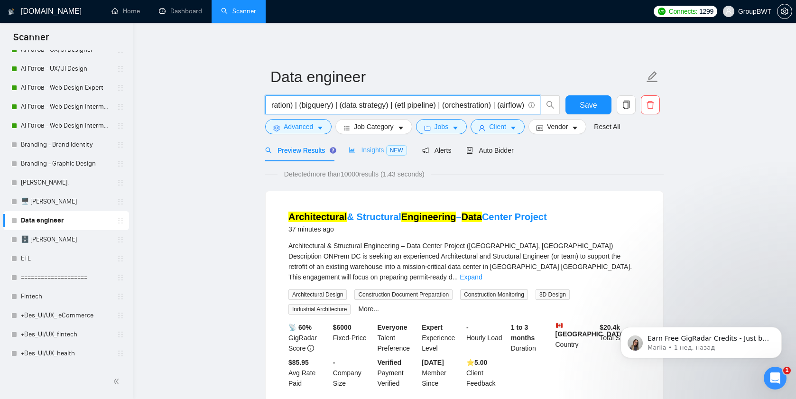
click at [376, 156] on div "Insights NEW" at bounding box center [378, 150] width 58 height 22
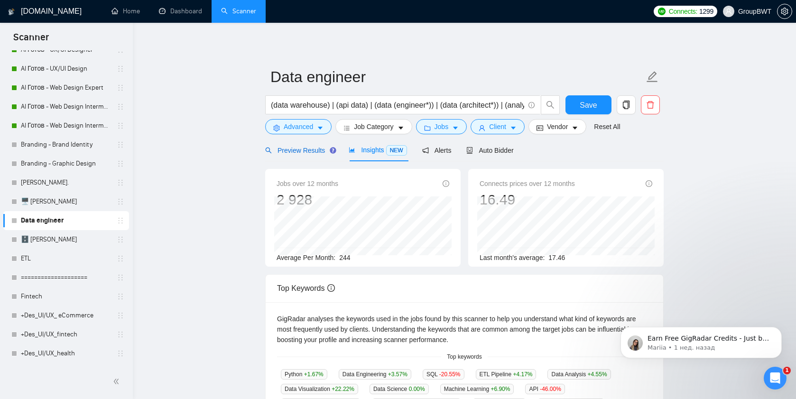
click at [288, 153] on span "Preview Results" at bounding box center [299, 151] width 68 height 8
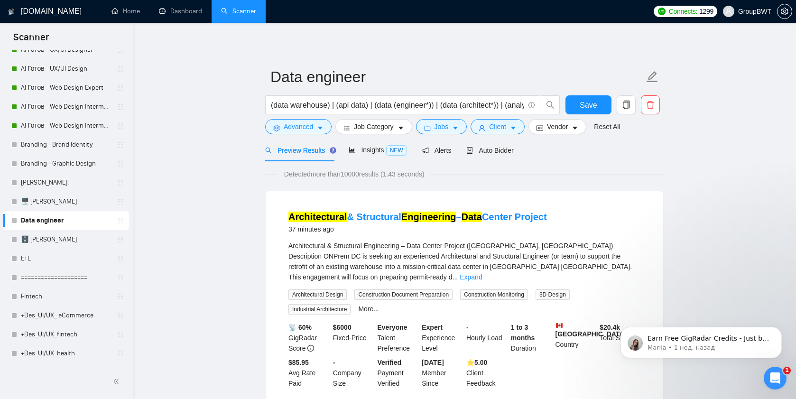
scroll to position [28, 0]
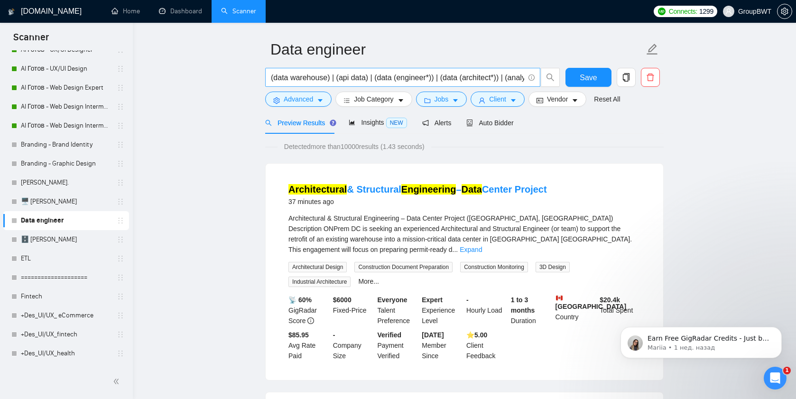
click at [344, 75] on input "(data warehouse) | (api data) | (data (engineer*)) | (data (architect*)) | (ana…" at bounding box center [397, 78] width 253 height 12
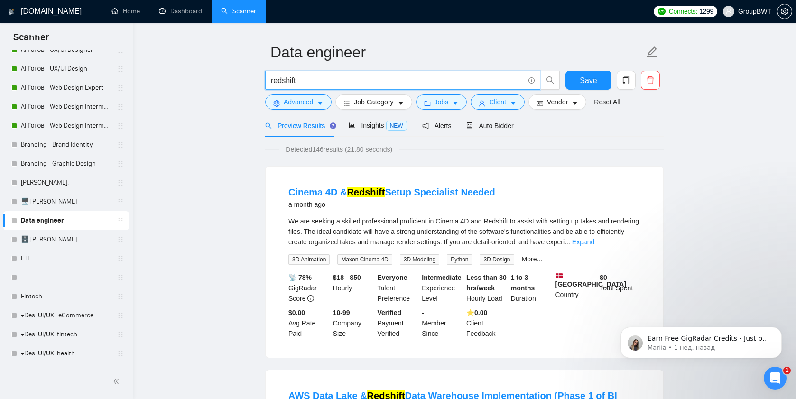
scroll to position [0, 0]
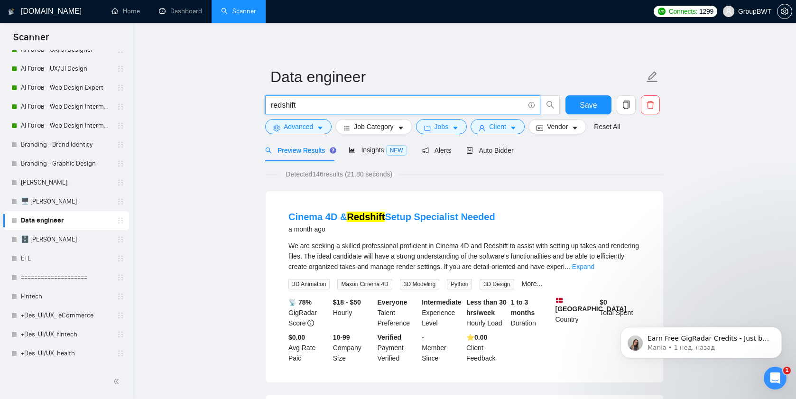
drag, startPoint x: 304, startPoint y: 106, endPoint x: 234, endPoint y: 106, distance: 70.2
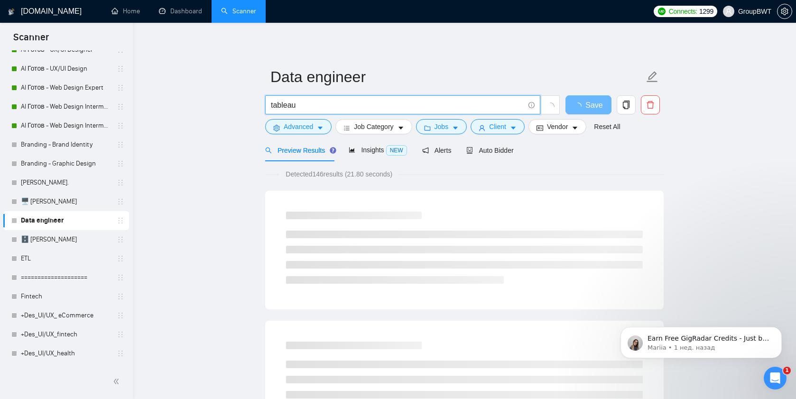
click at [273, 105] on input "tableau" at bounding box center [397, 105] width 253 height 12
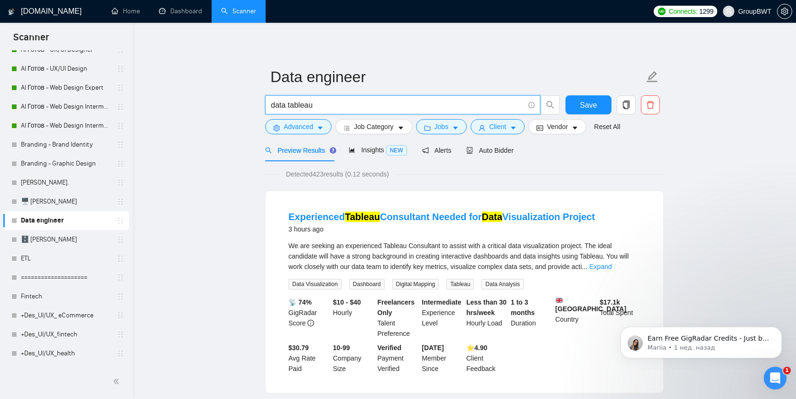
click at [306, 101] on input "data tableau" at bounding box center [397, 105] width 253 height 12
paste input "(data warehouse) | (api data) | (data (engineer*)) | (data (architect*)) | (ana…"
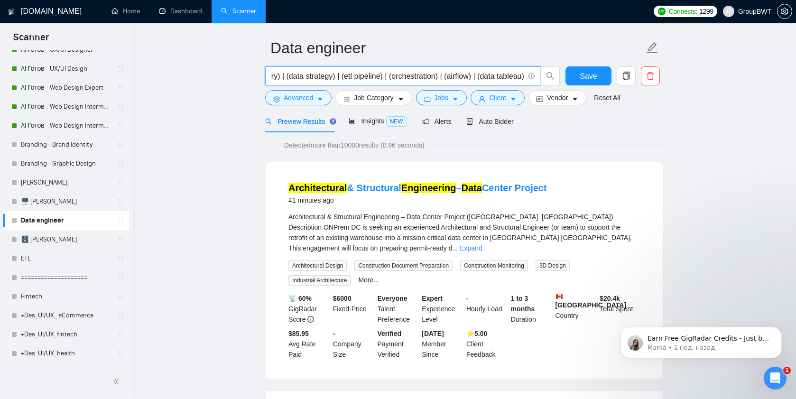
scroll to position [20, 0]
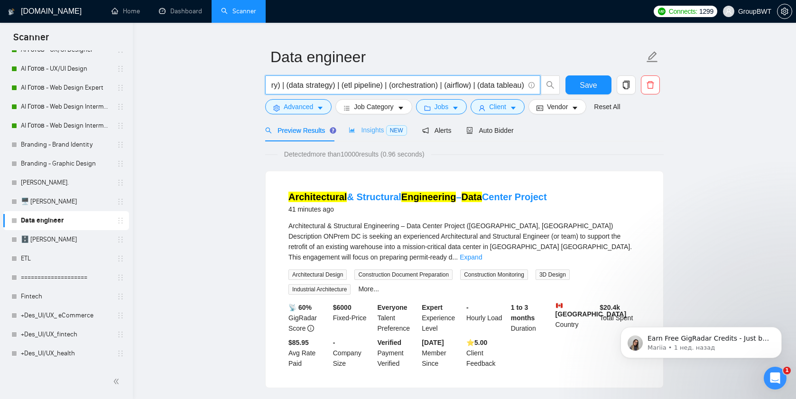
type input "(data warehouse) | (api data) | (data (engineer*)) | (data (architect*)) | (ana…"
click at [375, 130] on span "Insights NEW" at bounding box center [378, 130] width 58 height 8
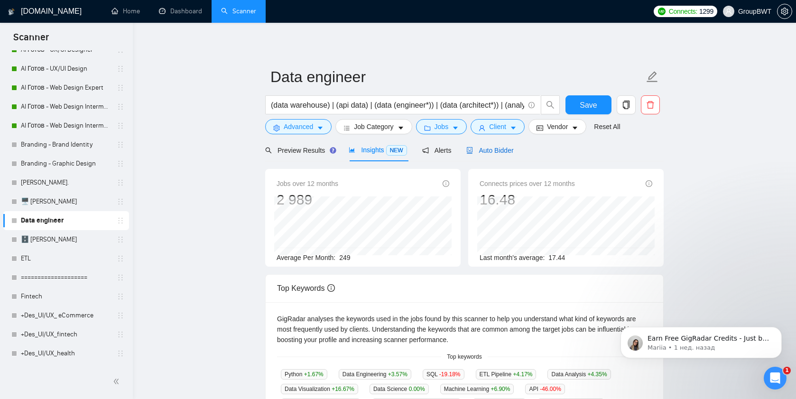
click at [483, 147] on span "Auto Bidder" at bounding box center [489, 151] width 47 height 8
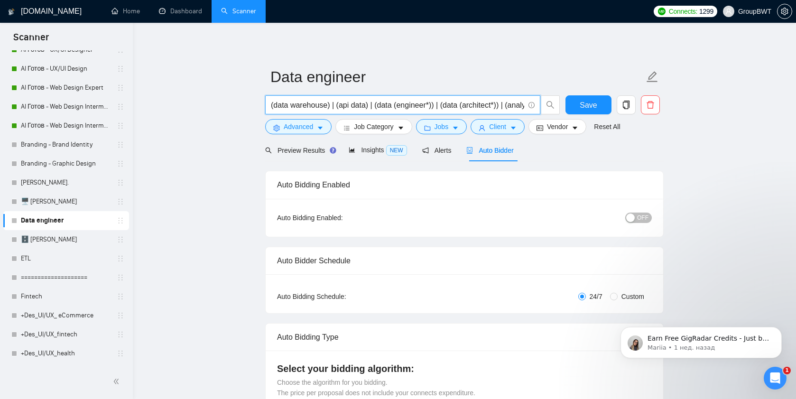
click at [334, 107] on input "(data warehouse) | (api data) | (data (engineer*)) | (data (architect*)) | (ana…" at bounding box center [397, 105] width 253 height 12
type input "metabase"
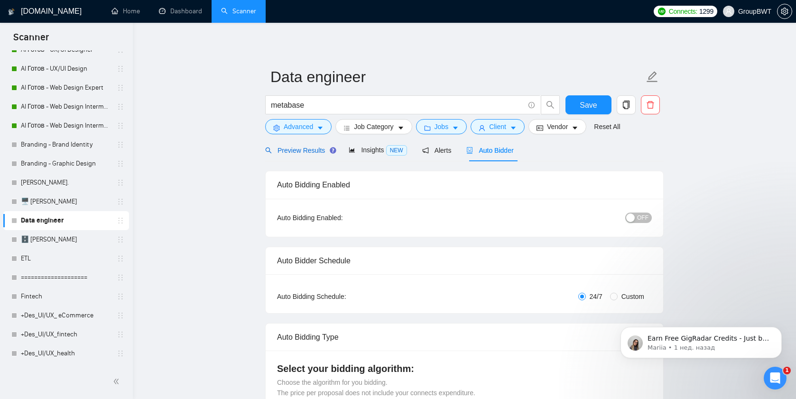
click at [311, 152] on span "Preview Results" at bounding box center [299, 151] width 68 height 8
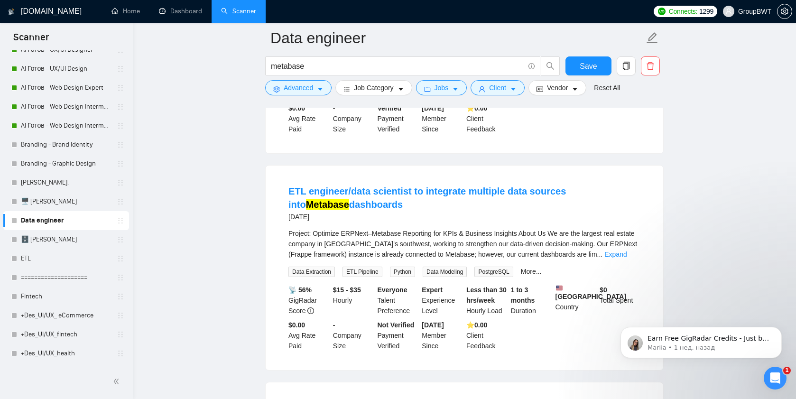
scroll to position [238, 0]
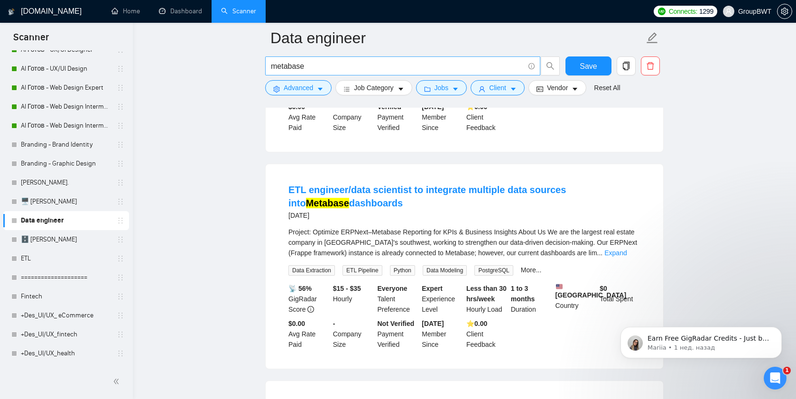
click at [306, 66] on input "metabase" at bounding box center [397, 66] width 253 height 12
paste input "etl pipelin"
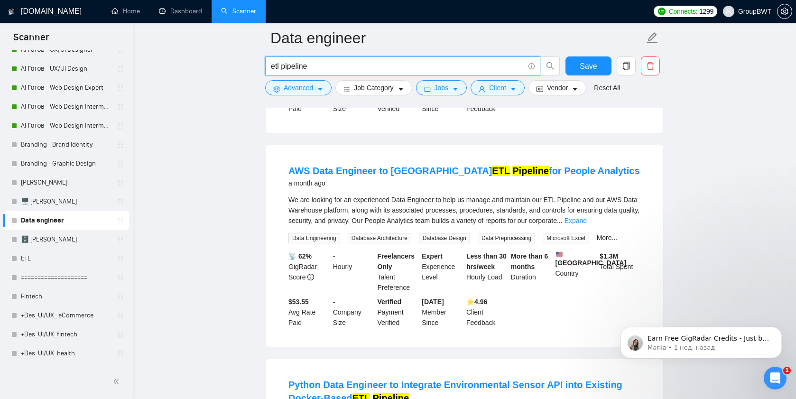
scroll to position [0, 0]
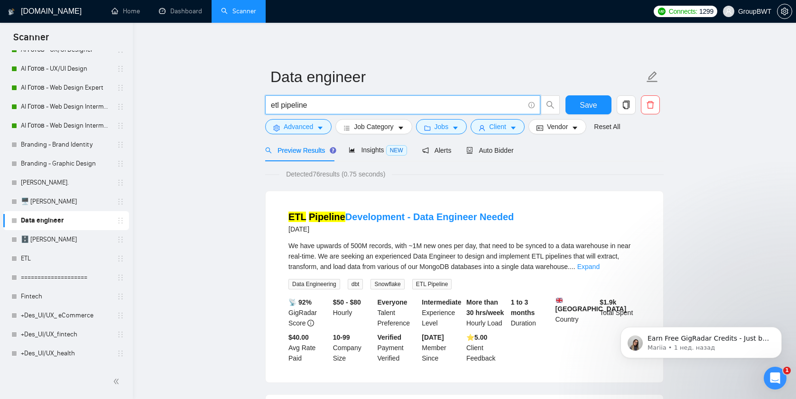
click at [291, 109] on input "etl pipeline" at bounding box center [397, 105] width 253 height 12
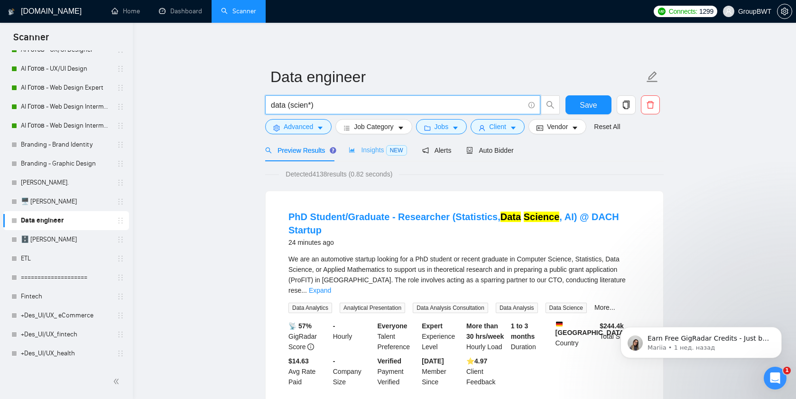
type input "data (scien*)"
click at [368, 145] on div "Insights NEW" at bounding box center [378, 150] width 58 height 11
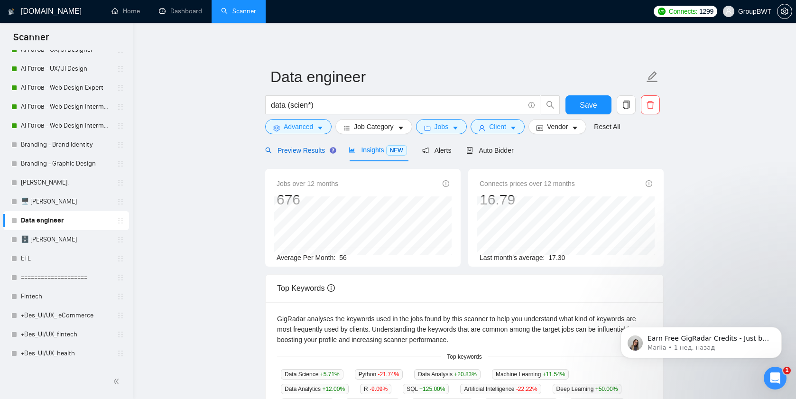
click at [299, 153] on span "Preview Results" at bounding box center [299, 151] width 68 height 8
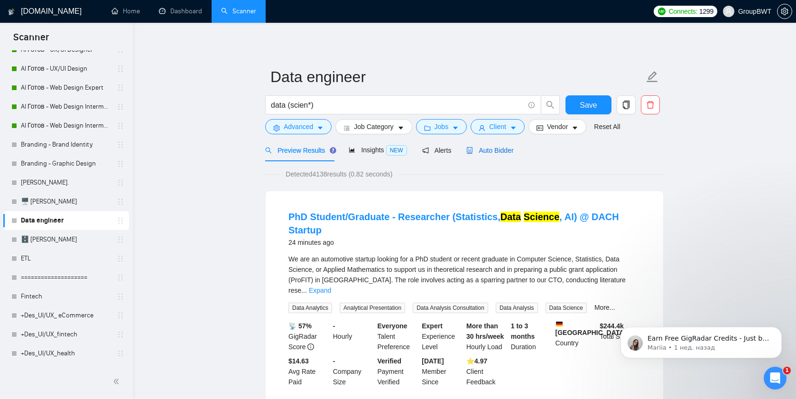
click at [487, 148] on span "Auto Bidder" at bounding box center [489, 151] width 47 height 8
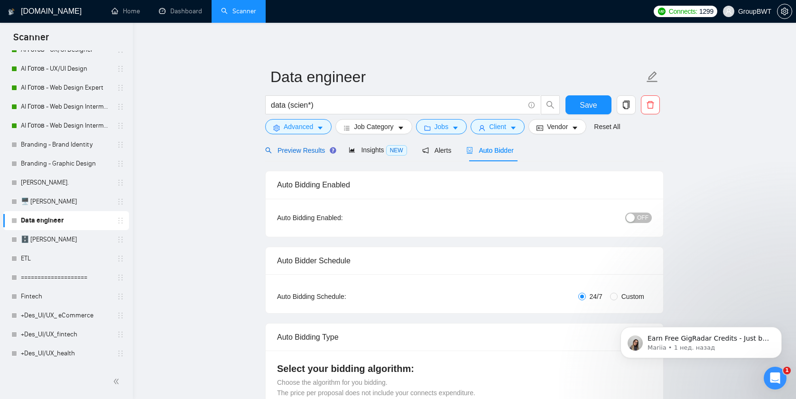
click at [283, 151] on span "Preview Results" at bounding box center [299, 151] width 68 height 8
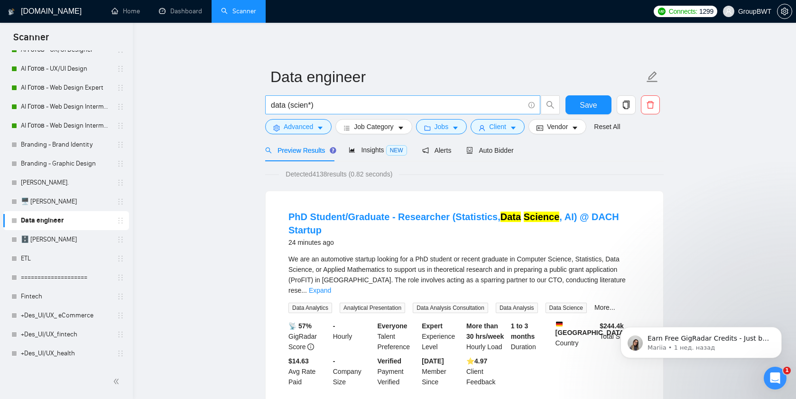
click at [303, 104] on input "data (scien*)" at bounding box center [397, 105] width 253 height 12
paste input "(data warehouse) | (api data) | (data (engineer*)) | (data (architect*)) | (ana…"
click at [376, 156] on div "Insights NEW" at bounding box center [378, 150] width 58 height 22
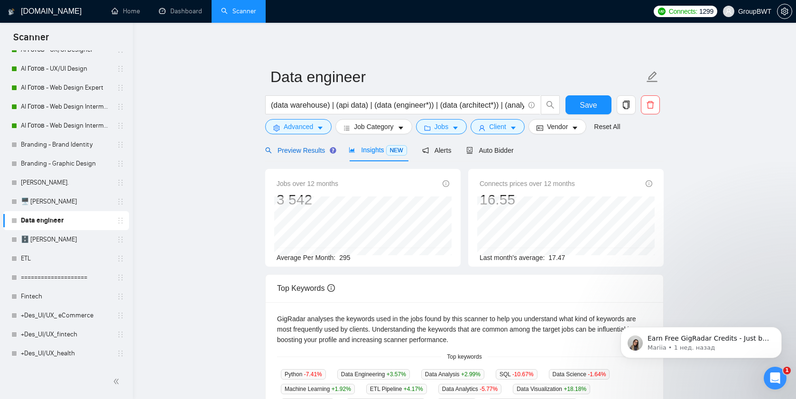
click at [279, 149] on span "Preview Results" at bounding box center [299, 151] width 68 height 8
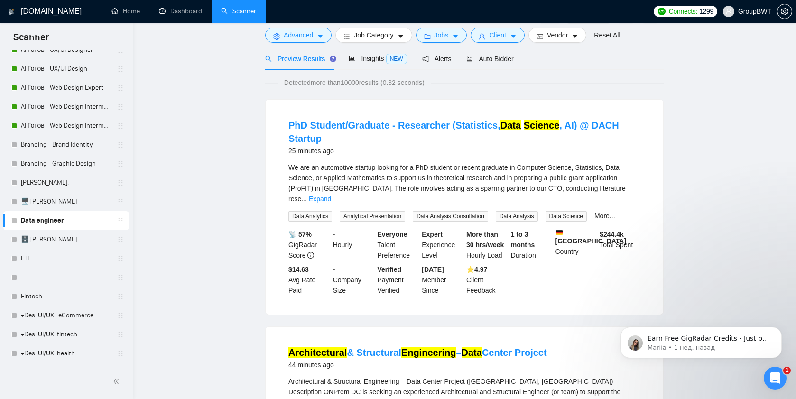
scroll to position [10, 0]
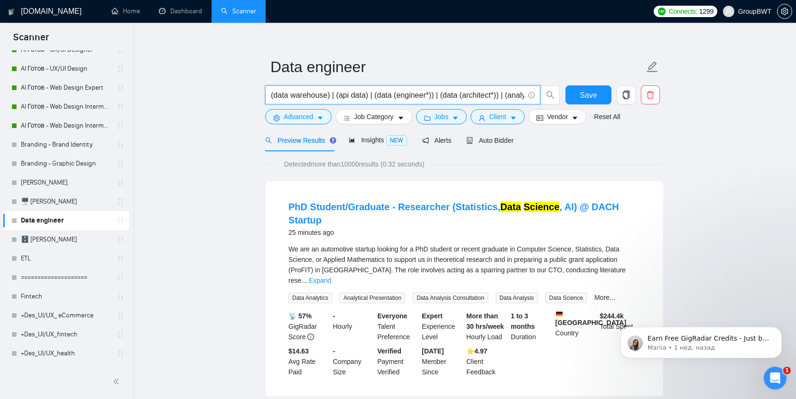
click at [319, 99] on input "(data warehouse) | (api data) | (data (engineer*)) | (data (architect*)) | (ana…" at bounding box center [397, 95] width 253 height 12
paste input "(scien*"
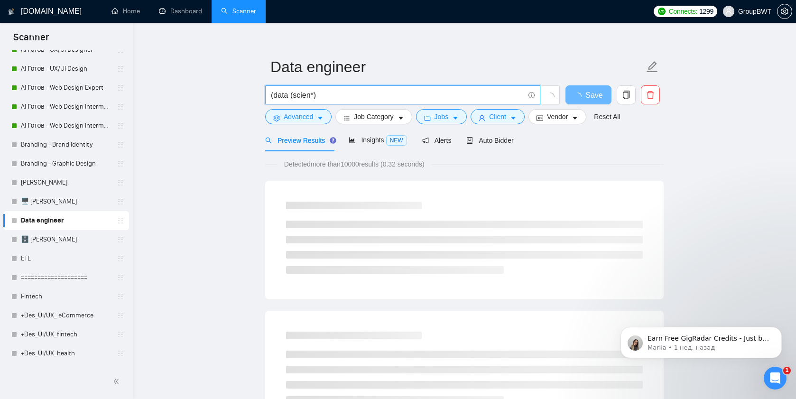
click at [275, 93] on input "(data (scien*)" at bounding box center [397, 95] width 253 height 12
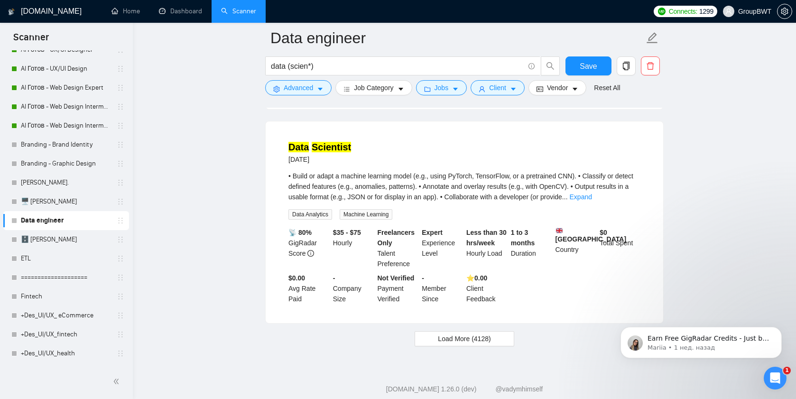
scroll to position [1958, 0]
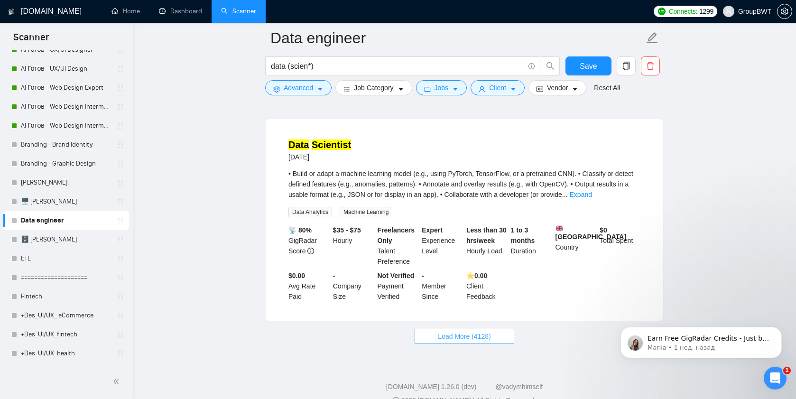
click at [445, 331] on span "Load More (4128)" at bounding box center [464, 336] width 53 height 10
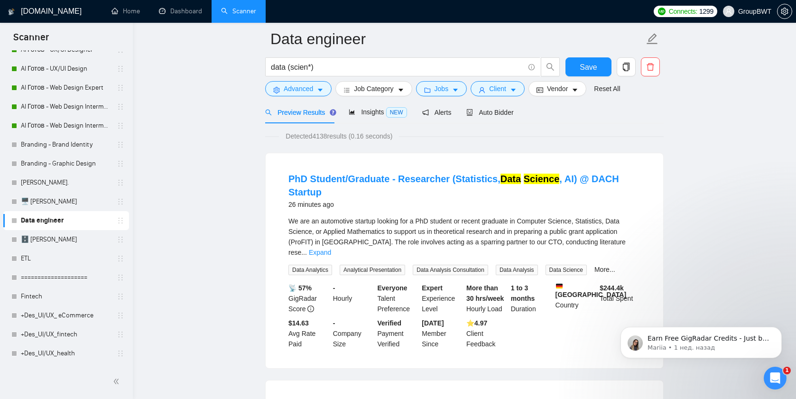
scroll to position [0, 0]
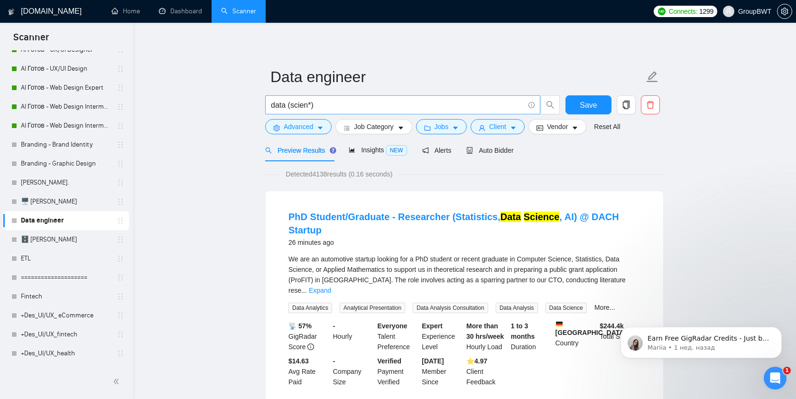
click at [317, 108] on input "data (scien*)" at bounding box center [397, 105] width 253 height 12
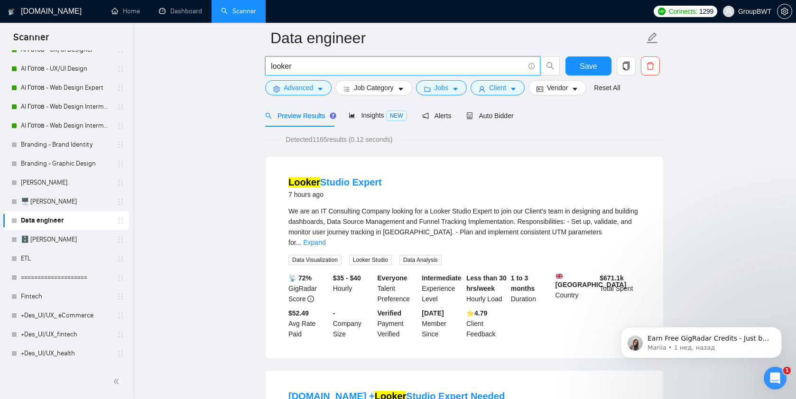
scroll to position [46, 0]
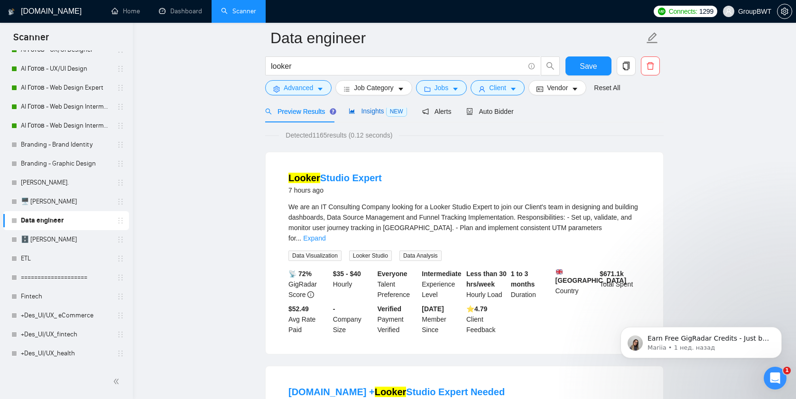
click at [358, 113] on span "Insights NEW" at bounding box center [378, 111] width 58 height 8
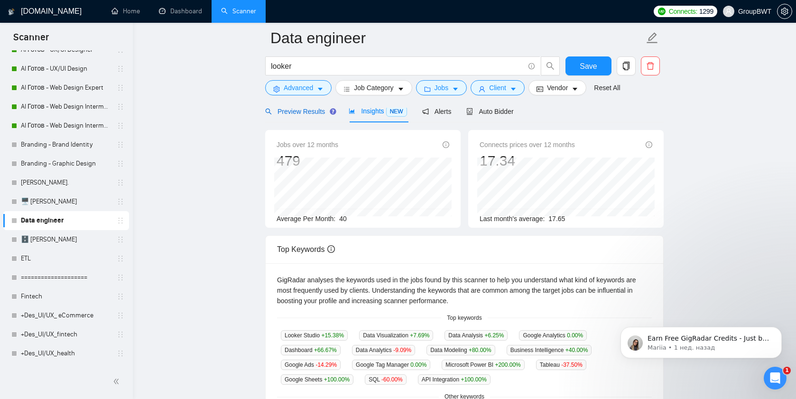
click at [307, 111] on span "Preview Results" at bounding box center [299, 112] width 68 height 8
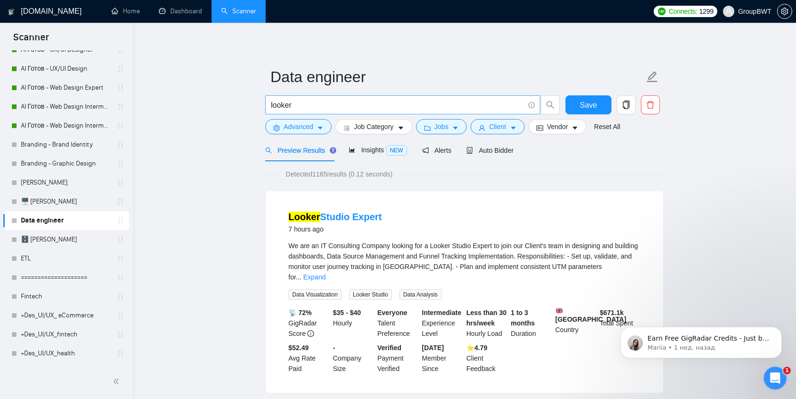
click at [310, 109] on input "looker" at bounding box center [397, 105] width 253 height 12
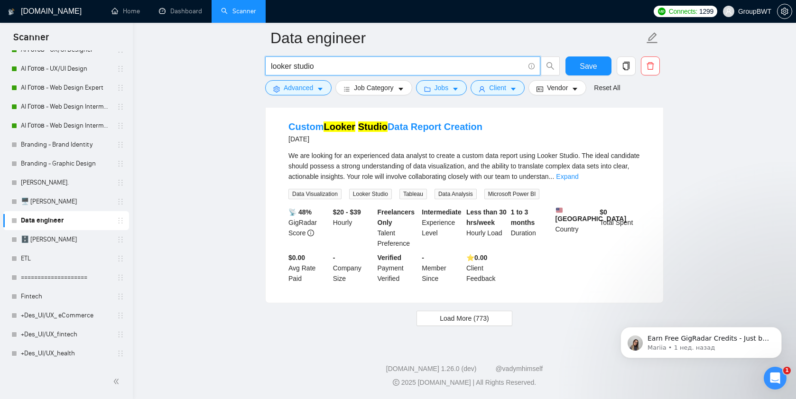
scroll to position [1958, 0]
click at [435, 318] on button "Load More (773)" at bounding box center [464, 318] width 96 height 15
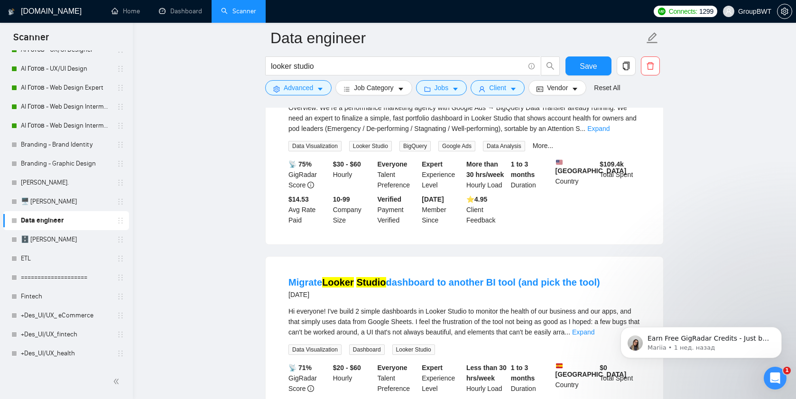
scroll to position [2117, 0]
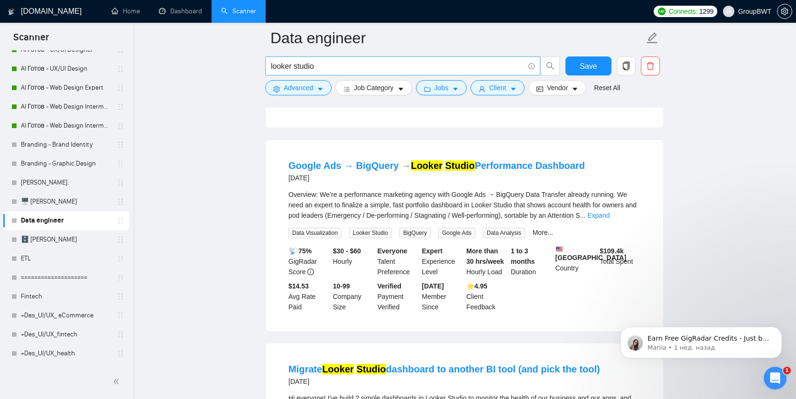
click at [309, 64] on input "looker studio" at bounding box center [397, 66] width 253 height 12
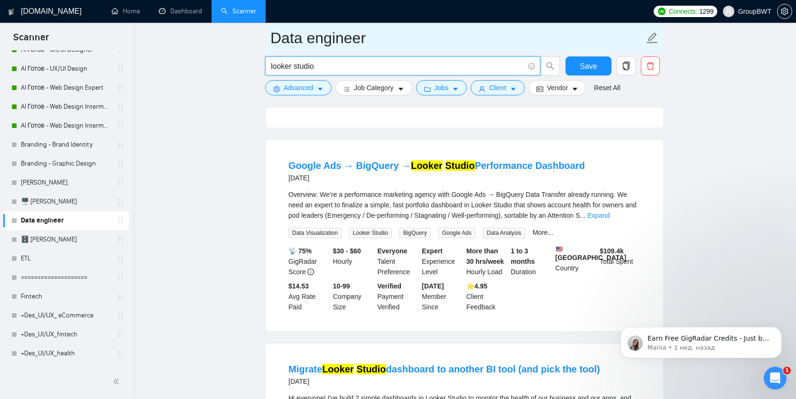
paste input "(data warehouse) | (api data) | (data (engineer*)) | (data (architect*)) | (ana…"
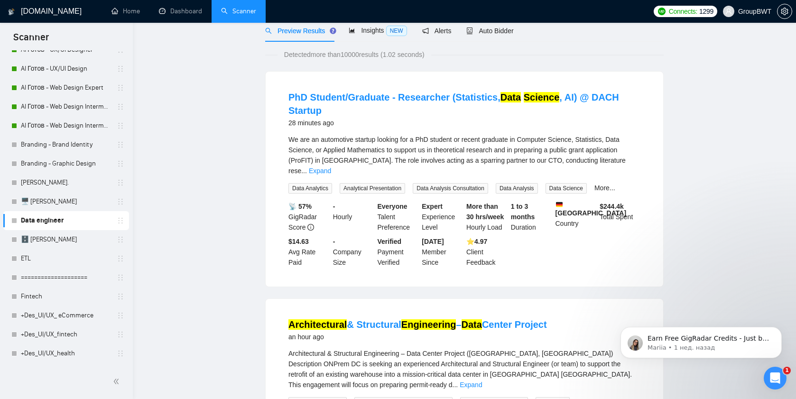
scroll to position [0, 0]
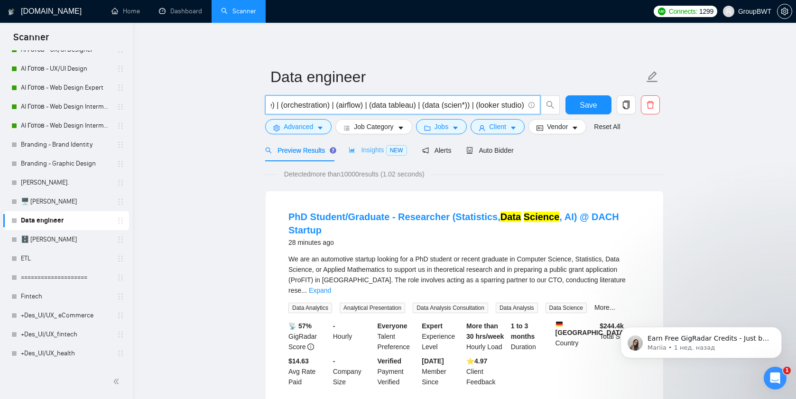
type input "(data warehouse) | (api data) | (data (engineer*)) | (data (architect*)) | (ana…"
click at [363, 144] on div "Insights NEW" at bounding box center [378, 150] width 58 height 22
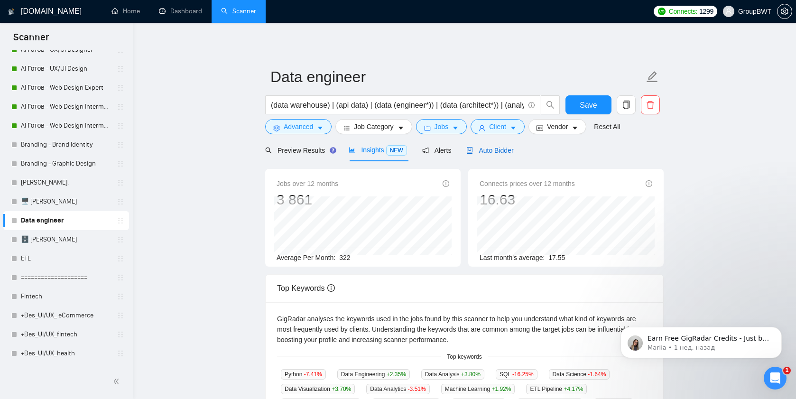
click at [494, 149] on span "Auto Bidder" at bounding box center [489, 151] width 47 height 8
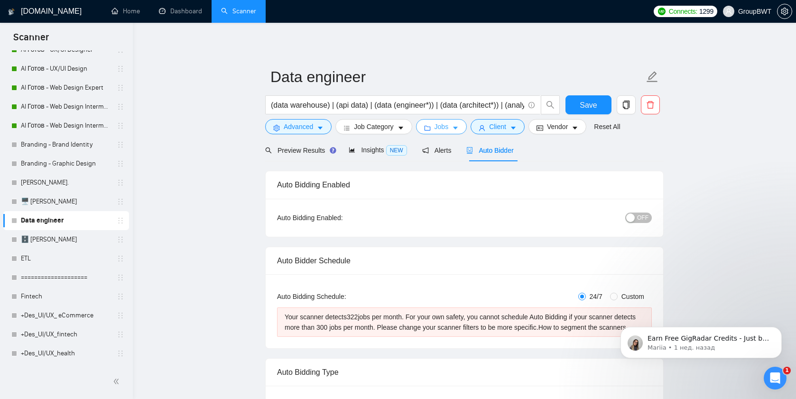
click at [457, 130] on icon "caret-down" at bounding box center [455, 128] width 7 height 7
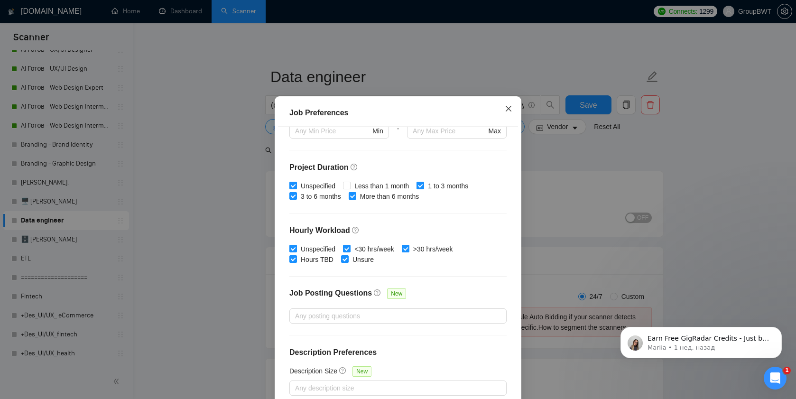
click at [511, 112] on icon "close" at bounding box center [509, 109] width 8 height 8
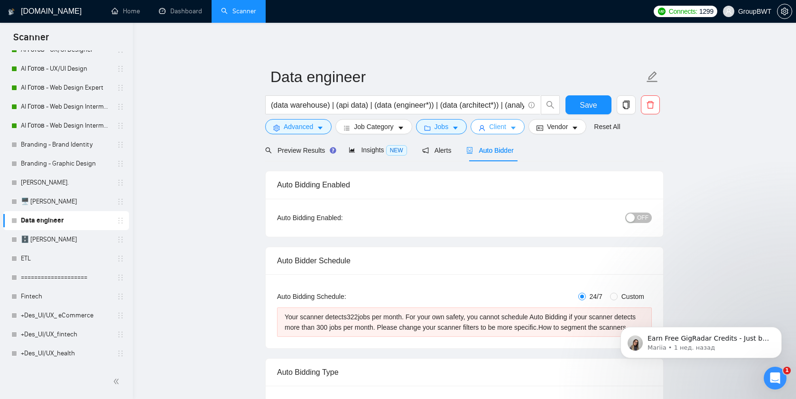
click at [502, 125] on span "Client" at bounding box center [497, 126] width 17 height 10
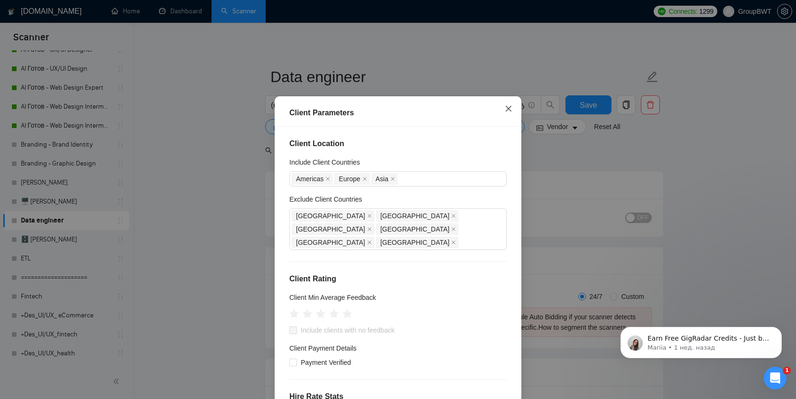
click at [505, 112] on icon "close" at bounding box center [509, 109] width 8 height 8
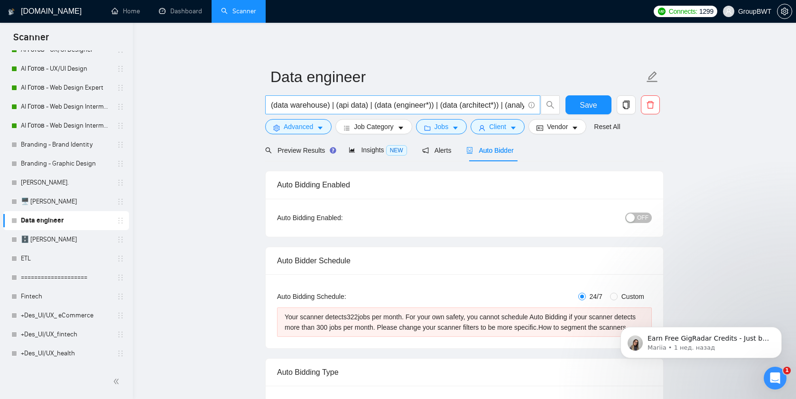
click at [448, 104] on input "(data warehouse) | (api data) | (data (engineer*)) | (data (architect*)) | (ana…" at bounding box center [397, 105] width 253 height 12
click at [303, 151] on span "Preview Results" at bounding box center [299, 151] width 68 height 8
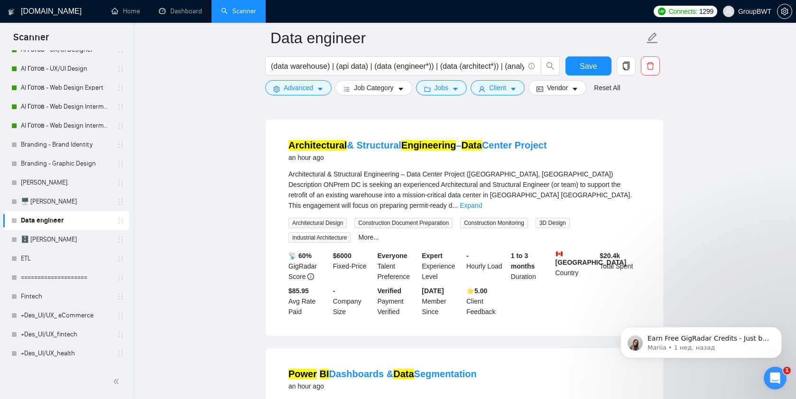
scroll to position [316, 0]
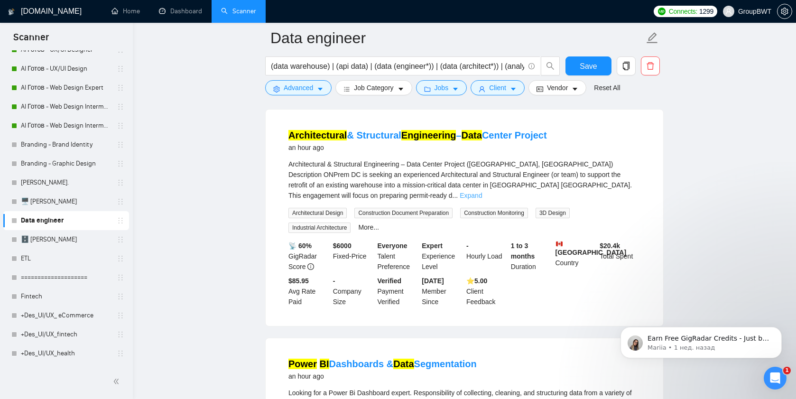
click at [482, 192] on link "Expand" at bounding box center [470, 196] width 22 height 8
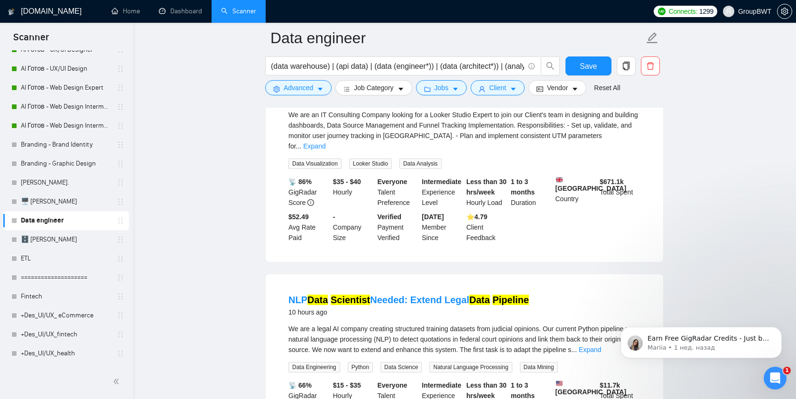
scroll to position [1170, 0]
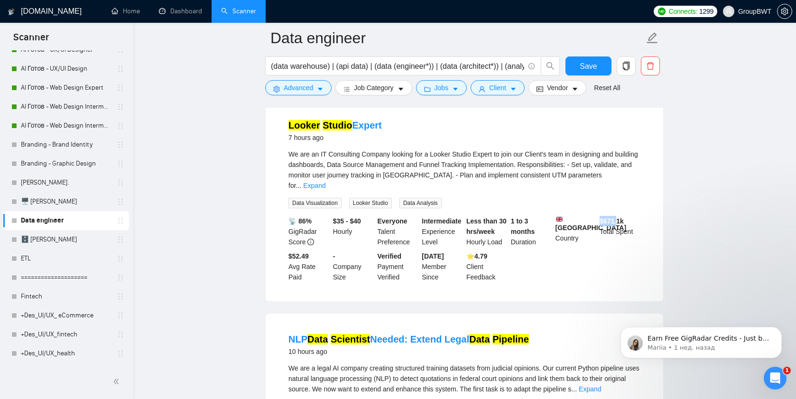
drag, startPoint x: 598, startPoint y: 205, endPoint x: 622, endPoint y: 205, distance: 23.7
click at [621, 216] on div "$ 671.1k Total Spent" at bounding box center [619, 231] width 45 height 31
click at [372, 155] on div "We are an IT Consulting Company looking for a Looker Studio Expert to join our …" at bounding box center [464, 170] width 352 height 42
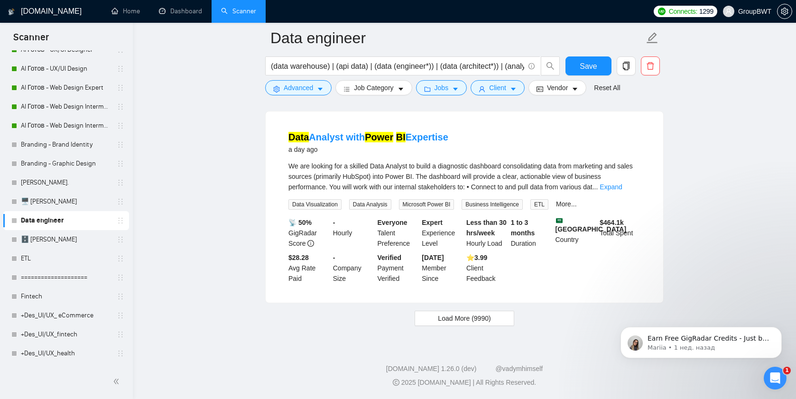
scroll to position [2214, 0]
click at [445, 318] on span "Load More (9990)" at bounding box center [464, 318] width 53 height 10
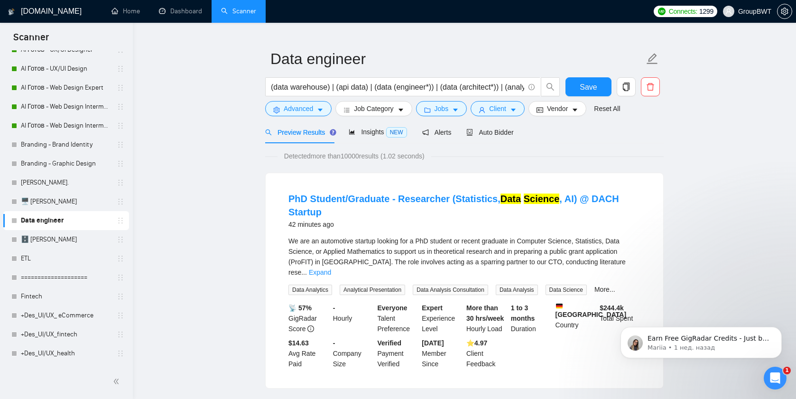
scroll to position [0, 0]
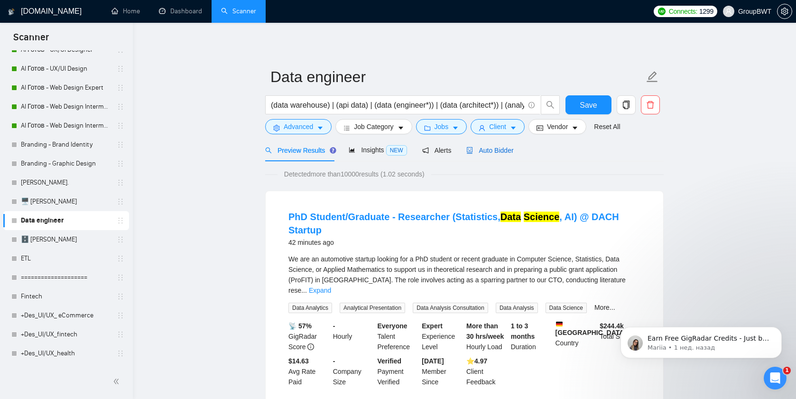
click at [499, 147] on span "Auto Bidder" at bounding box center [489, 151] width 47 height 8
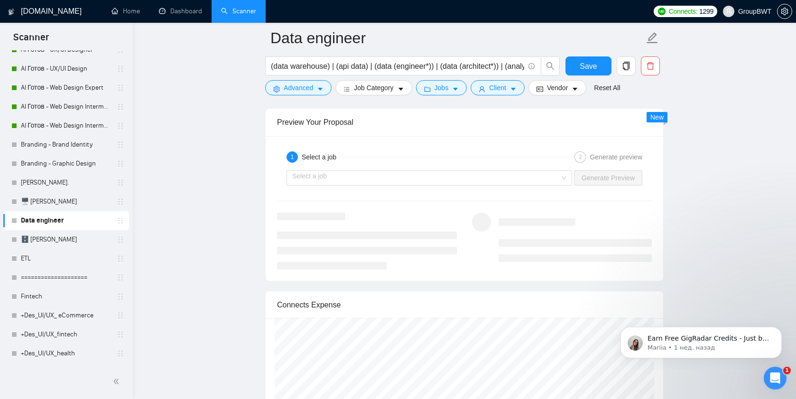
scroll to position [1873, 0]
click at [404, 180] on input "search" at bounding box center [425, 172] width 267 height 14
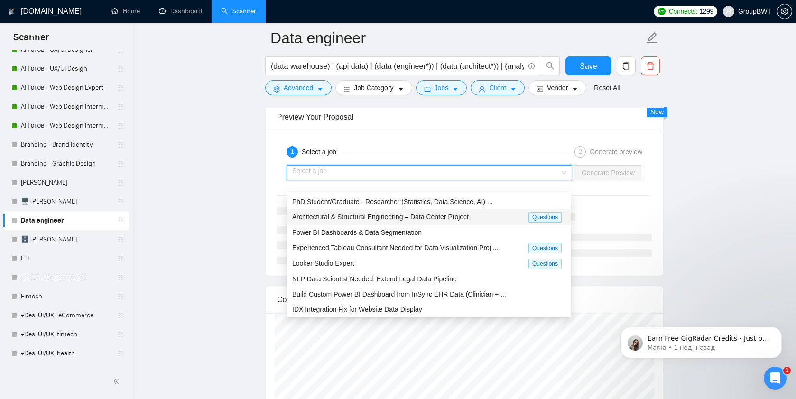
click at [349, 218] on span "Architectural & Structural Engineering – Data Center Project" at bounding box center [380, 217] width 176 height 8
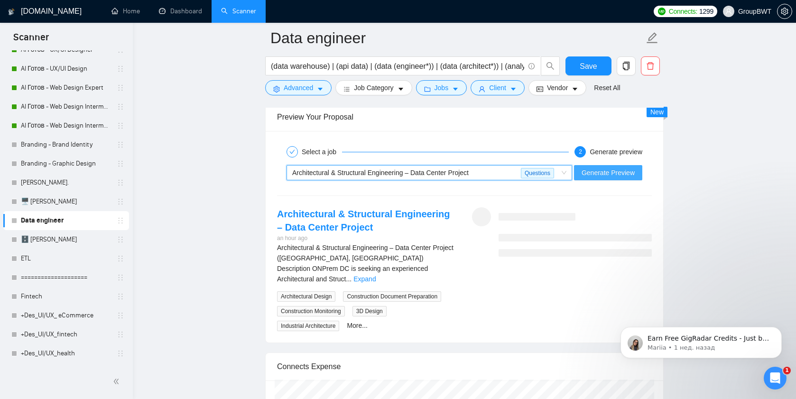
click at [593, 178] on span "Generate Preview" at bounding box center [607, 172] width 53 height 10
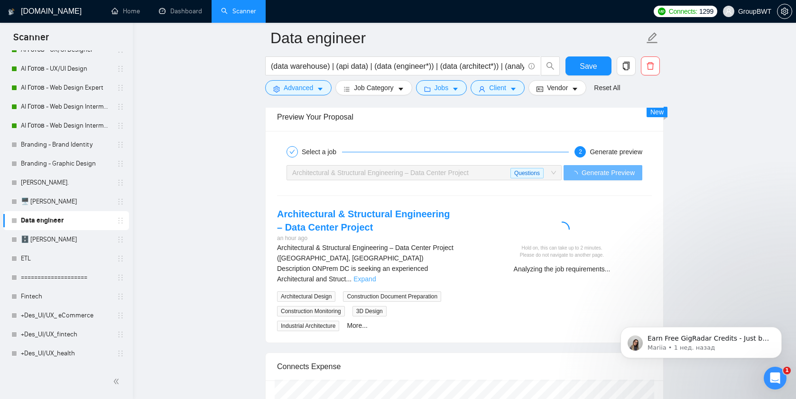
click at [376, 276] on link "Expand" at bounding box center [364, 279] width 22 height 8
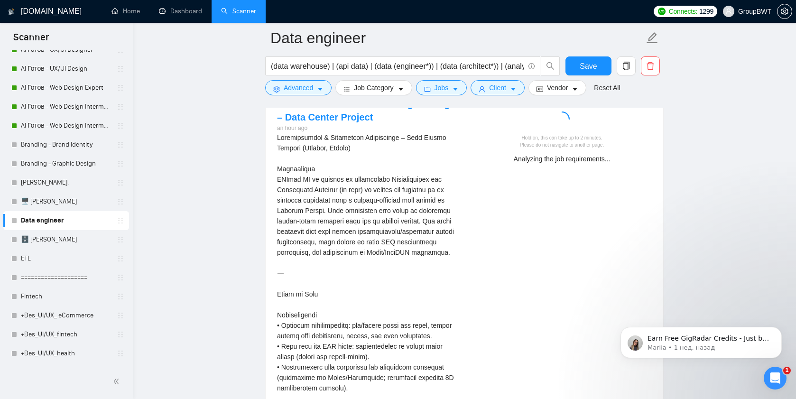
scroll to position [1964, 0]
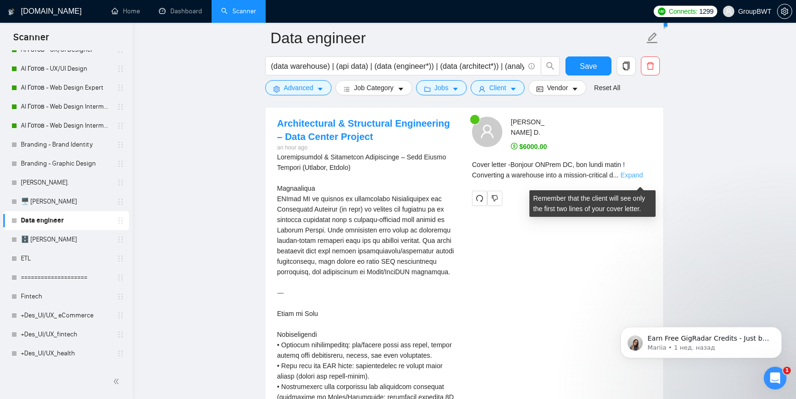
click at [634, 179] on link "Expand" at bounding box center [631, 175] width 22 height 8
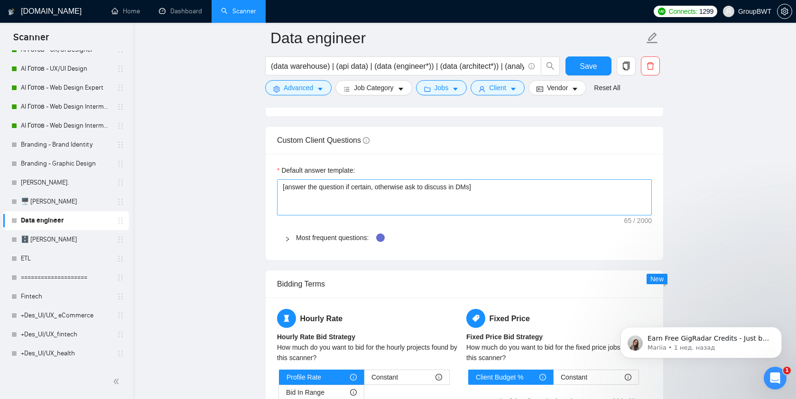
scroll to position [1421, 0]
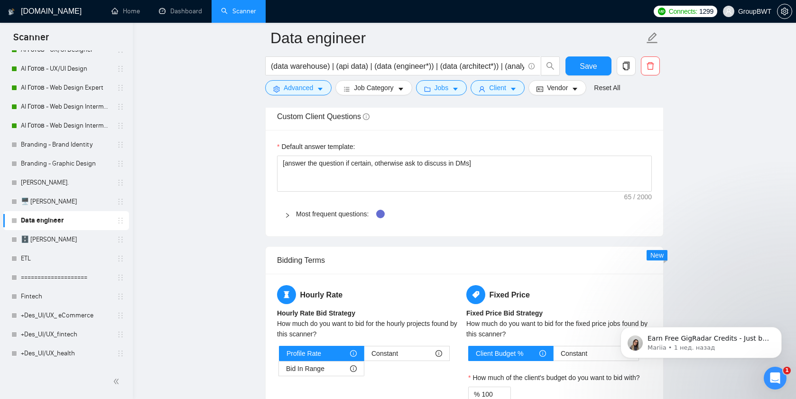
click at [286, 219] on div at bounding box center [290, 214] width 11 height 10
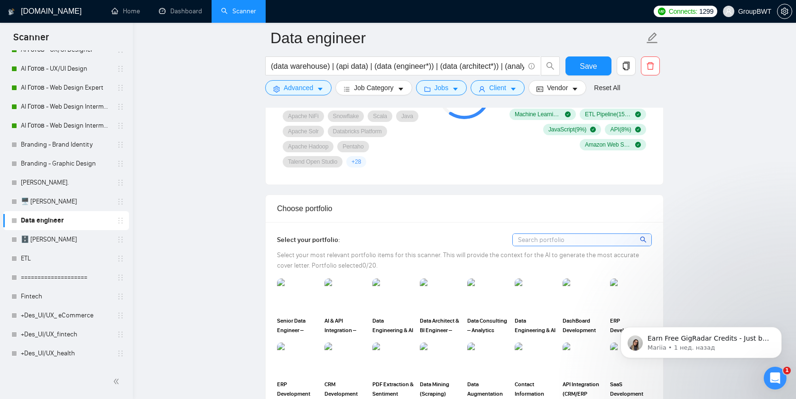
scroll to position [780, 0]
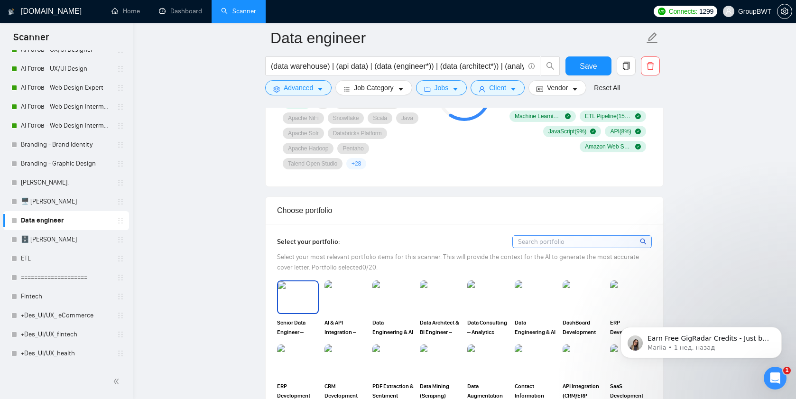
click at [299, 308] on img at bounding box center [298, 296] width 40 height 31
click at [352, 312] on img at bounding box center [345, 296] width 40 height 31
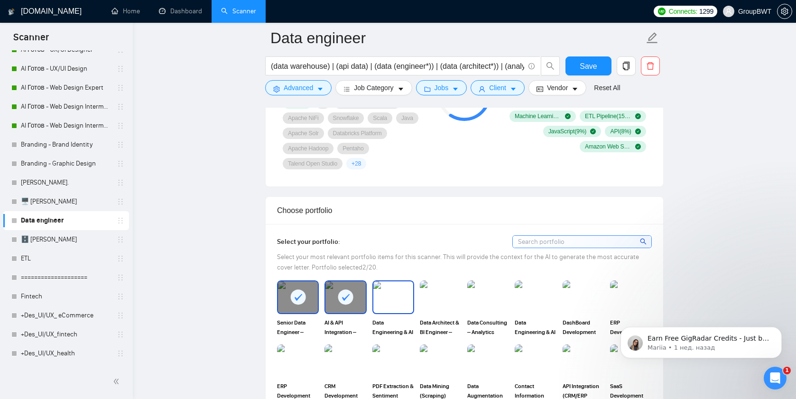
click at [385, 310] on img at bounding box center [393, 296] width 40 height 31
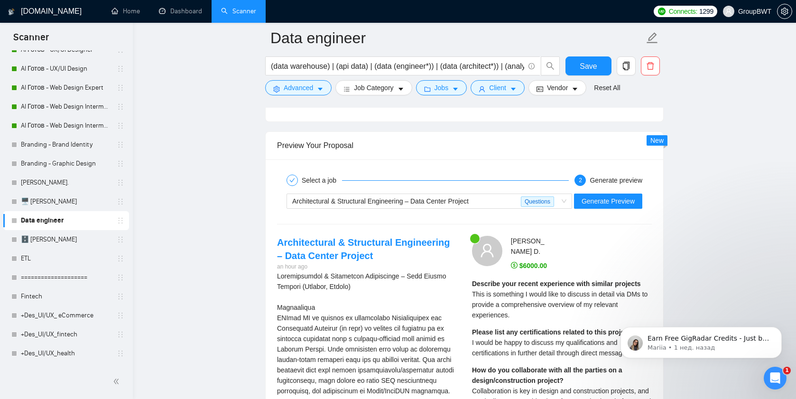
scroll to position [2267, 0]
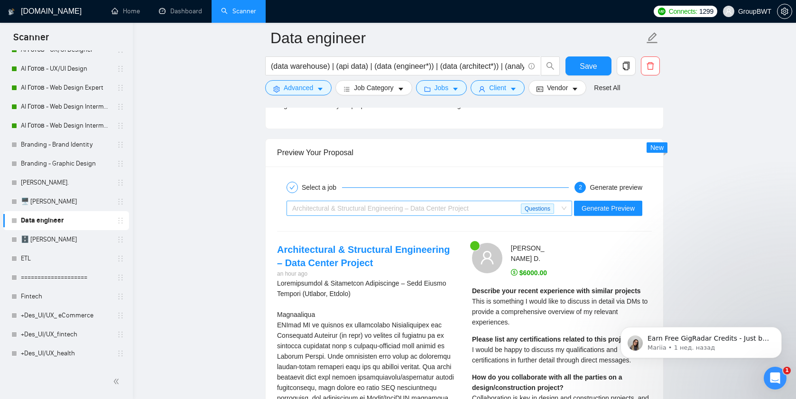
click at [455, 212] on span "Architectural & Structural Engineering – Data Center Project" at bounding box center [380, 208] width 176 height 8
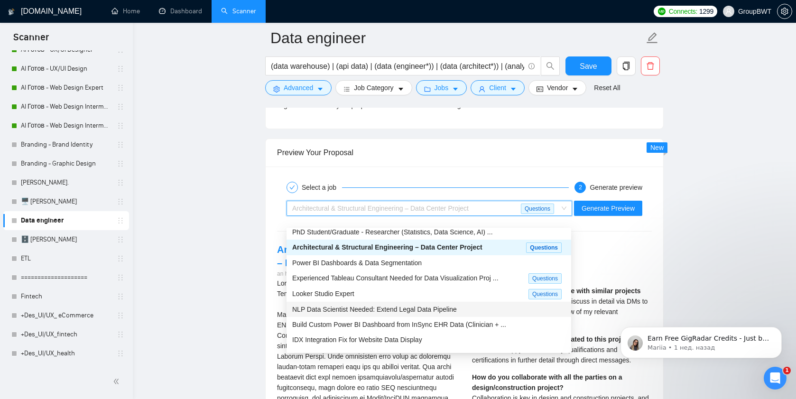
scroll to position [7, 0]
click at [385, 307] on span "NLP Data Scientist Needed: Extend Legal Data Pipeline" at bounding box center [374, 308] width 165 height 8
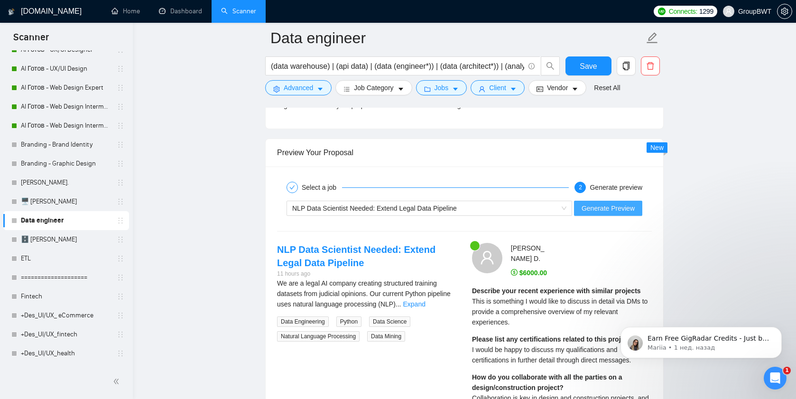
click at [587, 213] on span "Generate Preview" at bounding box center [607, 208] width 53 height 10
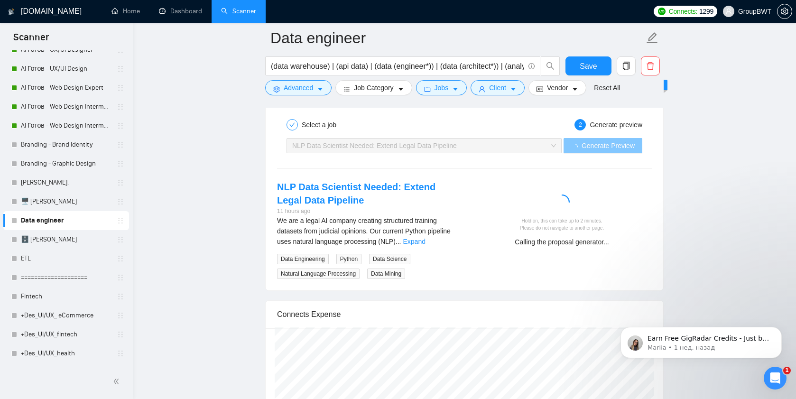
scroll to position [2336, 0]
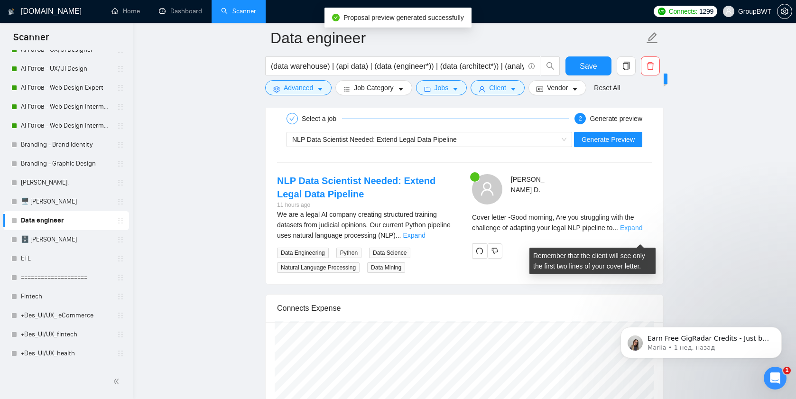
click at [635, 231] on link "Expand" at bounding box center [631, 228] width 22 height 8
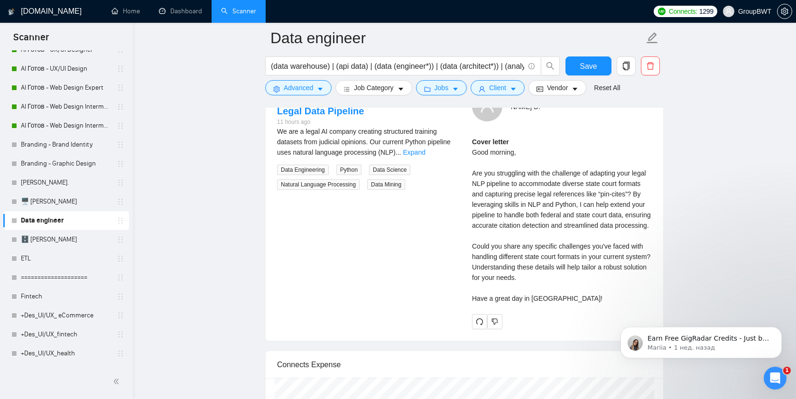
scroll to position [2409, 0]
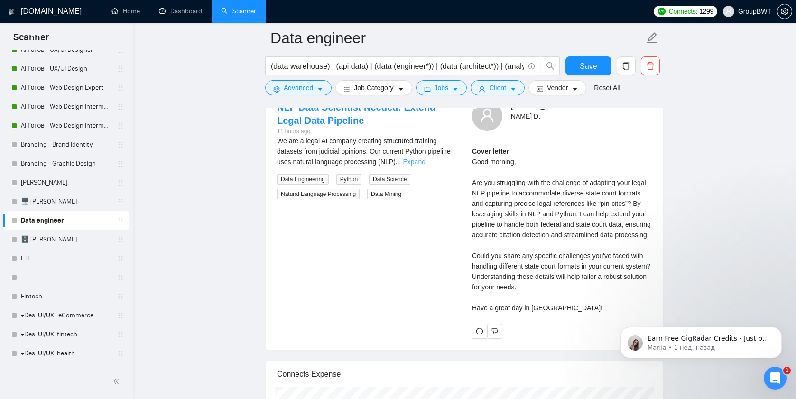
click at [425, 165] on link "Expand" at bounding box center [414, 162] width 22 height 8
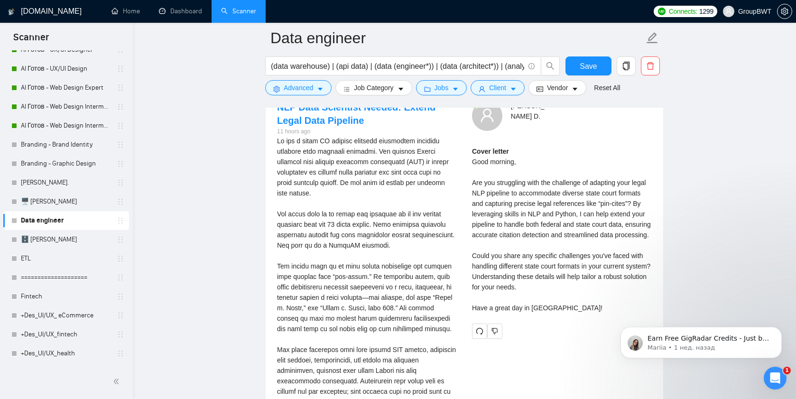
scroll to position [2431, 0]
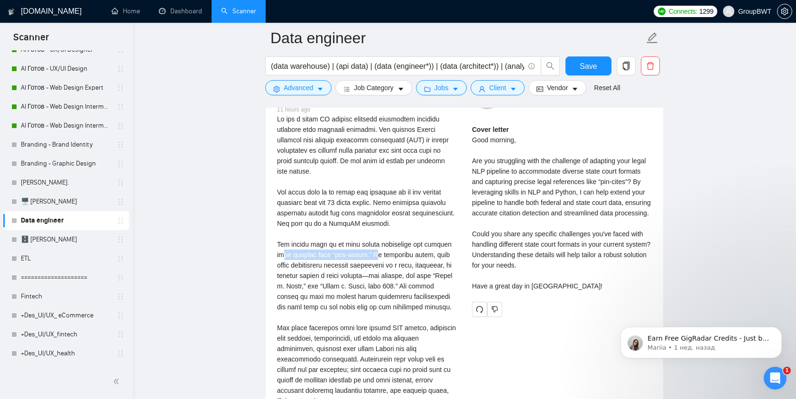
drag, startPoint x: 310, startPoint y: 265, endPoint x: 394, endPoint y: 264, distance: 83.5
click at [394, 263] on div "We are a legal AI company creating structured training datasets from judicial o…" at bounding box center [367, 312] width 180 height 396
drag, startPoint x: 625, startPoint y: 189, endPoint x: 493, endPoint y: 204, distance: 133.1
click at [492, 203] on div "Cover letter Good morning, Are you struggling with the challenge of adapting yo…" at bounding box center [562, 207] width 180 height 167
click at [505, 203] on div "Cover letter Good morning, Are you struggling with the challenge of adapting yo…" at bounding box center [562, 207] width 180 height 167
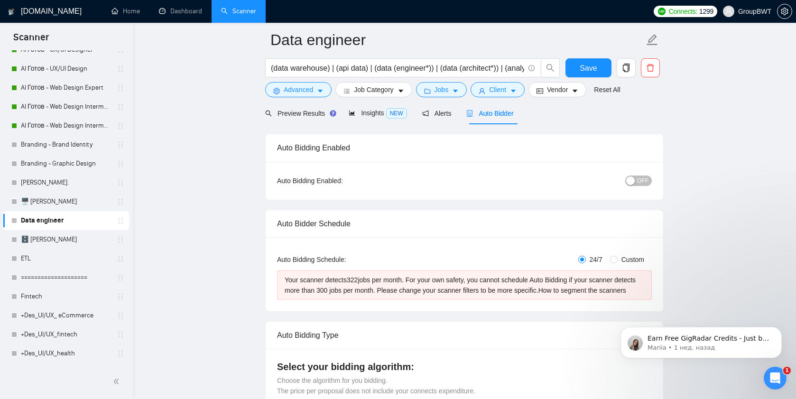
scroll to position [0, 0]
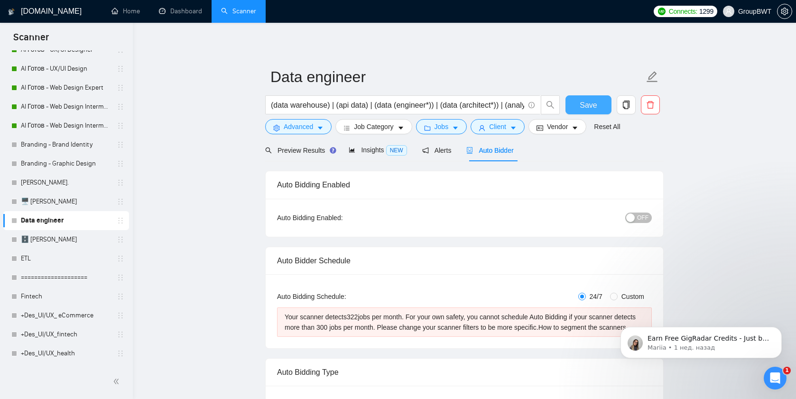
click at [588, 103] on span "Save" at bounding box center [587, 105] width 17 height 12
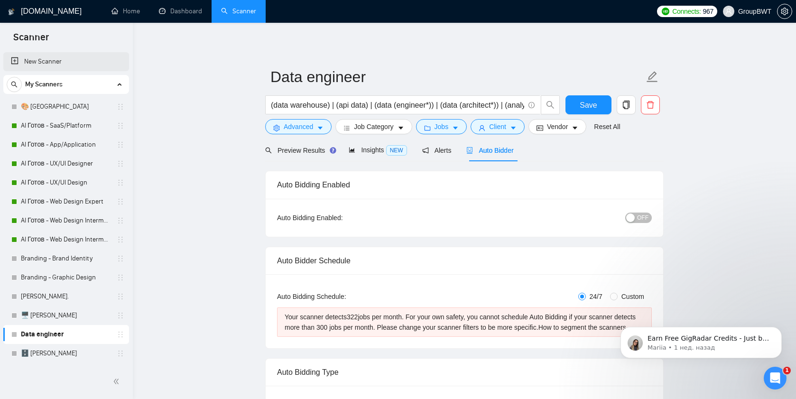
click at [42, 65] on link "New Scanner" at bounding box center [66, 61] width 110 height 19
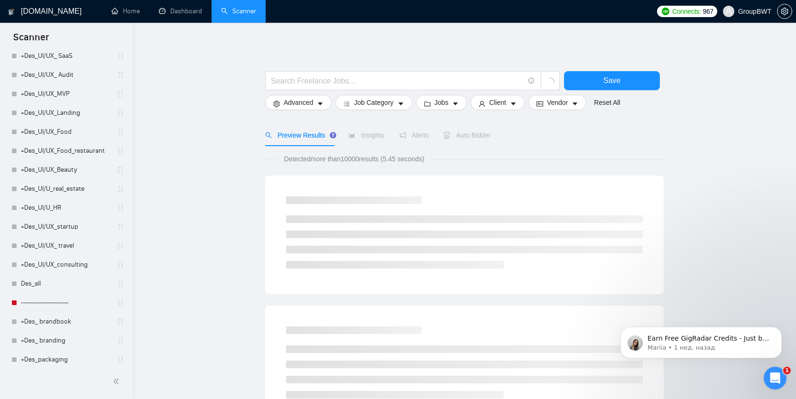
scroll to position [519, 0]
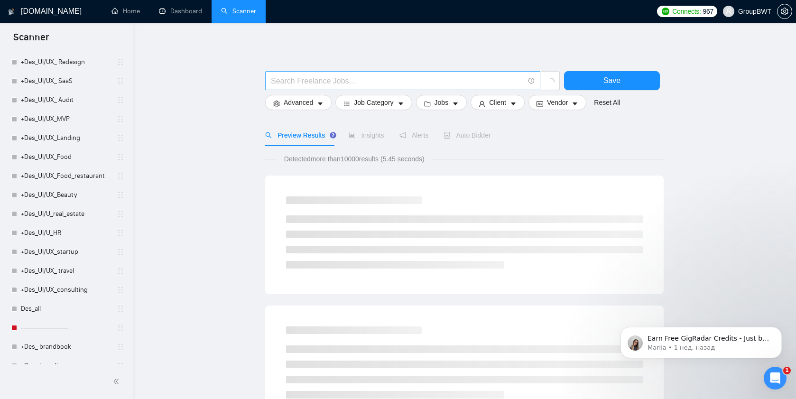
click at [316, 79] on input "text" at bounding box center [397, 81] width 253 height 12
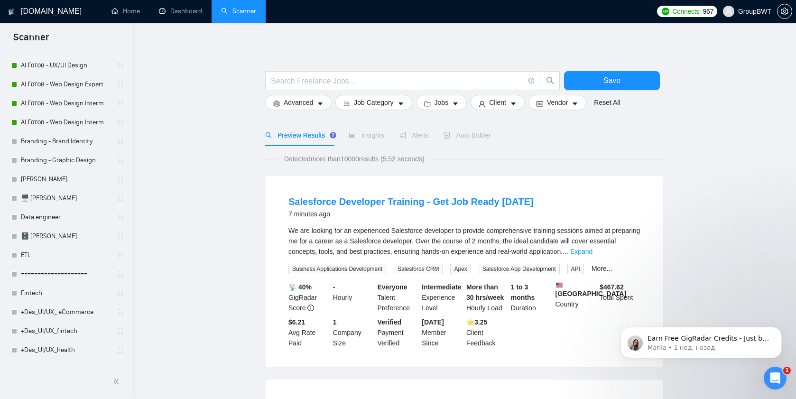
scroll to position [0, 0]
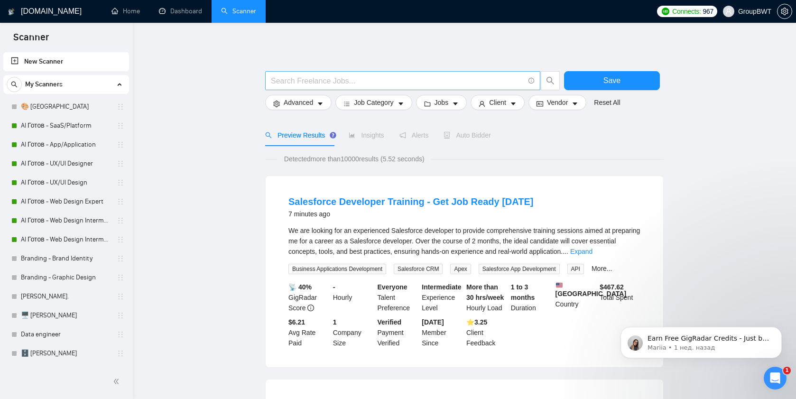
click at [306, 79] on input "text" at bounding box center [397, 81] width 253 height 12
paste input "(LLM) | (NLP) | (LangChain) | (LlamaIndex) | (RAG) | (vector database) | (Pinec…"
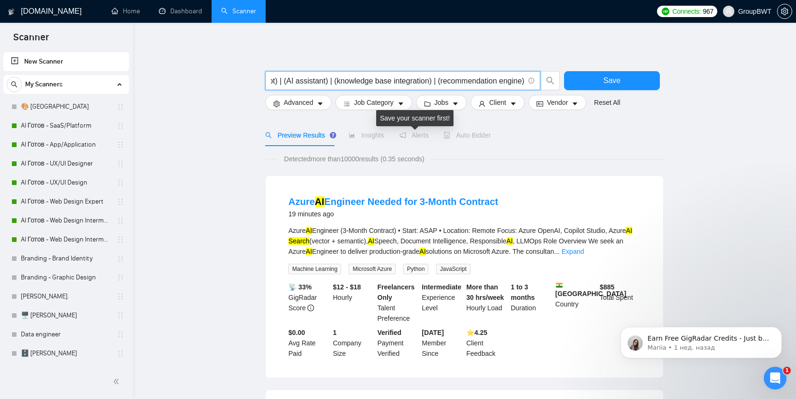
type input "(LLM) | (NLP) | (LangChain) | (LlamaIndex) | (RAG) | (vector database) | (Pinec…"
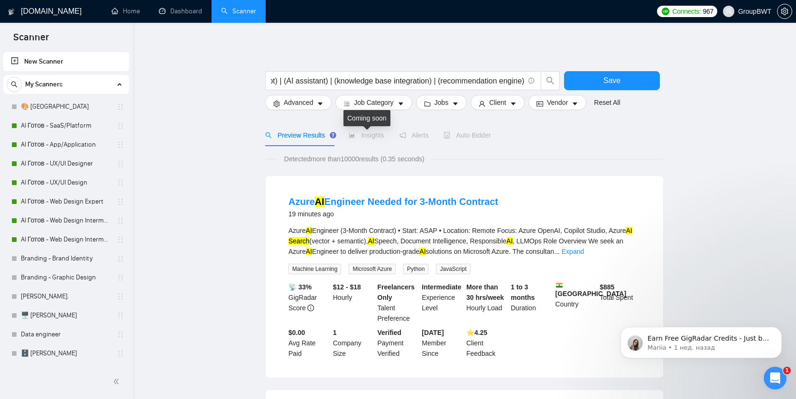
scroll to position [0, 0]
click at [364, 135] on span "Insights" at bounding box center [366, 135] width 35 height 8
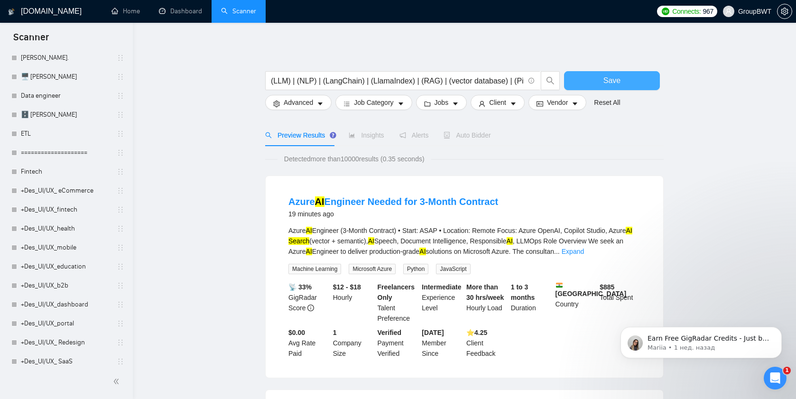
click at [600, 84] on button "Save" at bounding box center [612, 80] width 96 height 19
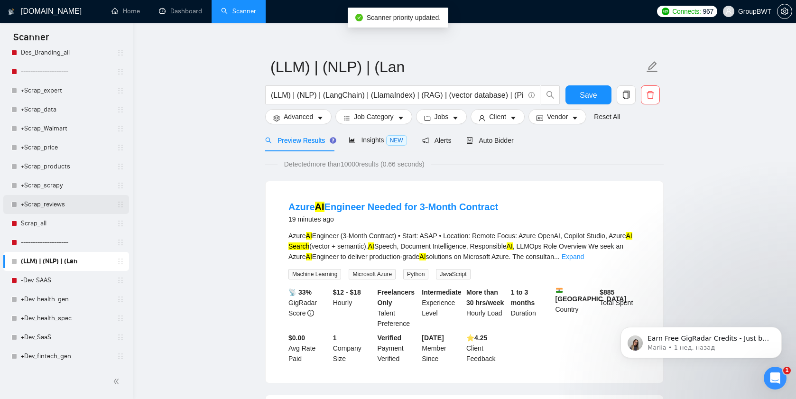
scroll to position [863, 0]
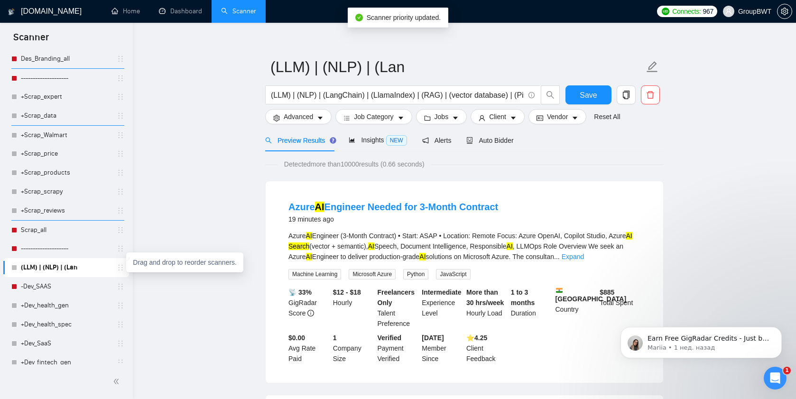
drag, startPoint x: 119, startPoint y: 270, endPoint x: 119, endPoint y: 86, distance: 184.0
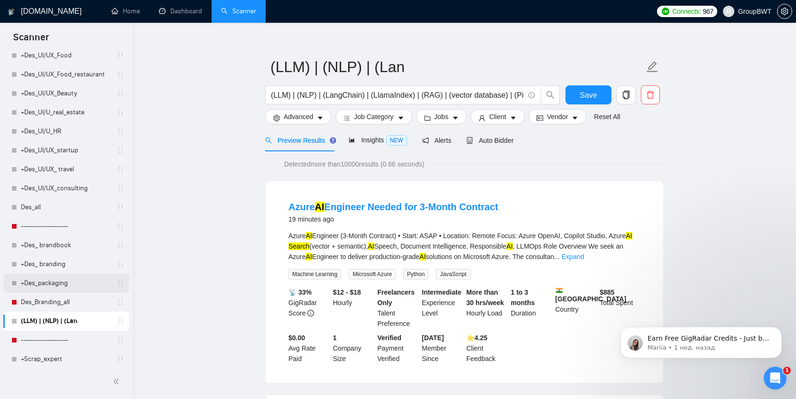
scroll to position [620, 0]
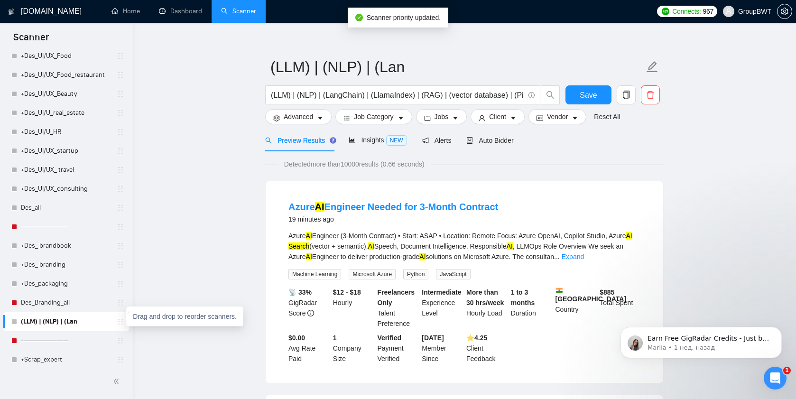
drag, startPoint x: 115, startPoint y: 324, endPoint x: 122, endPoint y: 91, distance: 233.4
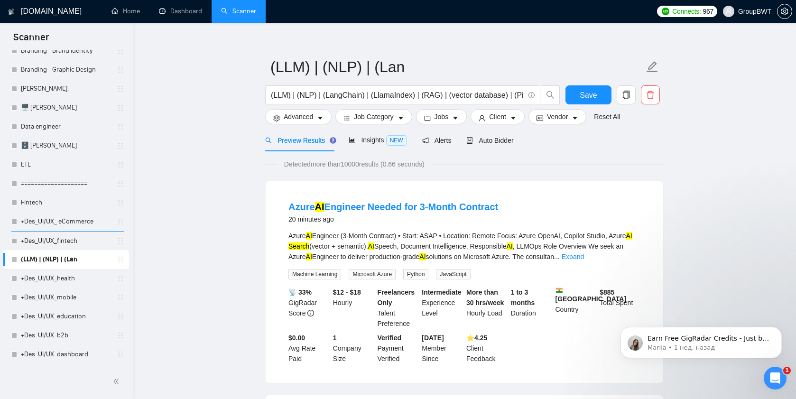
scroll to position [199, 0]
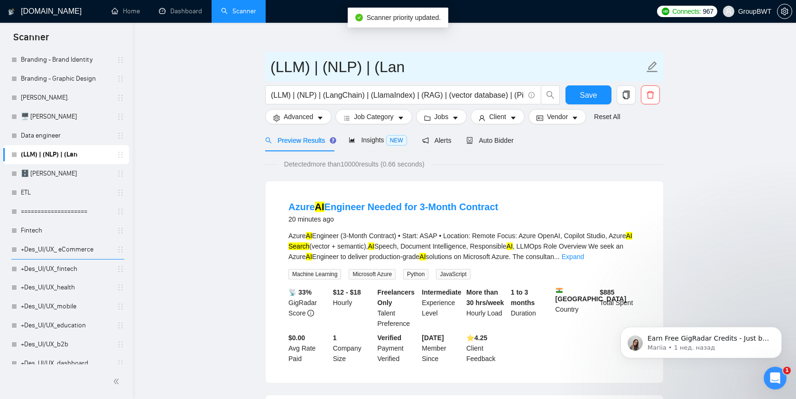
click at [334, 68] on input "(LLM) | (NLP) | (Lan" at bounding box center [457, 67] width 374 height 24
type input "L"
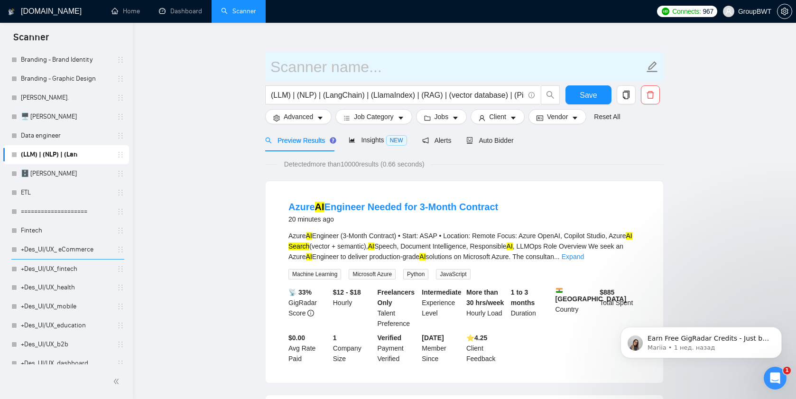
paste input "AI / LLM"
type input "AI / LLM"
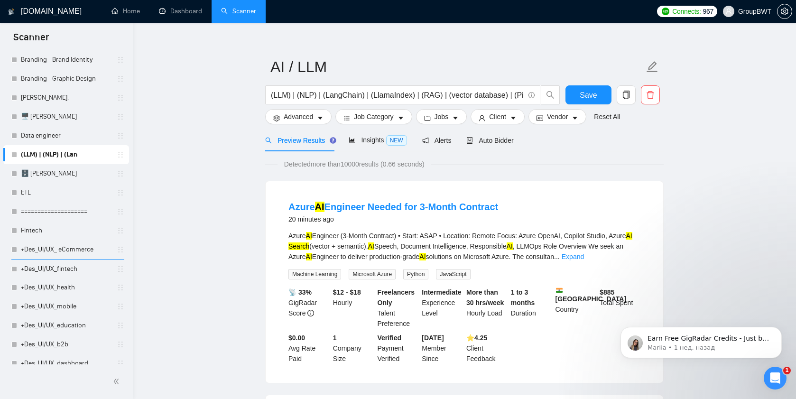
click at [581, 99] on span "Save" at bounding box center [587, 95] width 17 height 12
click at [373, 140] on span "Insights NEW" at bounding box center [378, 140] width 58 height 8
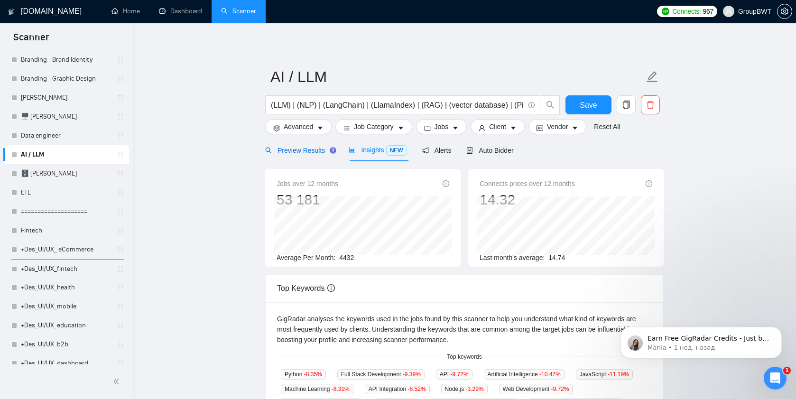
click at [304, 154] on div "Preview Results" at bounding box center [299, 150] width 68 height 10
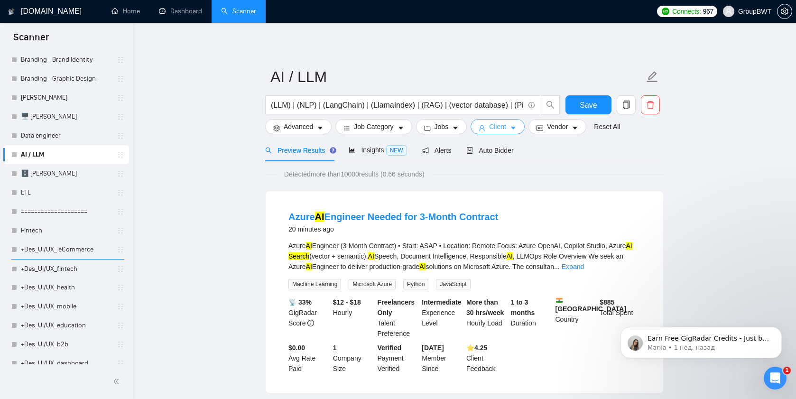
click at [506, 129] on span "Client" at bounding box center [497, 126] width 17 height 10
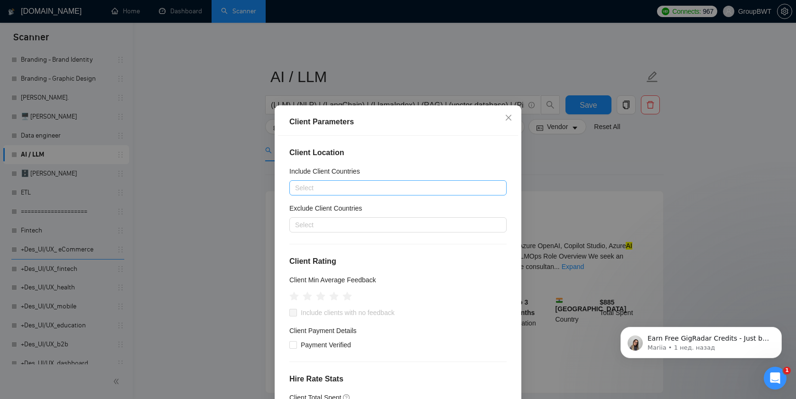
click at [365, 193] on div at bounding box center [393, 187] width 203 height 11
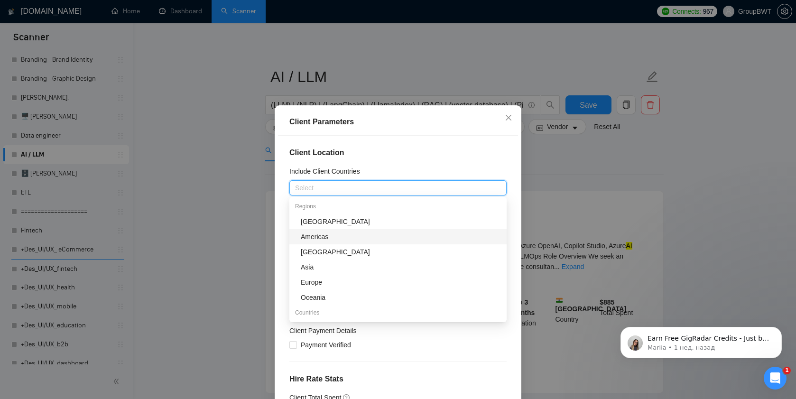
click at [335, 237] on div "Americas" at bounding box center [401, 236] width 200 height 10
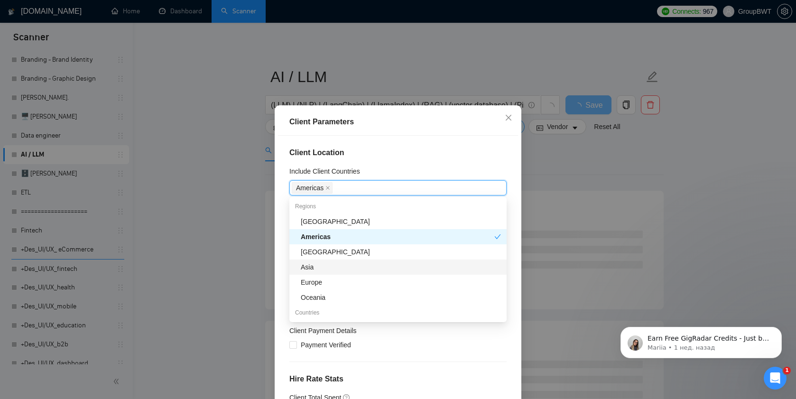
click at [321, 271] on div "Asia" at bounding box center [401, 267] width 200 height 10
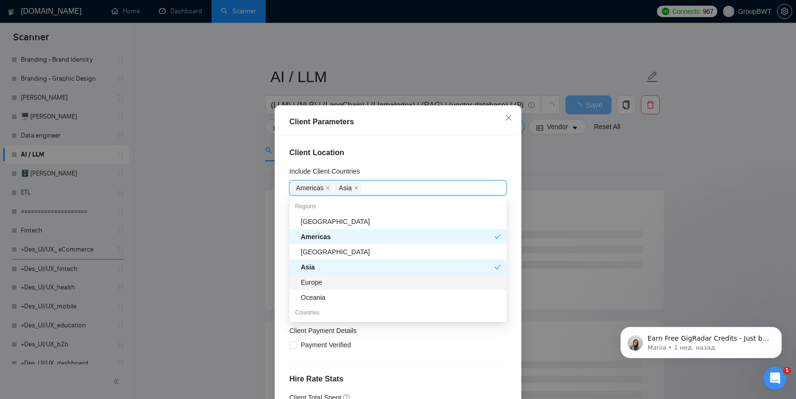
click at [320, 278] on div "Europe" at bounding box center [401, 282] width 200 height 10
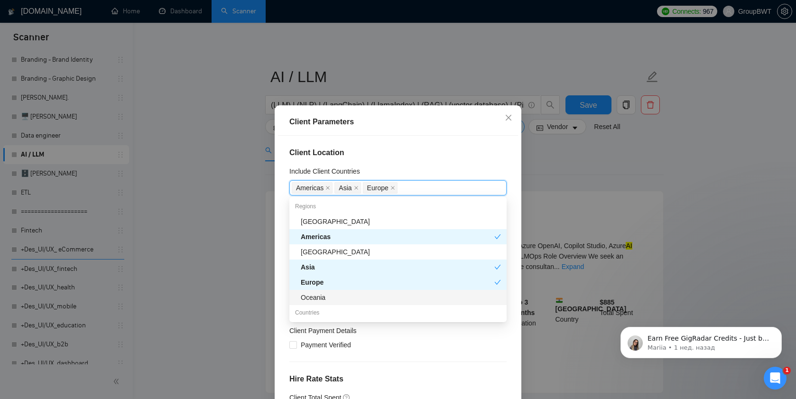
click at [324, 299] on div "Oceania" at bounding box center [401, 297] width 200 height 10
click at [407, 155] on h4 "Client Location" at bounding box center [397, 152] width 217 height 11
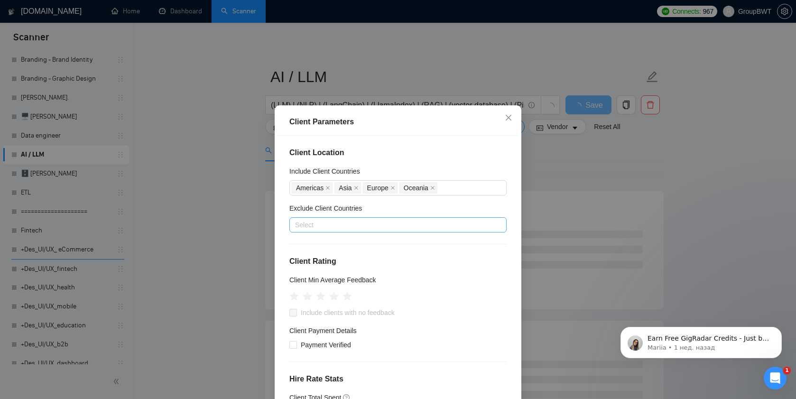
click at [345, 231] on div "Select" at bounding box center [397, 224] width 217 height 15
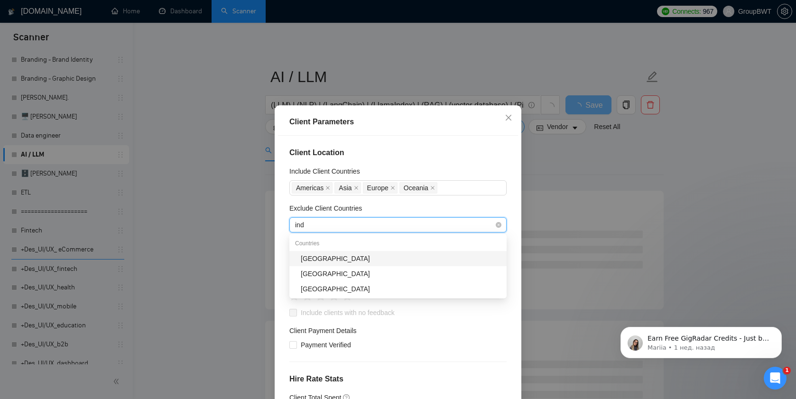
type input "indi"
click at [328, 257] on div "[GEOGRAPHIC_DATA]" at bounding box center [401, 258] width 200 height 10
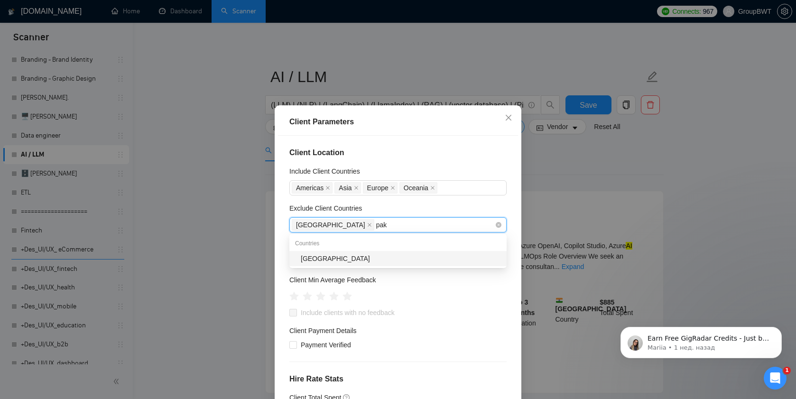
type input "paki"
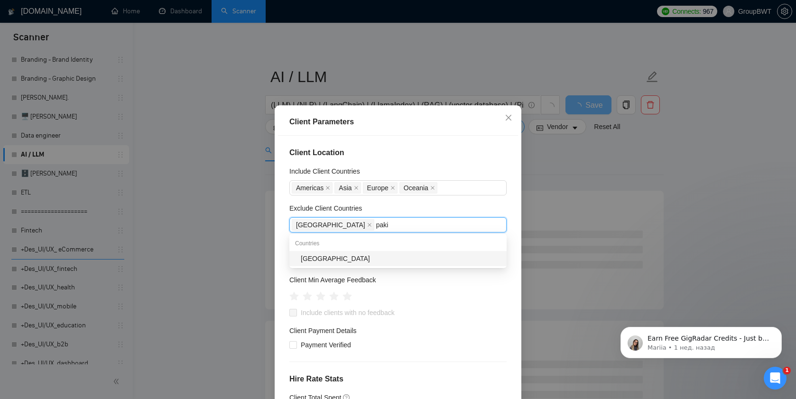
click at [334, 257] on div "[GEOGRAPHIC_DATA]" at bounding box center [401, 258] width 200 height 10
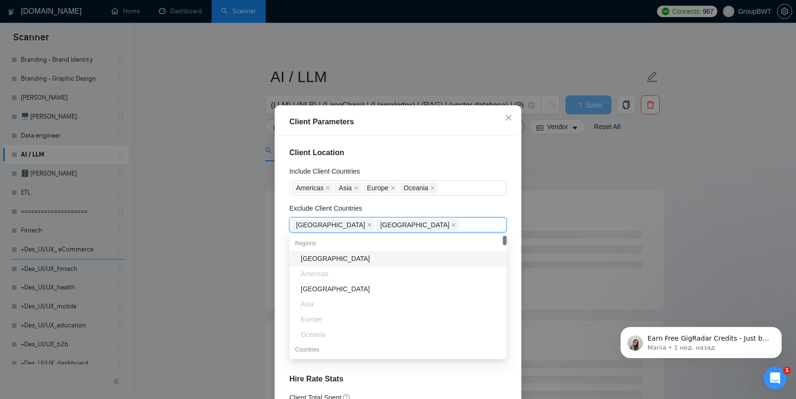
click at [478, 146] on div "Client Location Include Client Countries Americas Asia Europe Oceania Exclude C…" at bounding box center [398, 275] width 240 height 279
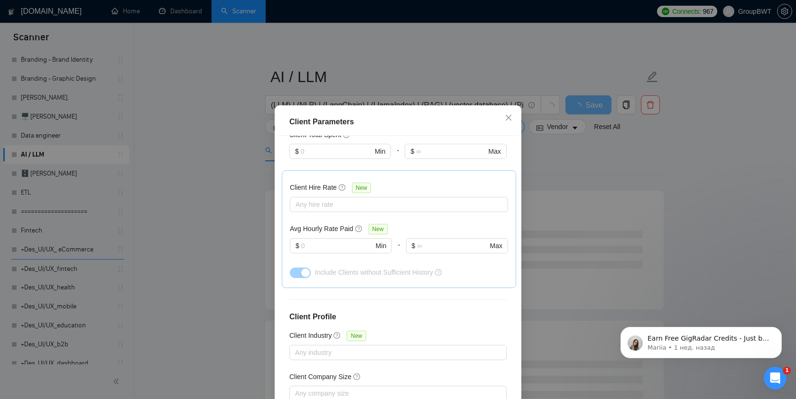
scroll to position [312, 0]
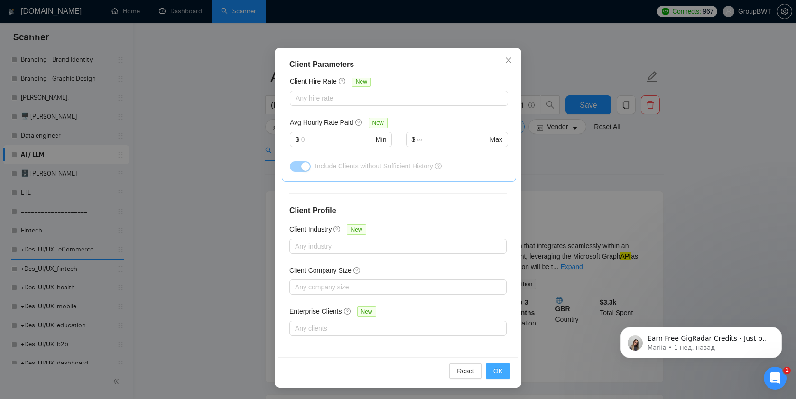
click at [503, 373] on button "OK" at bounding box center [498, 370] width 25 height 15
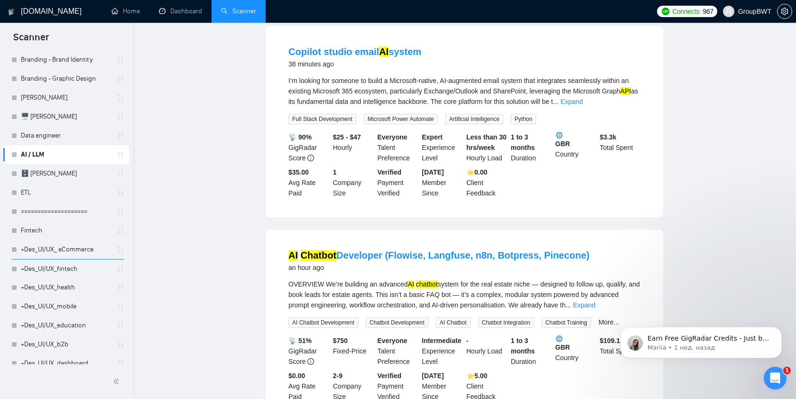
scroll to position [0, 0]
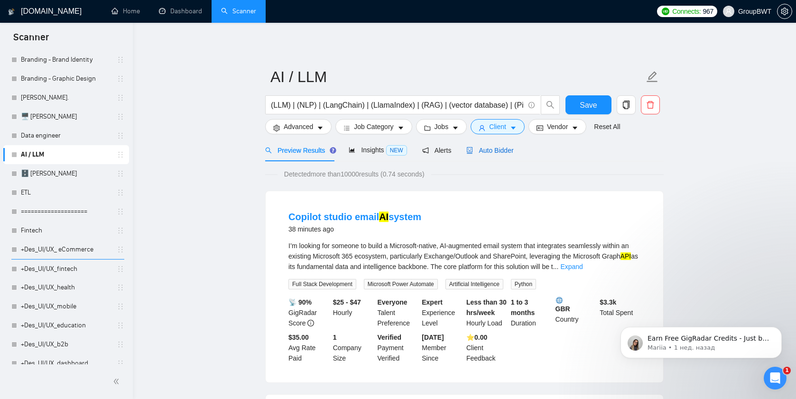
click at [499, 151] on span "Auto Bidder" at bounding box center [489, 151] width 47 height 8
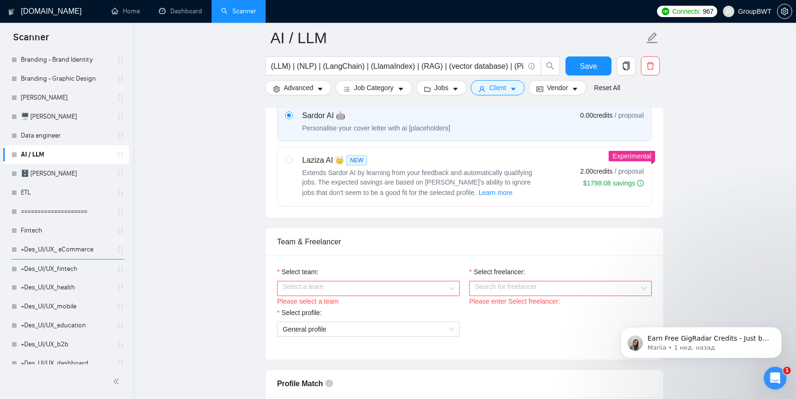
scroll to position [448, 0]
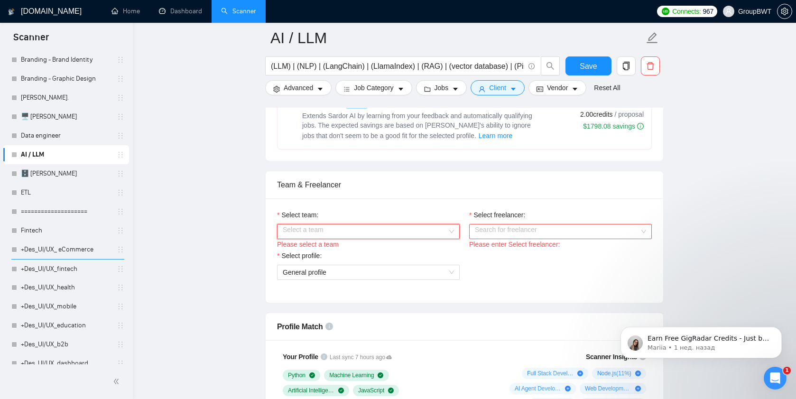
click at [339, 239] on input "Select team:" at bounding box center [365, 231] width 165 height 14
click at [324, 263] on div "BWT Team Data" at bounding box center [368, 260] width 171 height 10
click at [542, 239] on input "Select freelancer:" at bounding box center [557, 231] width 165 height 14
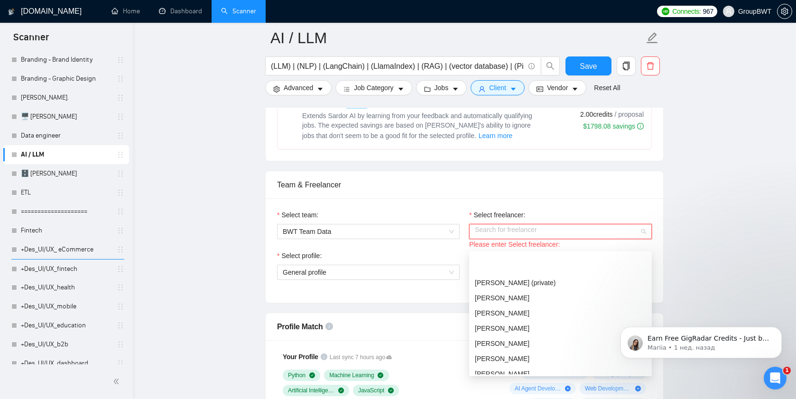
scroll to position [167, 0]
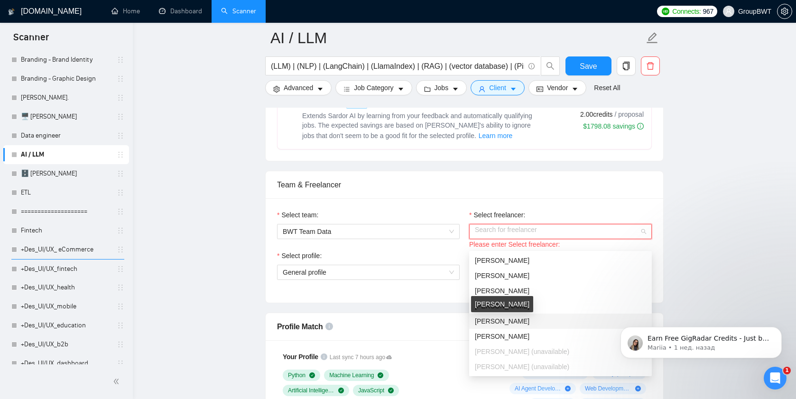
click at [498, 321] on span "[PERSON_NAME]" at bounding box center [502, 321] width 55 height 8
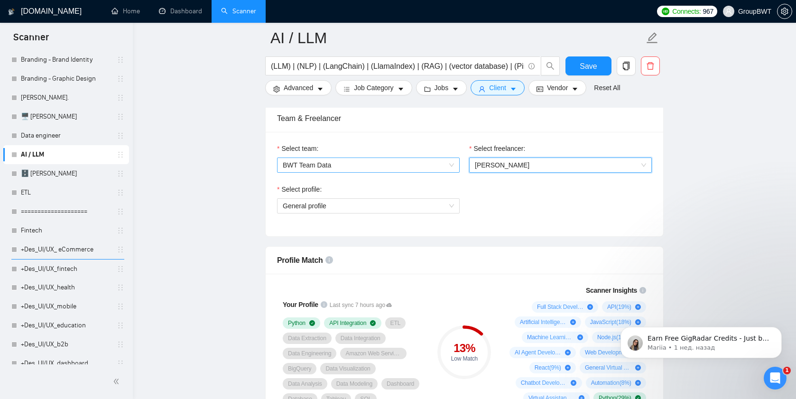
scroll to position [521, 0]
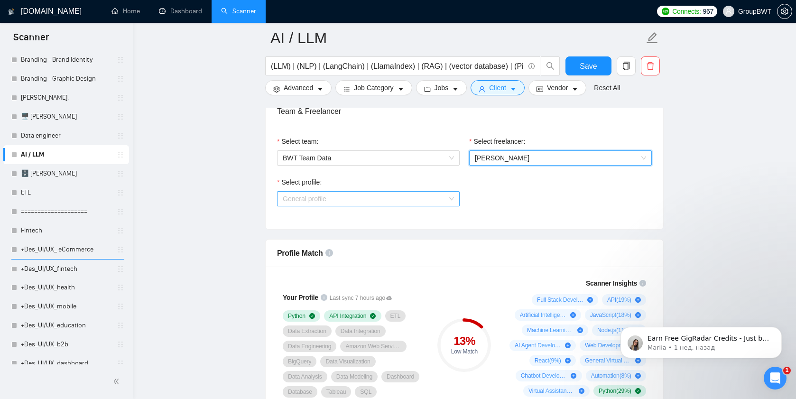
click at [391, 206] on span "General profile" at bounding box center [368, 199] width 171 height 14
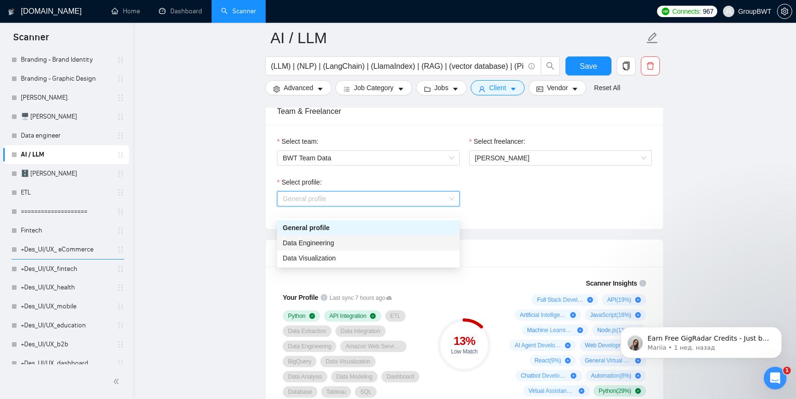
click at [371, 238] on div "Data Engineering" at bounding box center [368, 243] width 171 height 10
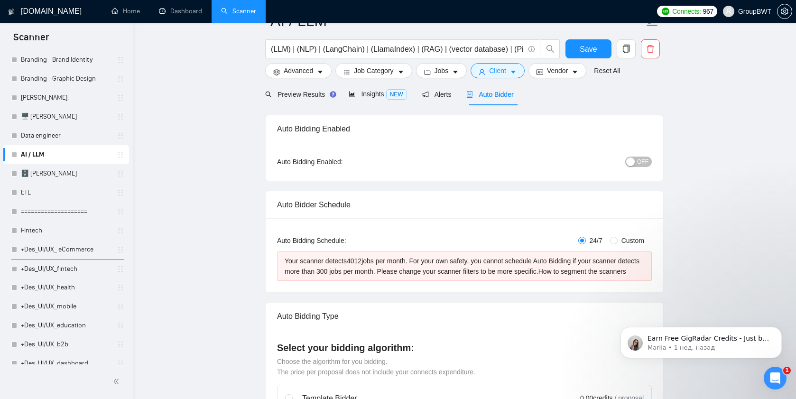
scroll to position [0, 0]
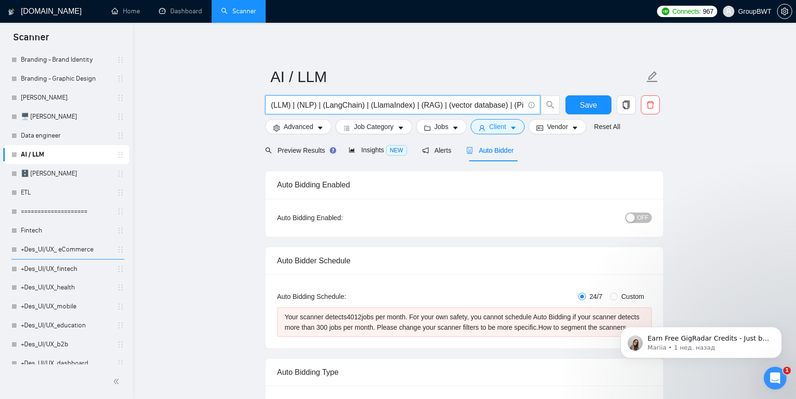
click at [288, 108] on input "(LLM) | (NLP) | (LangChain) | (LlamaIndex) | (RAG) | (vector database) | (Pinec…" at bounding box center [397, 105] width 253 height 12
click at [55, 137] on link "Data engineer" at bounding box center [66, 135] width 90 height 19
click at [580, 99] on span "Save" at bounding box center [587, 105] width 17 height 12
click at [367, 152] on span "Insights NEW" at bounding box center [378, 150] width 58 height 8
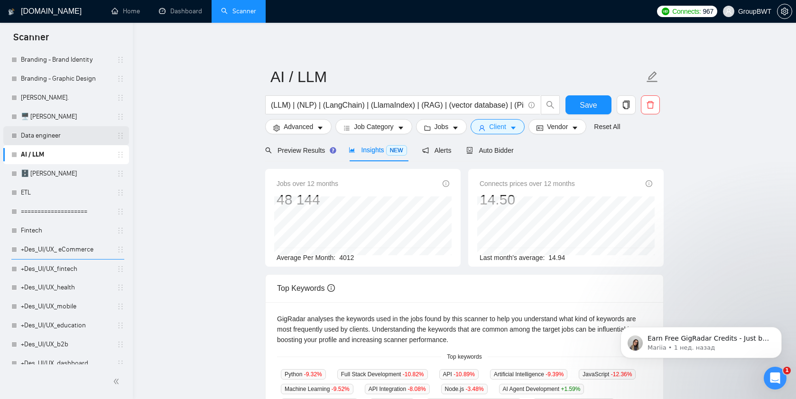
click at [55, 133] on link "Data engineer" at bounding box center [66, 135] width 90 height 19
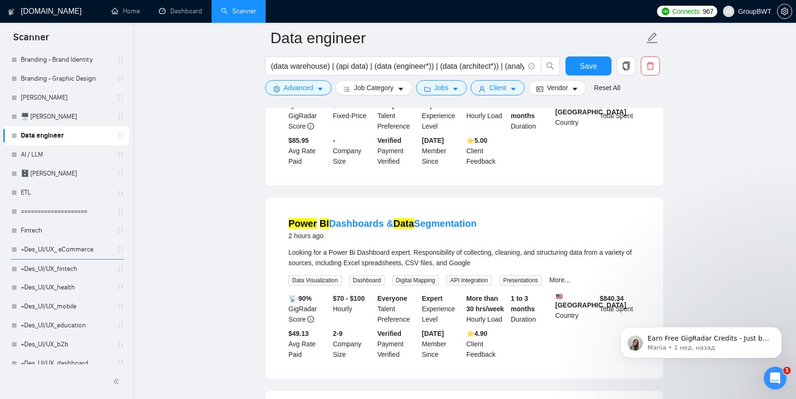
scroll to position [870, 0]
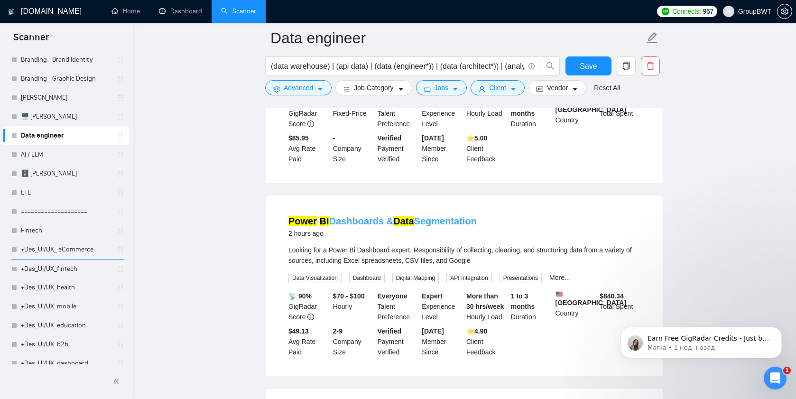
click at [338, 216] on link "Power BI Dashboards & Data Segmentation" at bounding box center [382, 221] width 188 height 10
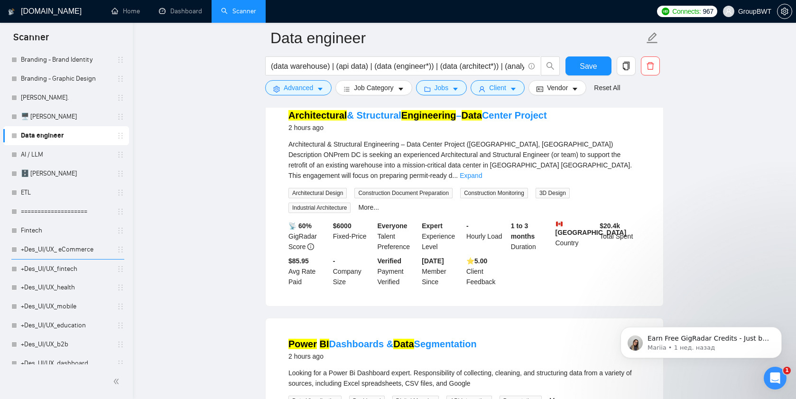
scroll to position [699, 0]
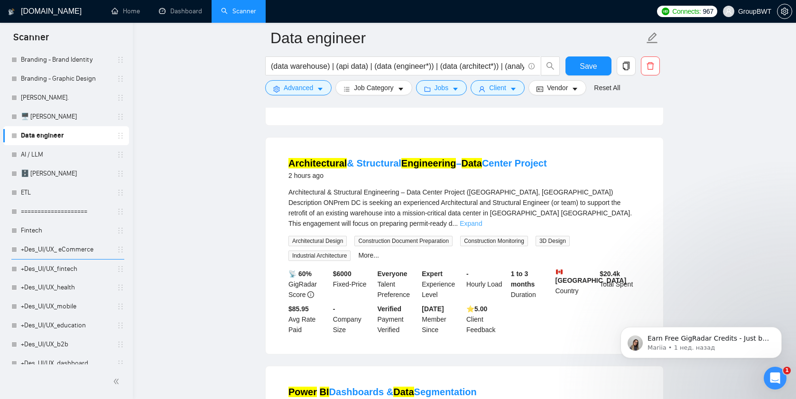
click at [482, 220] on link "Expand" at bounding box center [470, 224] width 22 height 8
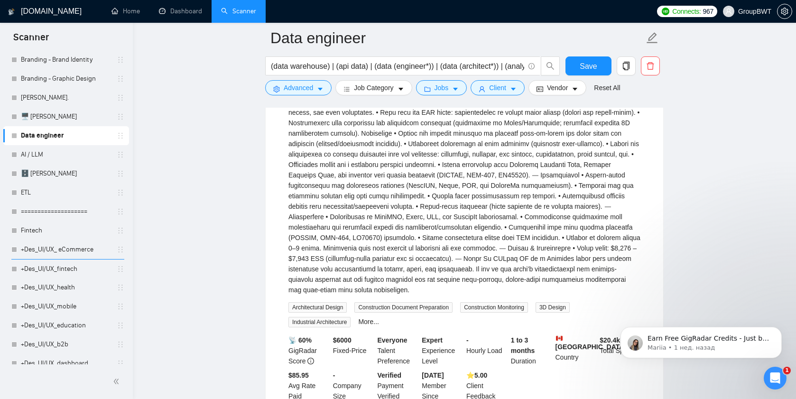
scroll to position [873, 0]
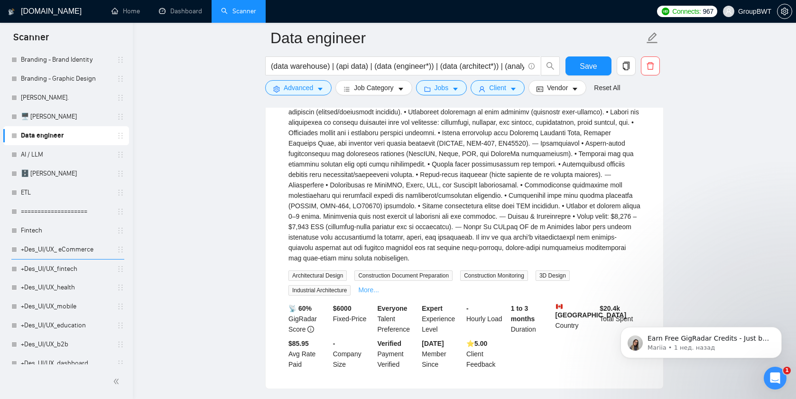
click at [376, 286] on link "More..." at bounding box center [368, 290] width 21 height 8
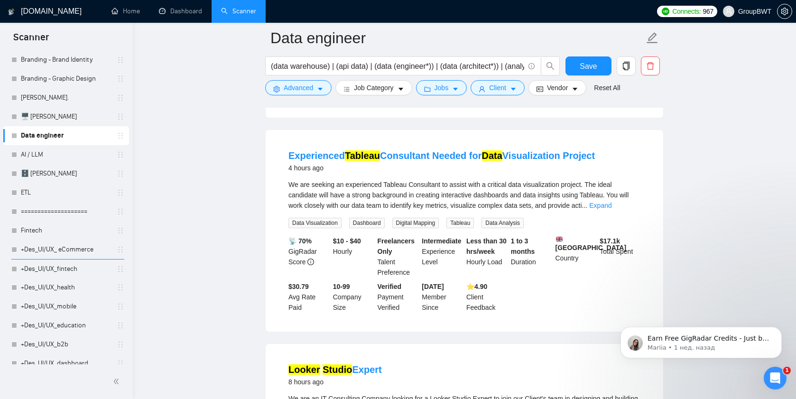
scroll to position [1352, 0]
click at [611, 201] on link "Expand" at bounding box center [600, 205] width 22 height 8
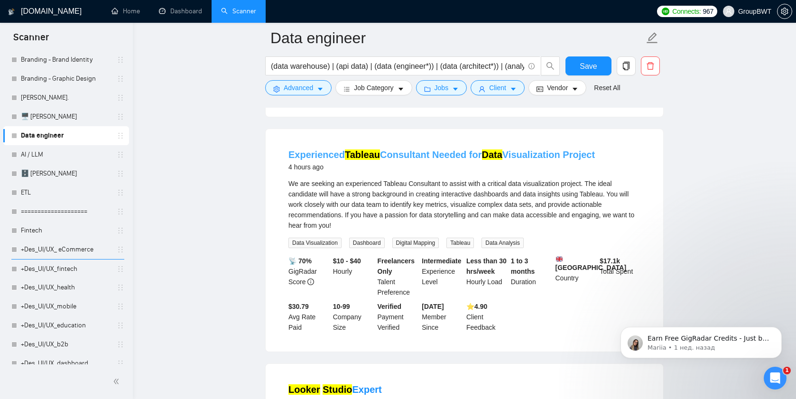
click at [410, 149] on link "Experienced Tableau Consultant Needed for Data Visualization Project" at bounding box center [441, 154] width 306 height 10
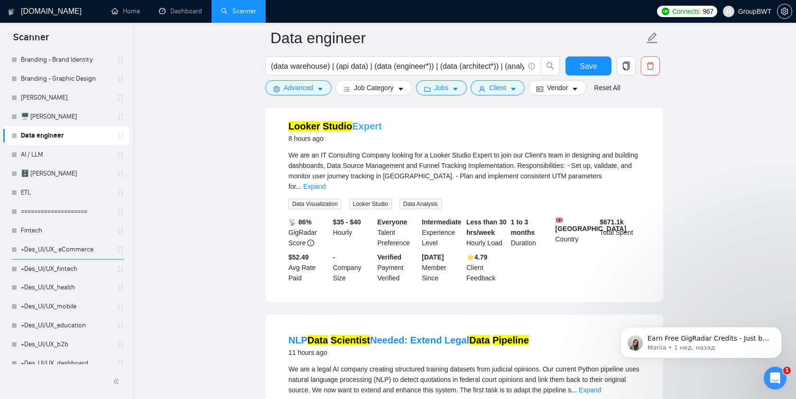
scroll to position [1593, 0]
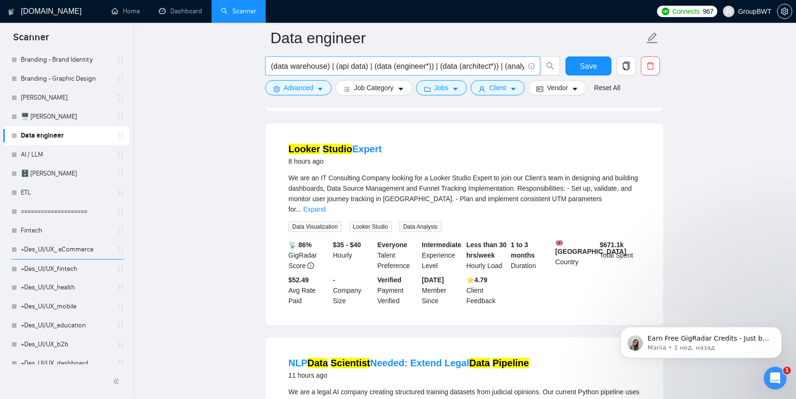
click at [457, 68] on input "(data warehouse) | (api data) | (data (engineer*)) | (data (architect*)) | (ana…" at bounding box center [397, 66] width 253 height 12
drag, startPoint x: 474, startPoint y: 65, endPoint x: 524, endPoint y: 65, distance: 49.8
click at [524, 65] on span "(data warehouse) | (api data) | (data (engineer*)) | (data (architect*)) | (ana…" at bounding box center [402, 65] width 275 height 19
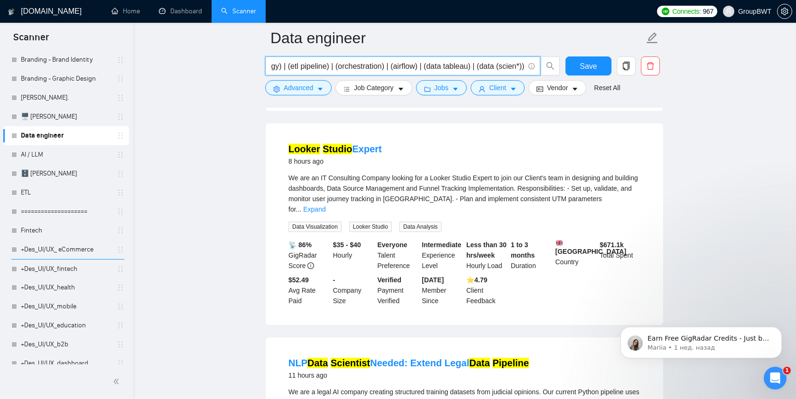
type input "(data warehouse) | (api data) | (data (engineer*)) | (data (architect*)) | (ana…"
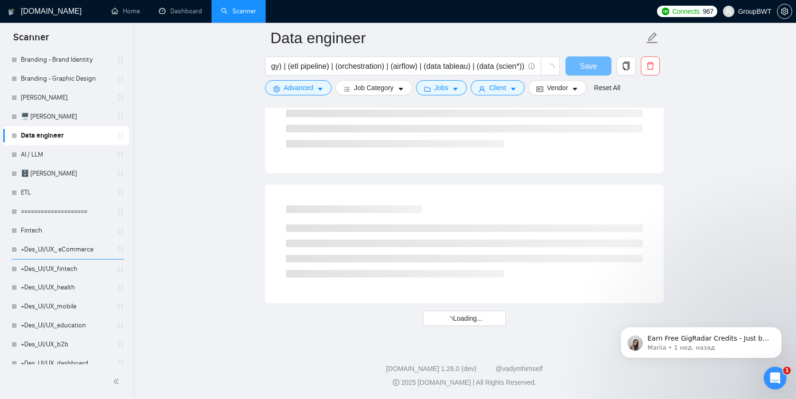
scroll to position [1183, 0]
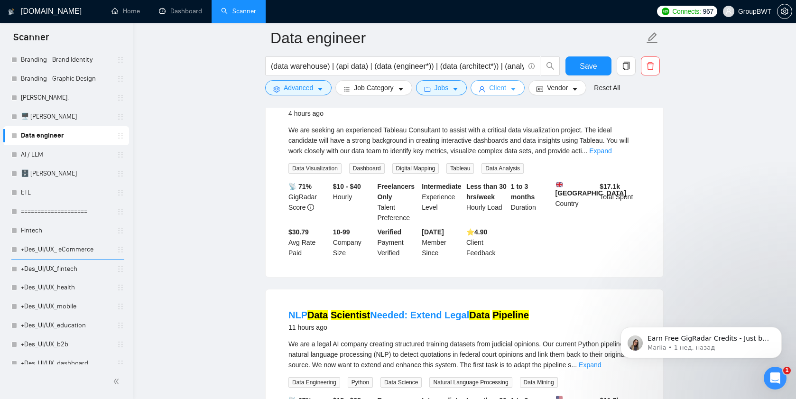
click at [506, 85] on span "Client" at bounding box center [497, 88] width 17 height 10
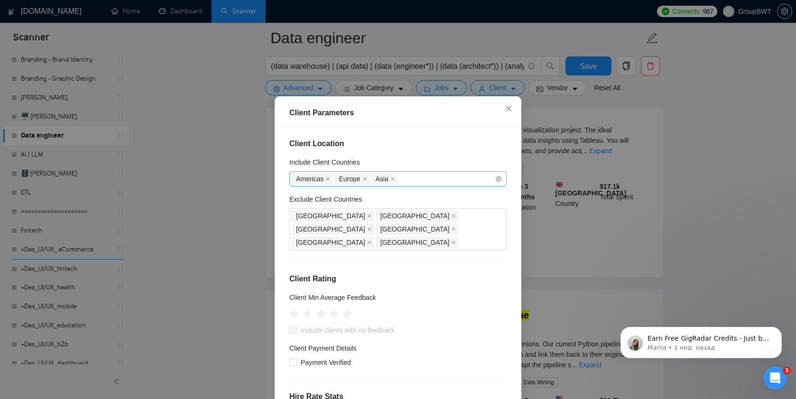
click at [419, 185] on div "Americas Europe Asia" at bounding box center [393, 178] width 203 height 13
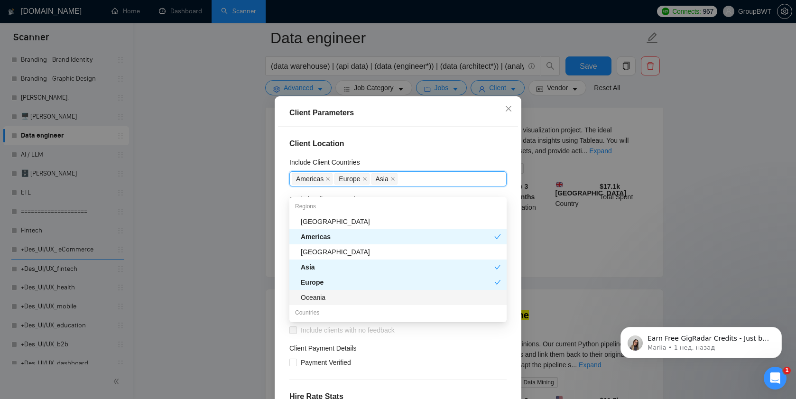
click at [331, 298] on div "Oceania" at bounding box center [401, 297] width 200 height 10
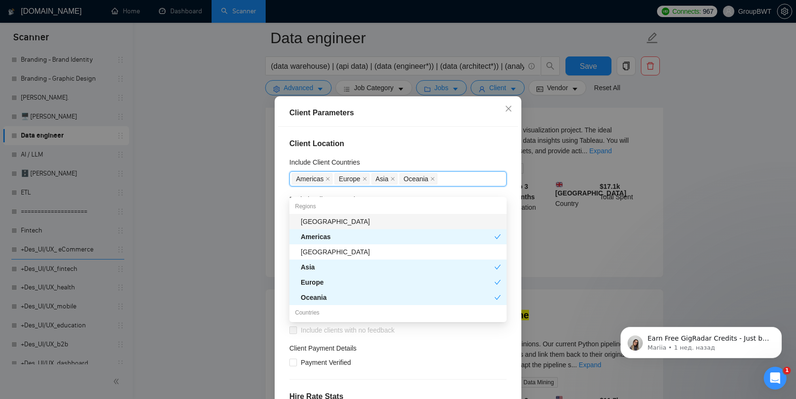
click at [421, 149] on h4 "Client Location" at bounding box center [397, 143] width 217 height 11
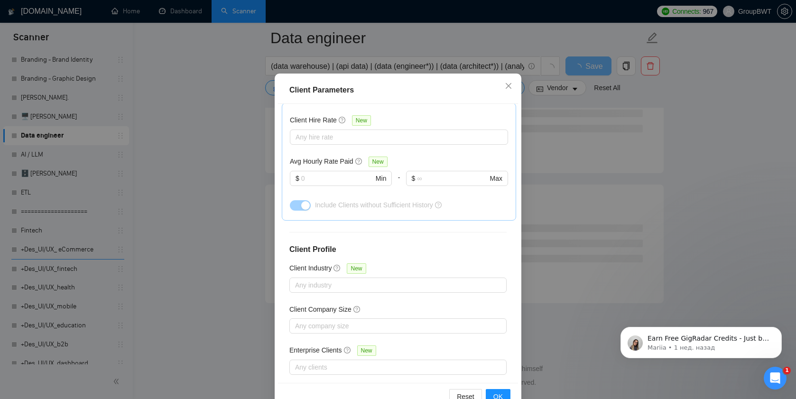
scroll to position [57, 0]
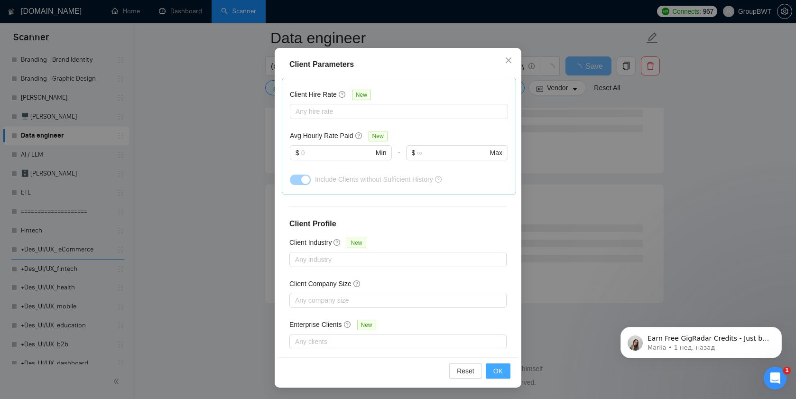
click at [504, 374] on button "OK" at bounding box center [498, 370] width 25 height 15
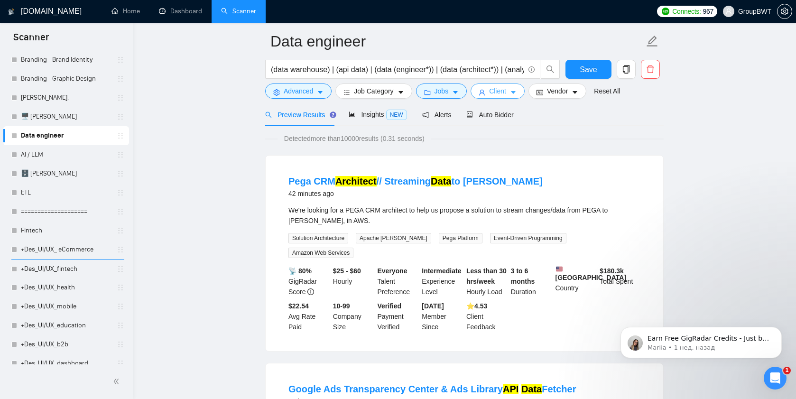
scroll to position [0, 0]
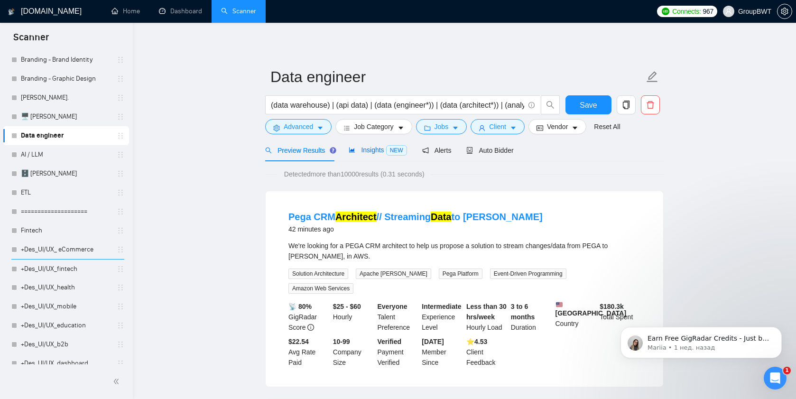
click at [367, 147] on span "Insights NEW" at bounding box center [378, 150] width 58 height 8
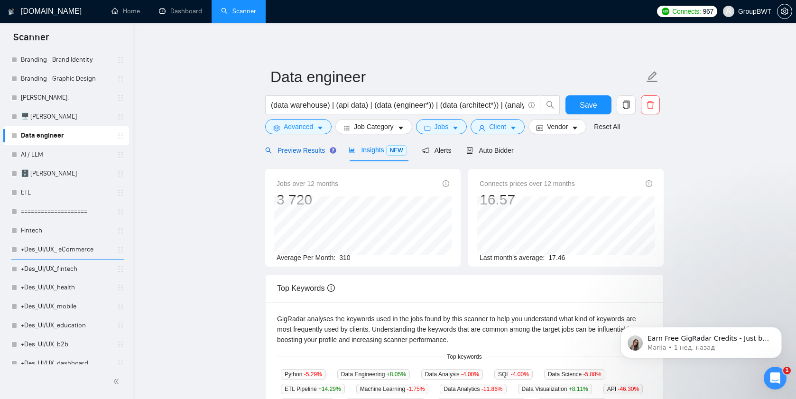
click at [288, 147] on span "Preview Results" at bounding box center [299, 151] width 68 height 8
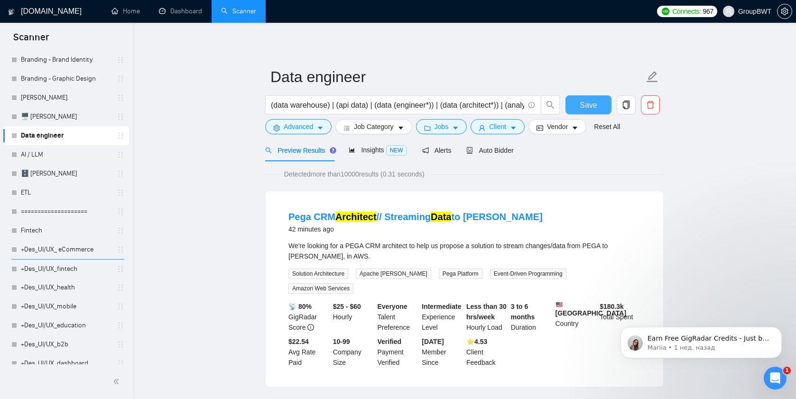
click at [586, 107] on span "Save" at bounding box center [587, 105] width 17 height 12
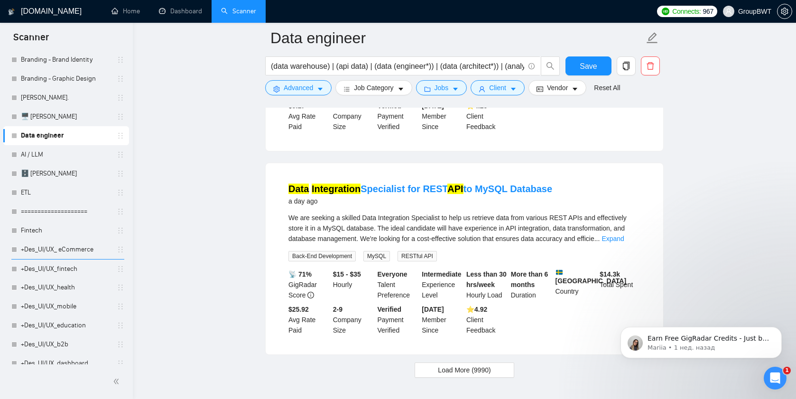
scroll to position [1979, 0]
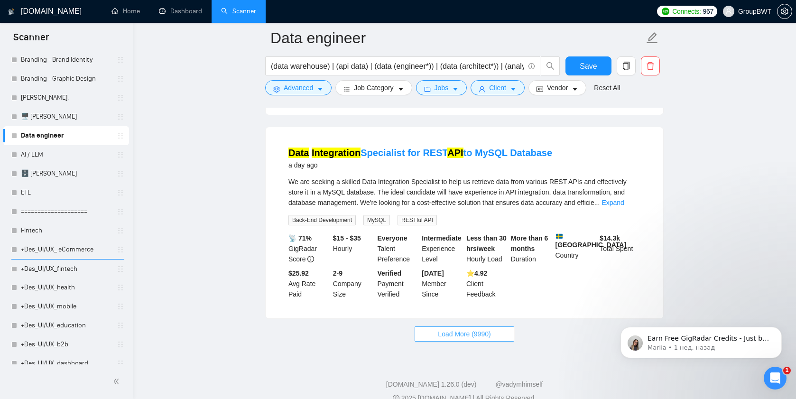
click at [441, 329] on span "Load More (9990)" at bounding box center [464, 334] width 53 height 10
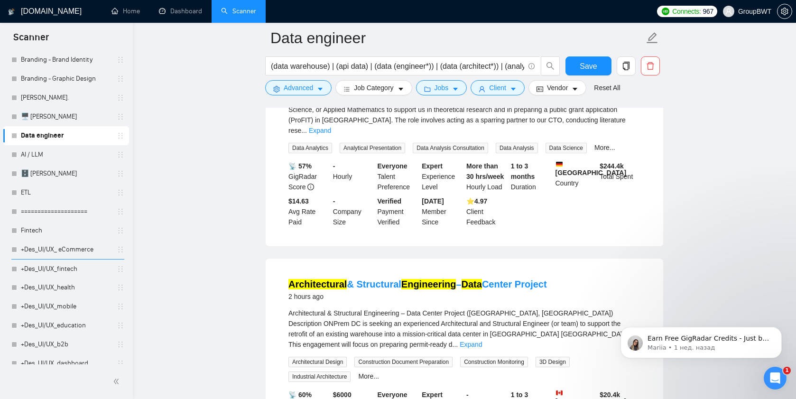
scroll to position [680, 0]
